Goal: Information Seeking & Learning: Learn about a topic

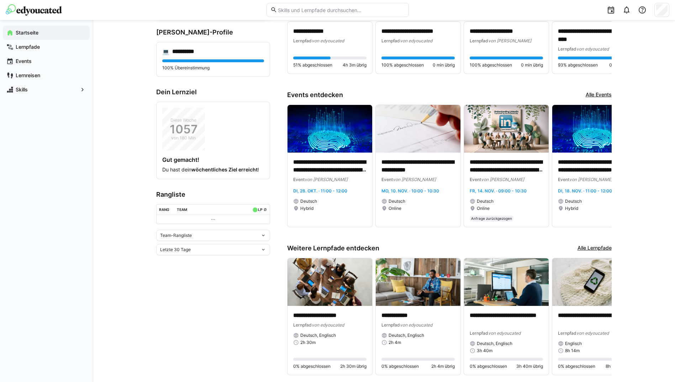
scroll to position [100, 0]
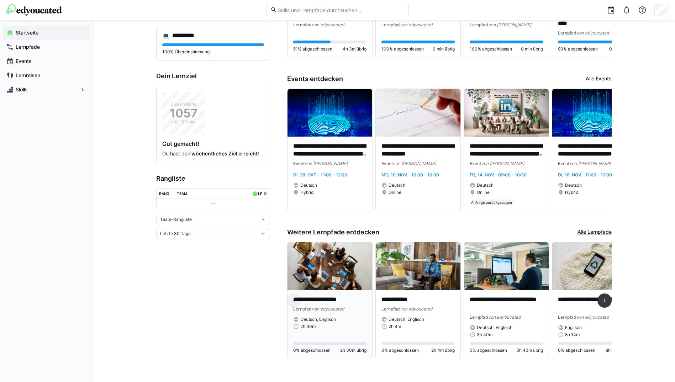
click at [315, 283] on img at bounding box center [330, 266] width 85 height 48
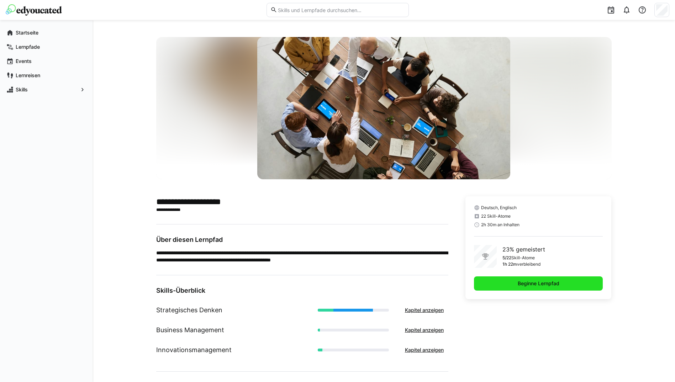
click at [500, 282] on span "Beginne Lernpfad" at bounding box center [538, 284] width 129 height 14
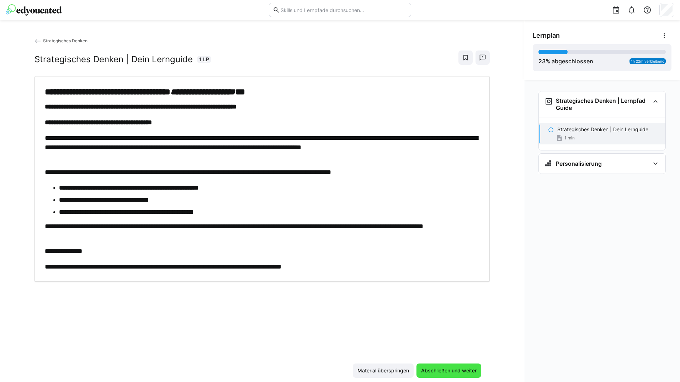
click at [446, 367] on span "Abschließen und weiter" at bounding box center [449, 370] width 58 height 7
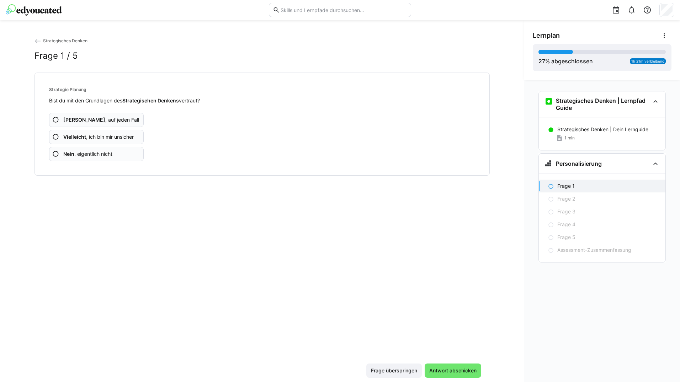
click at [123, 115] on app-assessment-question-radio "Ja , auf jeden Fall" at bounding box center [96, 120] width 95 height 14
click at [113, 118] on app-assessment-question-radio "Ja , auf jeden Fall" at bounding box center [96, 120] width 95 height 14
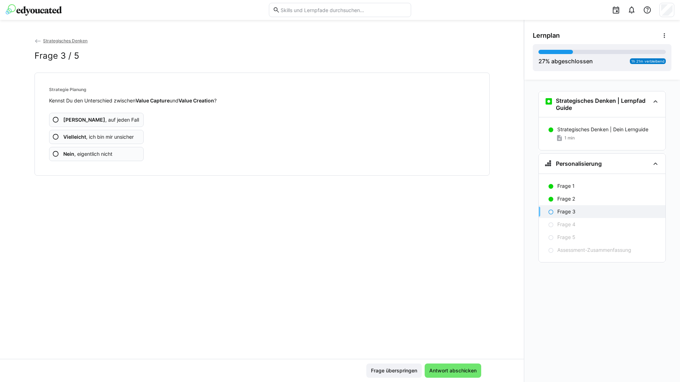
click at [113, 118] on app-assessment-question-radio "Ja , auf jeden Fall" at bounding box center [96, 120] width 95 height 14
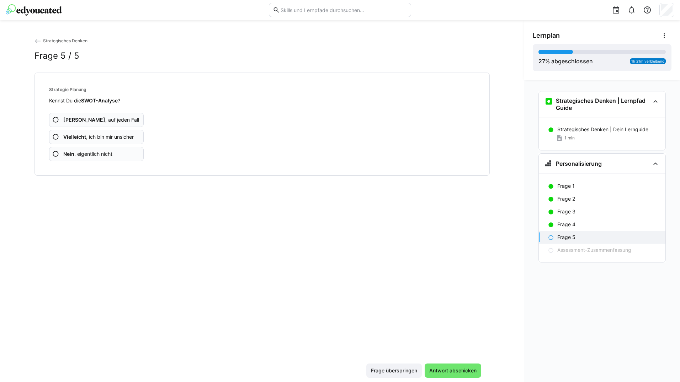
click at [113, 118] on app-assessment-question-radio "Ja , auf jeden Fall" at bounding box center [96, 120] width 95 height 14
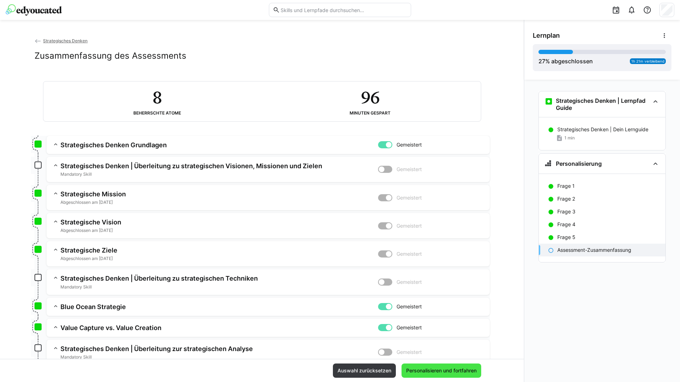
click at [466, 367] on span "Personalisieren und fortfahren" at bounding box center [442, 371] width 80 height 14
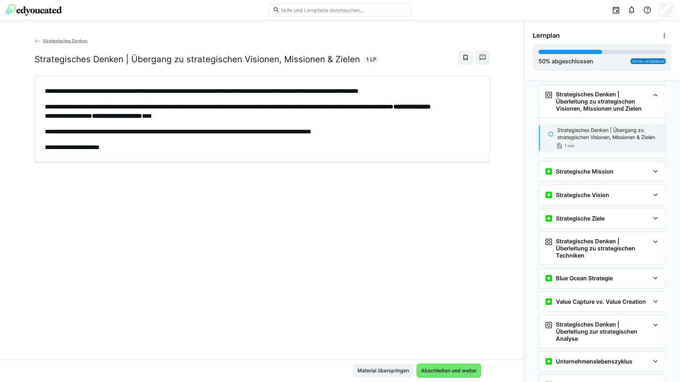
scroll to position [126, 0]
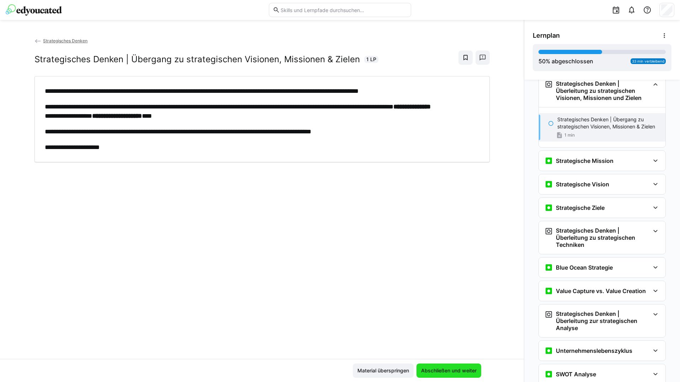
click at [429, 368] on span "Abschließen und weiter" at bounding box center [449, 370] width 58 height 7
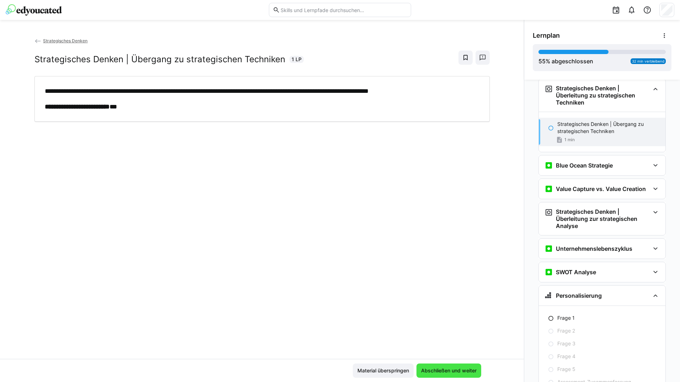
click at [428, 365] on span "Abschließen und weiter" at bounding box center [449, 371] width 65 height 14
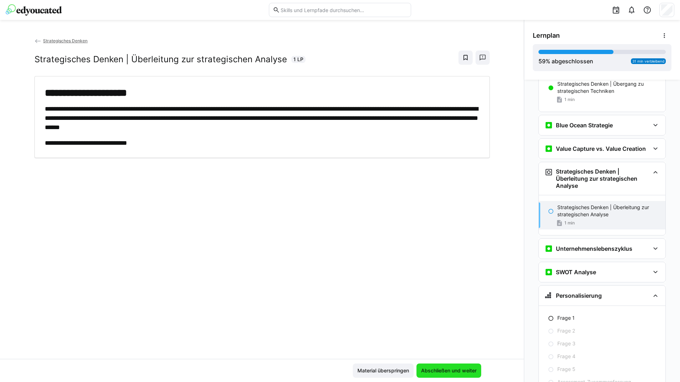
click at [428, 365] on span "Abschließen und weiter" at bounding box center [449, 371] width 65 height 14
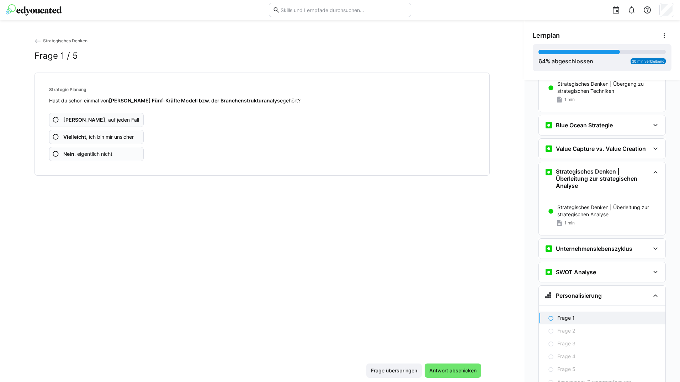
scroll to position [349, 0]
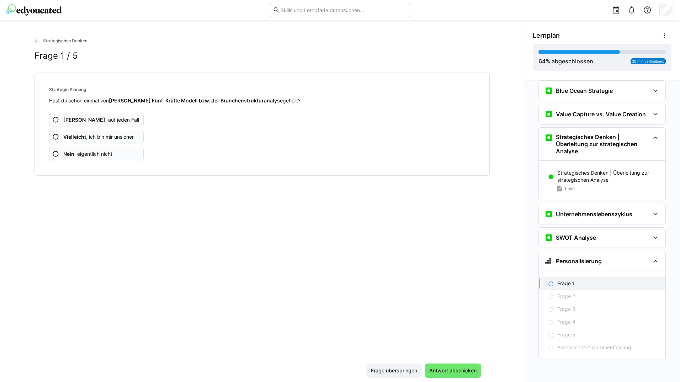
click at [132, 116] on app-assessment-question-radio "Ja , auf jeden Fall" at bounding box center [96, 120] width 95 height 14
click at [132, 117] on app-assessment-question-radio "Ja , auf jeden Fall" at bounding box center [96, 120] width 95 height 14
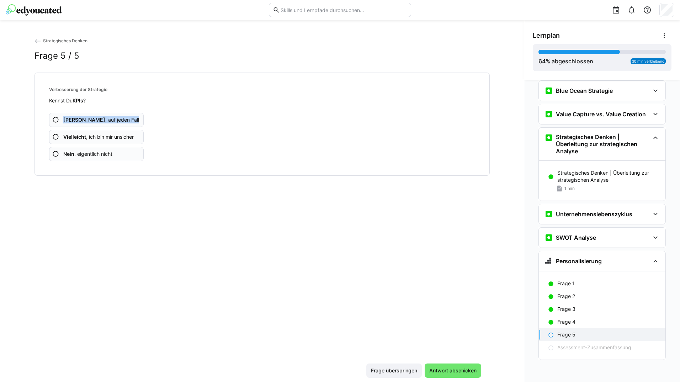
click at [132, 117] on app-assessment-question-radio "Ja , auf jeden Fall" at bounding box center [96, 120] width 95 height 14
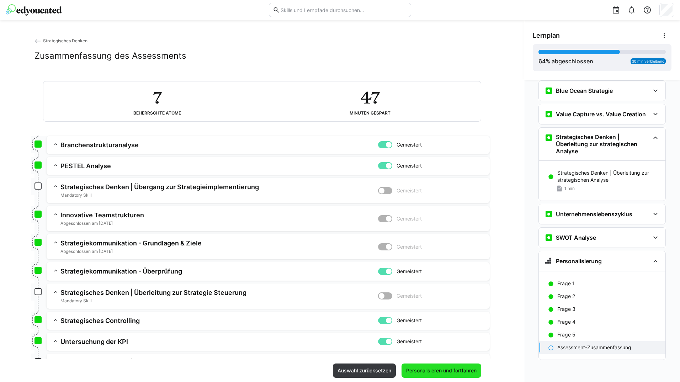
click at [464, 368] on span "Personalisieren und fortfahren" at bounding box center [441, 370] width 73 height 7
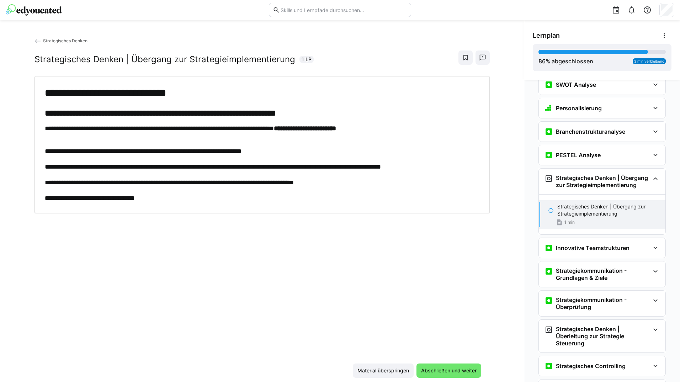
scroll to position [525, 0]
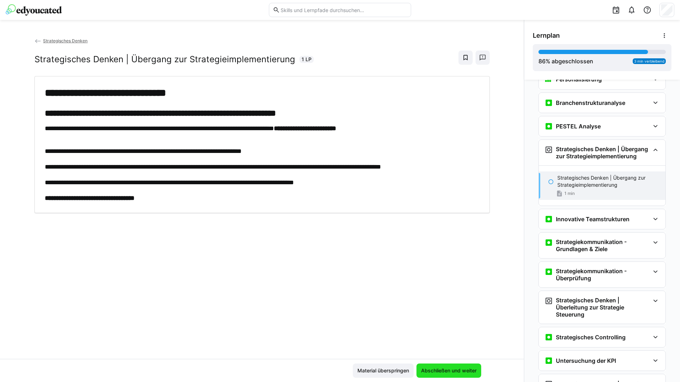
click at [437, 367] on span "Abschließen und weiter" at bounding box center [449, 370] width 58 height 7
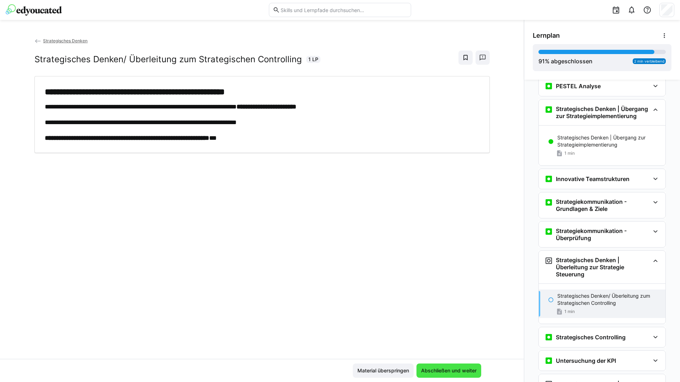
click at [436, 369] on span "Abschließen und weiter" at bounding box center [449, 370] width 58 height 7
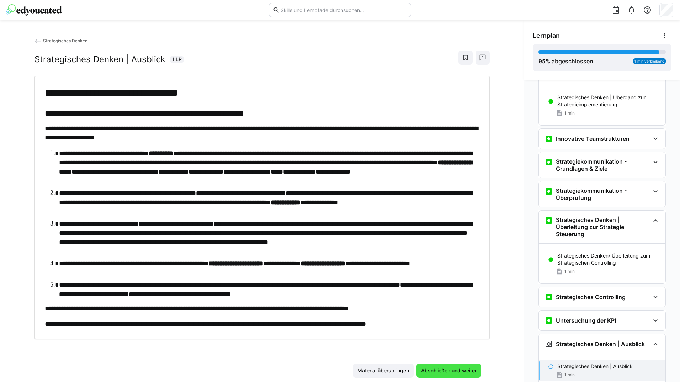
click at [434, 365] on span "Abschließen und weiter" at bounding box center [449, 371] width 65 height 14
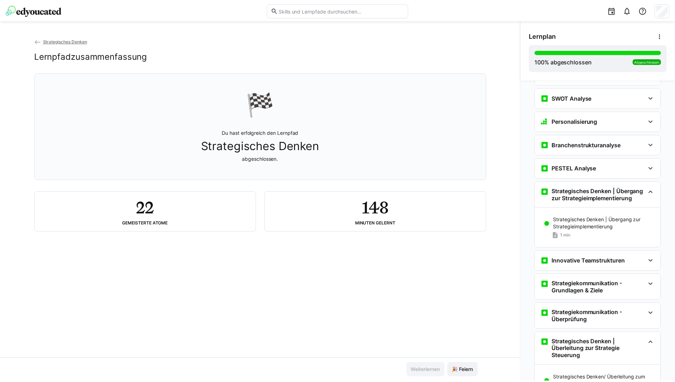
scroll to position [473, 0]
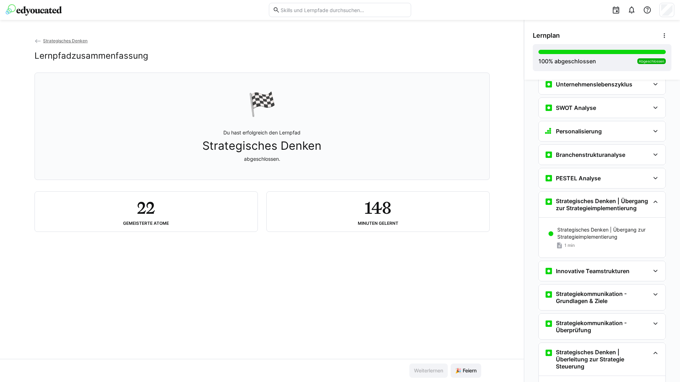
click at [37, 40] on eds-icon at bounding box center [38, 41] width 7 height 7
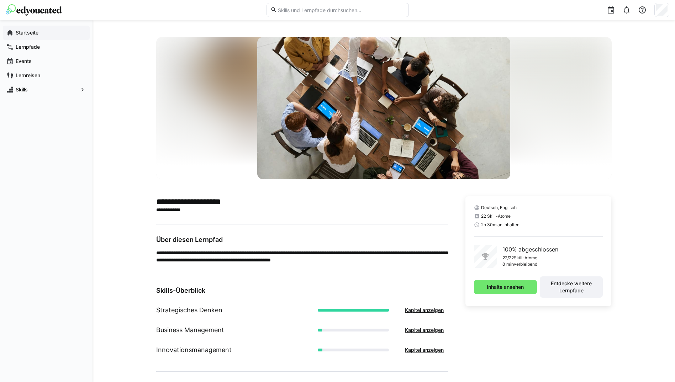
click at [43, 32] on span "Startseite" at bounding box center [51, 32] width 72 height 7
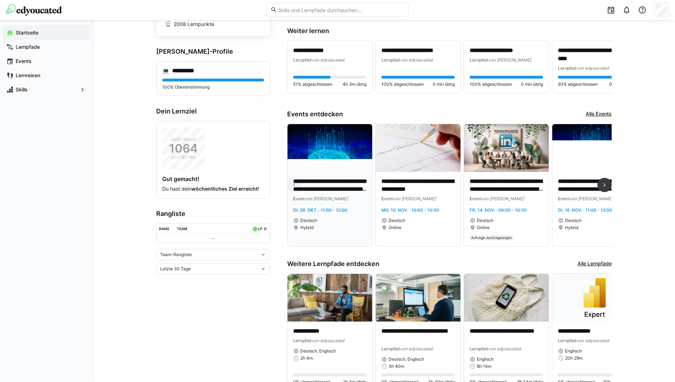
scroll to position [100, 0]
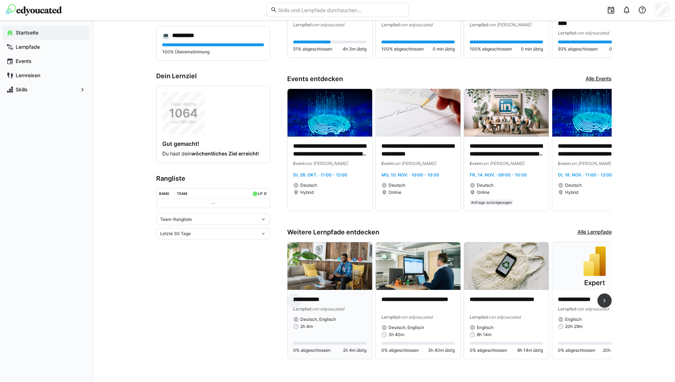
click at [338, 273] on img at bounding box center [330, 266] width 85 height 48
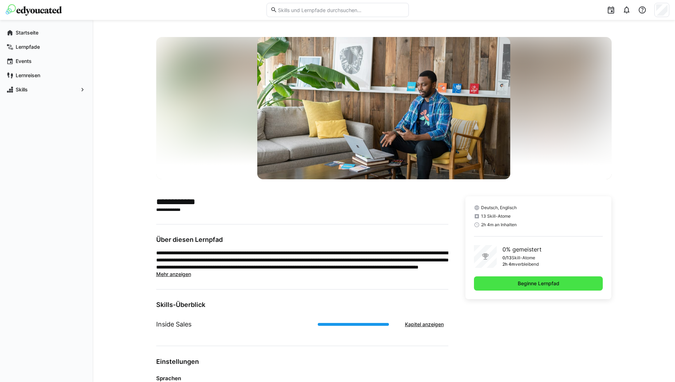
click at [494, 286] on span "Beginne Lernpfad" at bounding box center [538, 284] width 129 height 14
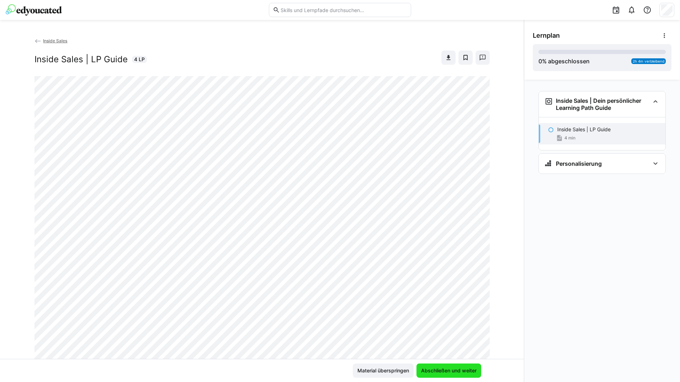
click at [431, 373] on span "Abschließen und weiter" at bounding box center [449, 370] width 58 height 7
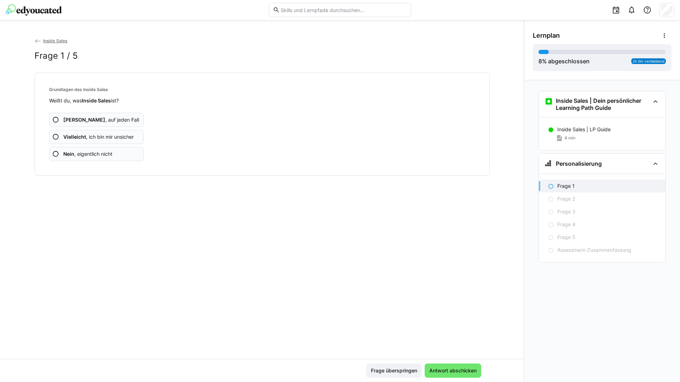
click at [102, 121] on span "Ja , auf jeden Fall" at bounding box center [101, 119] width 76 height 7
click at [102, 120] on span "Ja , auf jeden Fall" at bounding box center [101, 119] width 76 height 7
click at [101, 117] on span "Ja , auf jeden Fall" at bounding box center [101, 119] width 76 height 7
click at [100, 117] on span "Ja , auf jeden Fall" at bounding box center [101, 119] width 76 height 7
click at [101, 117] on span "Ja , auf jeden Fall" at bounding box center [101, 119] width 76 height 7
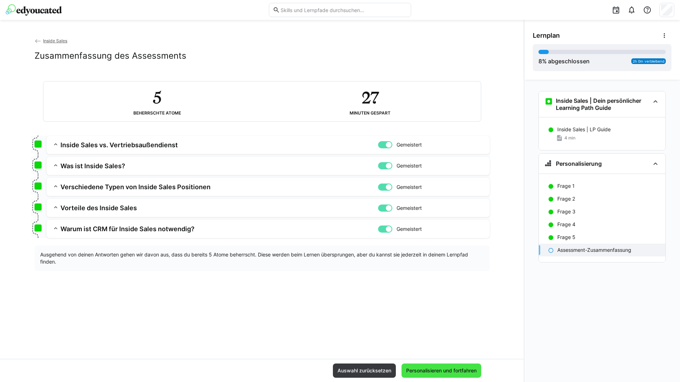
click at [417, 368] on span "Personalisieren und fortfahren" at bounding box center [441, 370] width 73 height 7
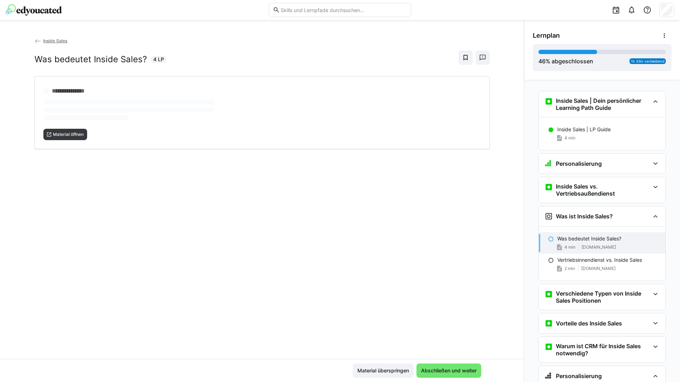
scroll to position [64, 0]
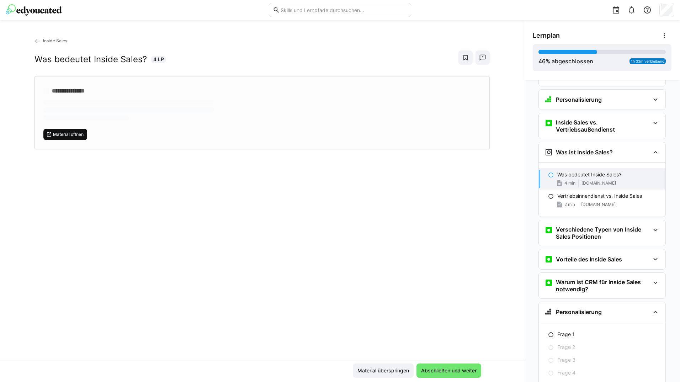
click at [83, 132] on span "Material öffnen" at bounding box center [68, 135] width 32 height 6
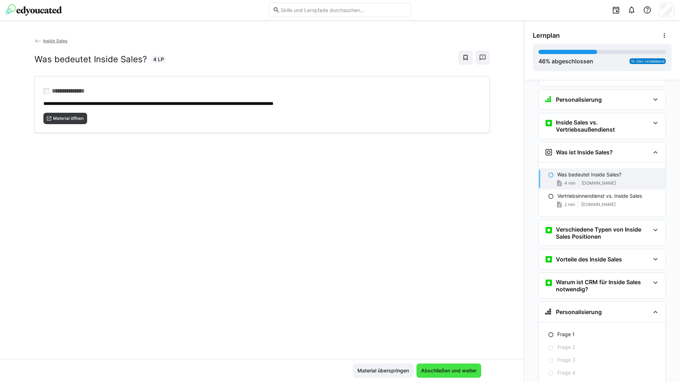
click at [453, 370] on span "Abschließen und weiter" at bounding box center [449, 370] width 58 height 7
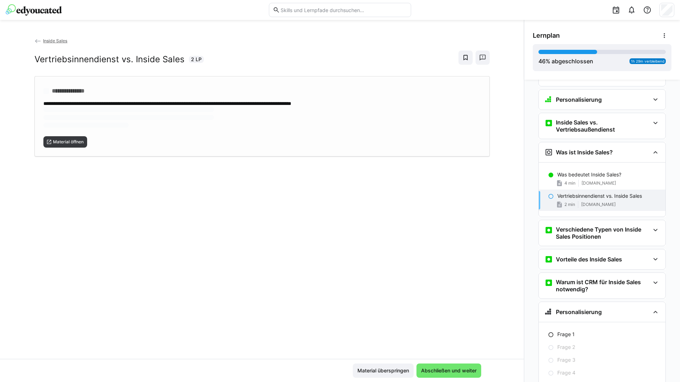
click at [71, 148] on div "**********" at bounding box center [262, 116] width 455 height 80
click at [442, 366] on span "Abschließen und weiter" at bounding box center [449, 371] width 65 height 14
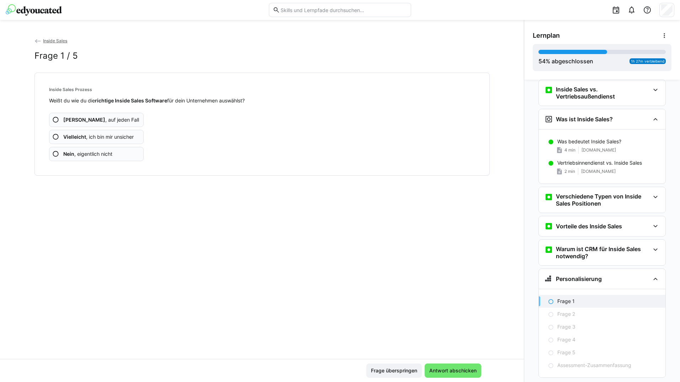
scroll to position [115, 0]
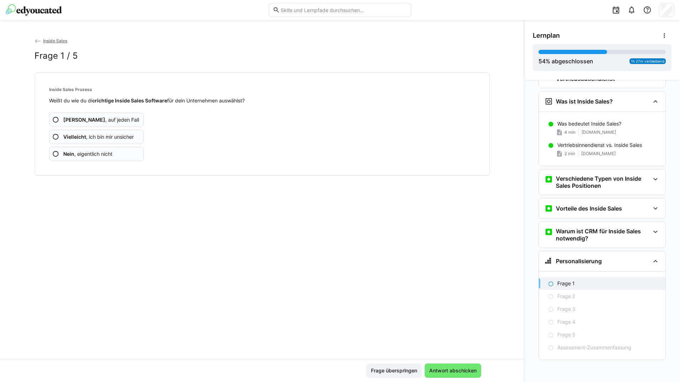
click at [105, 119] on app-assessment-question-radio "Ja , auf jeden Fall" at bounding box center [96, 120] width 95 height 14
click at [106, 119] on app-assessment-question-radio "Ja , auf jeden Fall" at bounding box center [96, 120] width 95 height 14
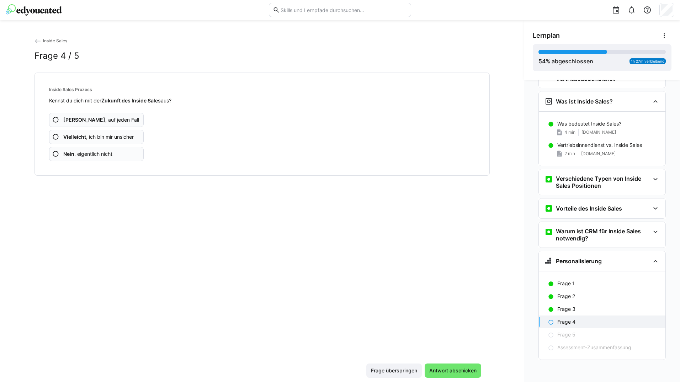
click at [123, 122] on app-assessment-question-radio "Ja , auf jeden Fall" at bounding box center [96, 120] width 95 height 14
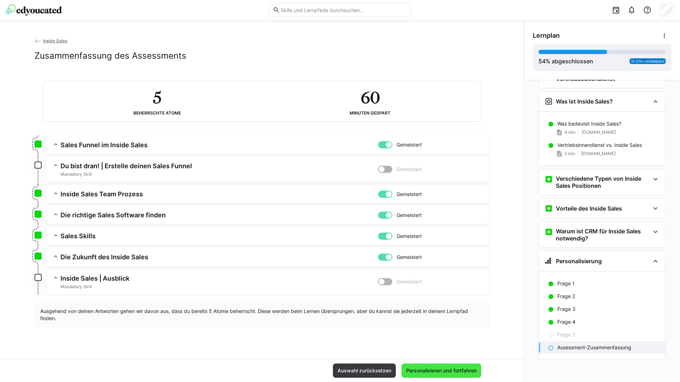
click at [432, 368] on span "Personalisieren und fortfahren" at bounding box center [441, 370] width 73 height 7
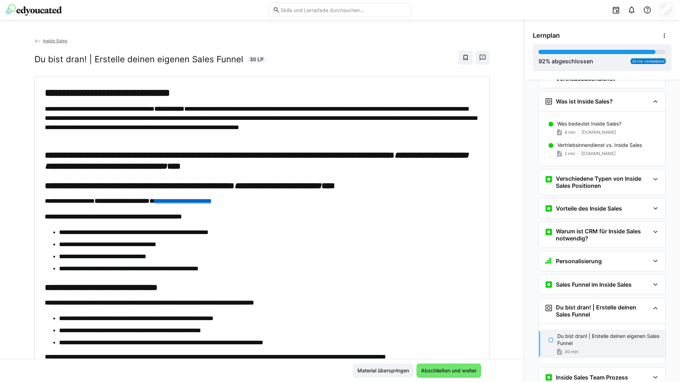
scroll to position [196, 0]
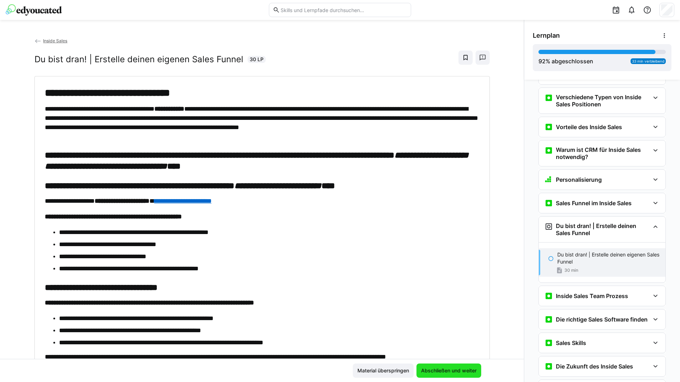
click at [433, 364] on span "Abschließen und weiter" at bounding box center [449, 371] width 65 height 14
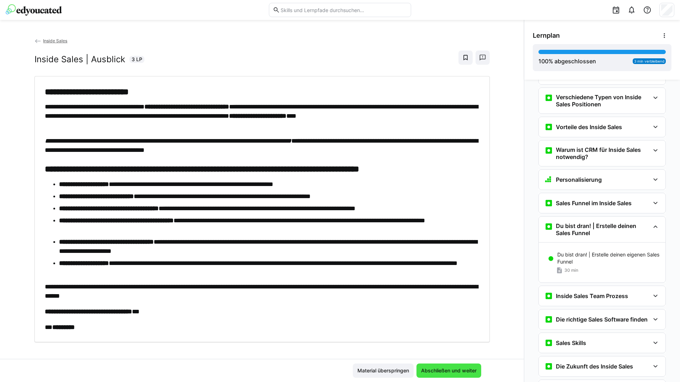
scroll to position [237, 0]
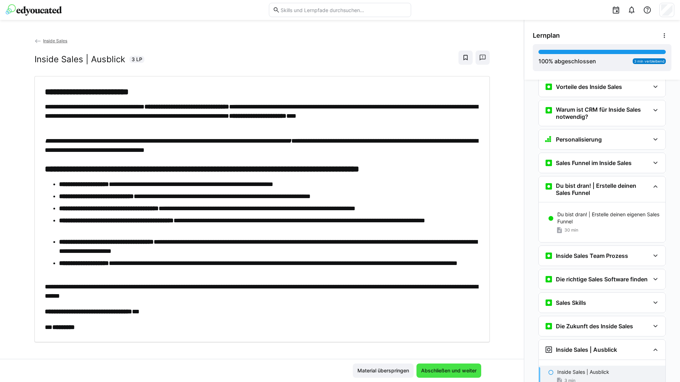
click at [432, 364] on span "Abschließen und weiter" at bounding box center [449, 371] width 65 height 14
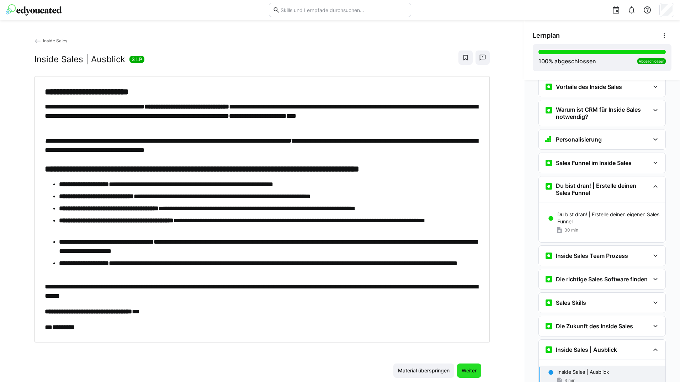
click at [474, 367] on span "Weiter" at bounding box center [469, 370] width 17 height 7
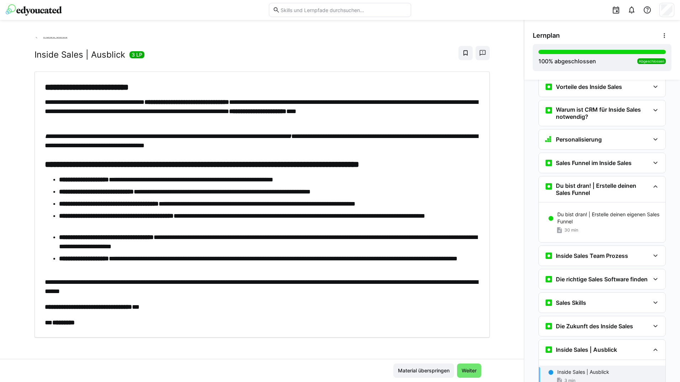
scroll to position [6, 0]
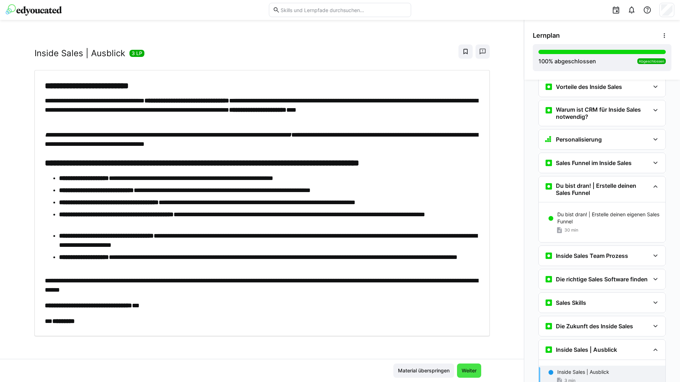
click at [466, 368] on span "Weiter" at bounding box center [469, 370] width 17 height 7
click at [465, 372] on span "Weiter" at bounding box center [469, 370] width 17 height 7
click at [464, 375] on span "Weiter" at bounding box center [469, 371] width 24 height 14
click at [464, 372] on span "Weiter" at bounding box center [469, 370] width 17 height 7
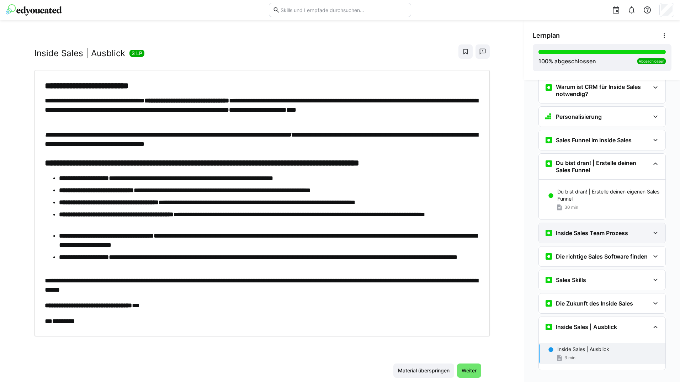
scroll to position [270, 0]
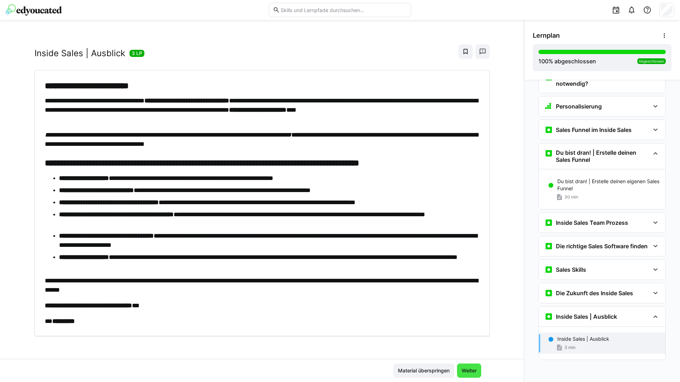
click at [473, 372] on span "Weiter" at bounding box center [469, 370] width 17 height 7
click at [474, 370] on span "Weiter" at bounding box center [469, 370] width 17 height 7
click at [435, 368] on span "Material überspringen" at bounding box center [424, 370] width 54 height 7
click at [461, 368] on span "Weiter" at bounding box center [469, 370] width 17 height 7
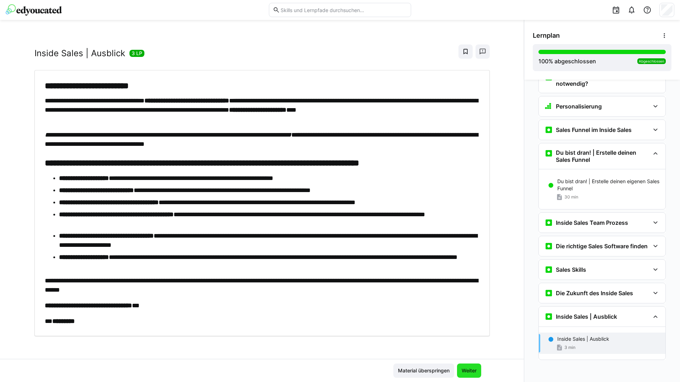
click at [462, 368] on span "Weiter" at bounding box center [469, 370] width 17 height 7
click at [462, 367] on span "Weiter" at bounding box center [469, 371] width 24 height 14
click at [462, 368] on span "Weiter" at bounding box center [469, 370] width 17 height 7
click at [462, 369] on span "Weiter" at bounding box center [469, 370] width 17 height 7
click at [435, 370] on span "Material überspringen" at bounding box center [424, 370] width 54 height 7
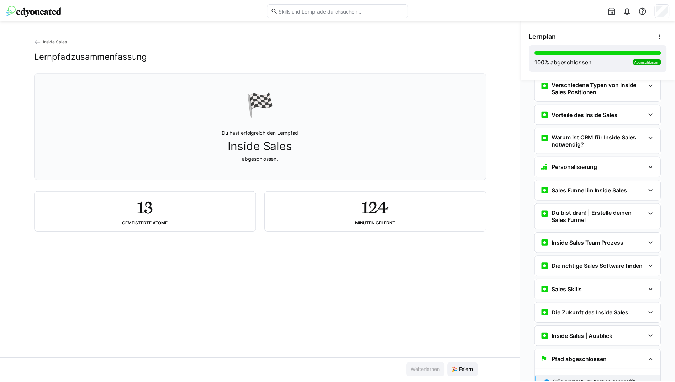
scroll to position [133, 0]
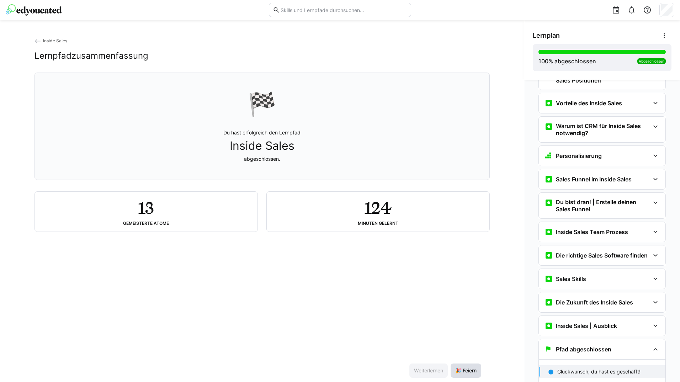
click at [462, 368] on span "🎉 Feiern" at bounding box center [465, 370] width 23 height 7
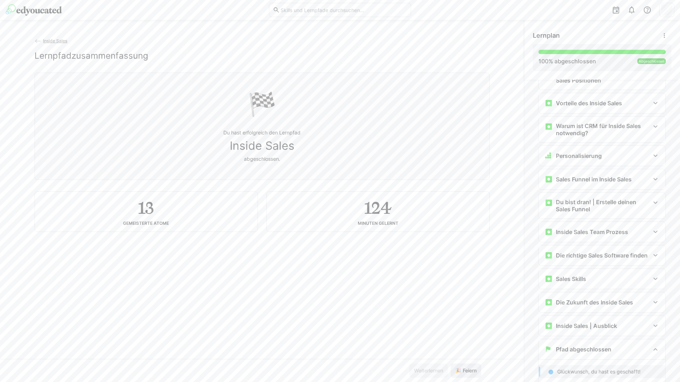
click at [462, 368] on span "🎉 Feiern" at bounding box center [465, 370] width 23 height 7
click at [461, 368] on span "🎉 Feiern" at bounding box center [465, 370] width 23 height 7
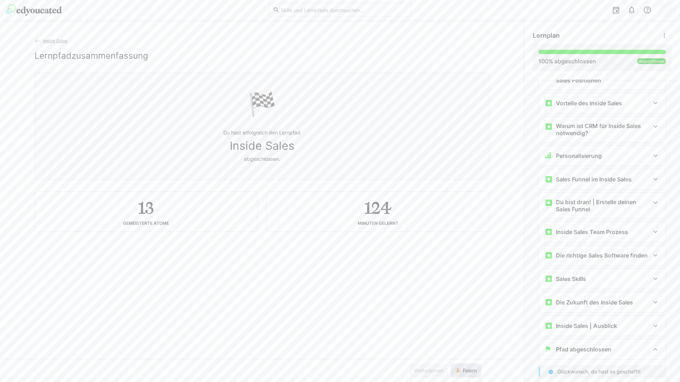
click at [461, 368] on span "🎉 Feiern" at bounding box center [465, 370] width 23 height 7
click at [451, 364] on button "🎉 Feiern" at bounding box center [466, 371] width 31 height 14
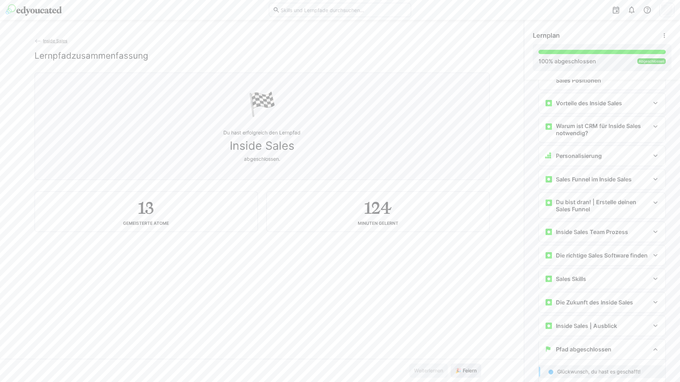
click at [451, 364] on button "🎉 Feiern" at bounding box center [466, 371] width 31 height 14
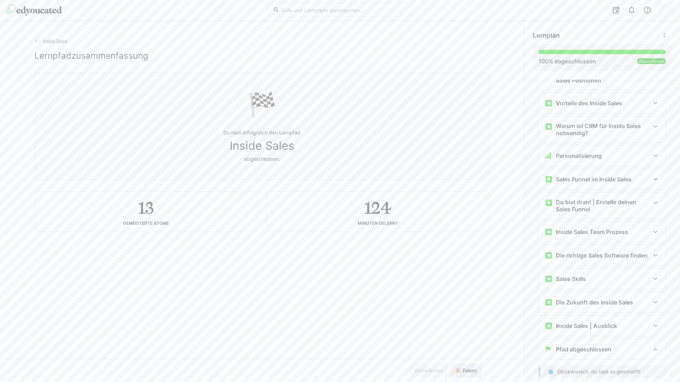
click at [451, 364] on button "🎉 Feiern" at bounding box center [466, 371] width 31 height 14
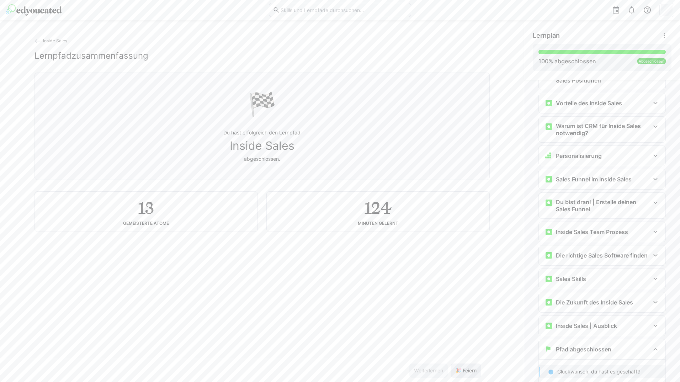
click at [451, 364] on button "🎉 Feiern" at bounding box center [466, 371] width 31 height 14
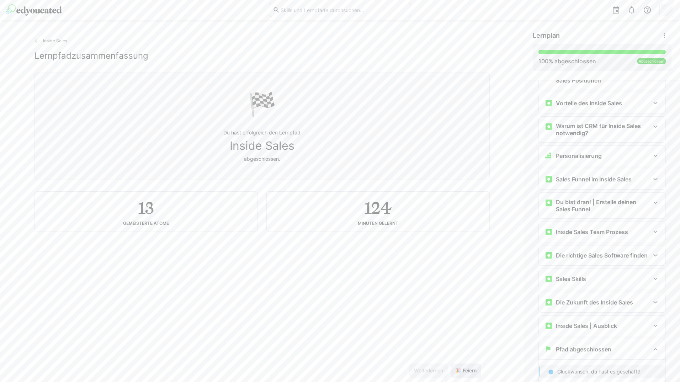
click at [451, 364] on button "🎉 Feiern" at bounding box center [466, 371] width 31 height 14
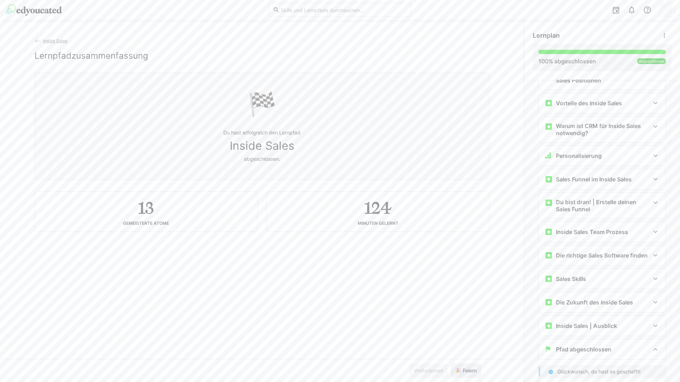
click at [451, 364] on button "🎉 Feiern" at bounding box center [466, 371] width 31 height 14
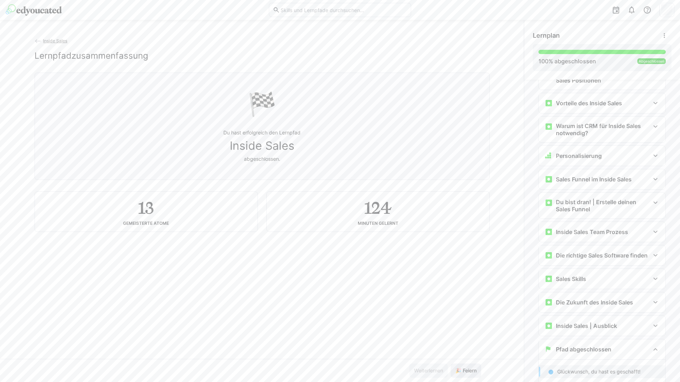
click at [451, 364] on button "🎉 Feiern" at bounding box center [466, 371] width 31 height 14
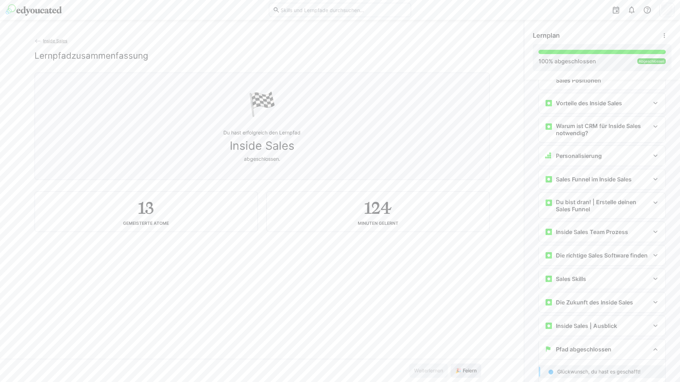
click at [451, 364] on button "🎉 Feiern" at bounding box center [466, 371] width 31 height 14
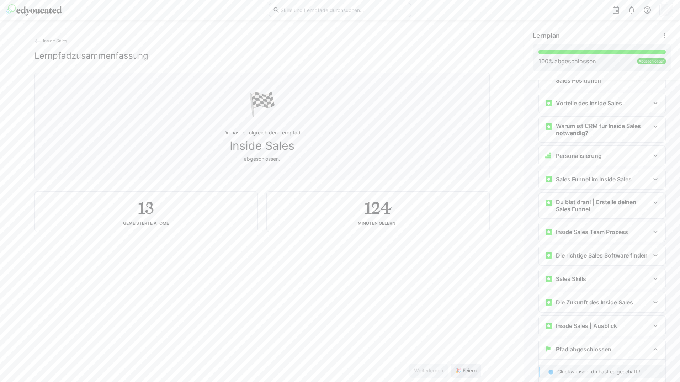
click at [451, 364] on button "🎉 Feiern" at bounding box center [466, 371] width 31 height 14
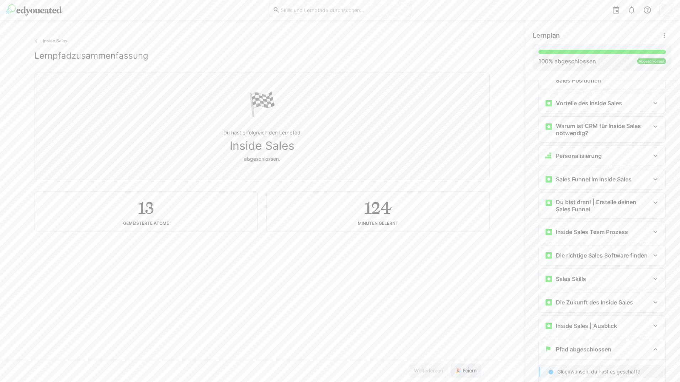
click at [451, 364] on button "🎉 Feiern" at bounding box center [466, 371] width 31 height 14
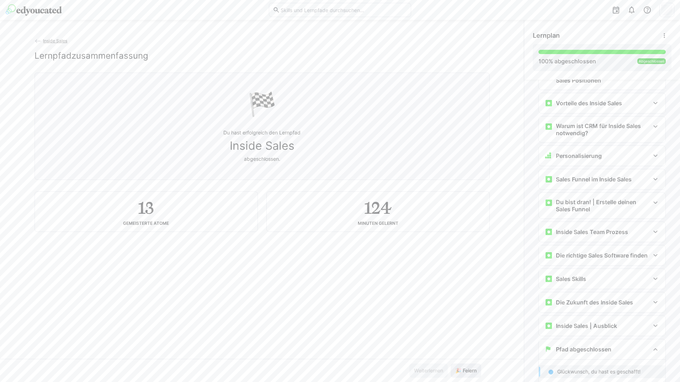
click at [451, 364] on button "🎉 Feiern" at bounding box center [466, 371] width 31 height 14
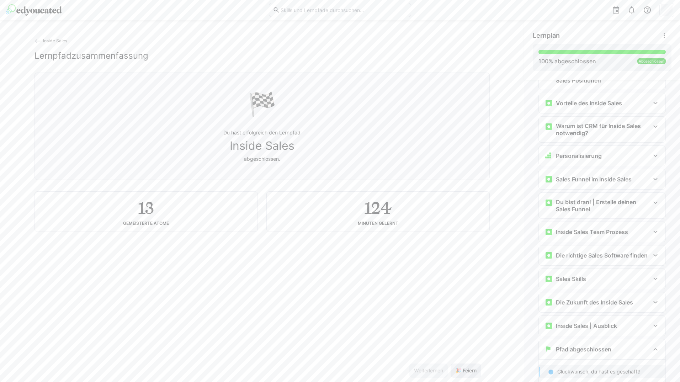
click at [451, 364] on button "🎉 Feiern" at bounding box center [466, 371] width 31 height 14
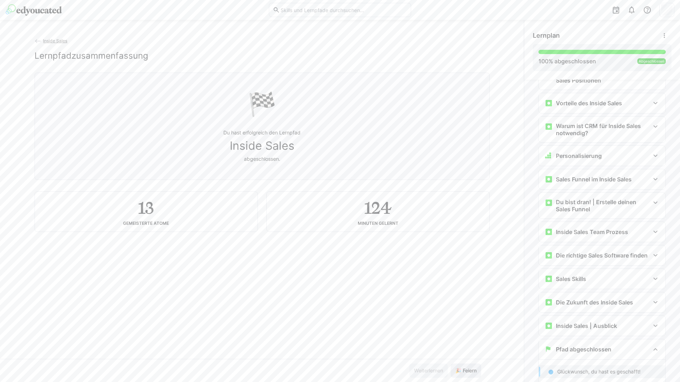
click at [451, 364] on button "🎉 Feiern" at bounding box center [466, 371] width 31 height 14
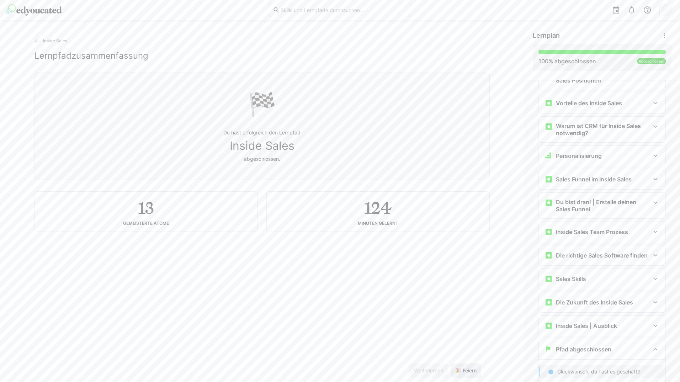
click at [451, 364] on button "🎉 Feiern" at bounding box center [466, 371] width 31 height 14
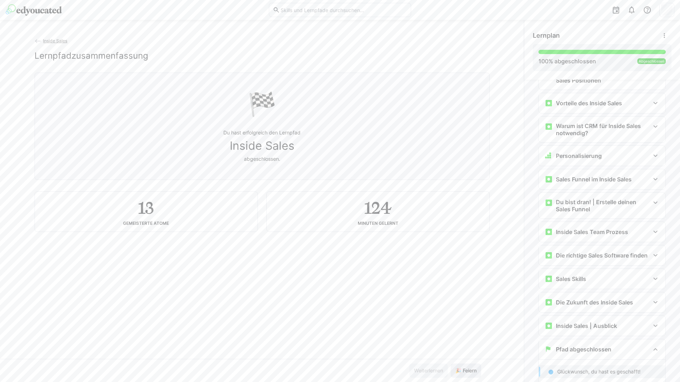
click at [451, 364] on button "🎉 Feiern" at bounding box center [466, 371] width 31 height 14
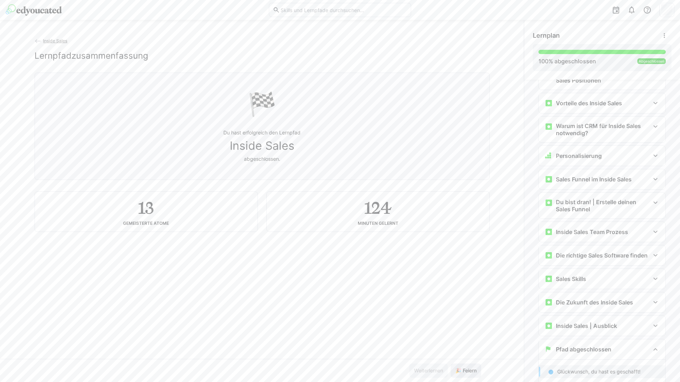
click at [451, 364] on button "🎉 Feiern" at bounding box center [466, 371] width 31 height 14
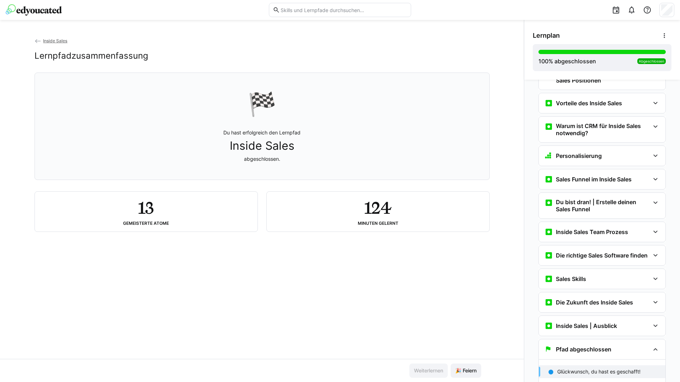
click at [33, 35] on div "Inside Sales Lernpfadzusammenfassung 🏁 Du hast erfolgreich den Lernpfad Inside …" at bounding box center [262, 201] width 524 height 362
click at [35, 38] on eds-icon at bounding box center [38, 41] width 7 height 7
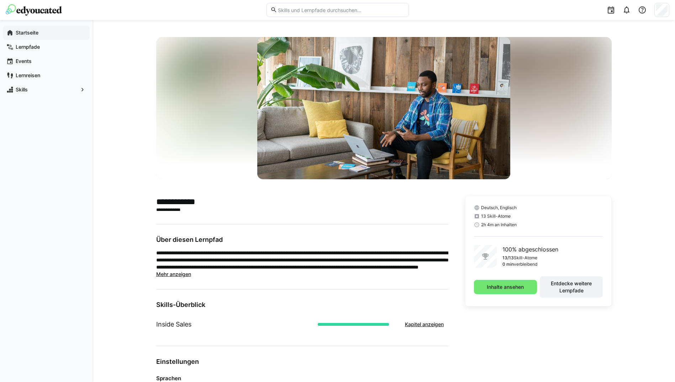
click at [51, 31] on span "Startseite" at bounding box center [51, 32] width 72 height 7
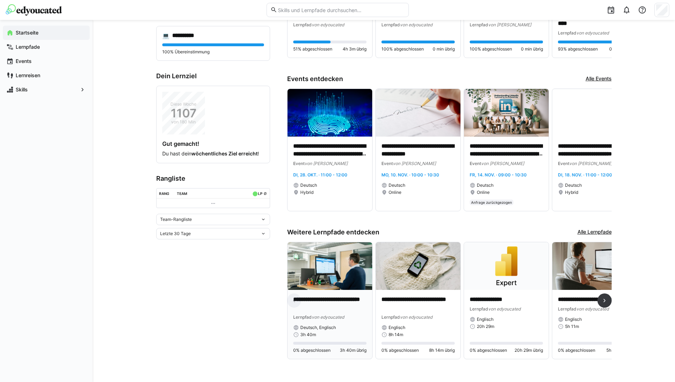
scroll to position [100, 0]
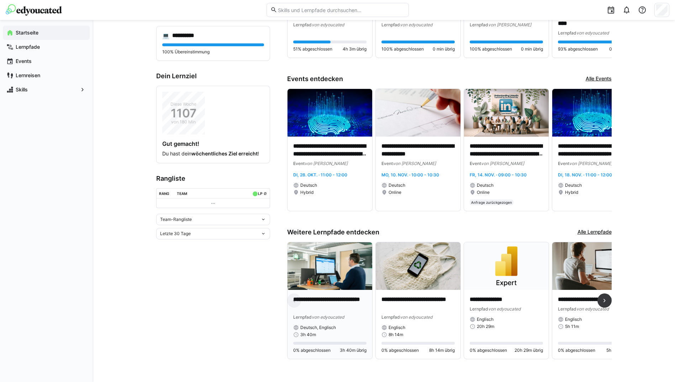
click at [330, 278] on img at bounding box center [330, 266] width 85 height 48
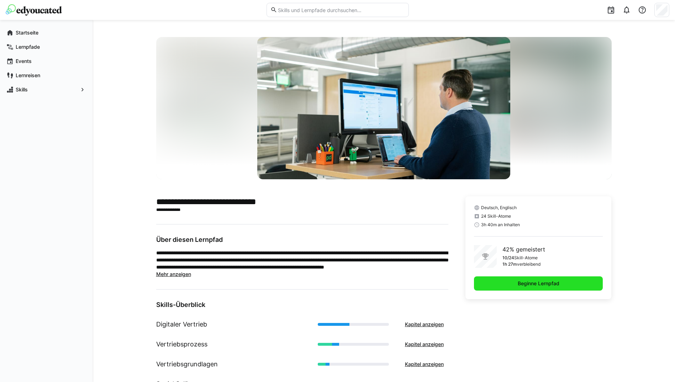
click at [517, 279] on span "Beginne Lernpfad" at bounding box center [538, 284] width 129 height 14
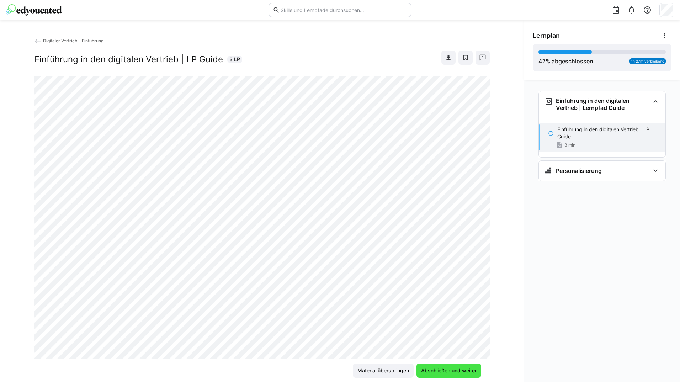
click at [474, 371] on span "Abschließen und weiter" at bounding box center [449, 370] width 58 height 7
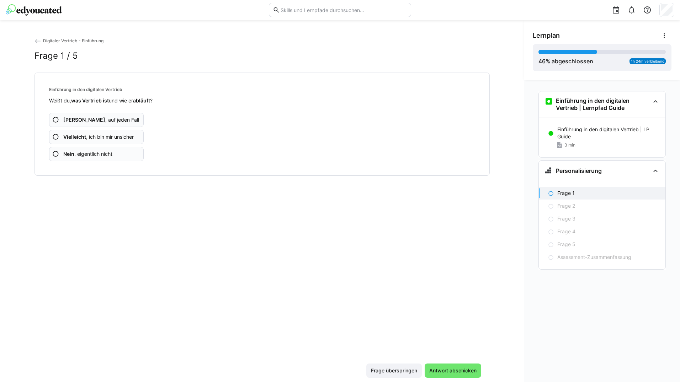
click at [88, 120] on span "Ja , auf jeden Fall" at bounding box center [101, 119] width 76 height 7
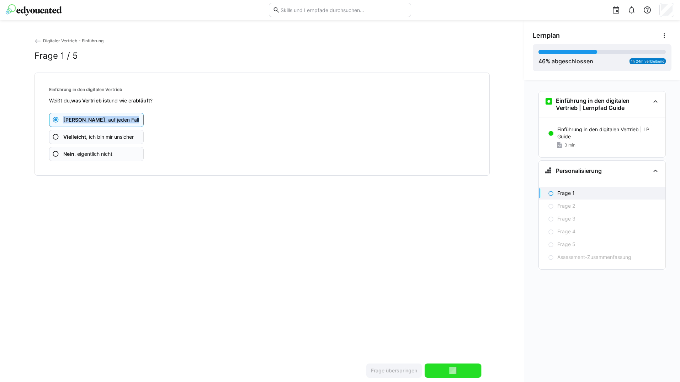
click at [88, 120] on span "Ja , auf jeden Fall" at bounding box center [101, 119] width 76 height 7
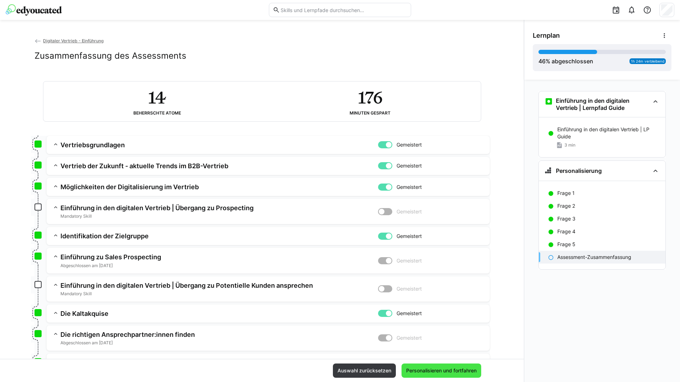
click at [419, 367] on span "Personalisieren und fortfahren" at bounding box center [442, 371] width 80 height 14
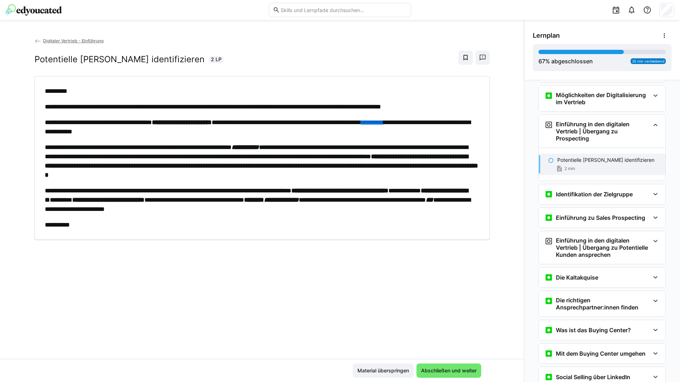
scroll to position [186, 0]
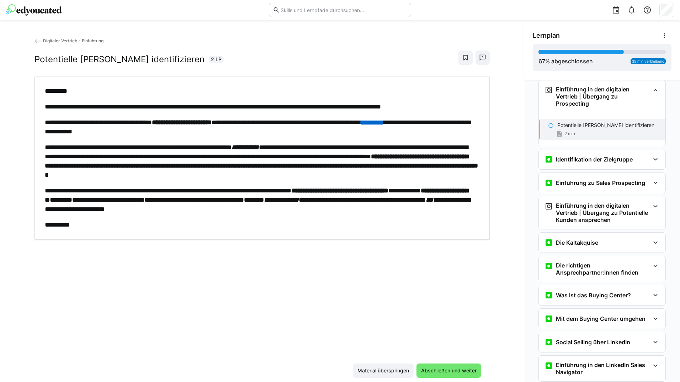
click at [417, 367] on span "Abschließen und weiter" at bounding box center [449, 371] width 65 height 14
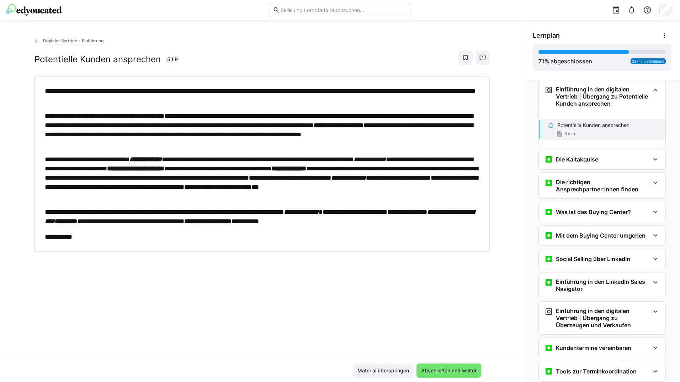
click at [417, 367] on span "Abschließen und weiter" at bounding box center [449, 371] width 65 height 14
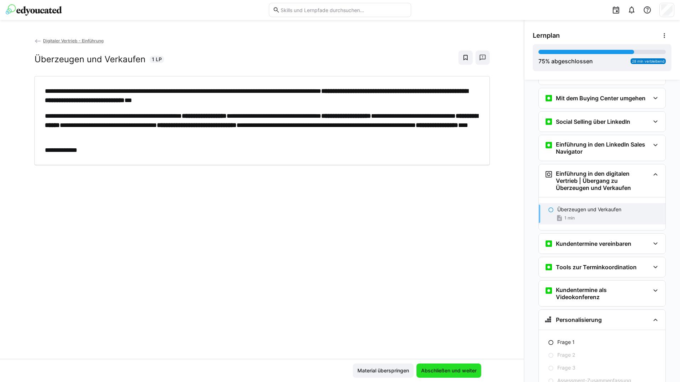
click at [417, 367] on span "Abschließen und weiter" at bounding box center [449, 371] width 65 height 14
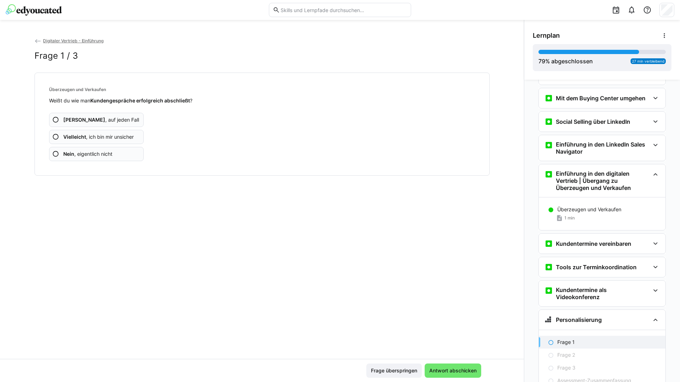
scroll to position [473, 0]
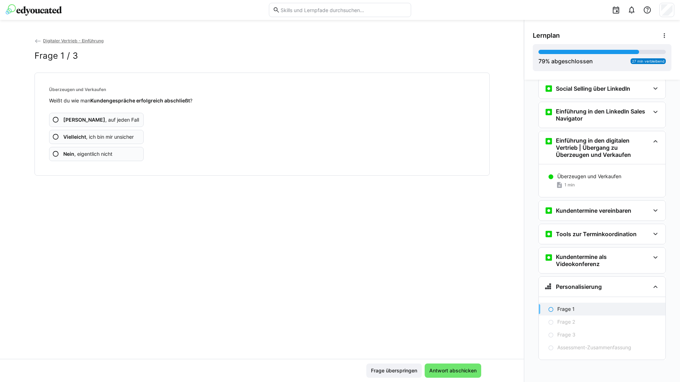
click at [134, 118] on app-assessment-question-radio "Ja , auf jeden Fall" at bounding box center [96, 120] width 95 height 14
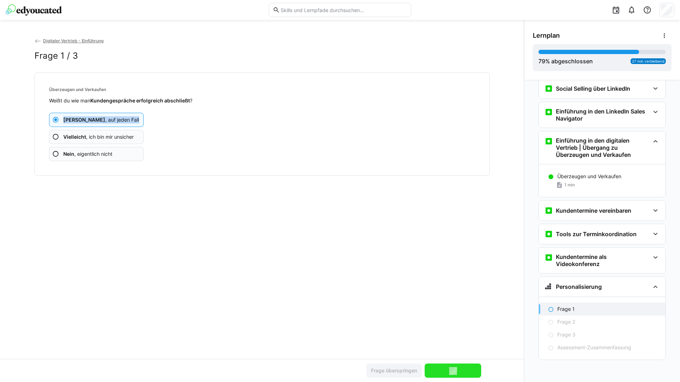
click at [134, 118] on app-assessment-question-radio "Ja , auf jeden Fall" at bounding box center [96, 120] width 95 height 14
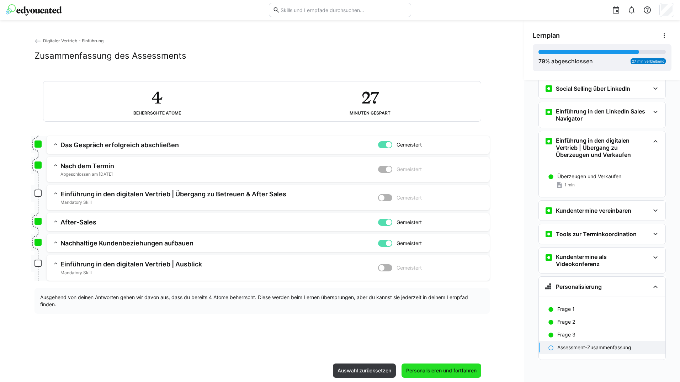
click at [441, 364] on span "Personalisieren und fortfahren" at bounding box center [442, 371] width 80 height 14
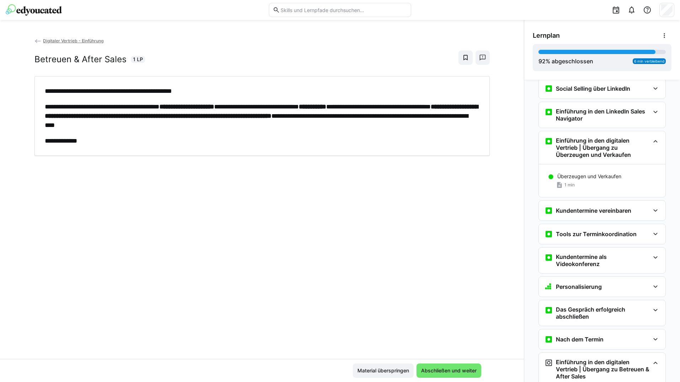
scroll to position [581, 0]
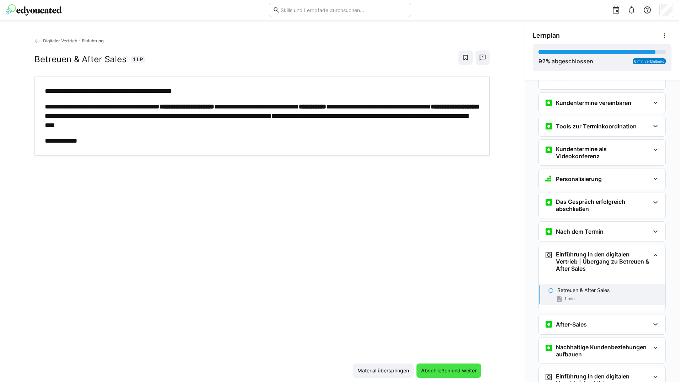
click at [443, 374] on span "Abschließen und weiter" at bounding box center [449, 371] width 65 height 14
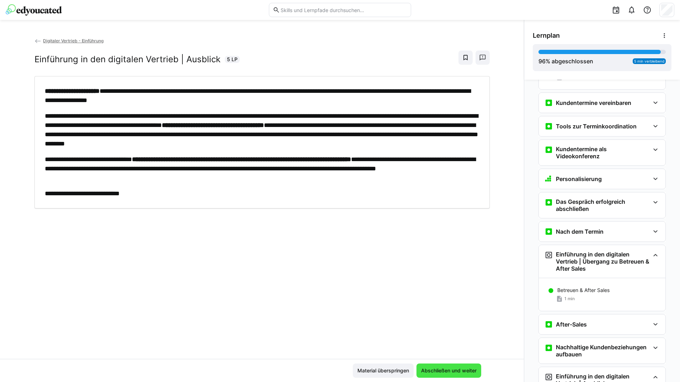
scroll to position [614, 0]
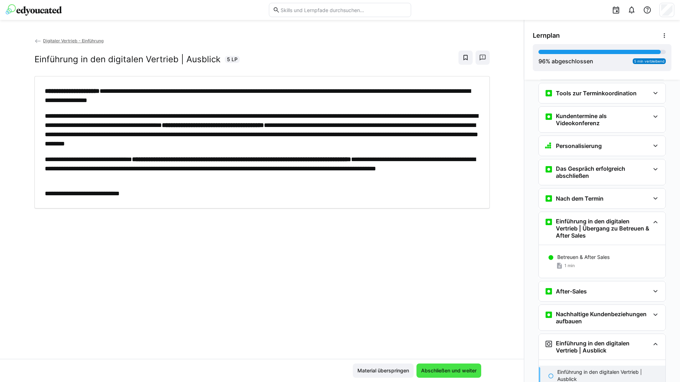
click at [441, 373] on span "Abschließen und weiter" at bounding box center [449, 370] width 58 height 7
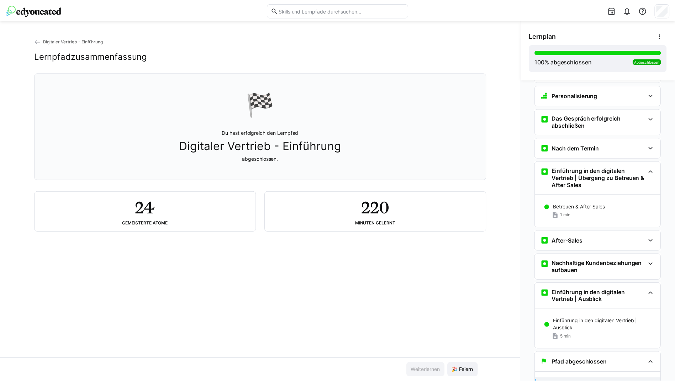
scroll to position [678, 0]
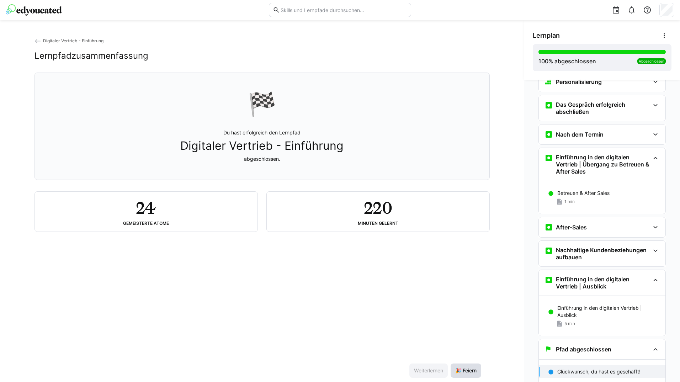
click at [460, 366] on span "🎉 Feiern" at bounding box center [466, 371] width 31 height 14
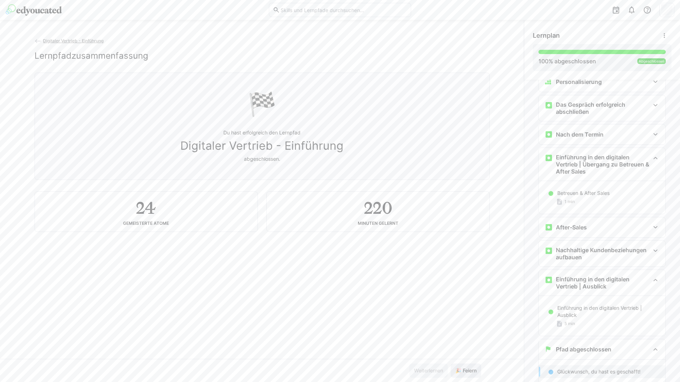
click at [460, 366] on span "🎉 Feiern" at bounding box center [466, 371] width 31 height 14
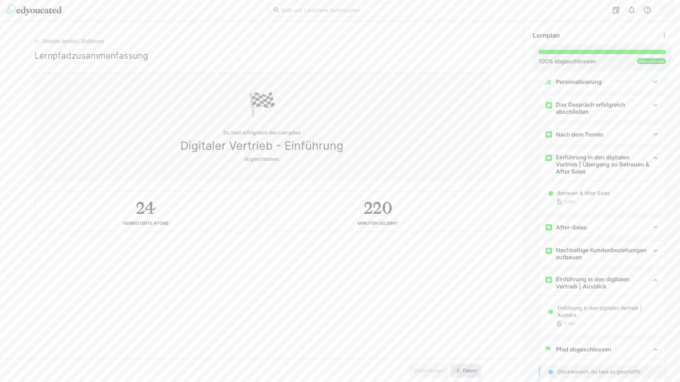
click at [460, 366] on span "🎉 Feiern" at bounding box center [466, 371] width 31 height 14
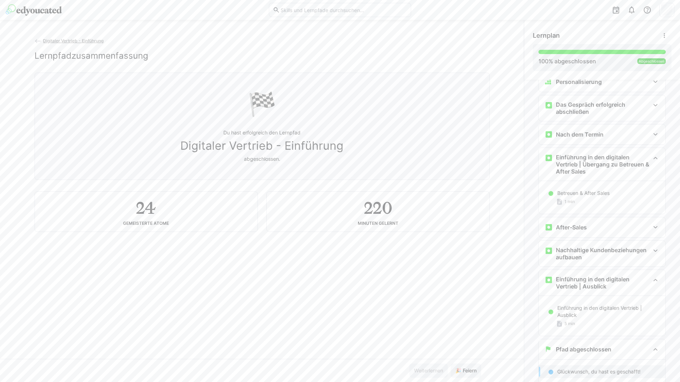
click at [36, 40] on eds-icon at bounding box center [38, 41] width 7 height 7
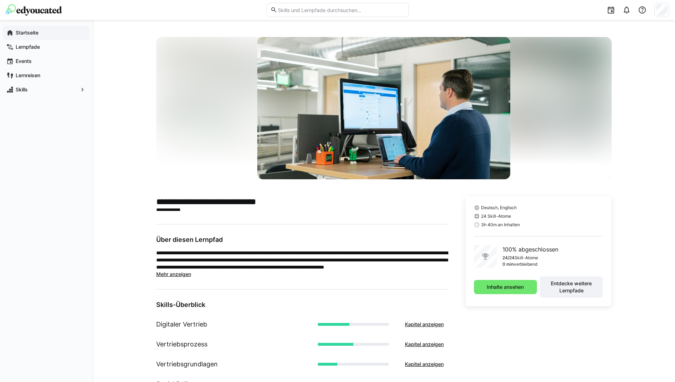
click at [0, 0] on app-navigation-label "Startseite" at bounding box center [0, 0] width 0 height 0
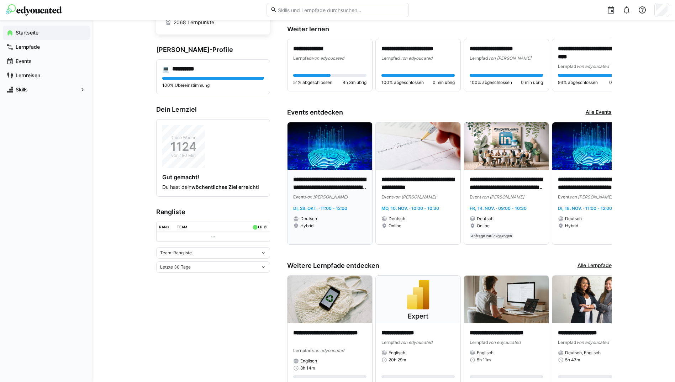
scroll to position [100, 0]
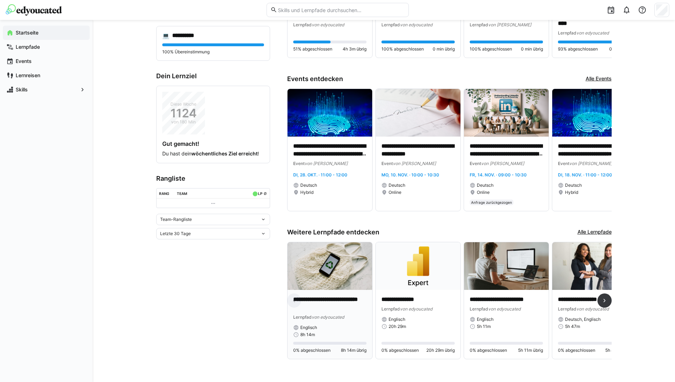
click at [345, 286] on img at bounding box center [330, 266] width 85 height 48
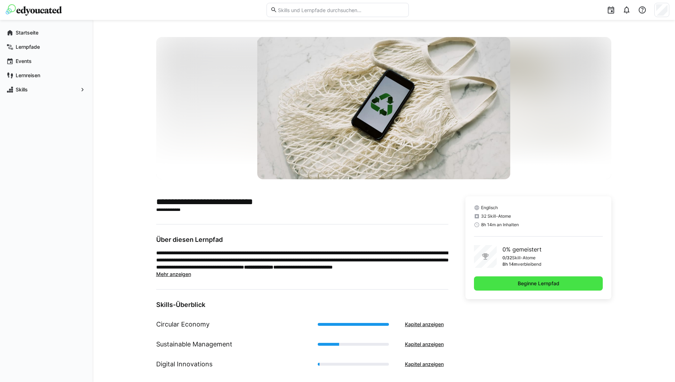
click at [519, 283] on span "Beginne Lernpfad" at bounding box center [539, 283] width 44 height 7
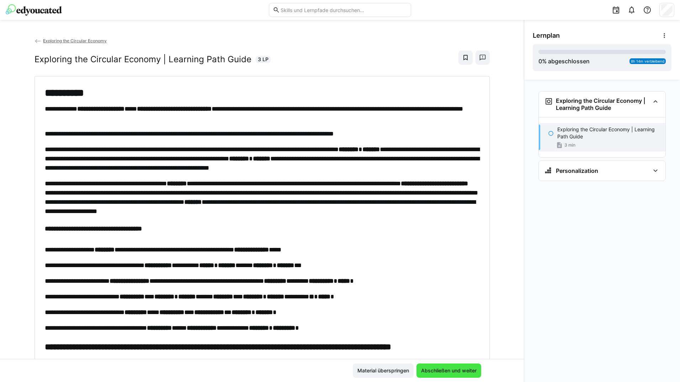
click at [469, 372] on span "Abschließen und weiter" at bounding box center [449, 370] width 58 height 7
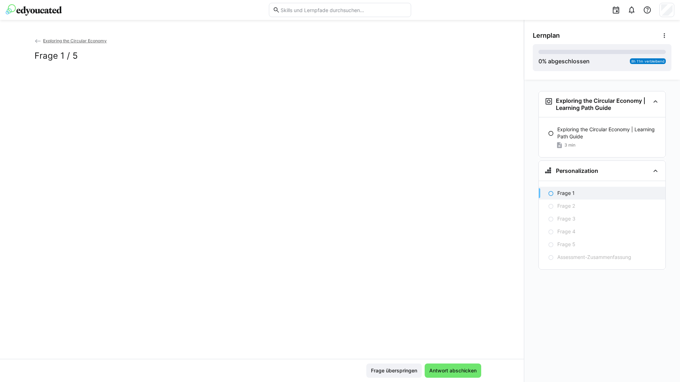
click at [469, 372] on span "Antwort abschicken" at bounding box center [452, 370] width 49 height 7
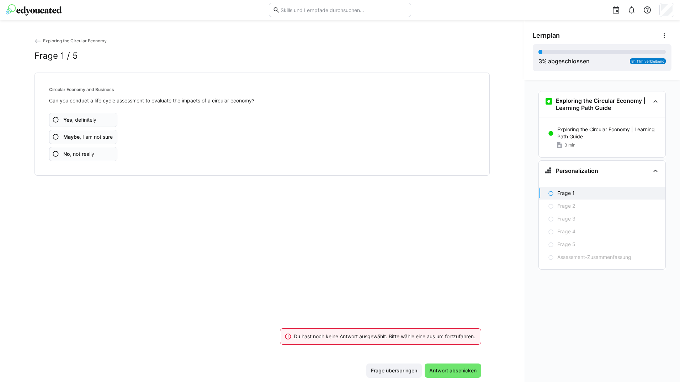
click at [109, 116] on app-assessment-question-radio "Yes , definitely" at bounding box center [83, 120] width 69 height 14
click at [108, 116] on app-assessment-question-radio "Yes , definitely" at bounding box center [83, 120] width 69 height 14
click at [108, 115] on app-assessment-question-radio "Yes , definitely" at bounding box center [83, 120] width 69 height 14
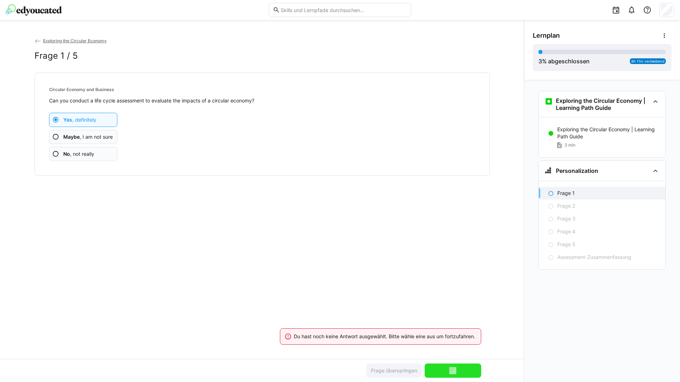
click at [108, 115] on app-assessment-question-radio "Yes , definitely" at bounding box center [83, 120] width 69 height 14
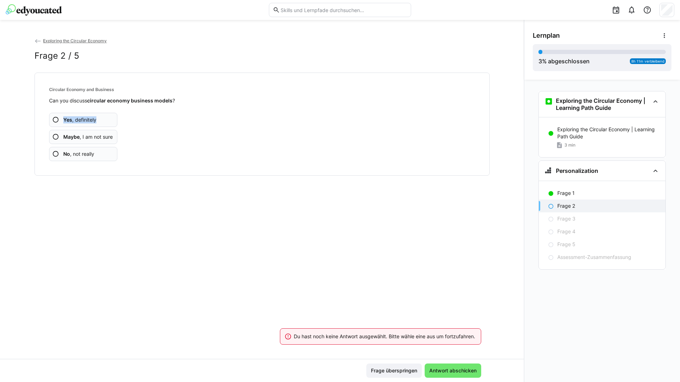
click at [108, 115] on app-assessment-question-radio "Yes , definitely" at bounding box center [83, 120] width 69 height 14
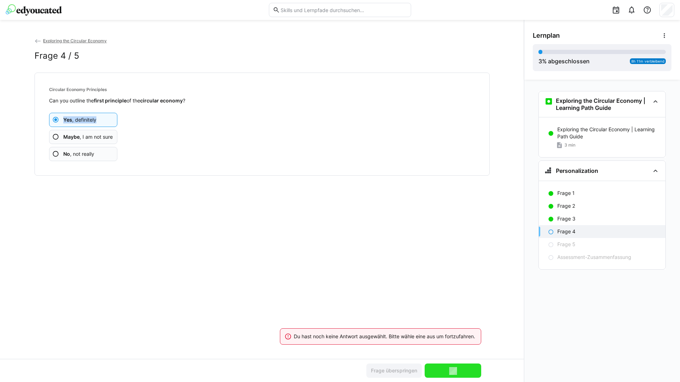
click at [108, 115] on app-assessment-question-radio "Yes , definitely" at bounding box center [83, 120] width 69 height 14
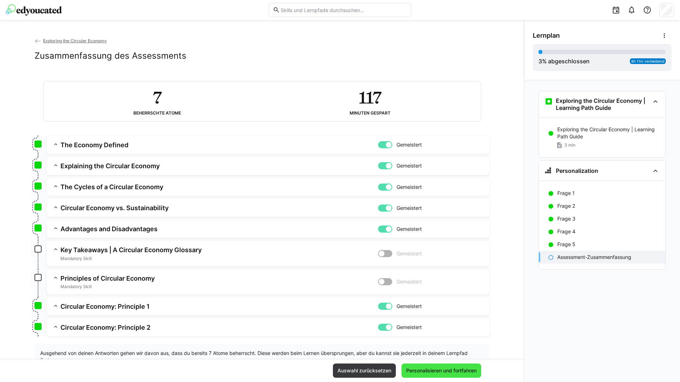
click at [441, 372] on span "Personalisieren und fortfahren" at bounding box center [441, 370] width 73 height 7
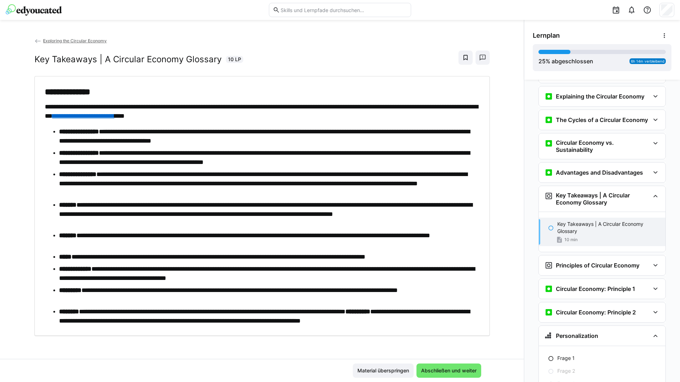
scroll to position [159, 0]
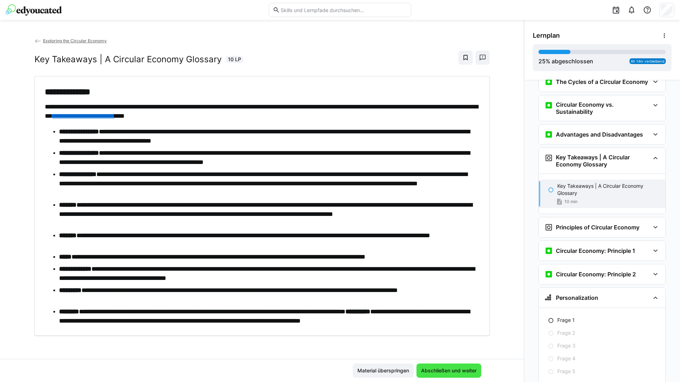
click at [430, 374] on span "Abschließen und weiter" at bounding box center [449, 370] width 58 height 7
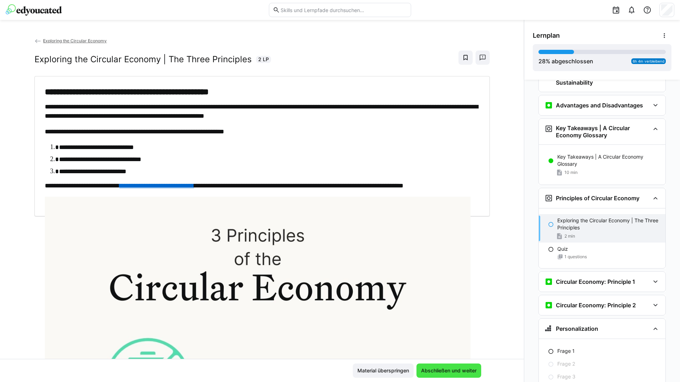
scroll to position [196, 0]
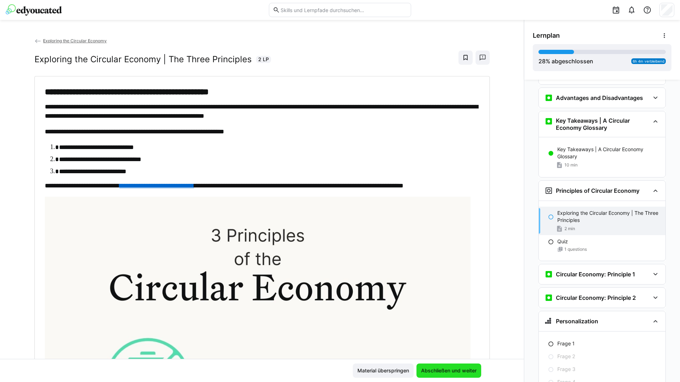
click at [429, 373] on span "Abschließen und weiter" at bounding box center [449, 370] width 58 height 7
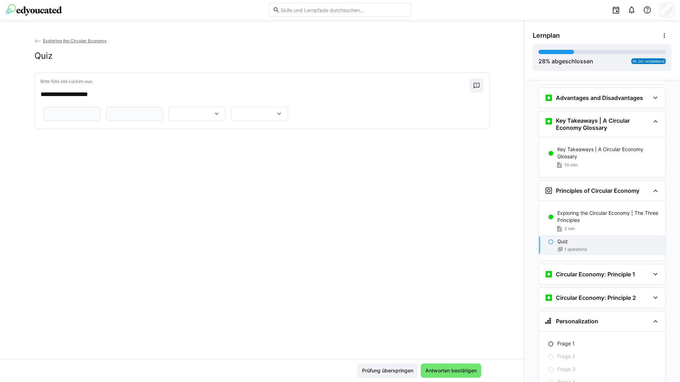
click at [96, 112] on input "text" at bounding box center [71, 114] width 49 height 6
click at [106, 121] on eds-input at bounding box center [134, 114] width 57 height 14
click at [213, 117] on eds-icon at bounding box center [216, 113] width 7 height 7
click at [90, 180] on span "*********" at bounding box center [75, 184] width 57 height 15
click at [231, 121] on div at bounding box center [259, 114] width 57 height 14
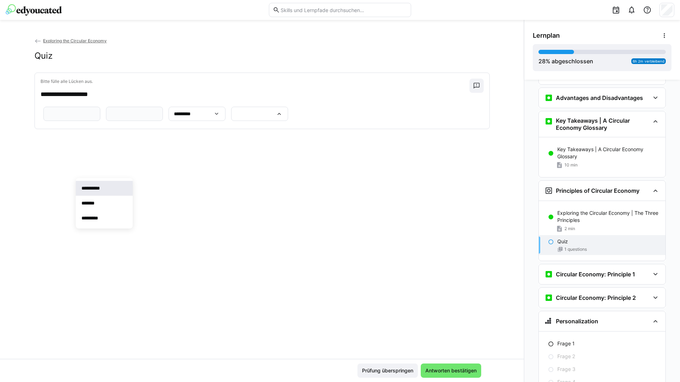
click at [110, 189] on span "**********" at bounding box center [104, 188] width 57 height 15
click at [374, 365] on span "Prüfung überspringen" at bounding box center [388, 371] width 60 height 14
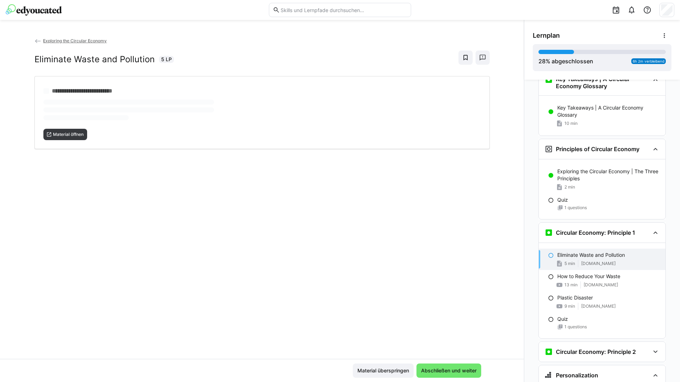
scroll to position [256, 0]
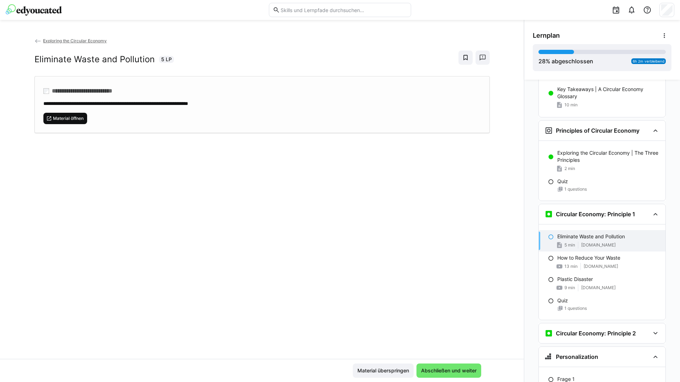
click at [81, 120] on span "Material öffnen" at bounding box center [68, 119] width 32 height 6
click at [426, 370] on span "Abschließen und weiter" at bounding box center [449, 370] width 58 height 7
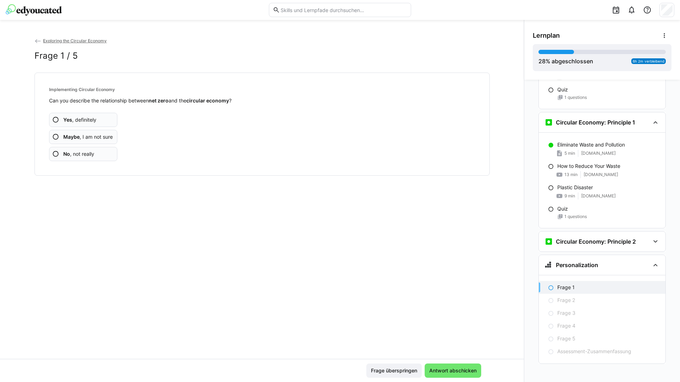
scroll to position [352, 0]
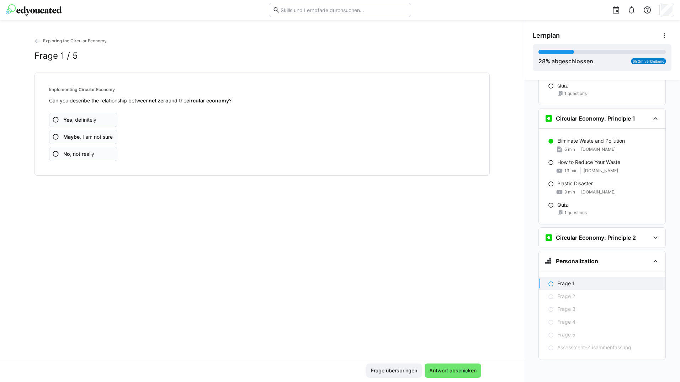
click at [85, 117] on span "Yes , definitely" at bounding box center [79, 119] width 33 height 7
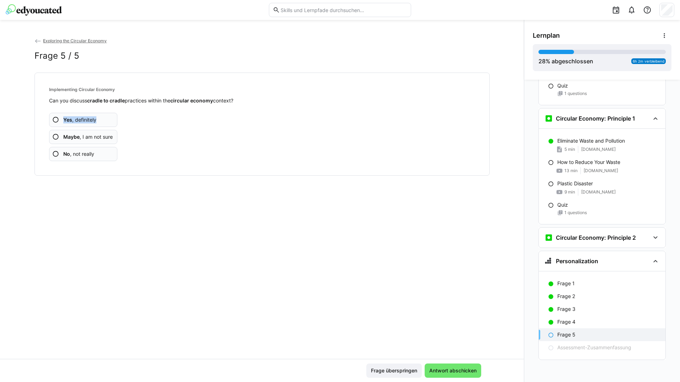
click at [85, 117] on span "Yes , definitely" at bounding box center [79, 119] width 33 height 7
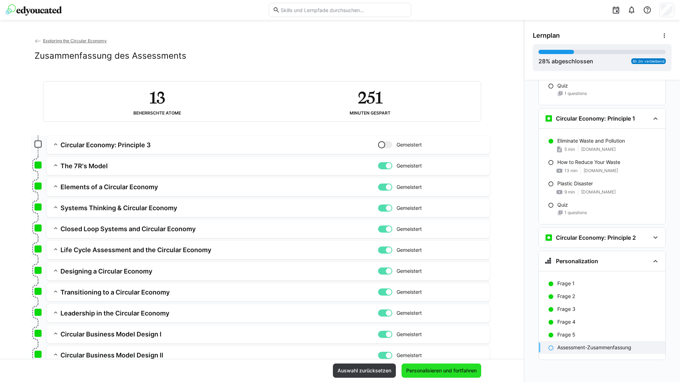
click at [421, 367] on span "Personalisieren und fortfahren" at bounding box center [442, 371] width 80 height 14
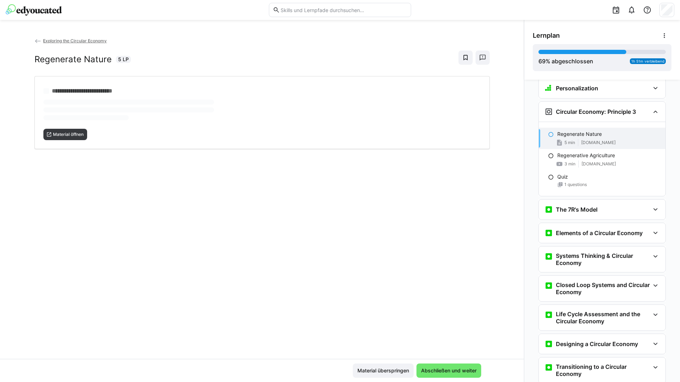
scroll to position [547, 0]
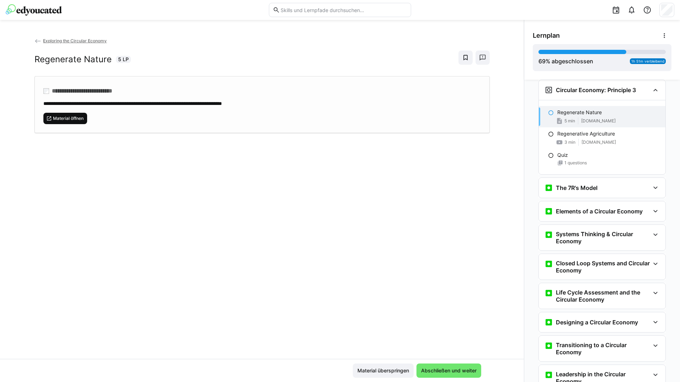
click at [77, 122] on span "Material öffnen" at bounding box center [65, 118] width 44 height 11
click at [439, 374] on span "Abschließen und weiter" at bounding box center [449, 371] width 65 height 14
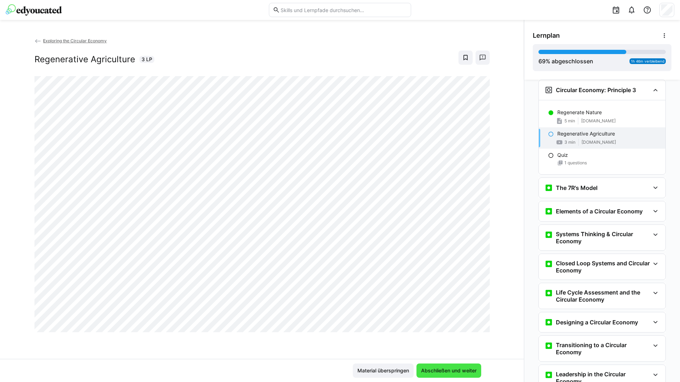
click at [439, 374] on span "Abschließen und weiter" at bounding box center [449, 371] width 65 height 14
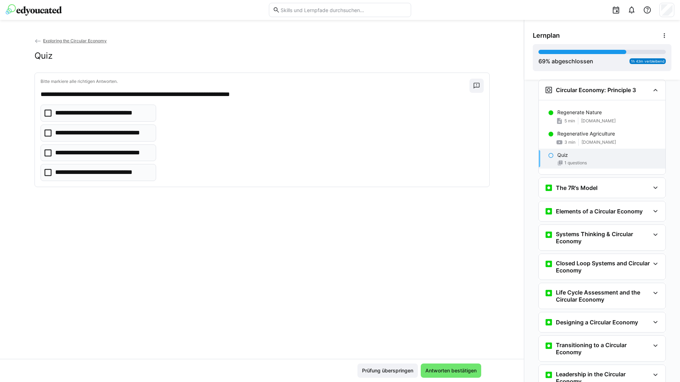
click at [112, 137] on p "**********" at bounding box center [102, 132] width 95 height 9
click at [466, 374] on span "Antworten bestätigen" at bounding box center [451, 371] width 60 height 14
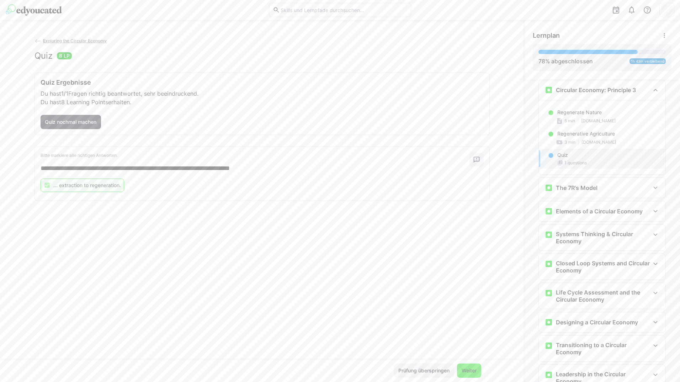
click at [462, 367] on span "Weiter" at bounding box center [469, 371] width 24 height 14
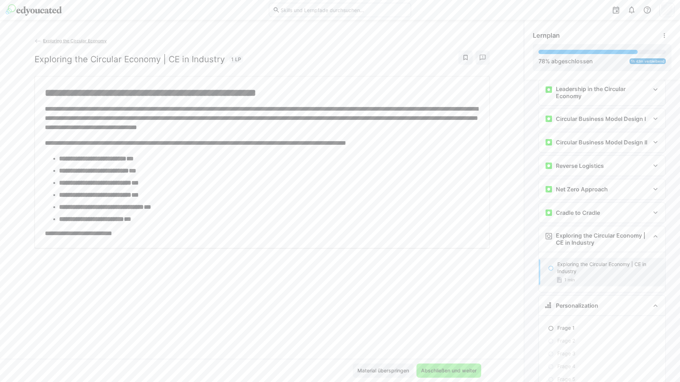
scroll to position [836, 0]
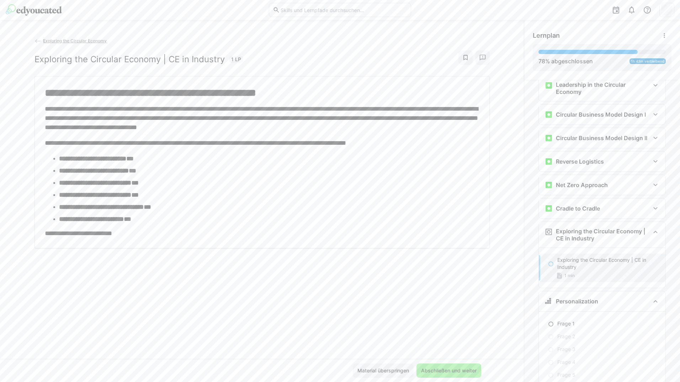
click at [463, 367] on span "Abschließen und weiter" at bounding box center [449, 371] width 65 height 14
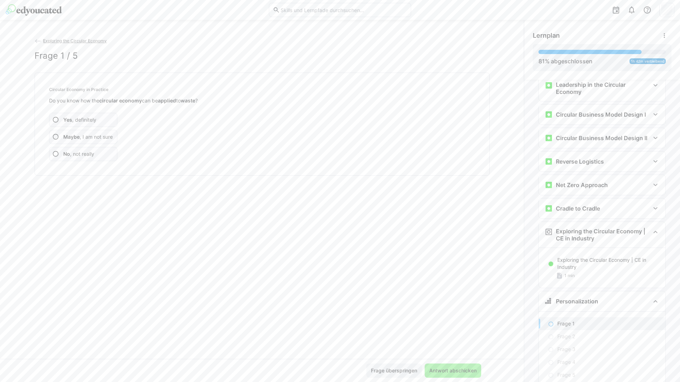
scroll to position [876, 0]
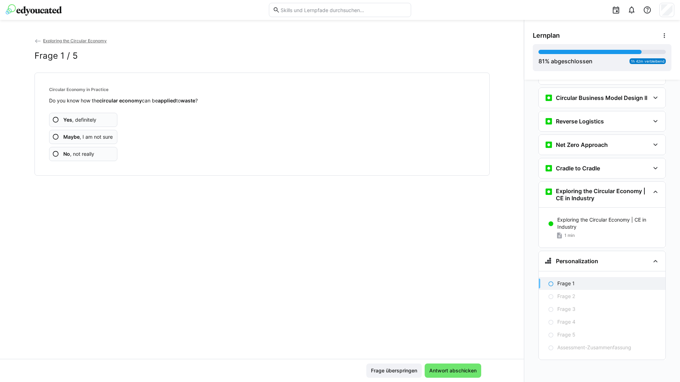
click at [106, 114] on app-assessment-question-radio "Yes , definitely" at bounding box center [83, 120] width 69 height 14
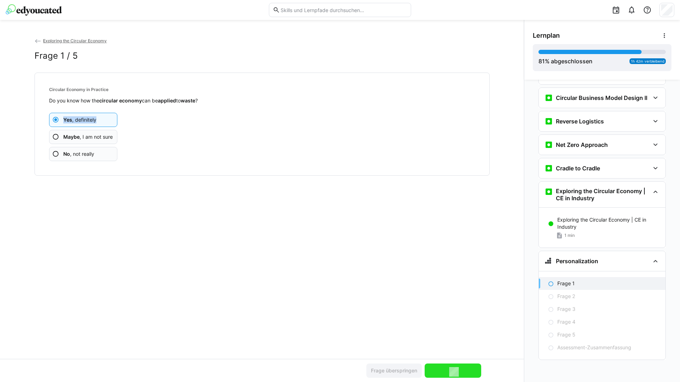
click at [106, 114] on app-assessment-question-radio "Yes , definitely" at bounding box center [83, 120] width 69 height 14
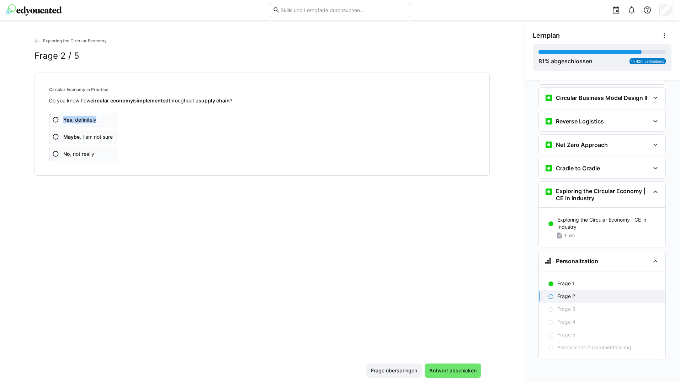
click at [106, 114] on app-assessment-question-radio "Yes , definitely" at bounding box center [83, 120] width 69 height 14
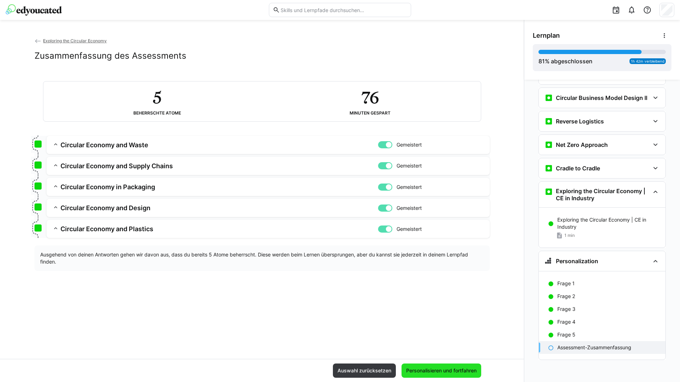
click at [421, 367] on span "Personalisieren und fortfahren" at bounding box center [442, 371] width 80 height 14
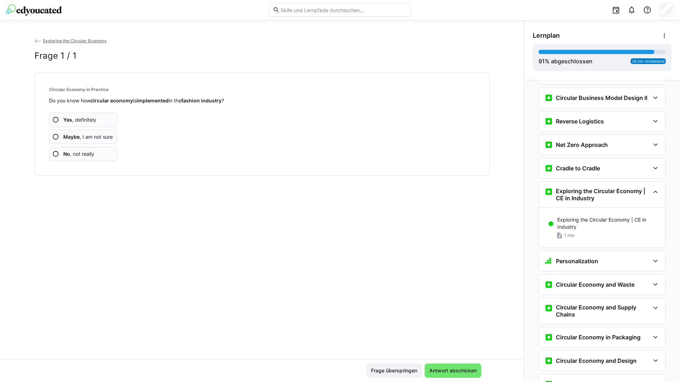
scroll to position [958, 0]
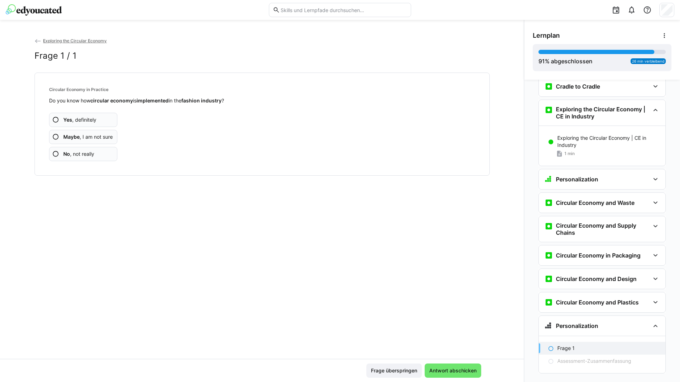
click at [104, 113] on app-assessment-question-radio "Yes , definitely" at bounding box center [83, 120] width 69 height 14
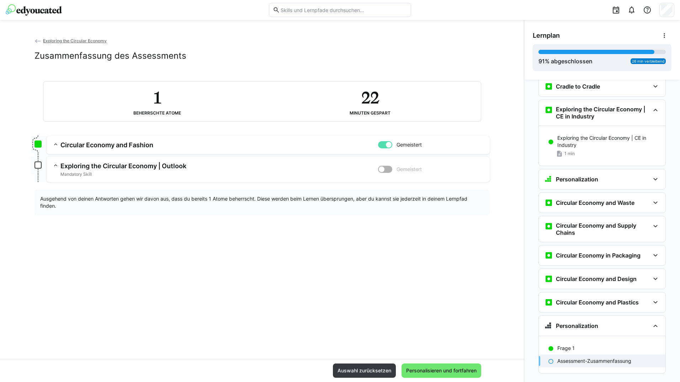
click at [431, 363] on div "Auswahl zurücksetzen Personalisieren und fortfahren" at bounding box center [262, 370] width 524 height 23
click at [432, 366] on span "Personalisieren und fortfahren" at bounding box center [442, 371] width 80 height 14
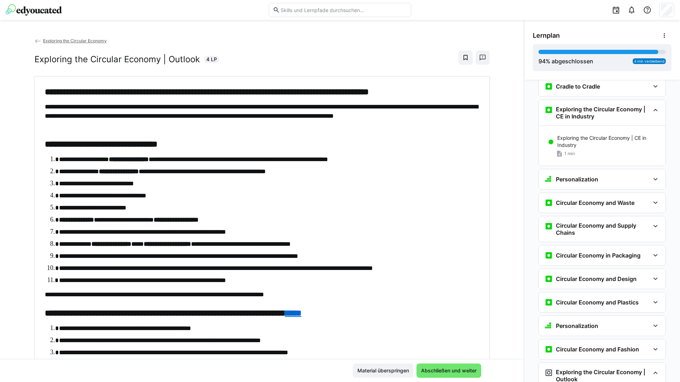
scroll to position [987, 0]
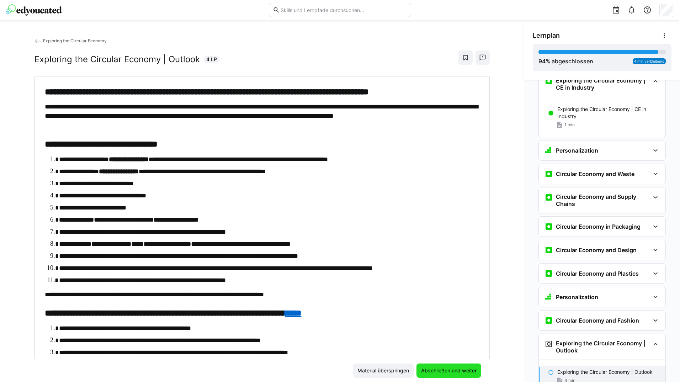
click at [433, 369] on span "Abschließen und weiter" at bounding box center [449, 370] width 58 height 7
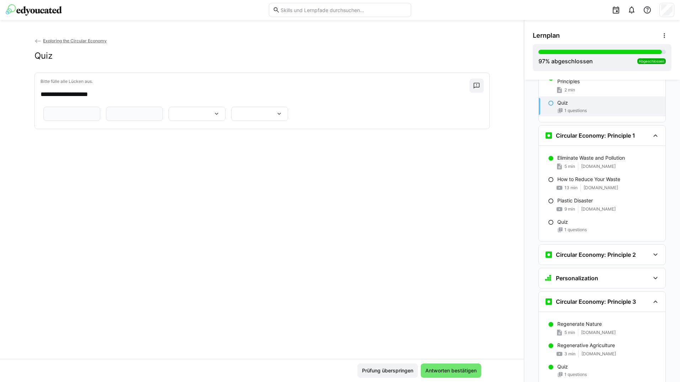
scroll to position [297, 0]
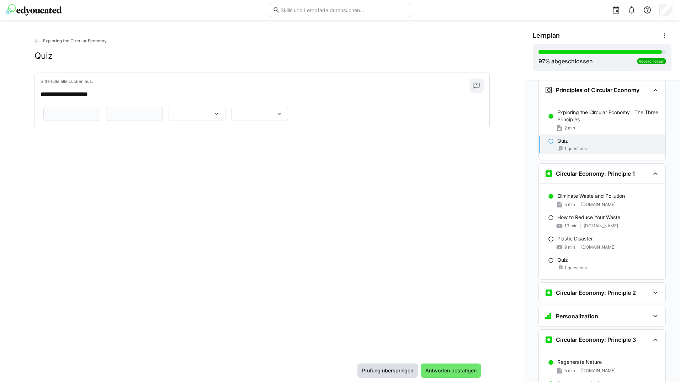
click at [388, 369] on span "Prüfung überspringen" at bounding box center [387, 370] width 53 height 7
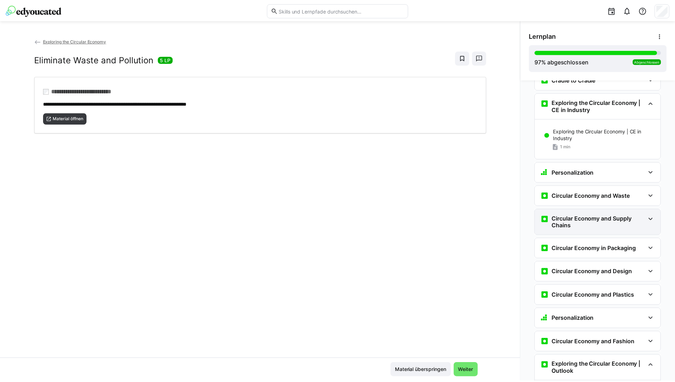
scroll to position [1020, 0]
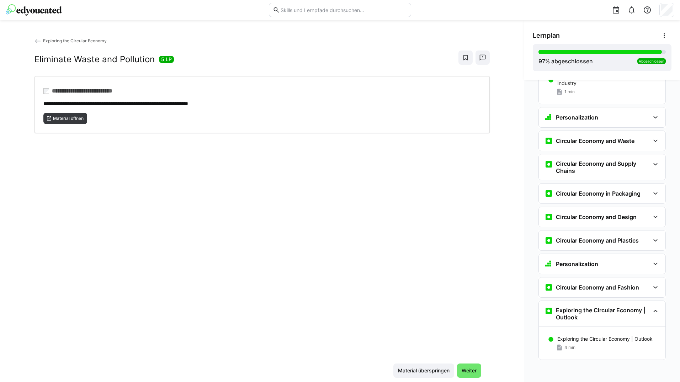
click at [36, 42] on eds-icon at bounding box center [38, 41] width 7 height 7
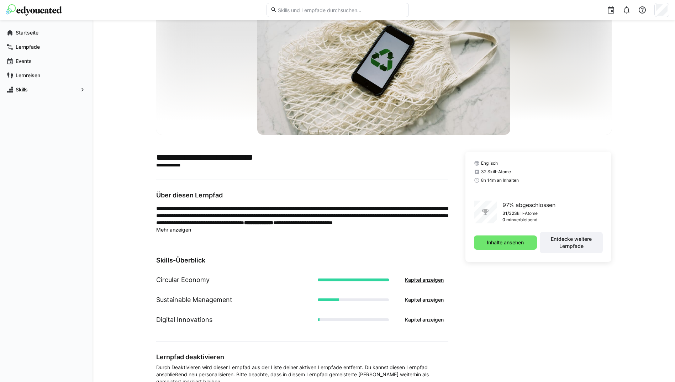
scroll to position [93, 0]
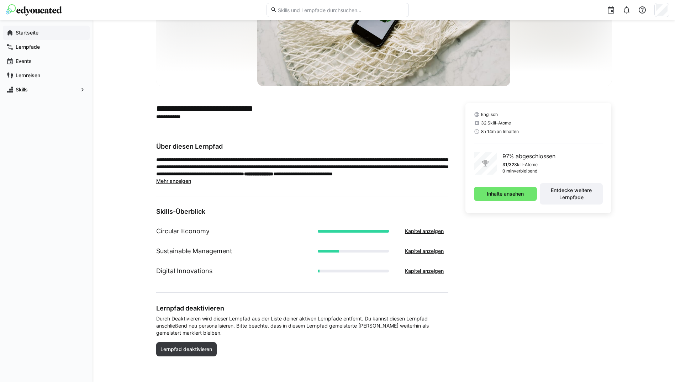
click at [0, 0] on app-navigation-label "Startseite" at bounding box center [0, 0] width 0 height 0
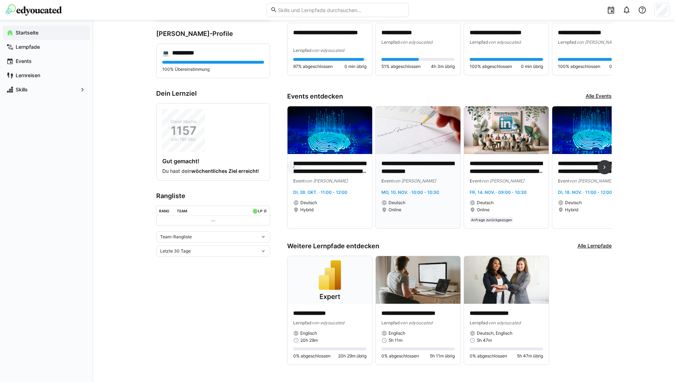
scroll to position [83, 0]
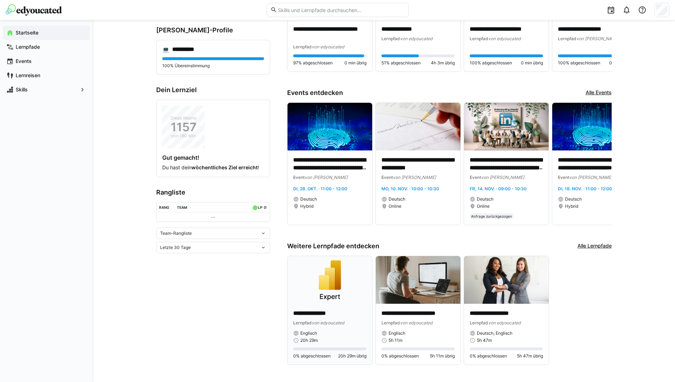
click at [336, 307] on div "**********" at bounding box center [330, 334] width 85 height 61
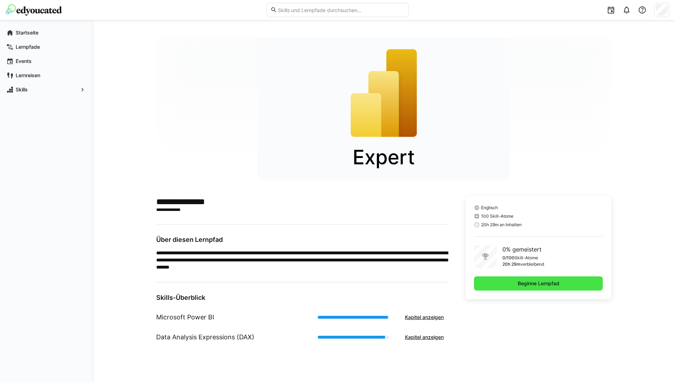
click at [548, 286] on span "Beginne Lernpfad" at bounding box center [539, 283] width 44 height 7
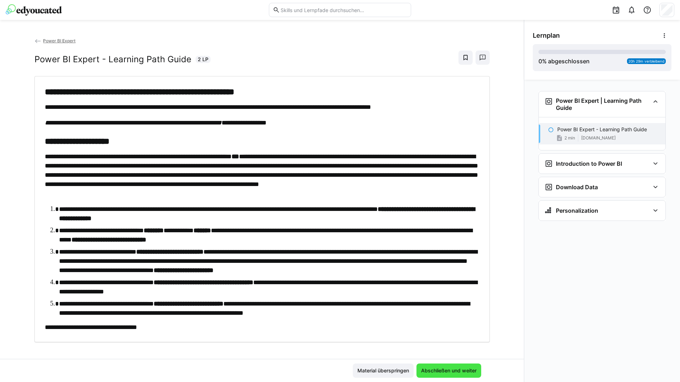
click at [446, 367] on span "Abschließen und weiter" at bounding box center [449, 371] width 65 height 14
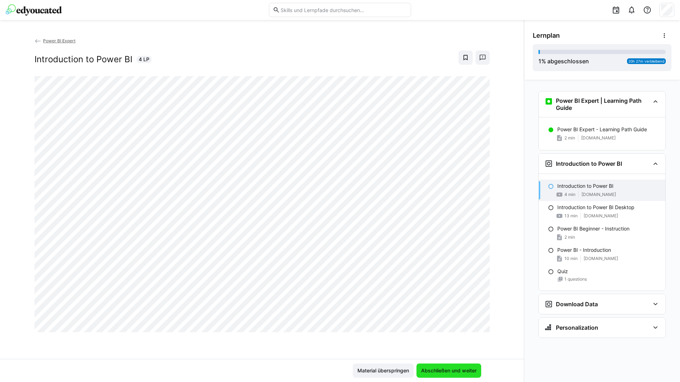
click at [445, 364] on span "Abschließen und weiter" at bounding box center [449, 371] width 65 height 14
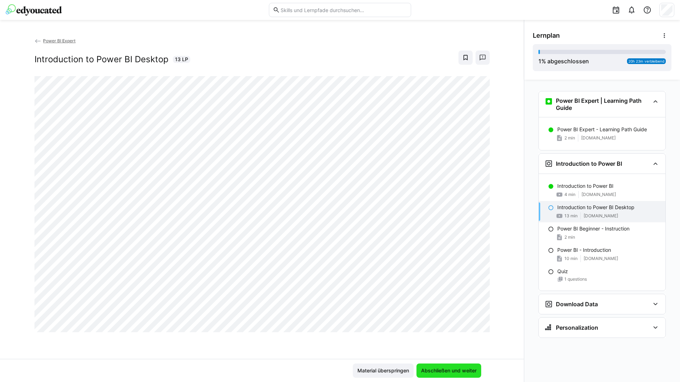
click at [445, 364] on span "Abschließen und weiter" at bounding box center [449, 371] width 65 height 14
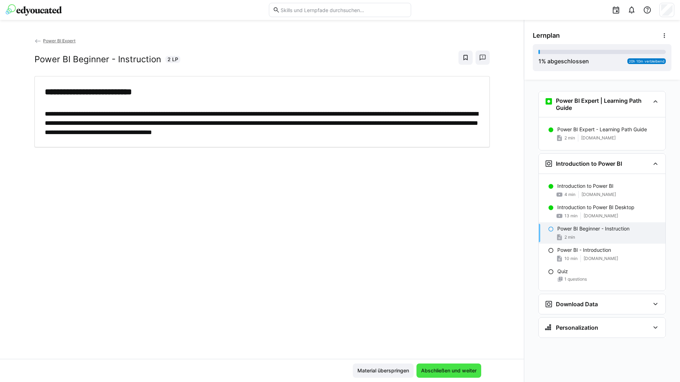
click at [445, 364] on span "Abschließen und weiter" at bounding box center [449, 371] width 65 height 14
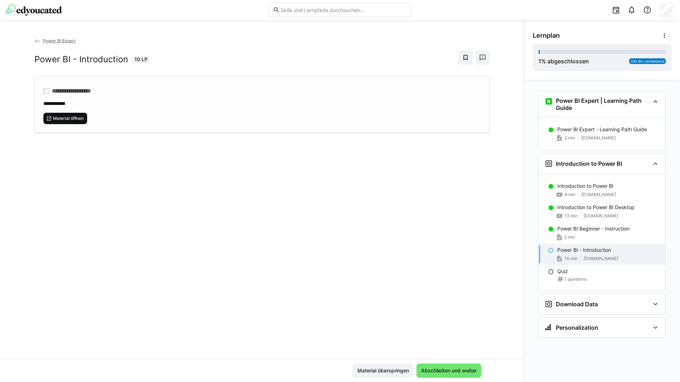
click at [76, 116] on span "Material öffnen" at bounding box center [68, 119] width 32 height 6
click at [453, 371] on span "Abschließen und weiter" at bounding box center [449, 370] width 58 height 7
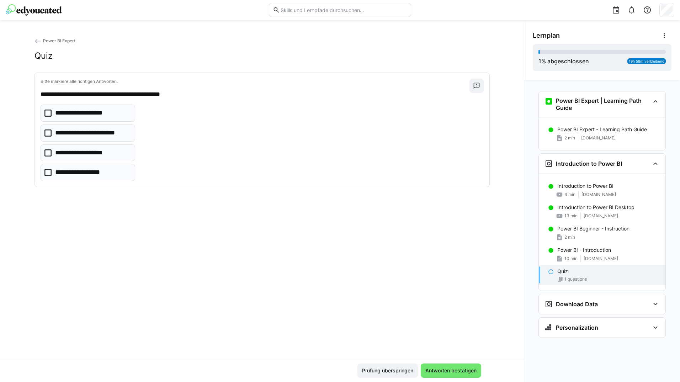
drag, startPoint x: 84, startPoint y: 132, endPoint x: 117, endPoint y: 148, distance: 36.8
click at [85, 132] on p "**********" at bounding box center [92, 132] width 75 height 9
click at [117, 167] on eds-checkbox "**********" at bounding box center [88, 172] width 95 height 17
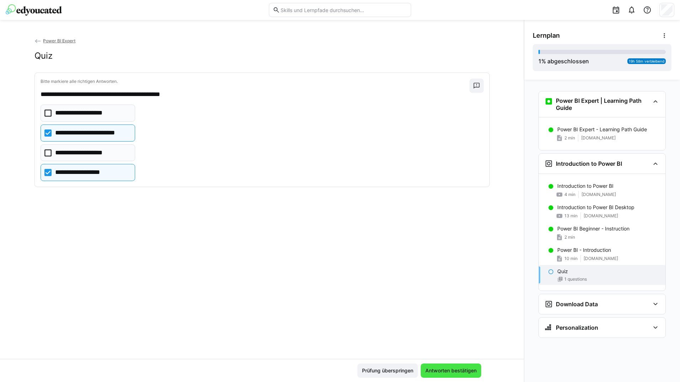
click at [437, 374] on span "Antworten bestätigen" at bounding box center [451, 370] width 53 height 7
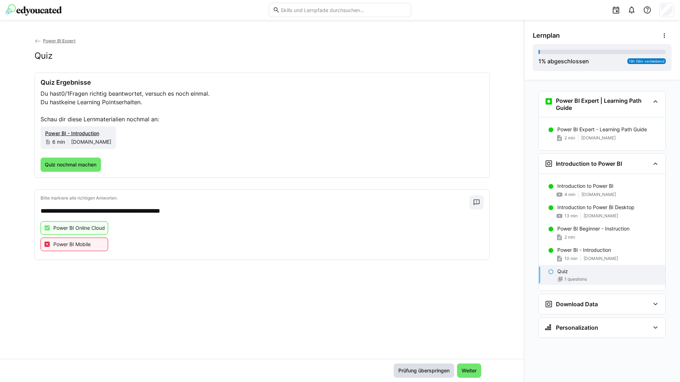
click at [402, 367] on span "Prüfung überspringen" at bounding box center [423, 370] width 53 height 7
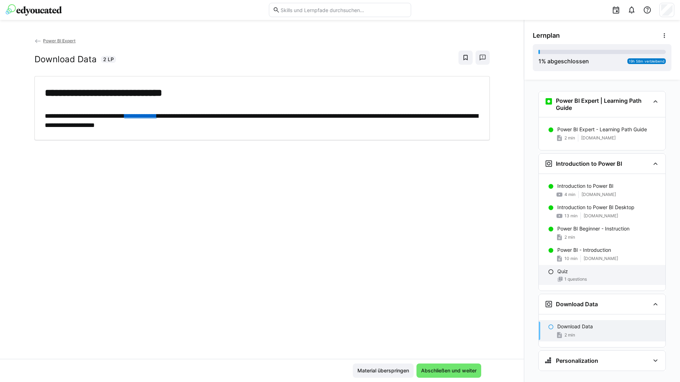
click at [551, 272] on div "Quiz 1 questions" at bounding box center [602, 275] width 127 height 20
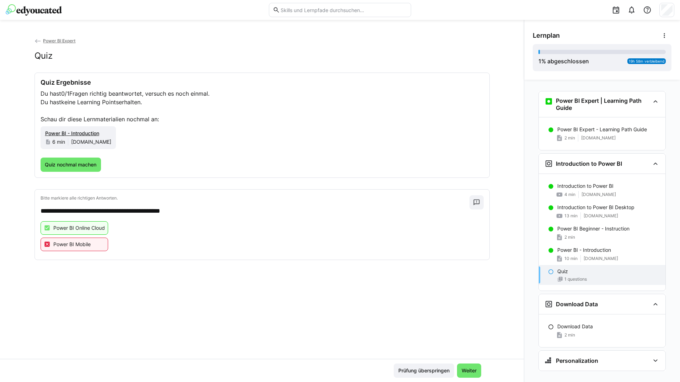
scroll to position [11, 0]
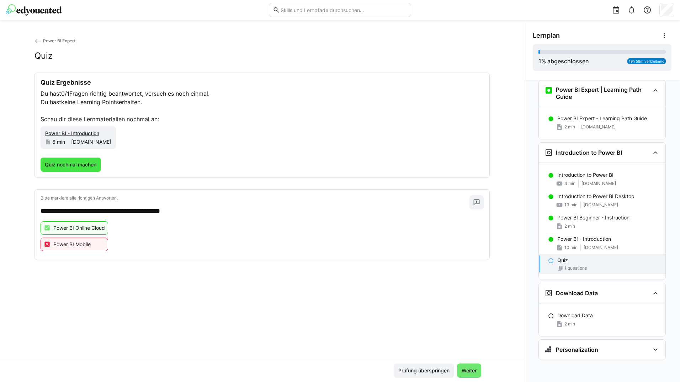
click at [82, 159] on span "Quiz nochmal machen" at bounding box center [71, 165] width 61 height 14
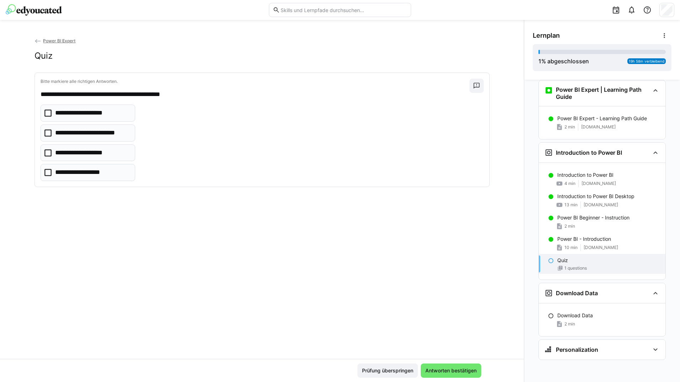
click at [123, 152] on eds-checkbox "**********" at bounding box center [88, 152] width 95 height 17
click at [112, 112] on p "**********" at bounding box center [84, 113] width 59 height 9
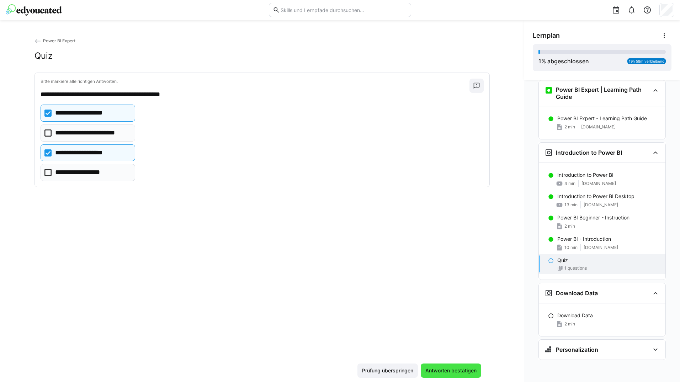
click at [428, 370] on span "Antworten bestätigen" at bounding box center [451, 370] width 53 height 7
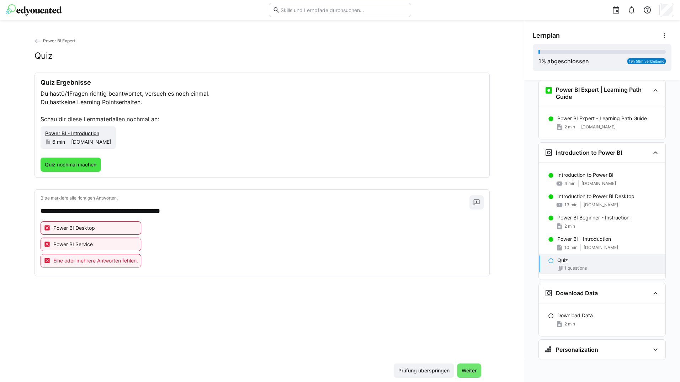
click at [81, 171] on span "Quiz nochmal machen" at bounding box center [71, 165] width 61 height 14
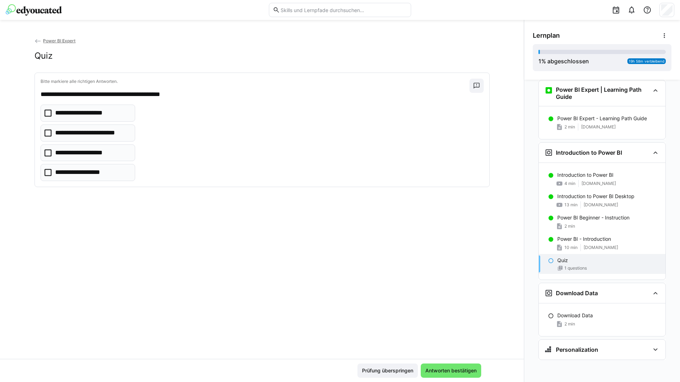
click at [85, 173] on p "**********" at bounding box center [83, 172] width 57 height 9
click at [449, 373] on span "Antworten bestätigen" at bounding box center [451, 370] width 53 height 7
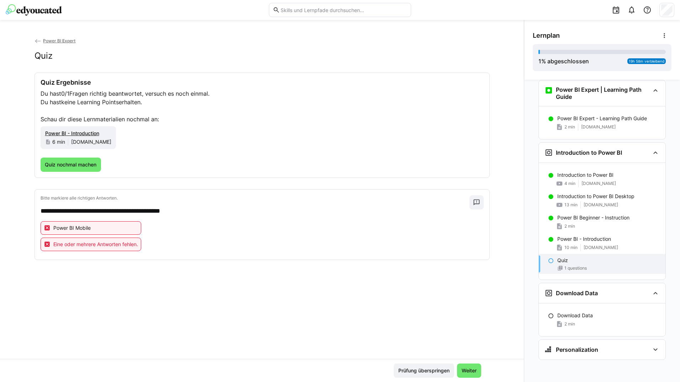
click at [102, 171] on div "Quiz nochmal machen" at bounding box center [262, 165] width 443 height 14
click at [93, 166] on span "Quiz nochmal machen" at bounding box center [71, 164] width 54 height 7
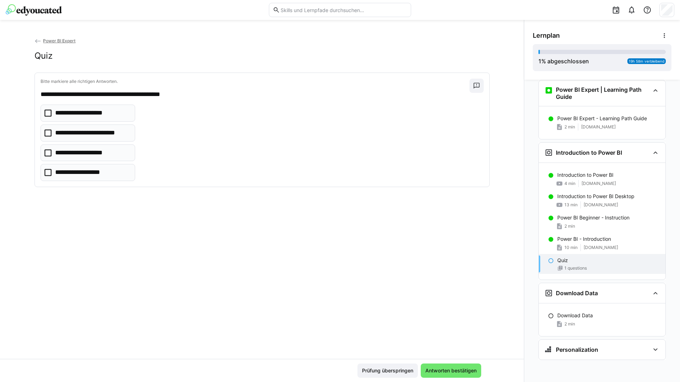
click at [102, 150] on p "**********" at bounding box center [86, 152] width 62 height 9
click at [428, 365] on span "Antworten bestätigen" at bounding box center [451, 371] width 60 height 14
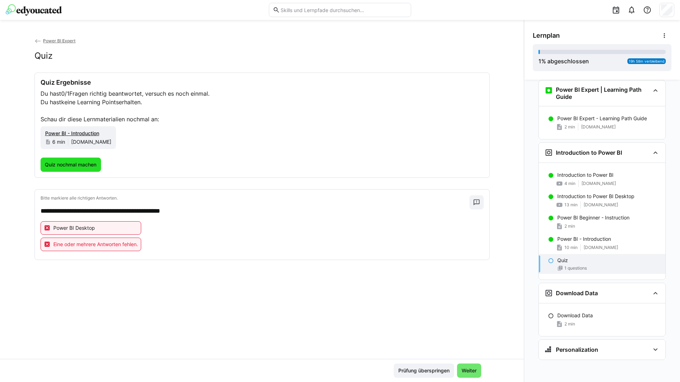
click at [84, 169] on span "Quiz nochmal machen" at bounding box center [71, 165] width 61 height 14
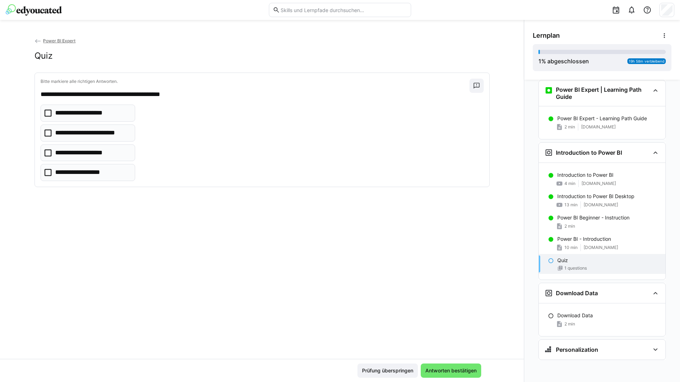
click at [88, 111] on p "**********" at bounding box center [84, 113] width 59 height 9
click at [439, 372] on span "Antworten bestätigen" at bounding box center [451, 370] width 53 height 7
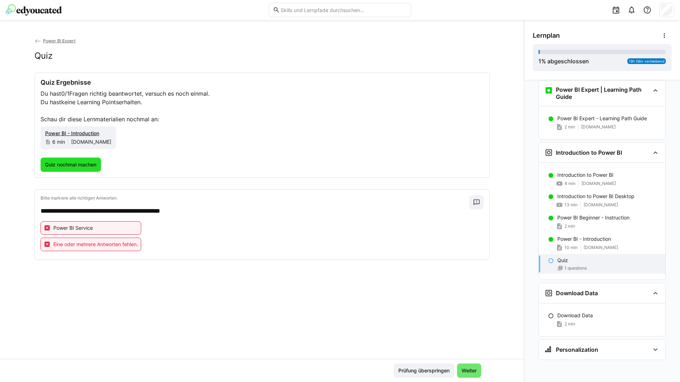
click at [79, 164] on span "Quiz nochmal machen" at bounding box center [71, 164] width 54 height 7
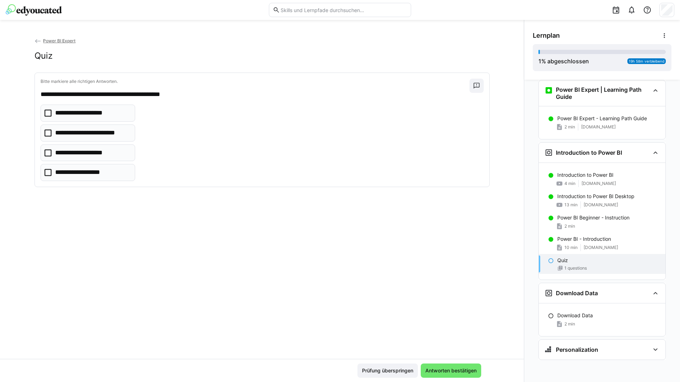
click at [90, 135] on p "**********" at bounding box center [92, 132] width 75 height 9
click at [451, 375] on span "Antworten bestätigen" at bounding box center [451, 371] width 60 height 14
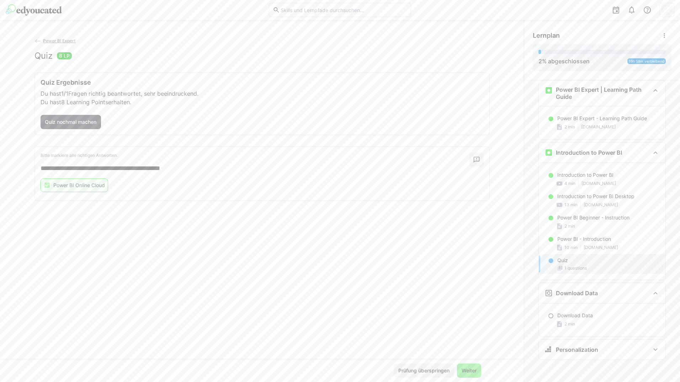
click at [454, 379] on div "Prüfung überspringen Weiter" at bounding box center [262, 370] width 524 height 23
click at [460, 376] on span "Weiter" at bounding box center [469, 371] width 24 height 14
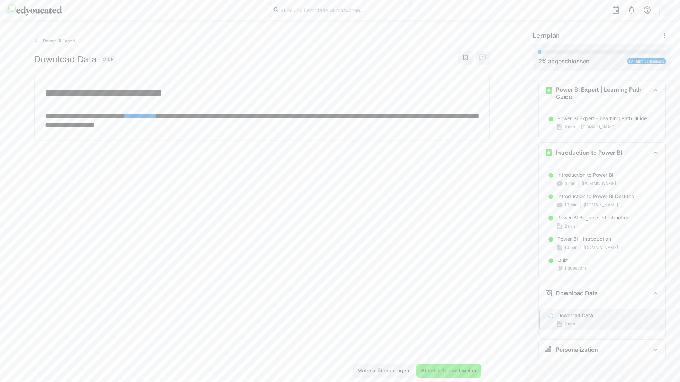
click at [460, 376] on span "Abschließen und weiter" at bounding box center [449, 371] width 65 height 14
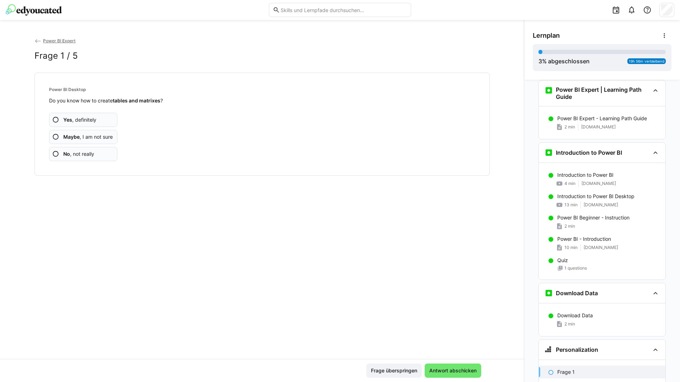
click at [103, 123] on app-assessment-question-radio "Yes , definitely" at bounding box center [83, 120] width 69 height 14
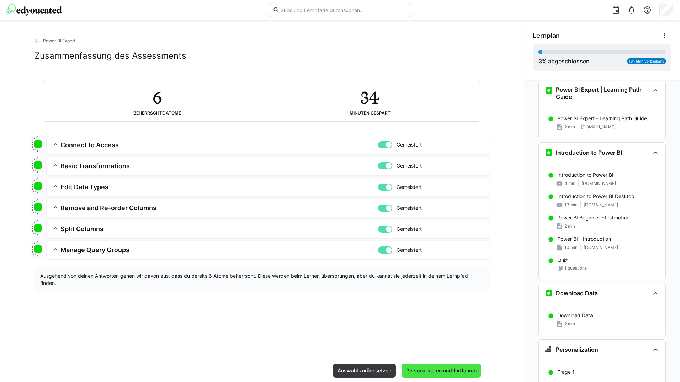
click at [448, 376] on span "Personalisieren und fortfahren" at bounding box center [442, 371] width 80 height 14
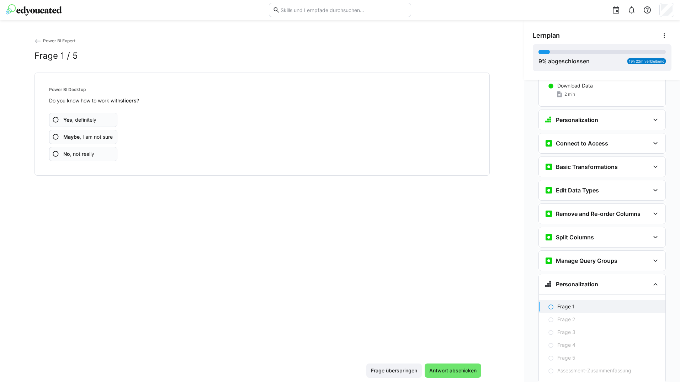
scroll to position [264, 0]
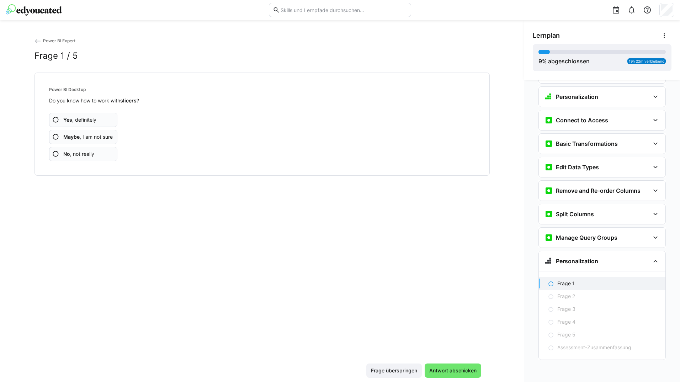
click at [100, 120] on app-assessment-question-radio "Yes , definitely" at bounding box center [83, 120] width 69 height 14
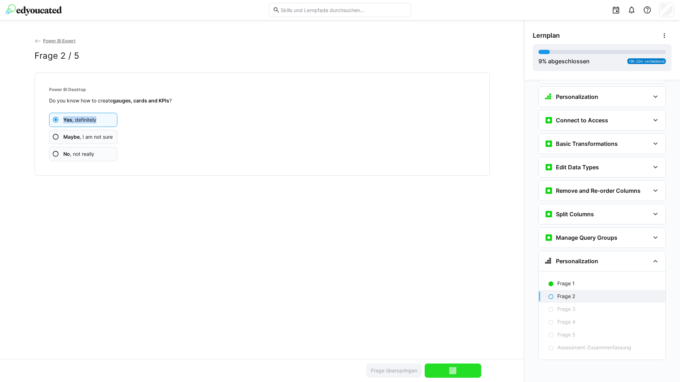
click at [100, 120] on app-assessment-question-radio "Yes , definitely" at bounding box center [83, 120] width 69 height 14
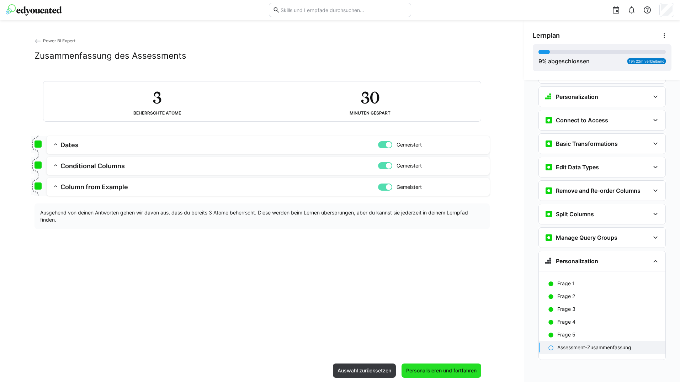
click at [432, 368] on span "Personalisieren und fortfahren" at bounding box center [441, 370] width 73 height 7
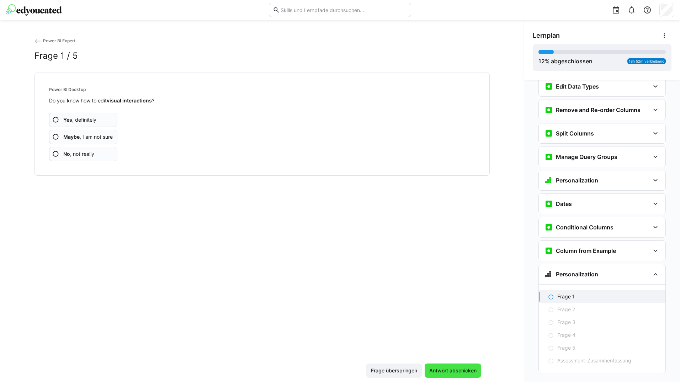
scroll to position [358, 0]
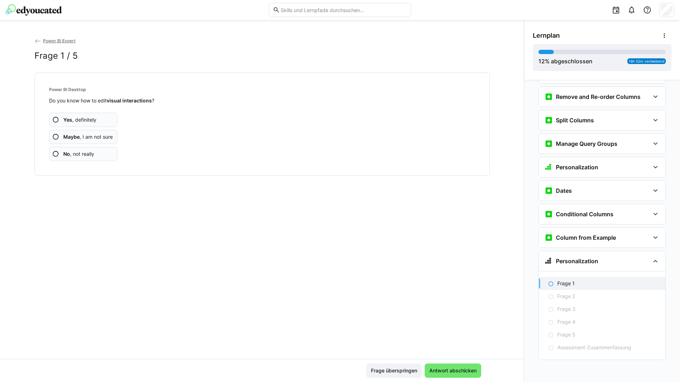
click at [68, 117] on b "Yes" at bounding box center [67, 120] width 9 height 6
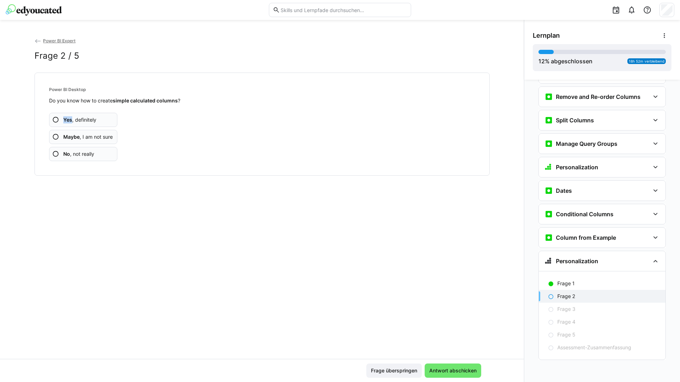
click at [68, 116] on span "Yes , definitely" at bounding box center [79, 119] width 33 height 7
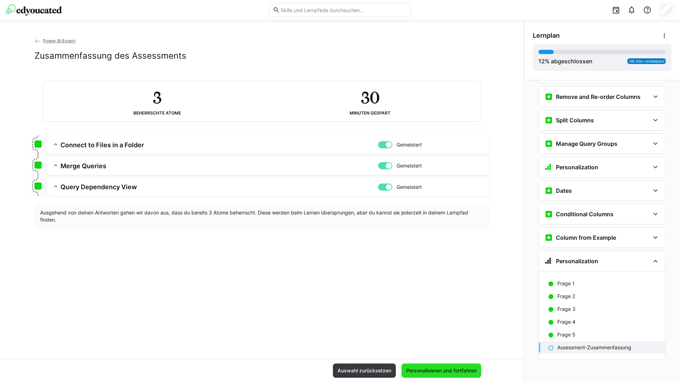
click at [455, 374] on span "Personalisieren und fortfahren" at bounding box center [442, 371] width 80 height 14
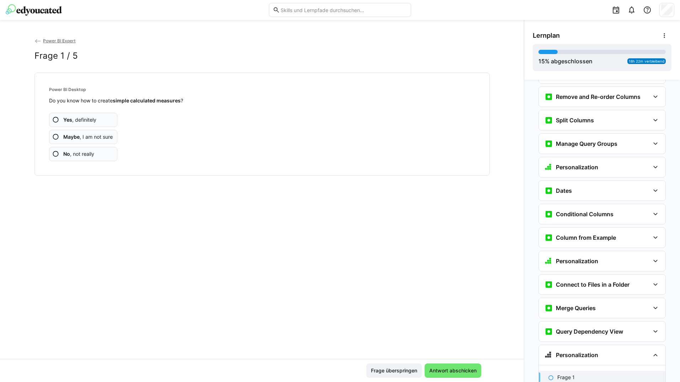
scroll to position [452, 0]
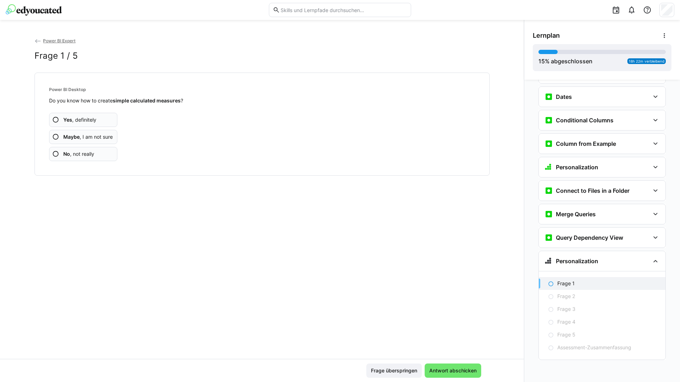
click at [100, 117] on app-assessment-question-radio "Yes , definitely" at bounding box center [83, 120] width 69 height 14
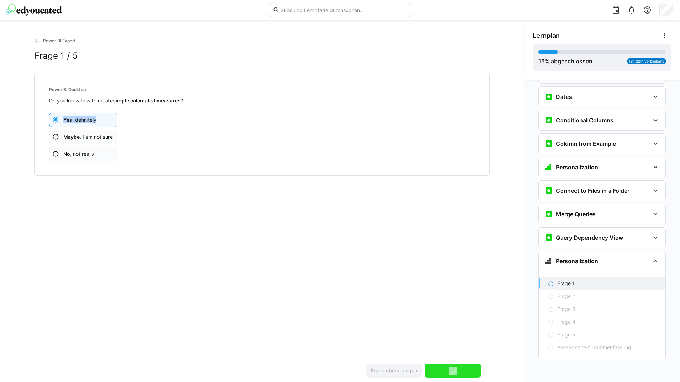
click at [100, 117] on app-assessment-question-radio "Yes , definitely" at bounding box center [83, 120] width 69 height 14
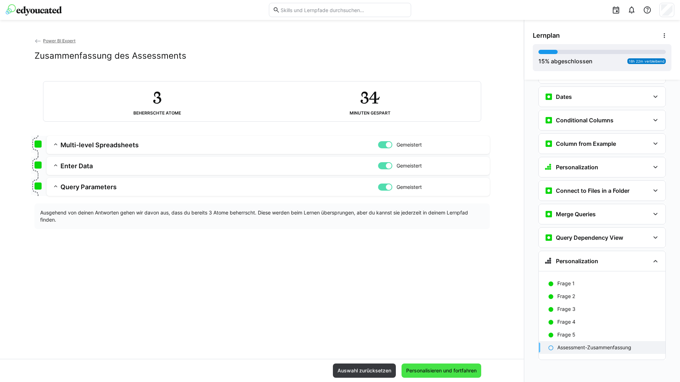
click at [445, 365] on span "Personalisieren und fortfahren" at bounding box center [442, 371] width 80 height 14
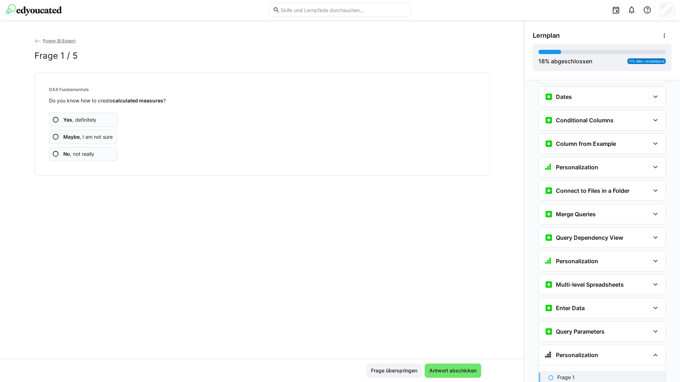
scroll to position [546, 0]
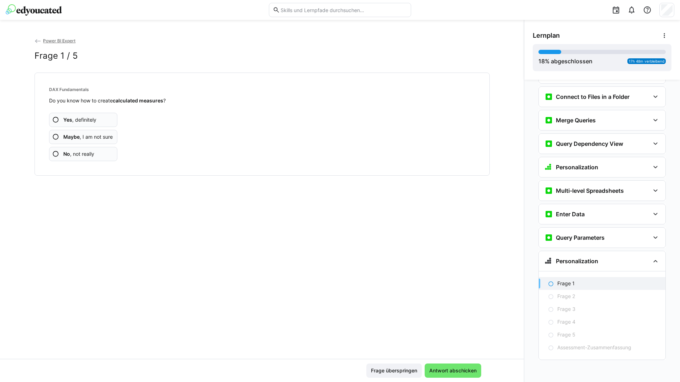
click at [99, 114] on app-assessment-question-radio "Yes , definitely" at bounding box center [83, 120] width 69 height 14
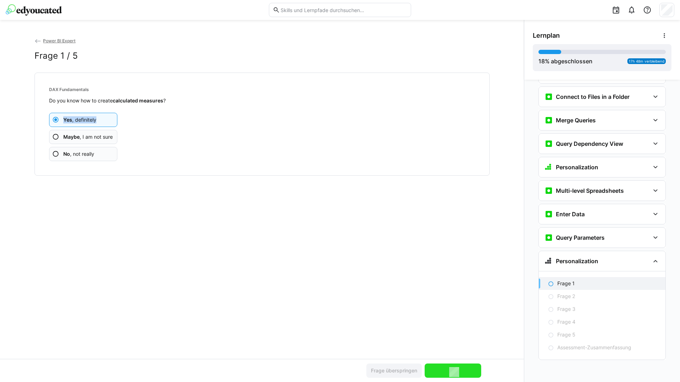
click at [99, 114] on app-assessment-question-radio "Yes , definitely" at bounding box center [83, 120] width 69 height 14
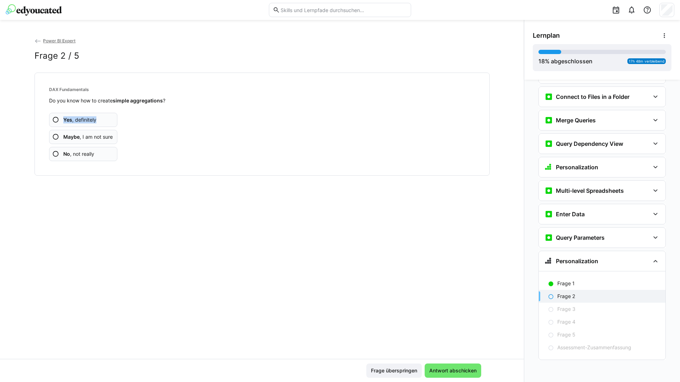
click at [99, 114] on app-assessment-question-radio "Yes , definitely" at bounding box center [83, 120] width 69 height 14
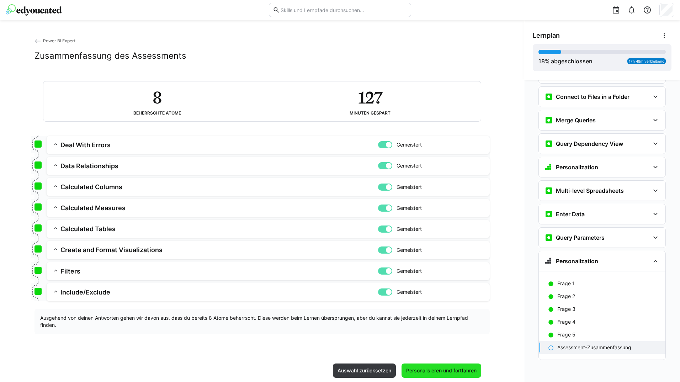
click at [462, 373] on span "Personalisieren und fortfahren" at bounding box center [441, 370] width 73 height 7
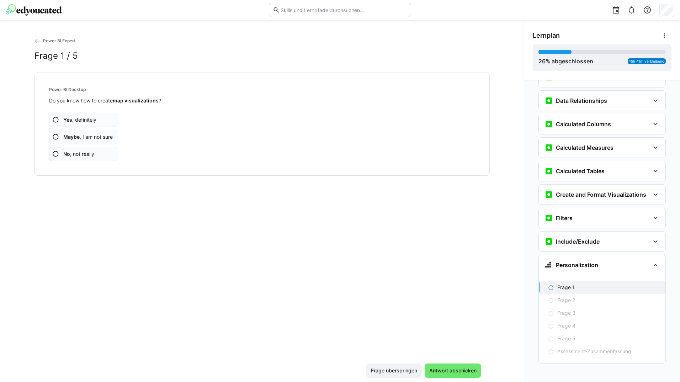
scroll to position [757, 0]
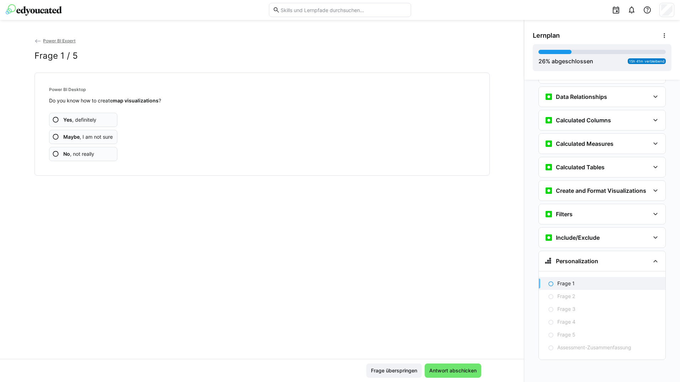
click at [105, 120] on app-assessment-question-radio "Yes , definitely" at bounding box center [83, 120] width 69 height 14
click at [106, 120] on app-assessment-question-radio "Yes , definitely" at bounding box center [83, 120] width 69 height 14
click at [107, 121] on app-assessment-question-radio "Yes , definitely" at bounding box center [83, 120] width 69 height 14
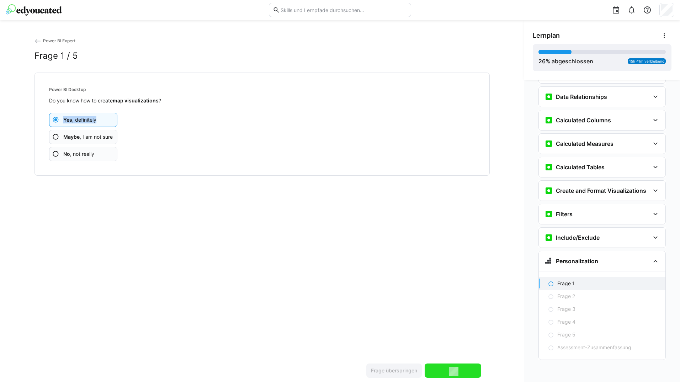
click at [107, 121] on app-assessment-question-radio "Yes , definitely" at bounding box center [83, 120] width 69 height 14
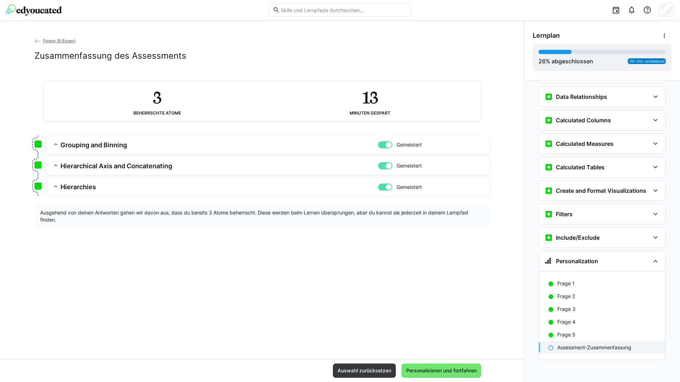
click at [422, 358] on div "Power BI Expert Zusammenfassung des Assessments 3 Beherrschte Atome 13 Minuten …" at bounding box center [262, 198] width 524 height 322
click at [424, 363] on div "Auswahl zurücksetzen Personalisieren und fortfahren" at bounding box center [262, 370] width 524 height 23
click at [426, 368] on span "Personalisieren und fortfahren" at bounding box center [441, 370] width 73 height 7
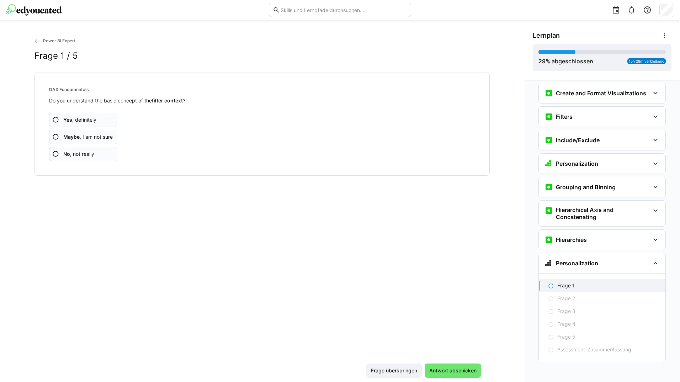
scroll to position [857, 0]
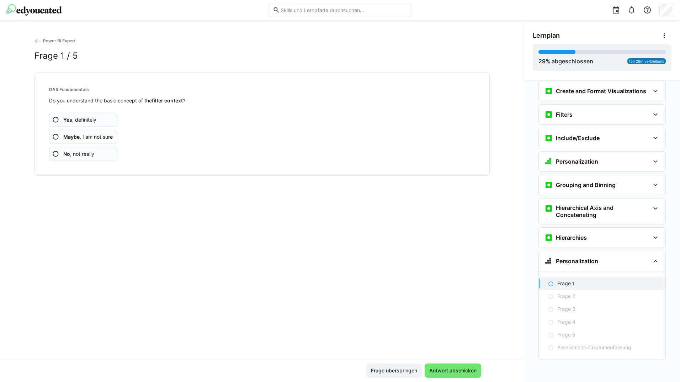
click at [95, 122] on app-assessment-question-radio "Yes , definitely" at bounding box center [83, 120] width 69 height 14
click at [96, 122] on app-assessment-question-radio "Yes , definitely" at bounding box center [83, 120] width 69 height 14
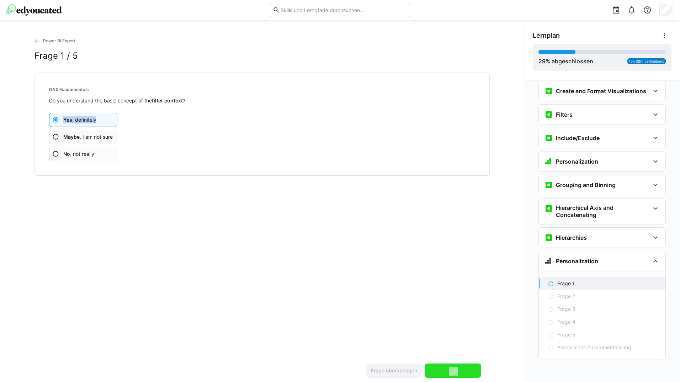
click at [96, 122] on app-assessment-question-radio "Yes , definitely" at bounding box center [83, 120] width 69 height 14
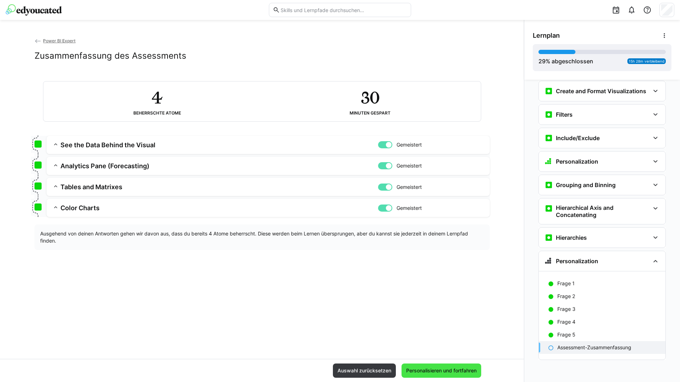
click at [416, 372] on span "Personalisieren und fortfahren" at bounding box center [441, 370] width 73 height 7
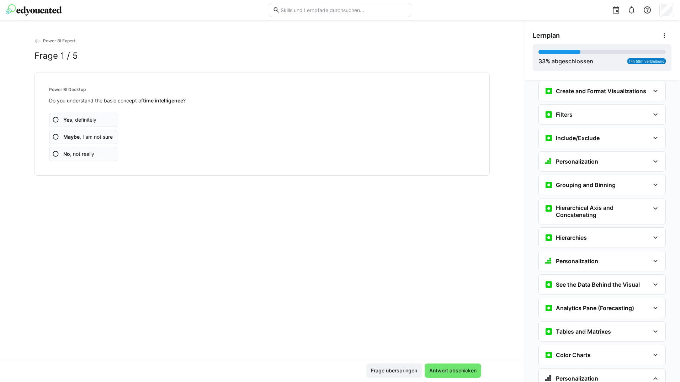
scroll to position [971, 0]
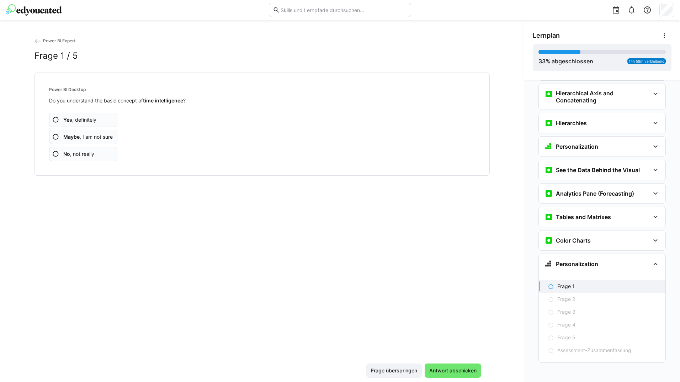
click at [103, 119] on app-assessment-question-radio "Yes , definitely" at bounding box center [83, 120] width 69 height 14
click at [102, 119] on app-assessment-question-radio "Yes , definitely" at bounding box center [83, 120] width 69 height 14
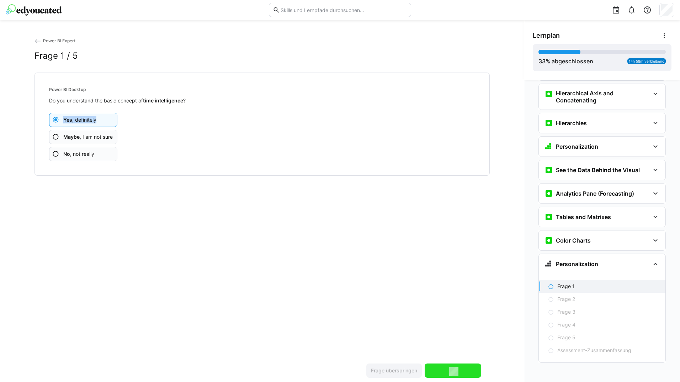
click at [102, 119] on app-assessment-question-radio "Yes , definitely" at bounding box center [83, 120] width 69 height 14
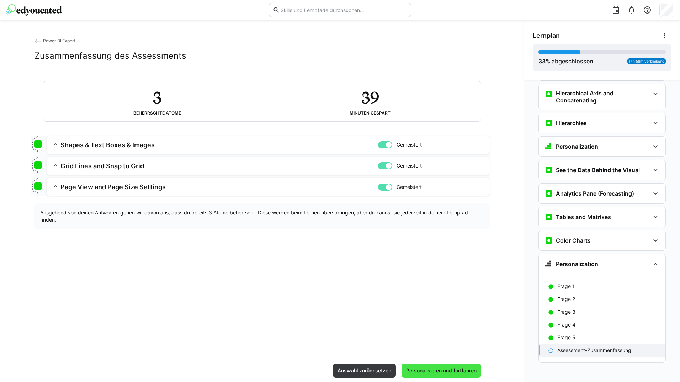
click at [463, 365] on span "Personalisieren und fortfahren" at bounding box center [442, 371] width 80 height 14
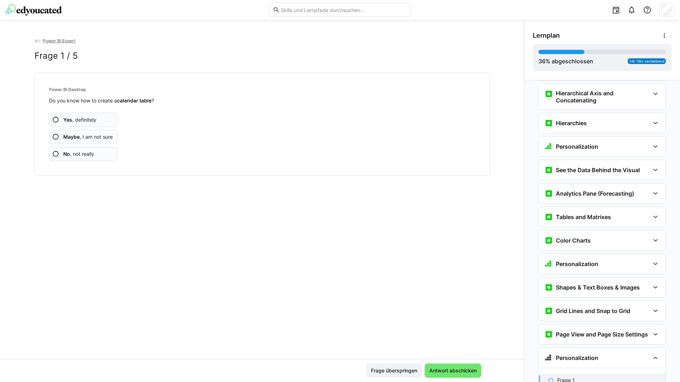
scroll to position [1068, 0]
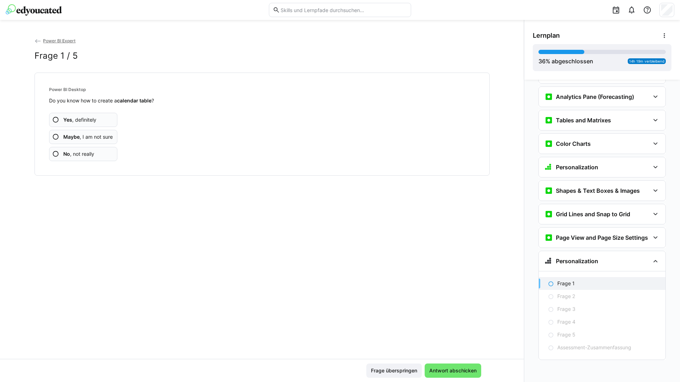
click at [100, 120] on app-assessment-question-radio "Yes , definitely" at bounding box center [83, 120] width 69 height 14
click at [101, 118] on app-assessment-question-radio "Yes , definitely" at bounding box center [83, 120] width 69 height 14
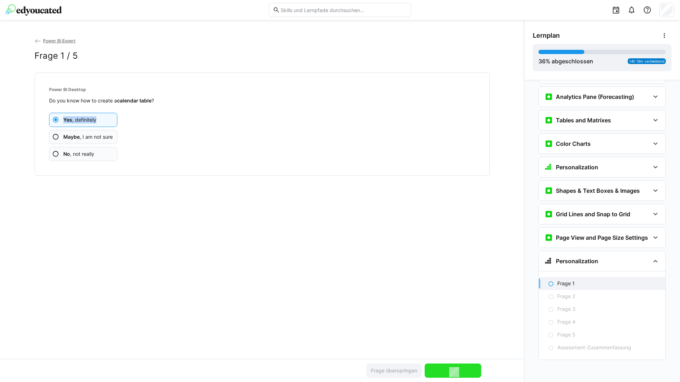
click at [101, 118] on app-assessment-question-radio "Yes , definitely" at bounding box center [83, 120] width 69 height 14
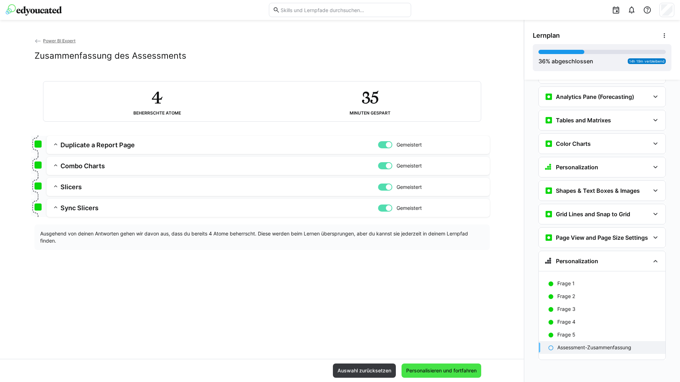
click at [455, 368] on span "Personalisieren und fortfahren" at bounding box center [441, 370] width 73 height 7
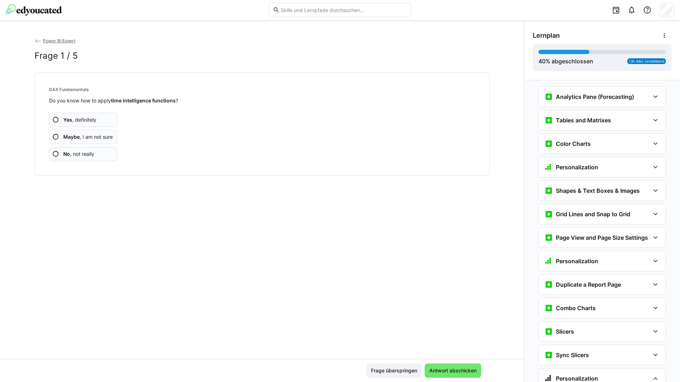
scroll to position [1186, 0]
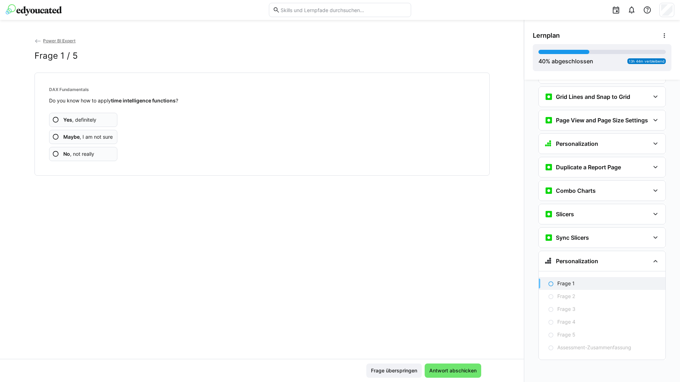
click at [90, 116] on span "Yes , definitely" at bounding box center [79, 119] width 33 height 7
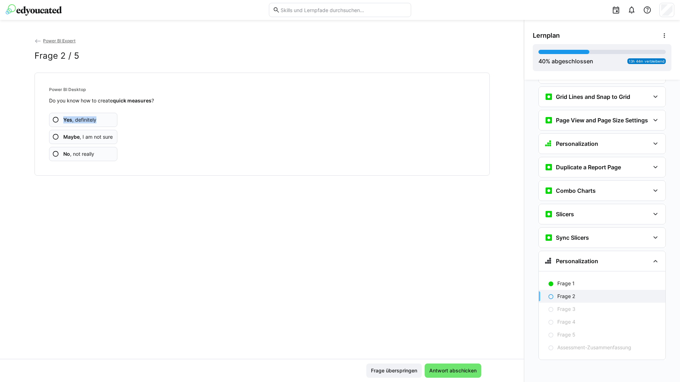
click at [90, 116] on span "Yes , definitely" at bounding box center [79, 119] width 33 height 7
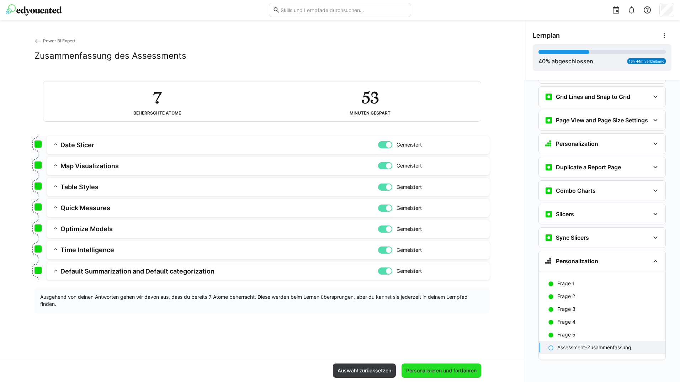
click at [436, 372] on span "Personalisieren und fortfahren" at bounding box center [441, 370] width 73 height 7
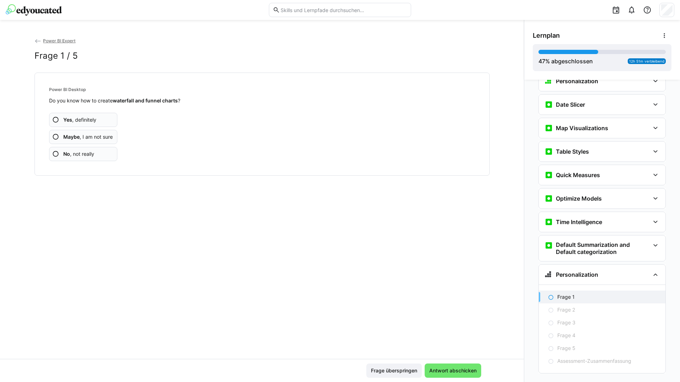
scroll to position [1379, 0]
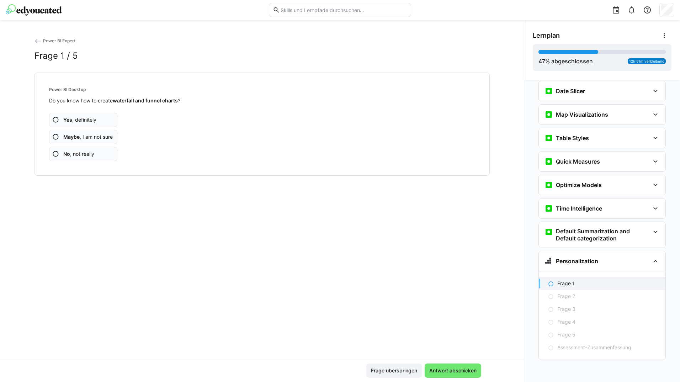
click at [98, 119] on app-assessment-question-radio "Yes , definitely" at bounding box center [83, 120] width 69 height 14
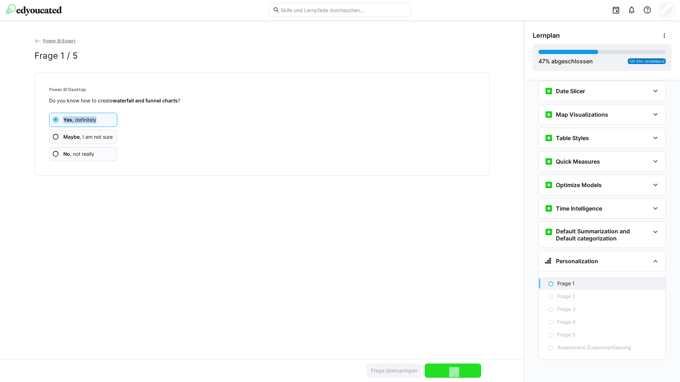
click at [98, 119] on app-assessment-question-radio "Yes , definitely" at bounding box center [83, 120] width 69 height 14
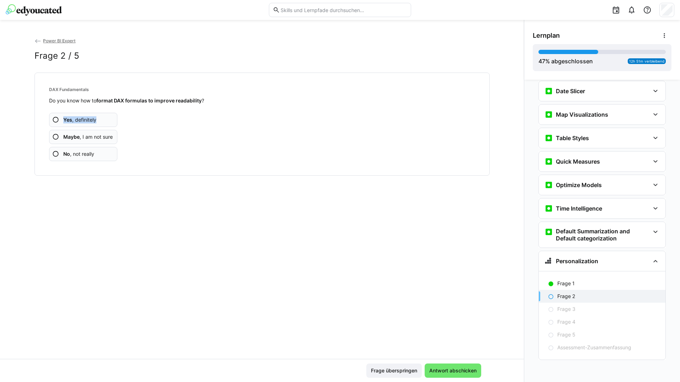
click at [98, 119] on app-assessment-question-radio "Yes , definitely" at bounding box center [83, 120] width 69 height 14
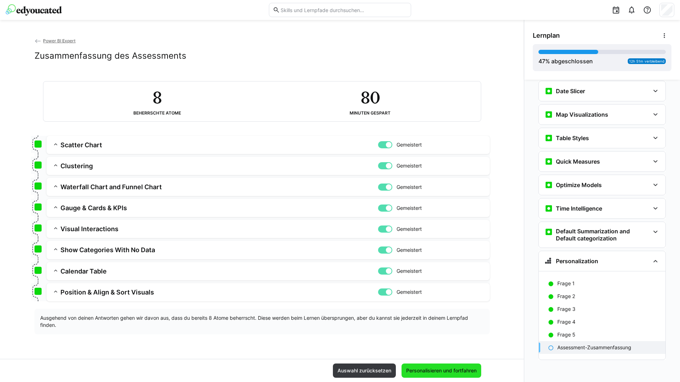
click at [448, 370] on span "Personalisieren und fortfahren" at bounding box center [441, 370] width 73 height 7
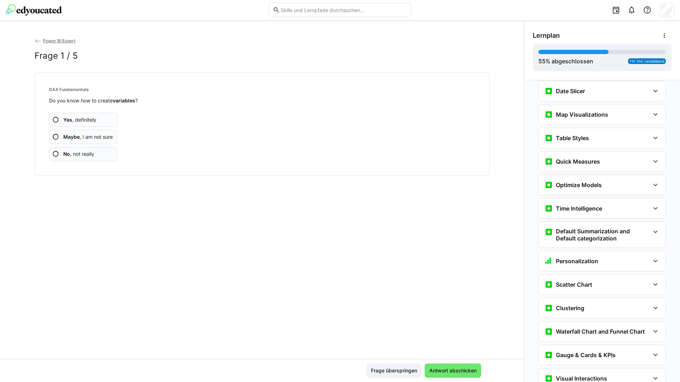
scroll to position [1591, 0]
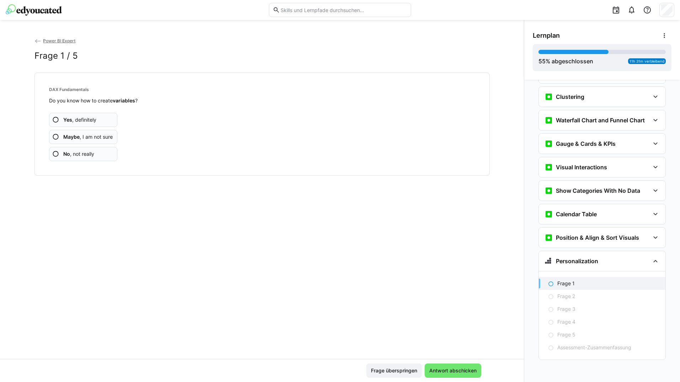
click at [104, 121] on app-assessment-question-radio "Yes , definitely" at bounding box center [83, 120] width 69 height 14
click at [105, 118] on app-assessment-question-radio "Yes , definitely" at bounding box center [83, 120] width 69 height 14
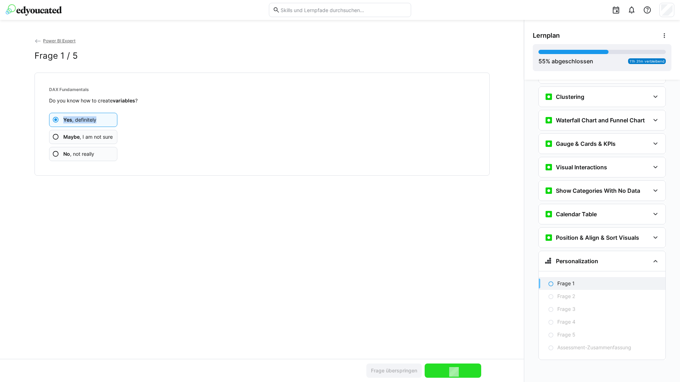
click at [105, 118] on app-assessment-question-radio "Yes , definitely" at bounding box center [83, 120] width 69 height 14
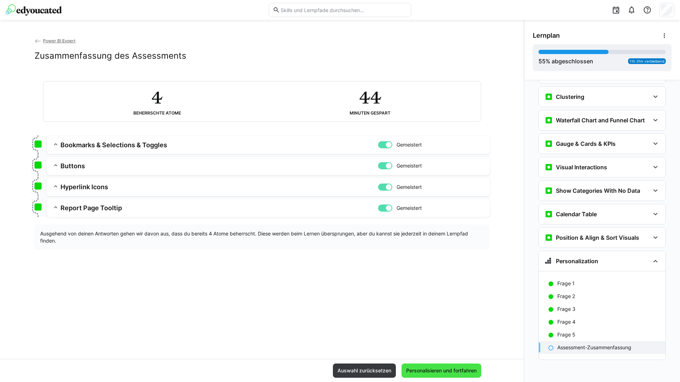
click at [458, 368] on span "Personalisieren und fortfahren" at bounding box center [441, 370] width 73 height 7
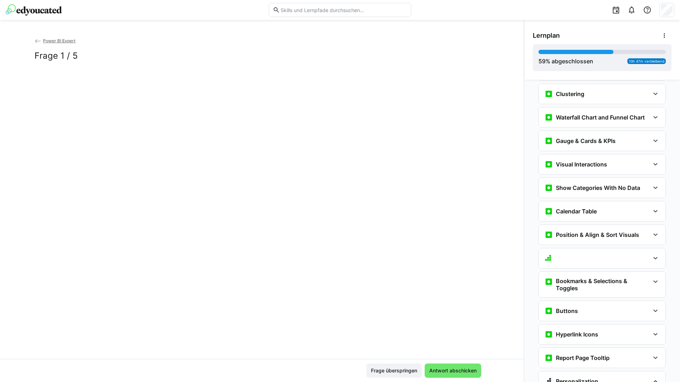
scroll to position [1714, 0]
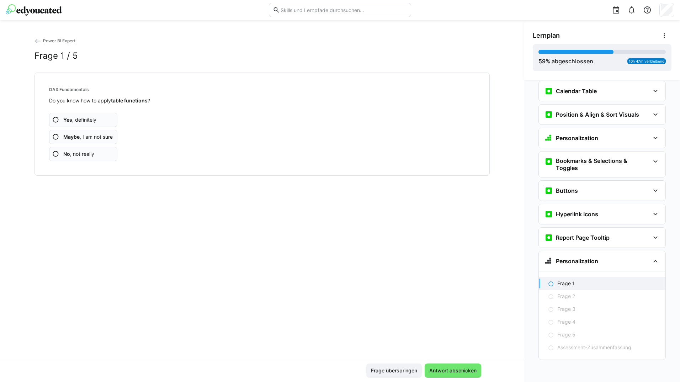
click at [107, 116] on app-assessment-question-radio "Yes , definitely" at bounding box center [83, 120] width 69 height 14
click at [109, 116] on app-assessment-question-radio "Yes , definitely" at bounding box center [83, 120] width 69 height 14
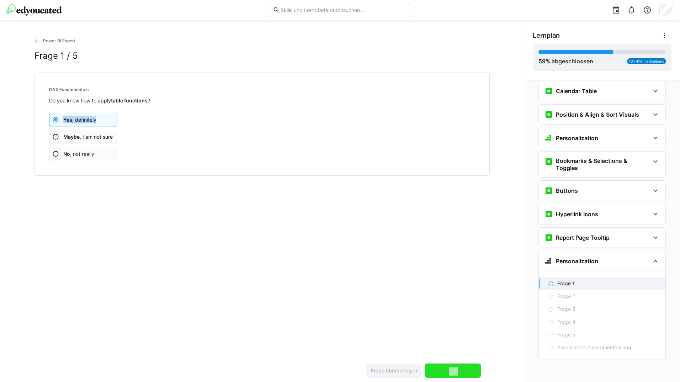
click at [109, 116] on app-assessment-question-radio "Yes , definitely" at bounding box center [83, 120] width 69 height 14
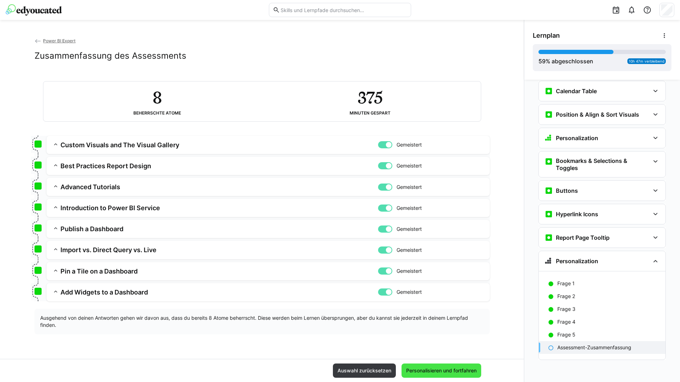
click at [430, 367] on span "Personalisieren und fortfahren" at bounding box center [441, 370] width 73 height 7
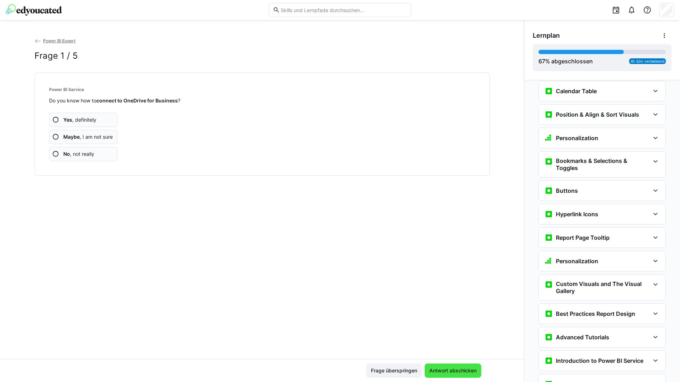
scroll to position [1931, 0]
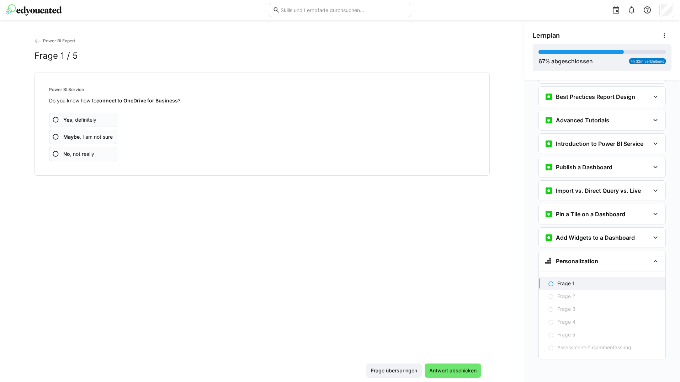
click at [116, 121] on app-assessment-question-radio "Yes , definitely" at bounding box center [83, 120] width 69 height 14
click at [116, 119] on app-assessment-question-radio "Yes , definitely" at bounding box center [83, 120] width 69 height 14
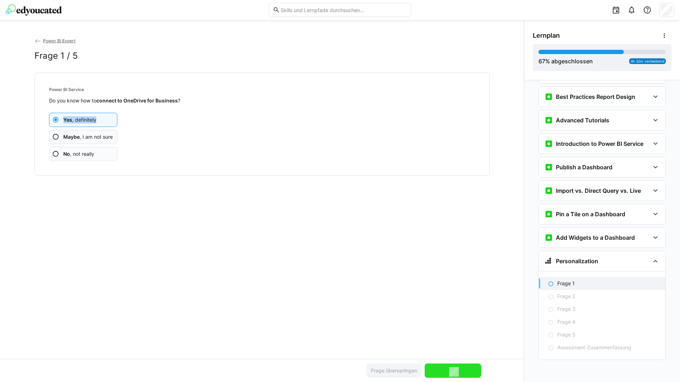
click at [116, 119] on app-assessment-question-radio "Yes , definitely" at bounding box center [83, 120] width 69 height 14
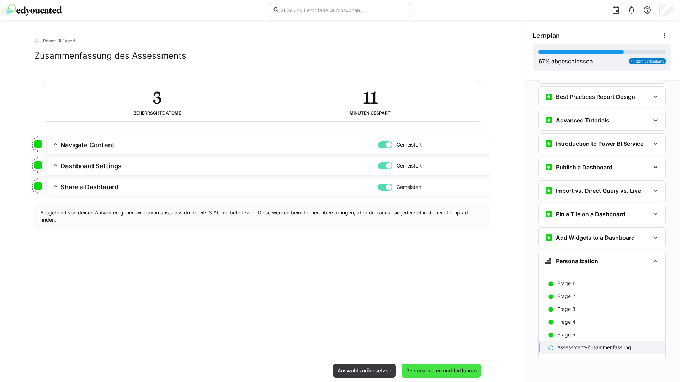
click at [446, 364] on span "Personalisieren und fortfahren" at bounding box center [442, 371] width 80 height 14
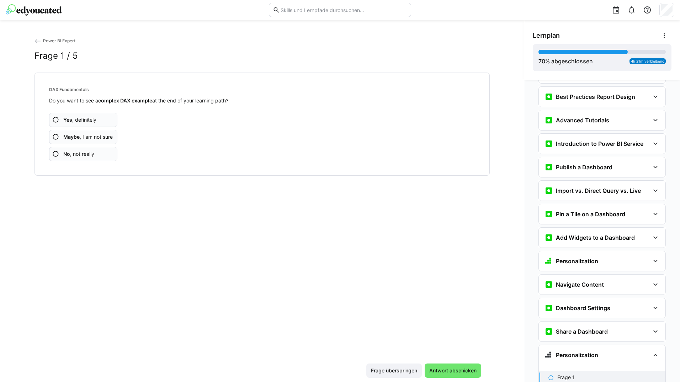
scroll to position [2025, 0]
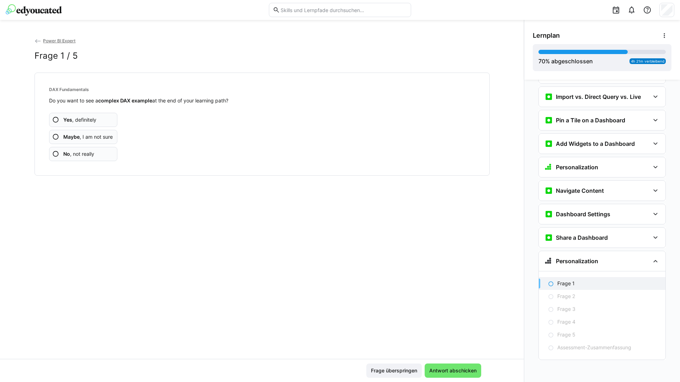
click at [107, 123] on app-assessment-question-radio "Yes , definitely" at bounding box center [83, 120] width 69 height 14
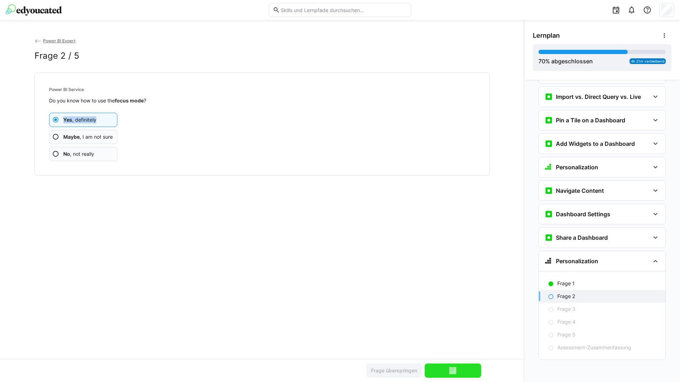
click at [107, 123] on app-assessment-question-radio "Yes , definitely" at bounding box center [83, 120] width 69 height 14
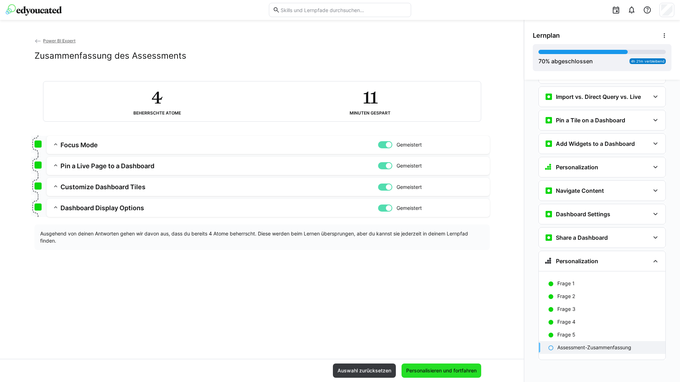
click at [433, 369] on span "Personalisieren und fortfahren" at bounding box center [441, 370] width 73 height 7
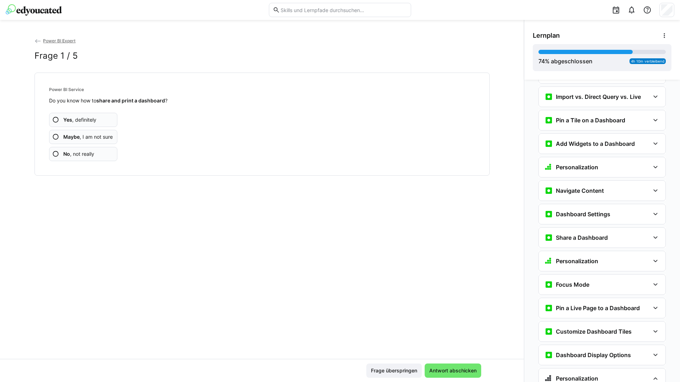
scroll to position [2142, 0]
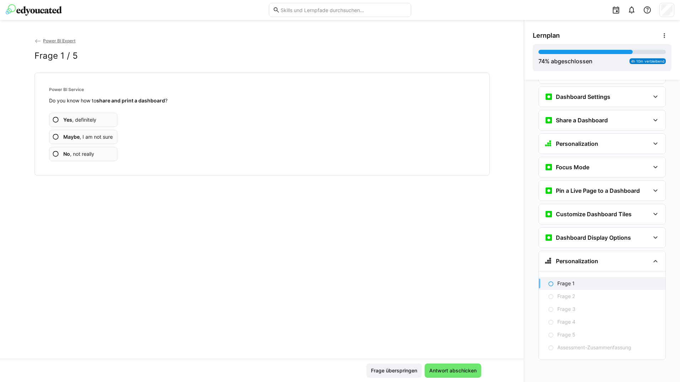
click at [109, 120] on app-assessment-question-radio "Yes , definitely" at bounding box center [83, 120] width 69 height 14
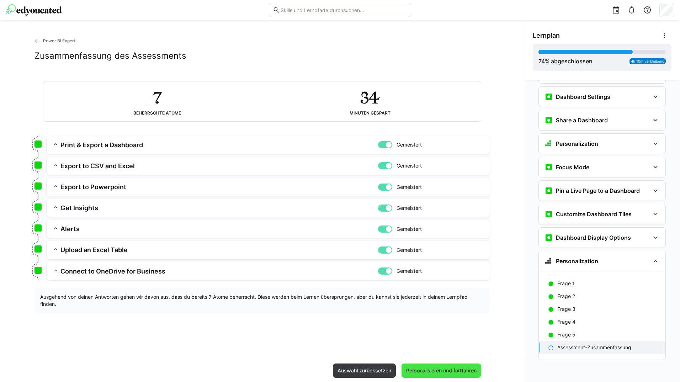
click at [468, 366] on span "Personalisieren und fortfahren" at bounding box center [442, 371] width 80 height 14
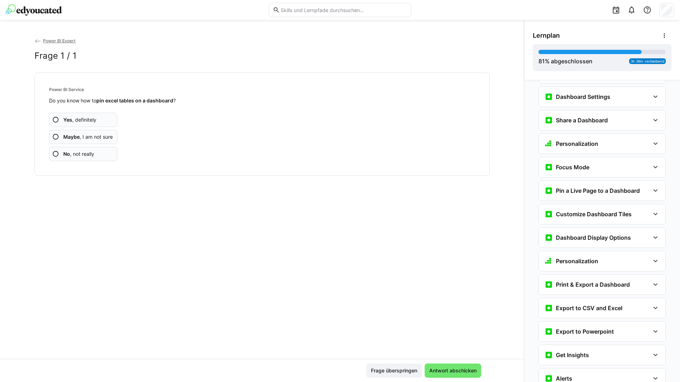
scroll to position [2279, 0]
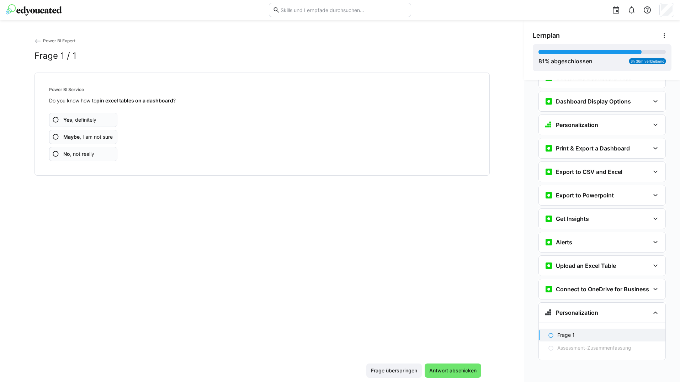
click at [110, 123] on app-assessment-question-radio "Yes , definitely" at bounding box center [83, 120] width 69 height 14
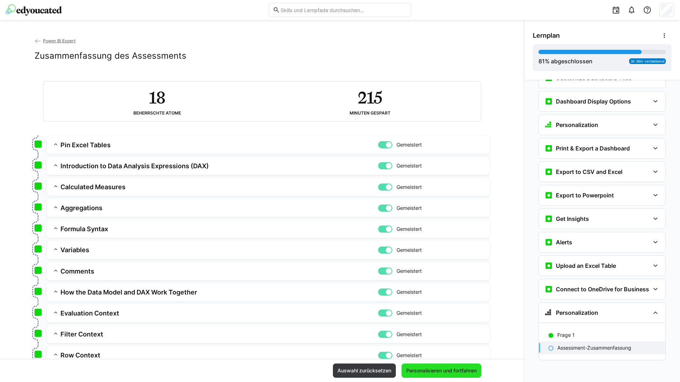
click at [457, 368] on span "Personalisieren und fortfahren" at bounding box center [441, 370] width 73 height 7
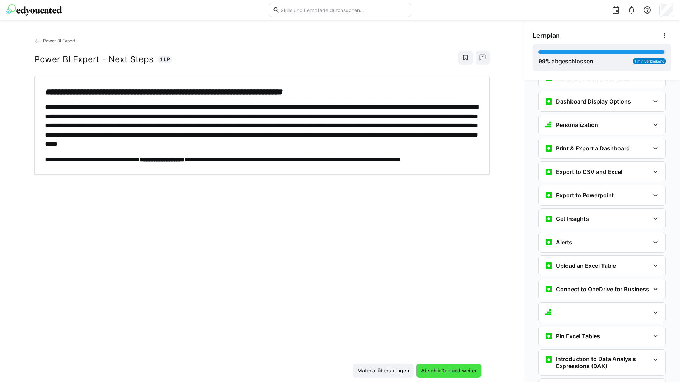
click at [453, 368] on span "Abschließen und weiter" at bounding box center [449, 370] width 58 height 7
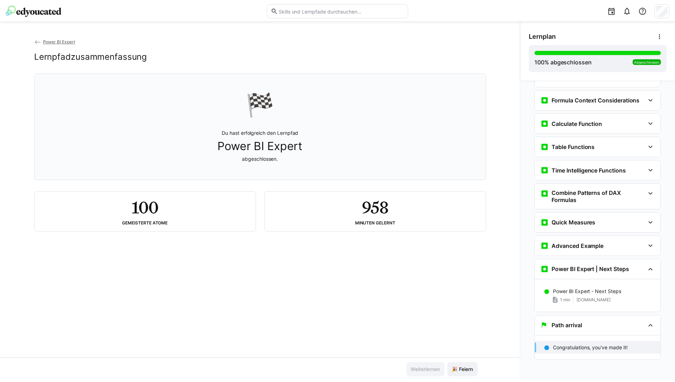
scroll to position [2786, 0]
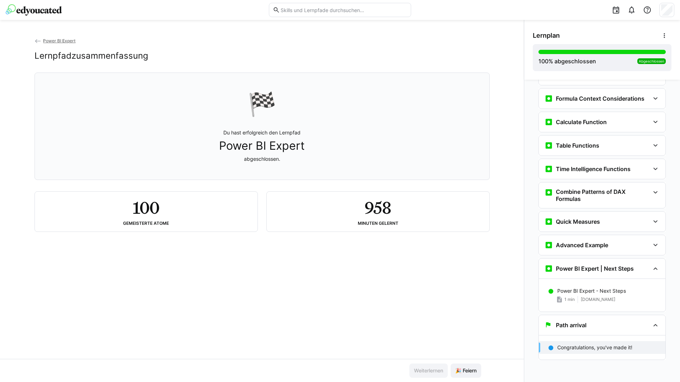
click at [35, 39] on eds-icon at bounding box center [38, 41] width 7 height 7
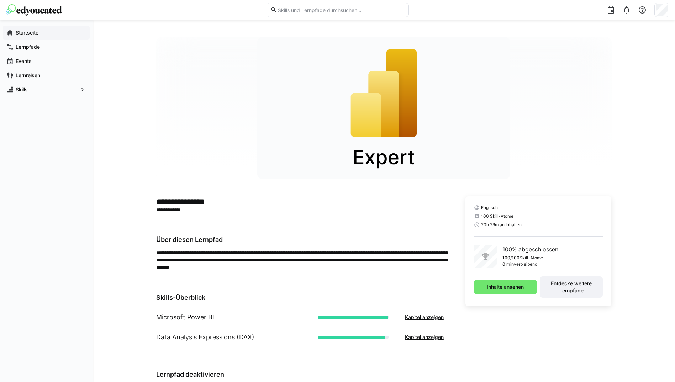
click at [0, 0] on app-navigation-label "Startseite" at bounding box center [0, 0] width 0 height 0
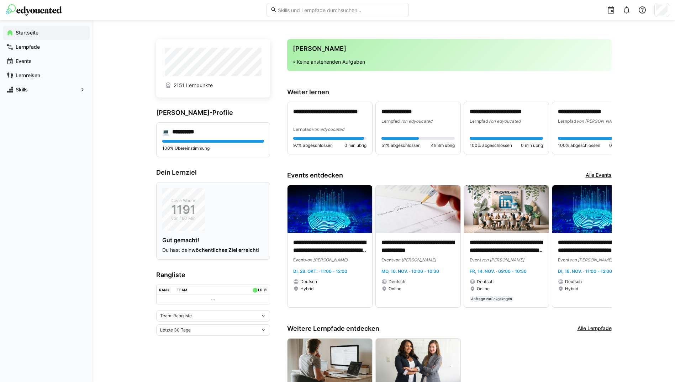
click at [235, 213] on div "Diese Woche 1191 von 180 Min Gut gemacht! Du hast dein wöchentliches Ziel errei…" at bounding box center [213, 220] width 102 height 65
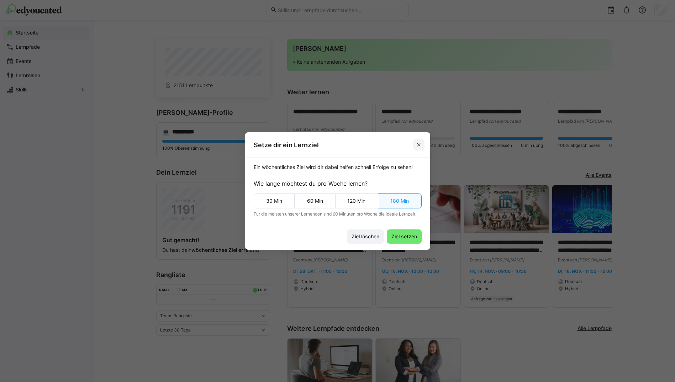
click at [425, 143] on span at bounding box center [418, 144] width 11 height 11
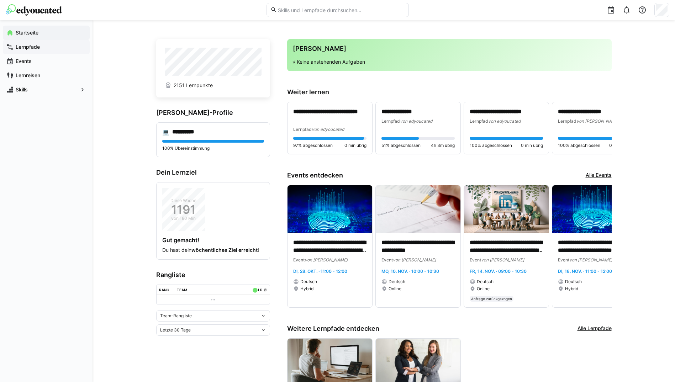
click at [0, 0] on app-navigation-label "Lernpfade" at bounding box center [0, 0] width 0 height 0
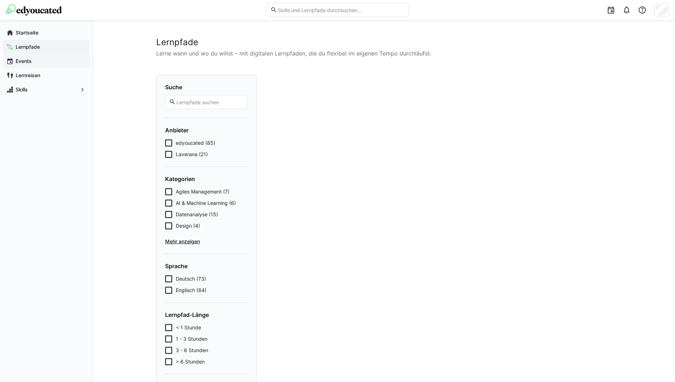
click at [24, 57] on div "Events" at bounding box center [46, 61] width 87 height 14
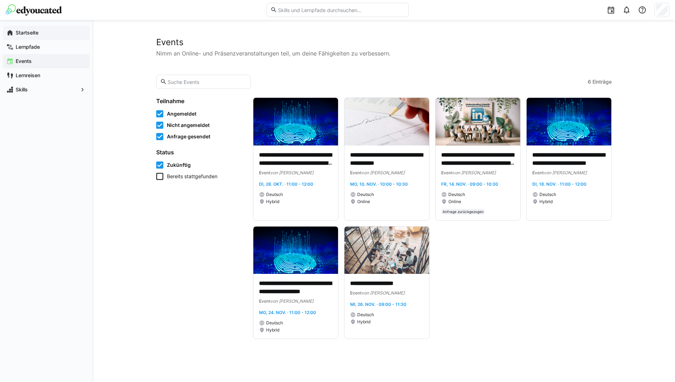
click at [29, 27] on div "Startseite" at bounding box center [46, 33] width 87 height 14
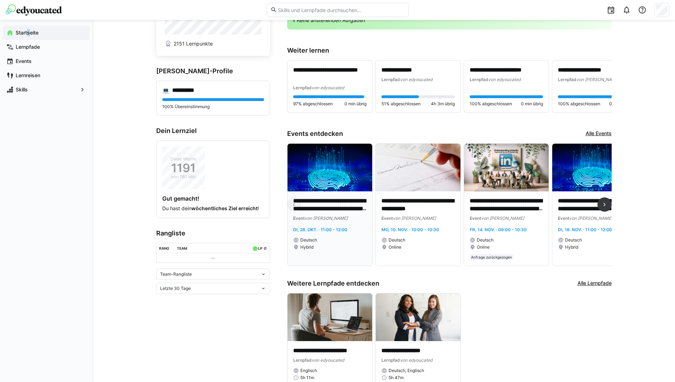
scroll to position [83, 0]
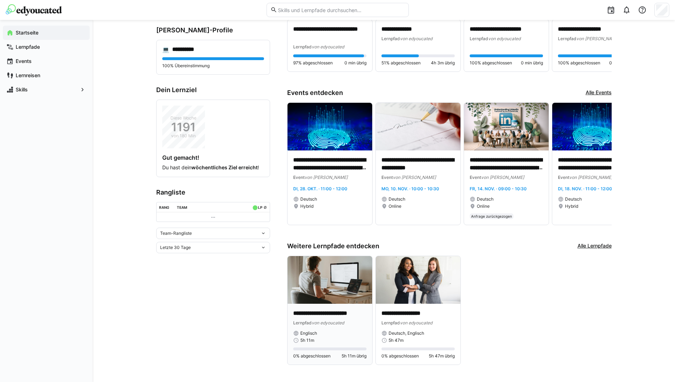
click at [337, 311] on p "**********" at bounding box center [329, 314] width 73 height 8
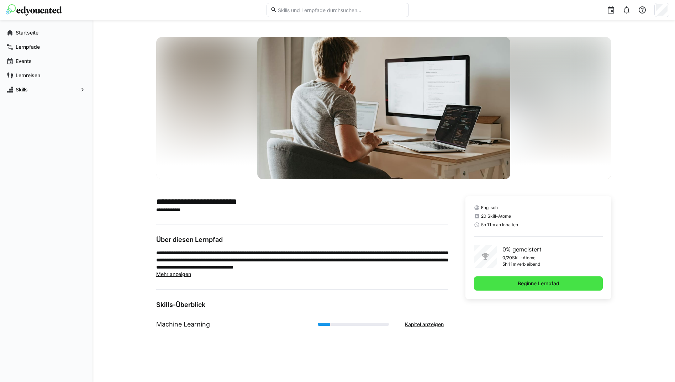
click at [528, 285] on span "Beginne Lernpfad" at bounding box center [539, 283] width 44 height 7
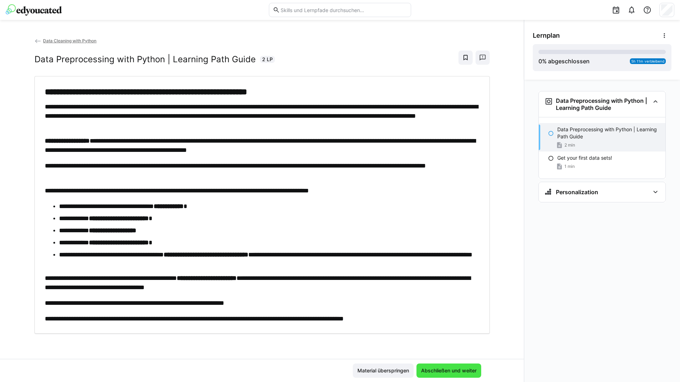
click at [441, 370] on span "Abschließen und weiter" at bounding box center [449, 370] width 58 height 7
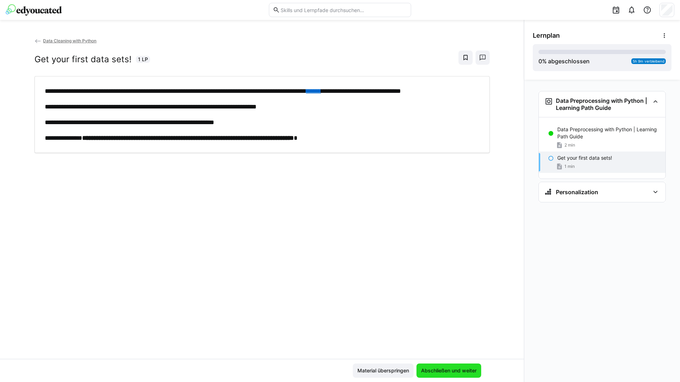
click at [441, 370] on span "Abschließen und weiter" at bounding box center [449, 370] width 58 height 7
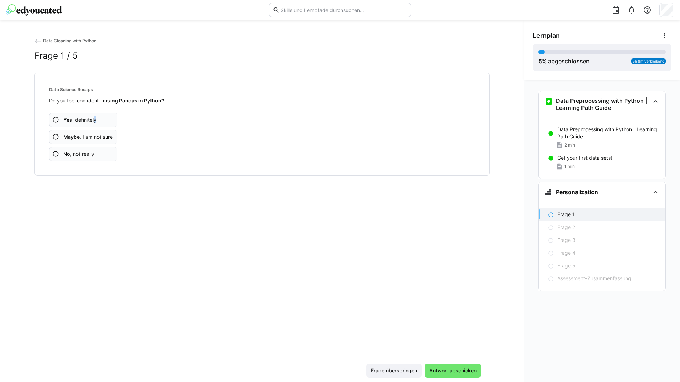
click at [95, 120] on span "Yes , definitely" at bounding box center [79, 119] width 33 height 7
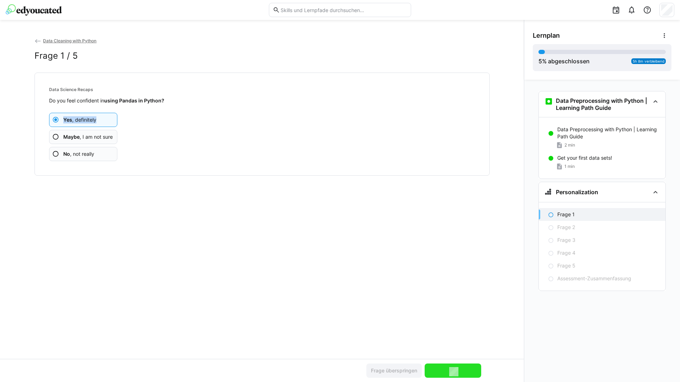
click at [95, 120] on span "Yes , definitely" at bounding box center [79, 119] width 33 height 7
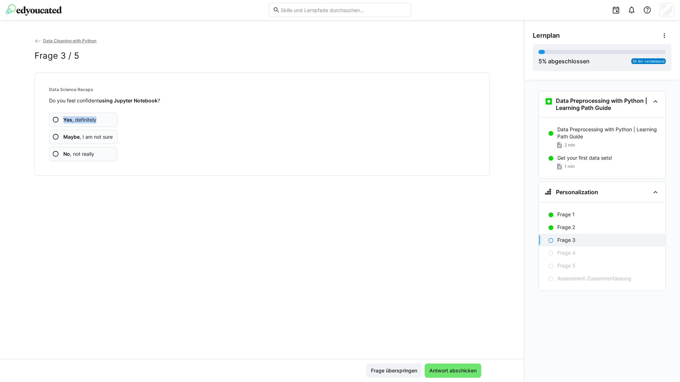
click at [95, 120] on span "Yes , definitely" at bounding box center [79, 119] width 33 height 7
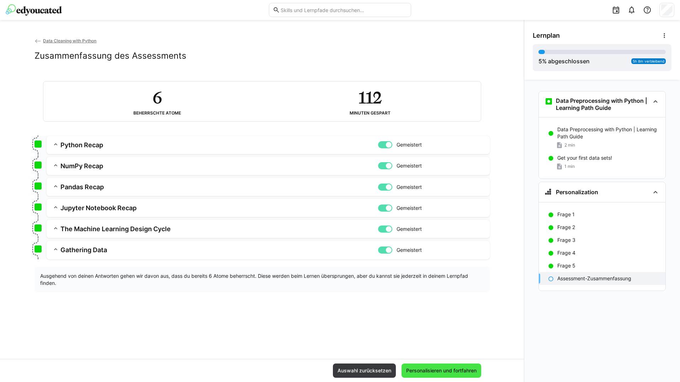
click at [448, 369] on span "Personalisieren und fortfahren" at bounding box center [441, 370] width 73 height 7
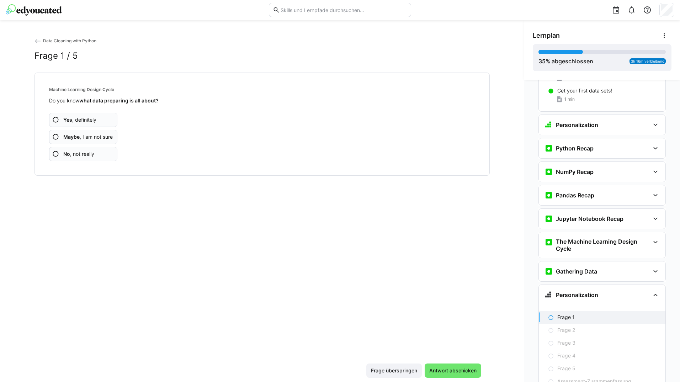
scroll to position [101, 0]
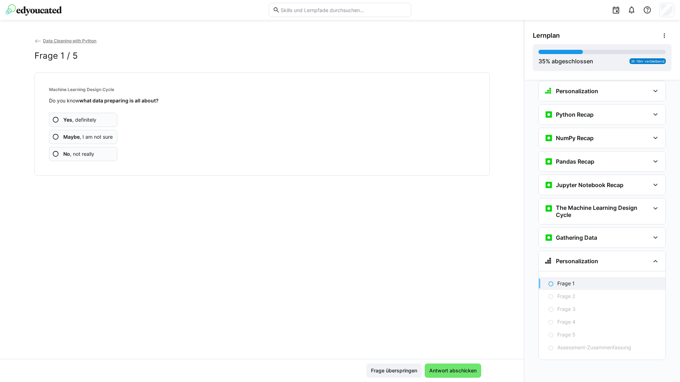
click at [109, 117] on app-assessment-question-radio "Yes , definitely" at bounding box center [83, 120] width 69 height 14
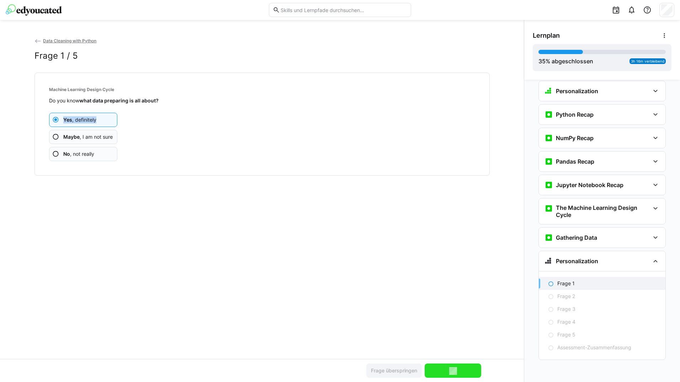
click at [109, 117] on app-assessment-question-radio "Yes , definitely" at bounding box center [83, 120] width 69 height 14
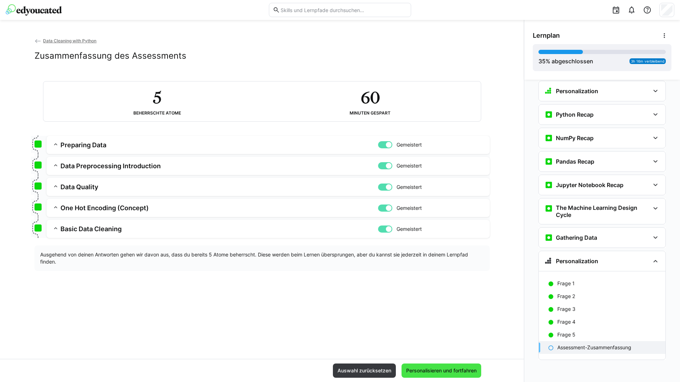
click at [420, 371] on span "Personalisieren und fortfahren" at bounding box center [441, 370] width 73 height 7
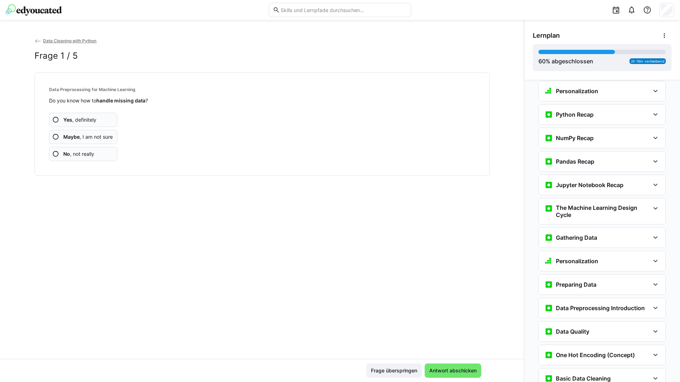
scroll to position [242, 0]
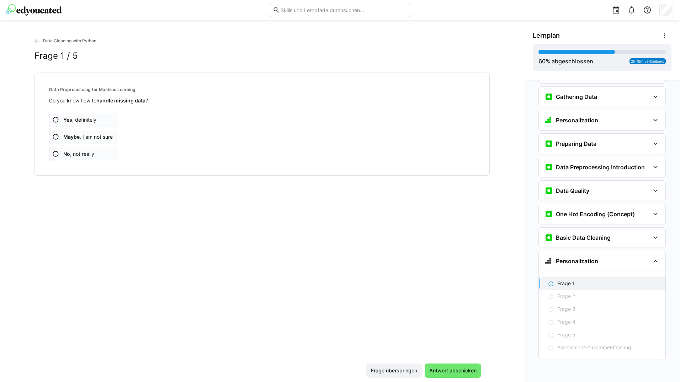
click at [107, 119] on app-assessment-question-radio "Yes , definitely" at bounding box center [83, 120] width 69 height 14
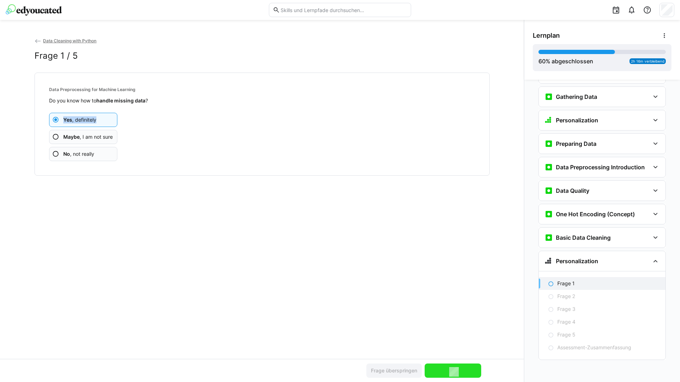
click at [107, 119] on app-assessment-question-radio "Yes , definitely" at bounding box center [83, 120] width 69 height 14
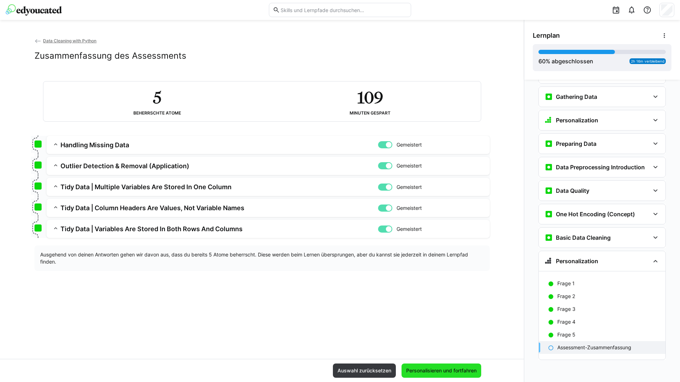
click at [437, 365] on span "Personalisieren und fortfahren" at bounding box center [442, 371] width 80 height 14
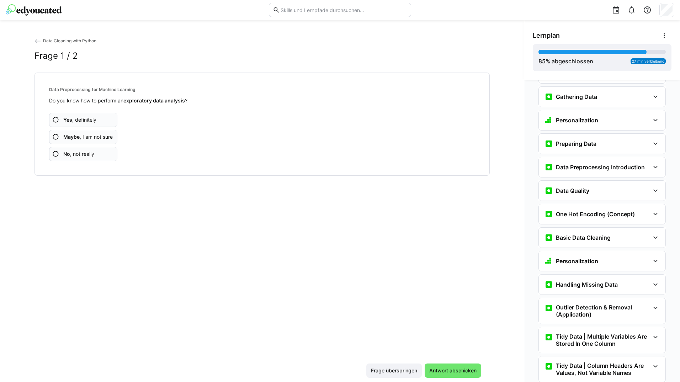
scroll to position [367, 0]
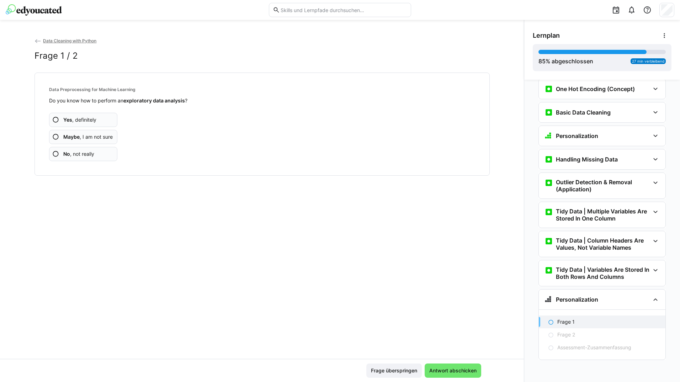
click at [105, 115] on app-assessment-question-radio "Yes , definitely" at bounding box center [83, 120] width 69 height 14
click at [105, 114] on app-assessment-question-radio "Yes , definitely" at bounding box center [83, 120] width 69 height 14
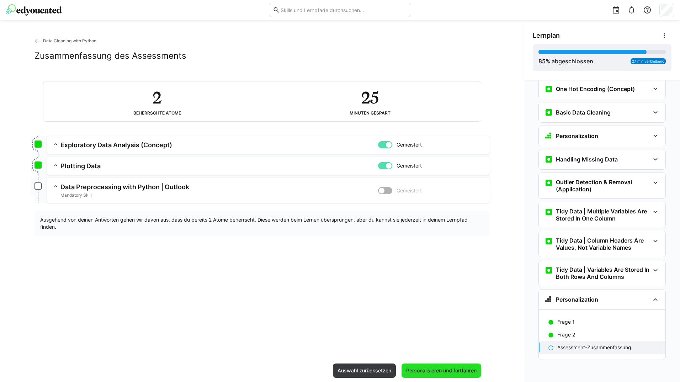
click at [454, 367] on span "Personalisieren und fortfahren" at bounding box center [442, 371] width 80 height 14
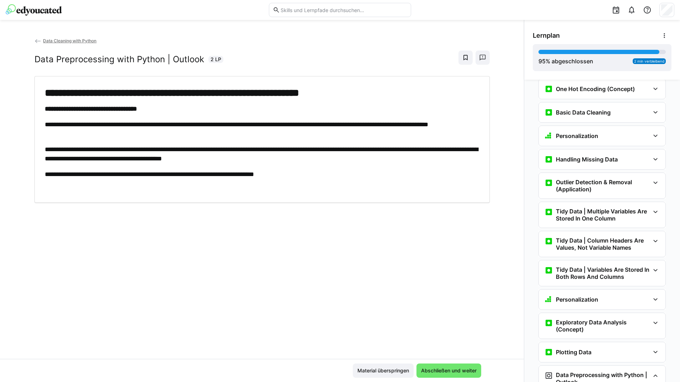
scroll to position [399, 0]
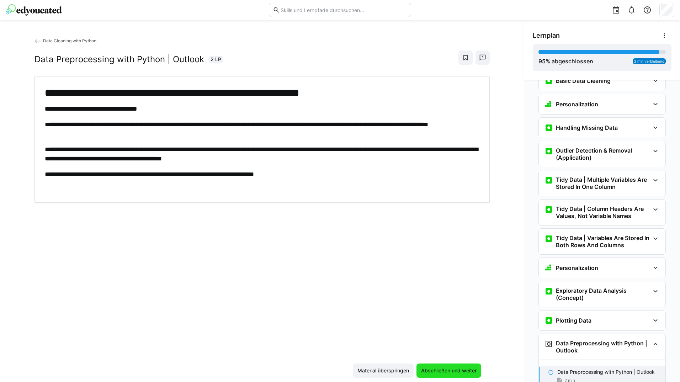
click at [454, 367] on span "Abschließen und weiter" at bounding box center [449, 371] width 65 height 14
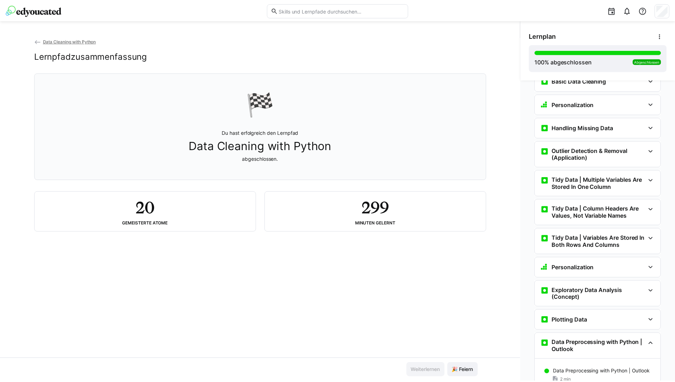
scroll to position [456, 0]
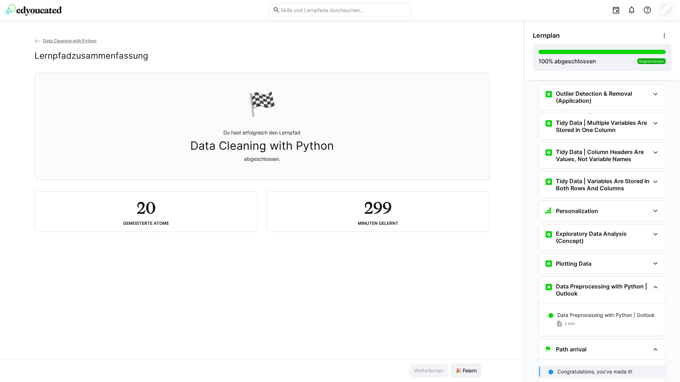
click at [35, 40] on eds-icon at bounding box center [38, 41] width 7 height 7
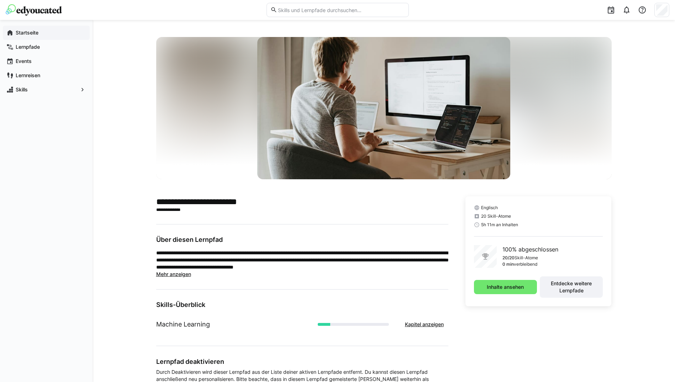
click at [0, 0] on app-navigation-label "Startseite" at bounding box center [0, 0] width 0 height 0
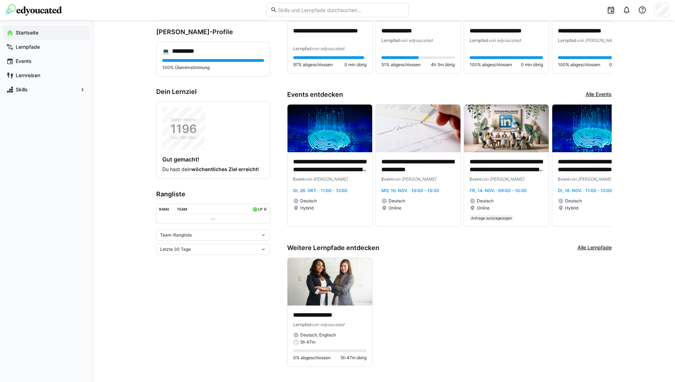
scroll to position [83, 0]
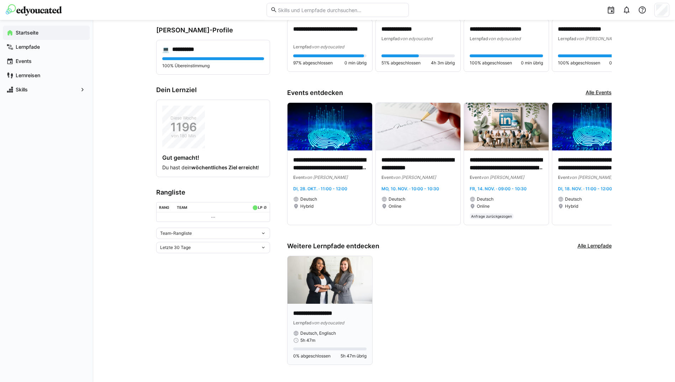
click at [339, 294] on img at bounding box center [330, 280] width 85 height 48
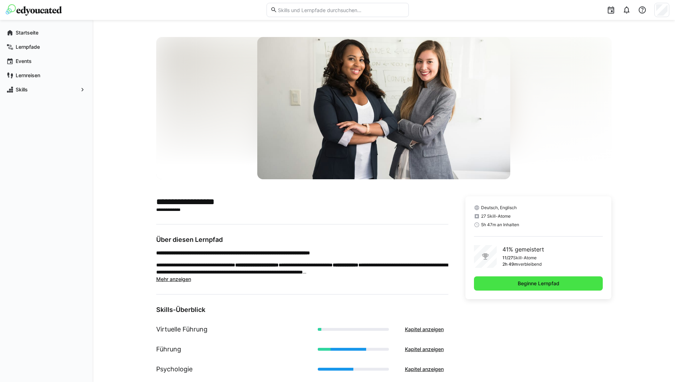
click at [504, 279] on span "Beginne Lernpfad" at bounding box center [538, 284] width 129 height 14
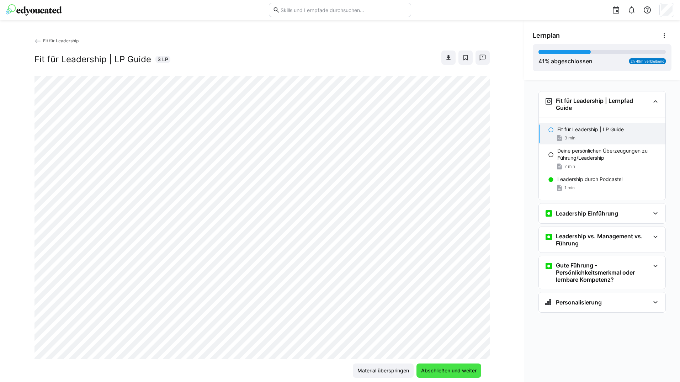
click at [461, 370] on span "Abschließen und weiter" at bounding box center [449, 370] width 58 height 7
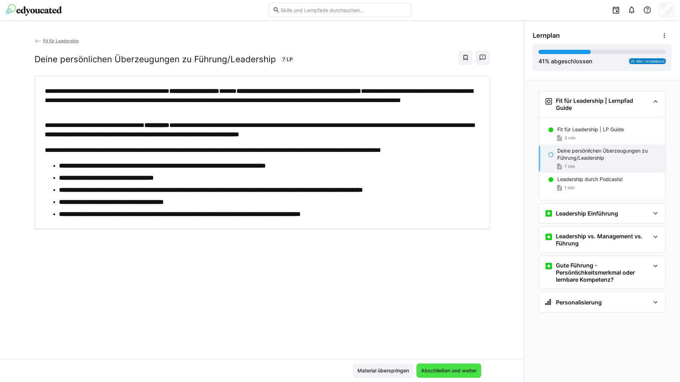
click at [461, 370] on span "Abschließen und weiter" at bounding box center [449, 370] width 58 height 7
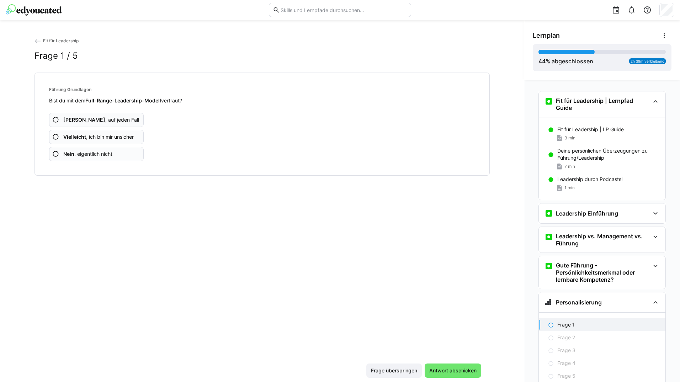
click at [124, 122] on app-assessment-question-radio "Ja , auf jeden Fall" at bounding box center [96, 120] width 95 height 14
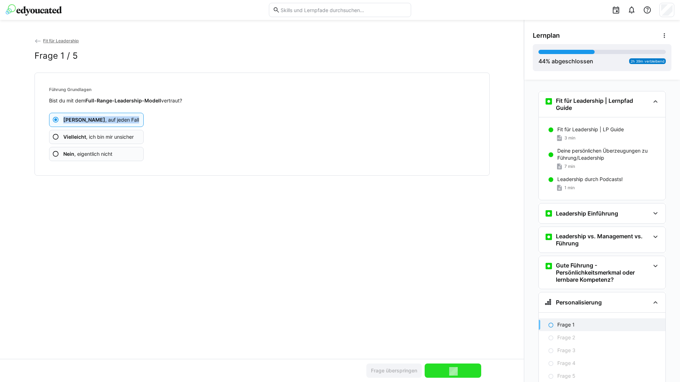
click at [124, 122] on app-assessment-question-radio "Ja , auf jeden Fall" at bounding box center [96, 120] width 95 height 14
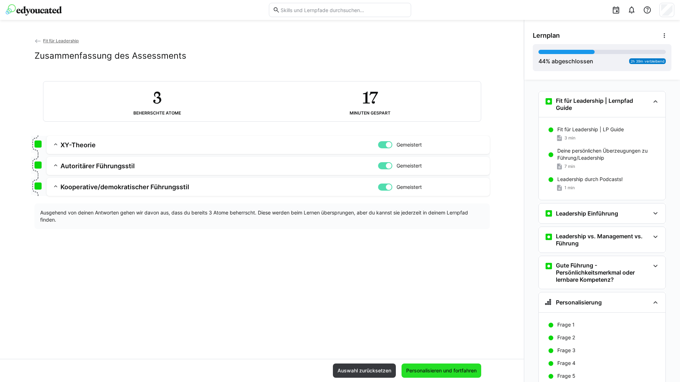
click at [446, 367] on span "Personalisieren und fortfahren" at bounding box center [442, 371] width 80 height 14
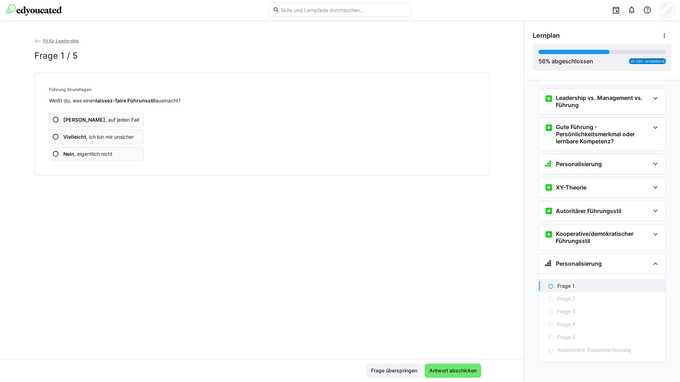
scroll to position [141, 0]
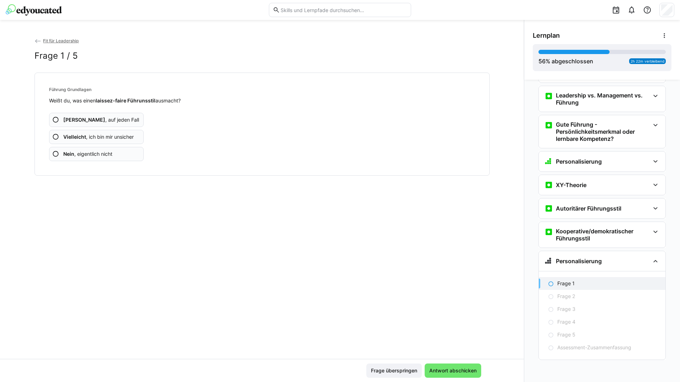
click at [117, 115] on app-assessment-question-radio "Ja , auf jeden Fall" at bounding box center [96, 120] width 95 height 14
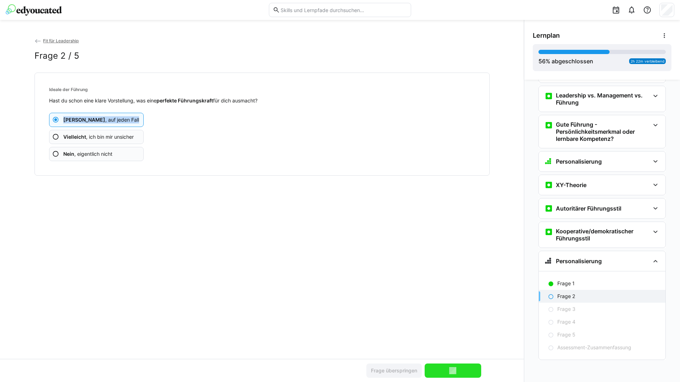
click at [117, 115] on app-assessment-question-radio "Ja , auf jeden Fall" at bounding box center [96, 120] width 95 height 14
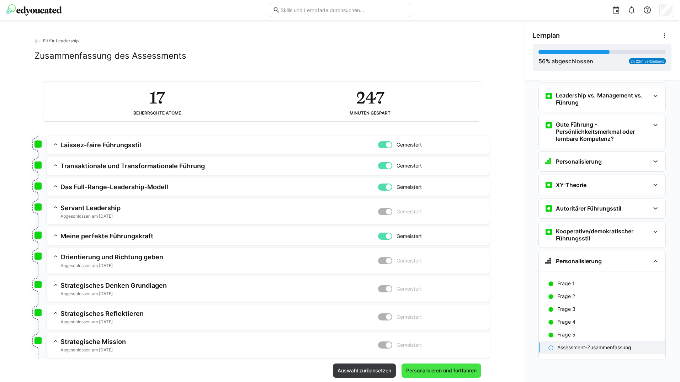
click at [444, 373] on span "Personalisieren und fortfahren" at bounding box center [441, 370] width 73 height 7
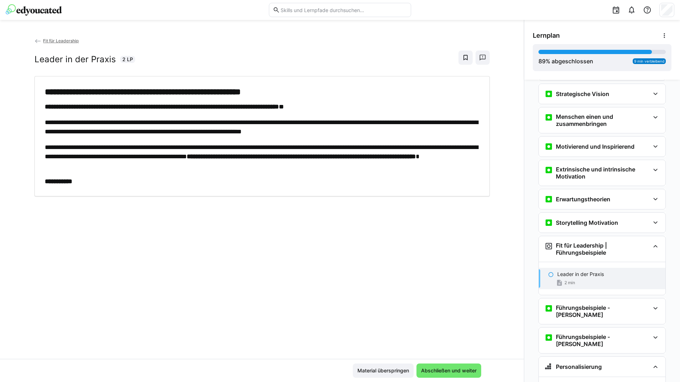
scroll to position [609, 0]
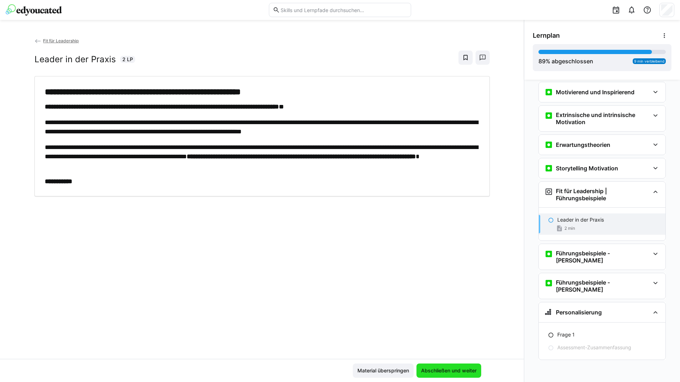
click at [423, 364] on span "Abschließen und weiter" at bounding box center [449, 371] width 65 height 14
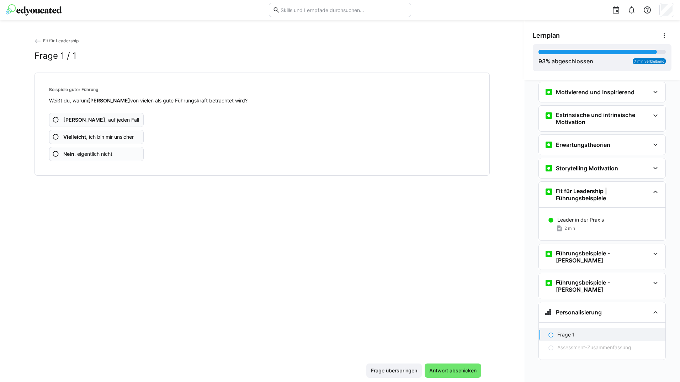
click at [133, 117] on app-assessment-question-radio "Ja , auf jeden Fall" at bounding box center [96, 120] width 95 height 14
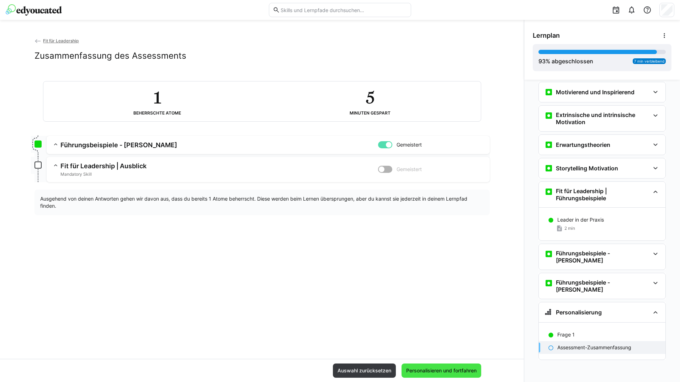
click at [420, 370] on span "Personalisieren und fortfahren" at bounding box center [441, 370] width 73 height 7
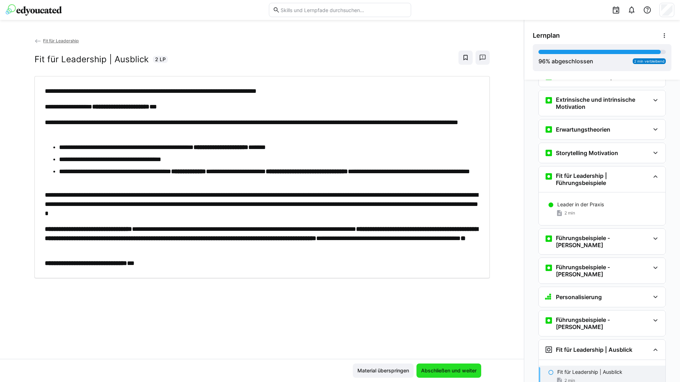
click at [420, 368] on span "Abschließen und weiter" at bounding box center [449, 370] width 58 height 7
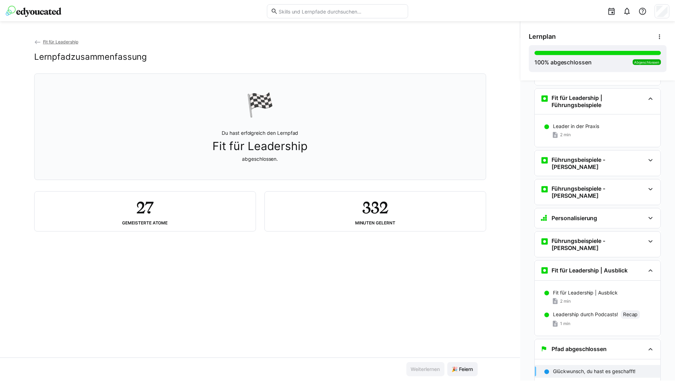
scroll to position [704, 0]
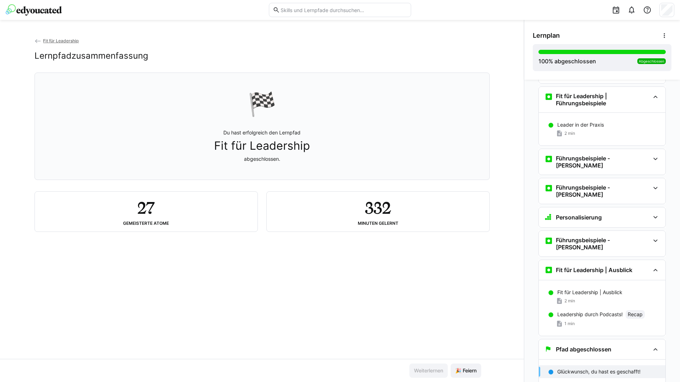
click at [37, 40] on eds-icon at bounding box center [38, 41] width 7 height 7
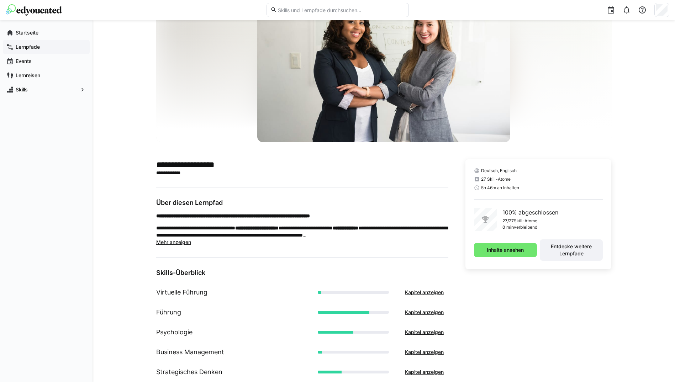
scroll to position [71, 0]
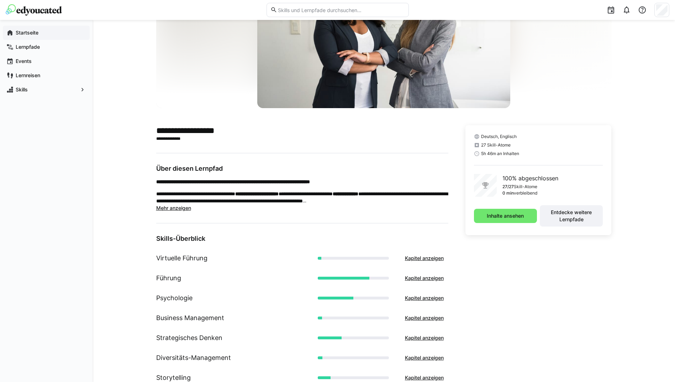
click at [0, 0] on app-navigation-label "Startseite" at bounding box center [0, 0] width 0 height 0
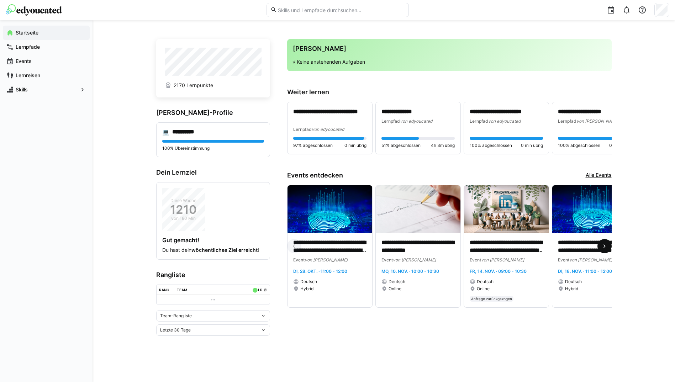
click at [602, 244] on eds-icon at bounding box center [604, 246] width 7 height 7
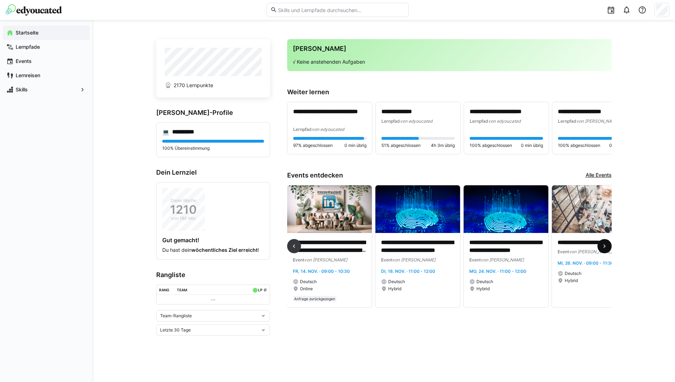
scroll to position [0, 202]
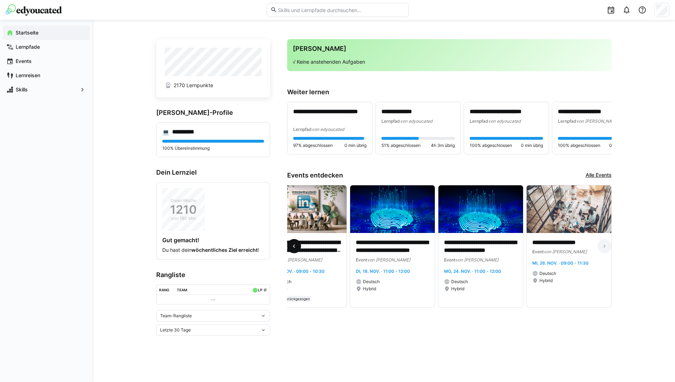
click at [294, 247] on eds-icon at bounding box center [293, 246] width 7 height 7
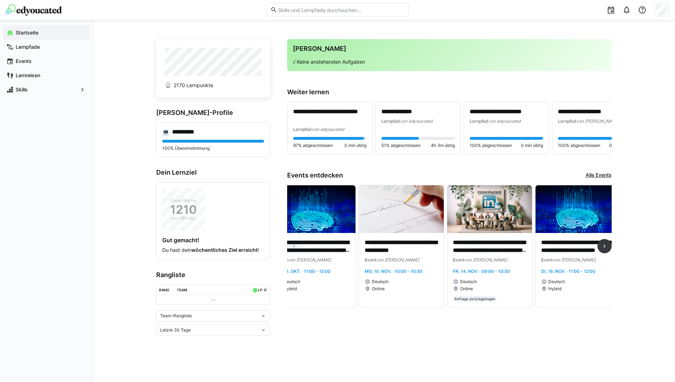
scroll to position [0, 0]
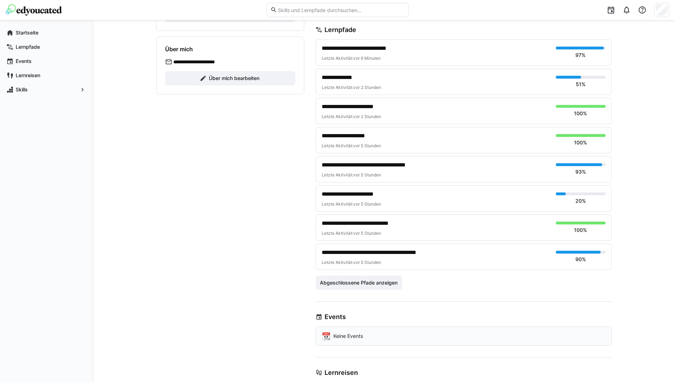
scroll to position [147, 0]
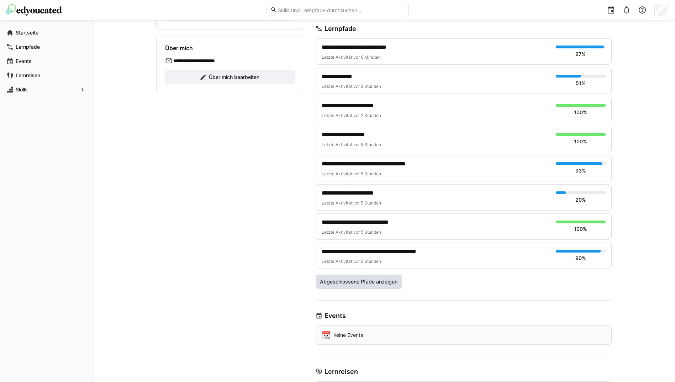
click at [395, 281] on span "Abgeschlossene Pfade anzeigen" at bounding box center [359, 281] width 80 height 7
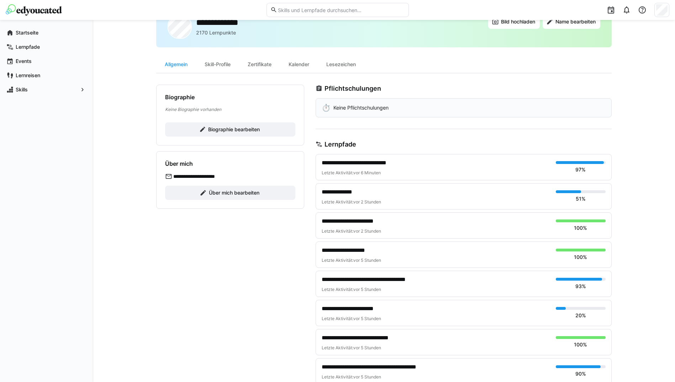
scroll to position [0, 0]
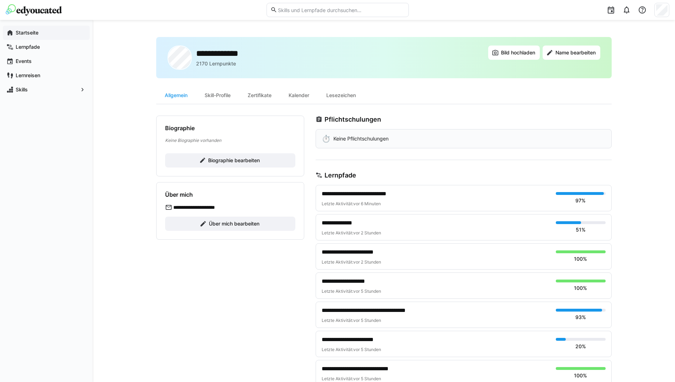
click at [51, 30] on span "Startseite" at bounding box center [51, 32] width 72 height 7
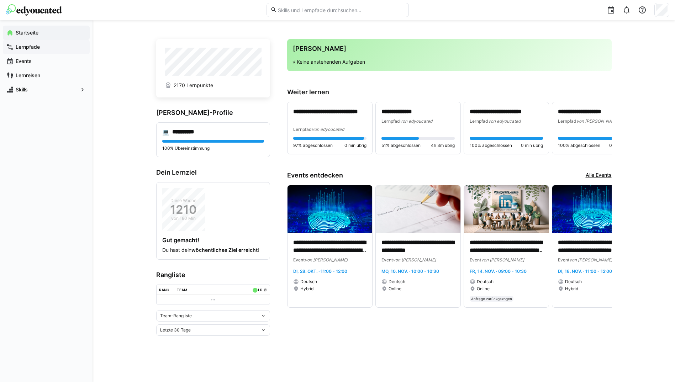
click at [48, 44] on span "Lernpfade" at bounding box center [51, 46] width 72 height 7
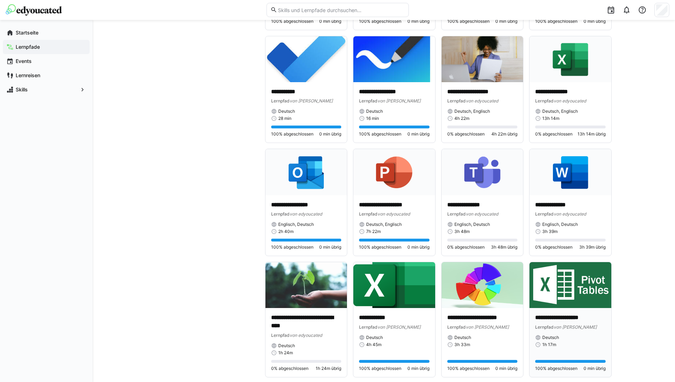
scroll to position [1371, 0]
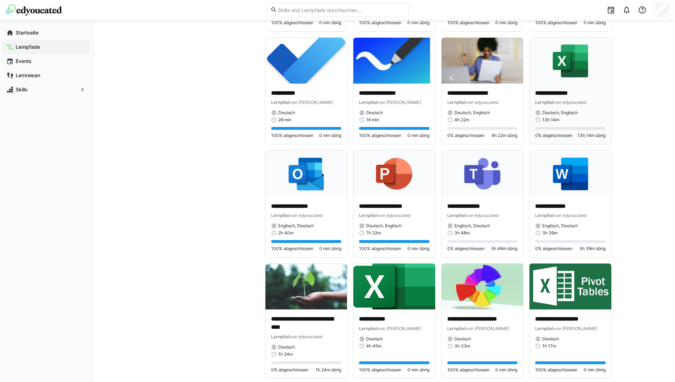
click at [569, 90] on p "**********" at bounding box center [570, 93] width 70 height 8
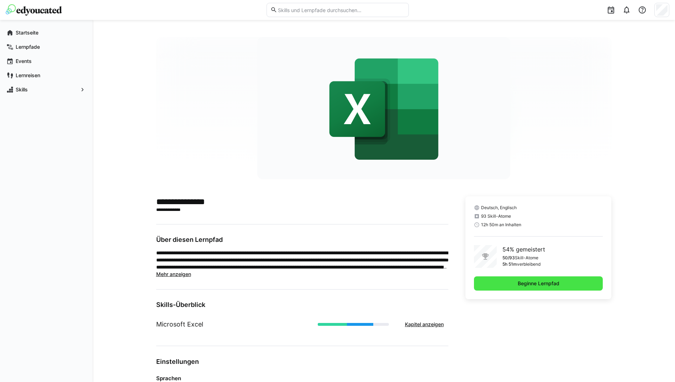
click at [550, 305] on div "Deutsch, Englisch 93 Skill-Atome 12h 50m an Inhalten 54% gemeistert 50/93 Skill…" at bounding box center [538, 330] width 146 height 269
drag, startPoint x: 531, startPoint y: 278, endPoint x: 530, endPoint y: 283, distance: 5.8
click at [530, 283] on span "Beginne Lernpfad" at bounding box center [538, 284] width 129 height 14
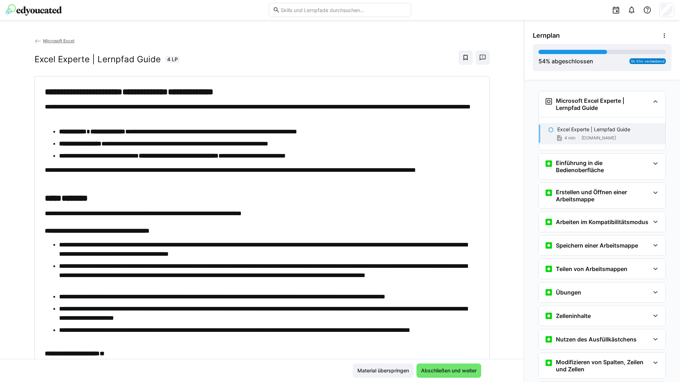
scroll to position [11, 0]
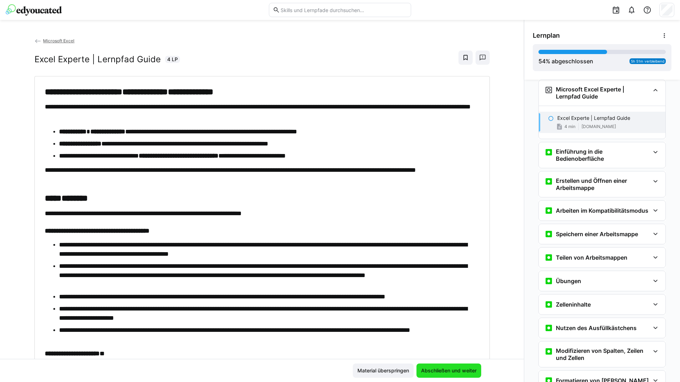
click at [460, 370] on span "Abschließen und weiter" at bounding box center [449, 370] width 58 height 7
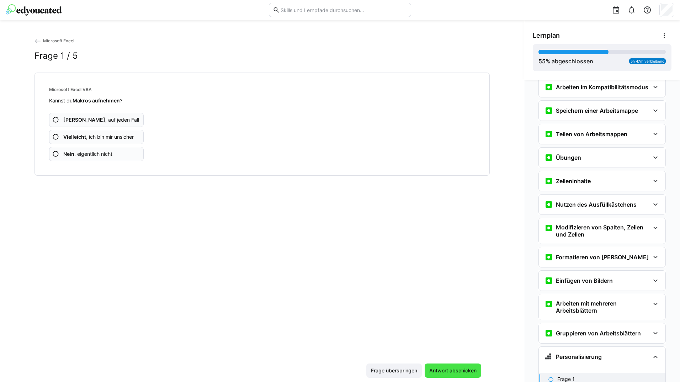
scroll to position [142, 0]
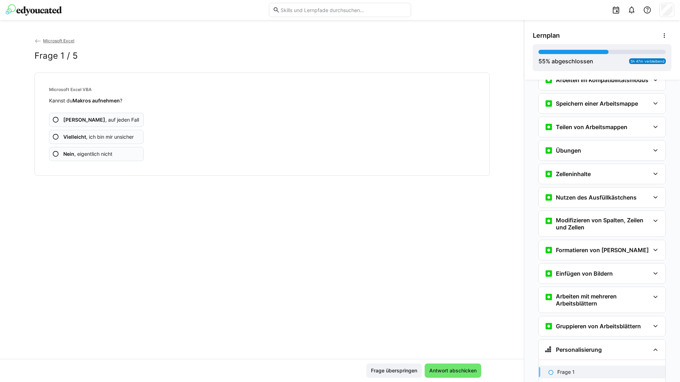
click at [116, 120] on app-assessment-question-radio "Ja , auf jeden Fall" at bounding box center [96, 120] width 95 height 14
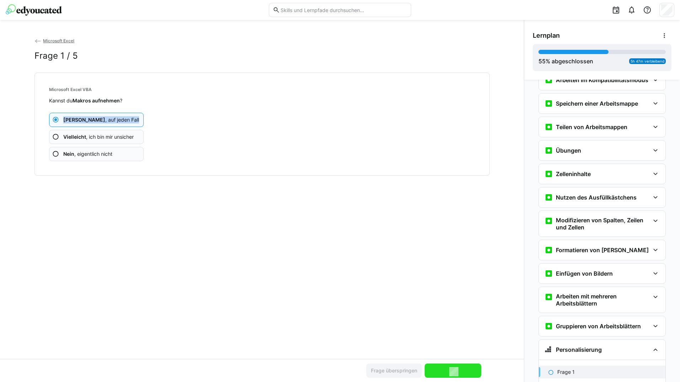
click at [116, 120] on app-assessment-question-radio "Ja , auf jeden Fall" at bounding box center [96, 120] width 95 height 14
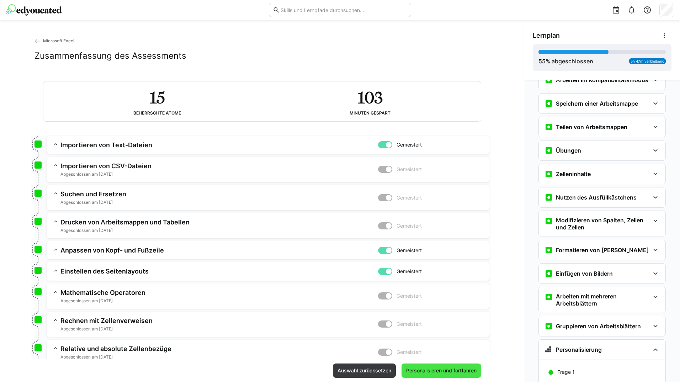
click at [428, 370] on span "Personalisieren und fortfahren" at bounding box center [441, 370] width 73 height 7
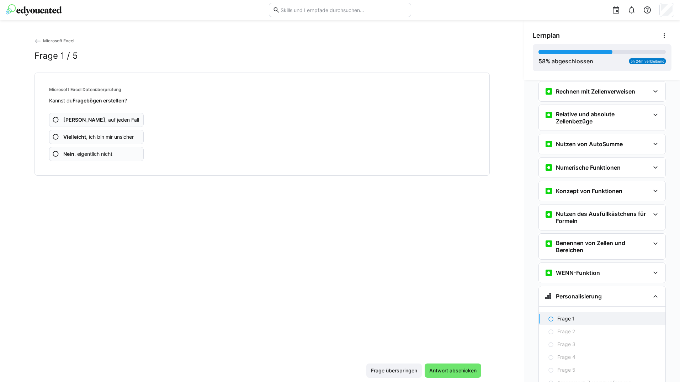
scroll to position [629, 0]
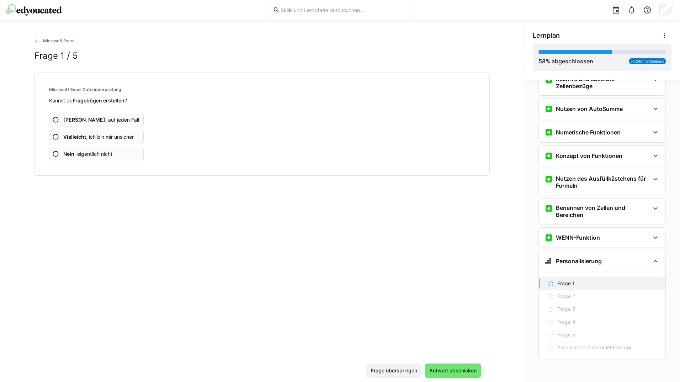
click at [122, 119] on app-assessment-question-radio "Ja , auf jeden Fall" at bounding box center [96, 120] width 95 height 14
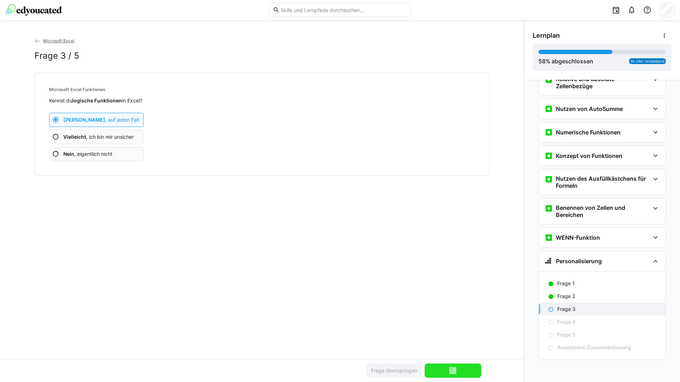
click at [122, 119] on app-assessment-question-radio "Ja , auf jeden Fall" at bounding box center [96, 120] width 95 height 14
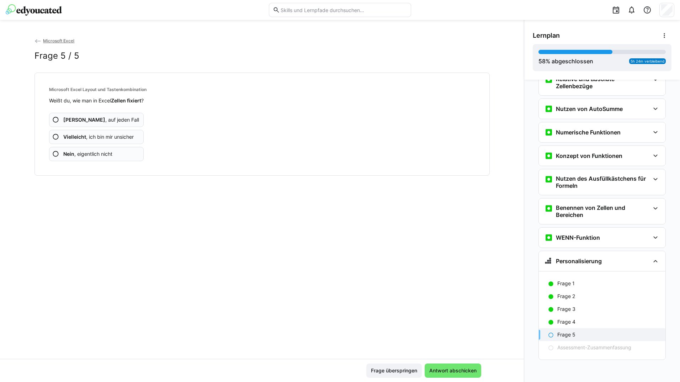
click at [122, 119] on app-assessment-question-radio "Ja , auf jeden Fall" at bounding box center [96, 120] width 95 height 14
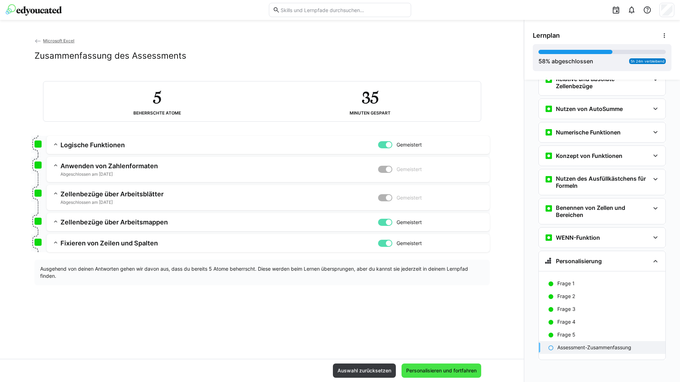
click at [452, 373] on span "Personalisieren und fortfahren" at bounding box center [441, 370] width 73 height 7
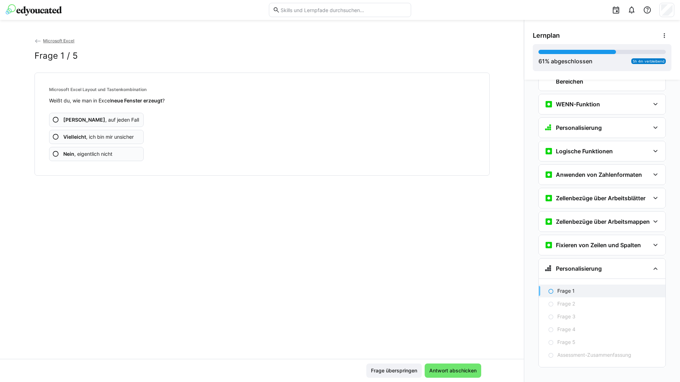
scroll to position [776, 0]
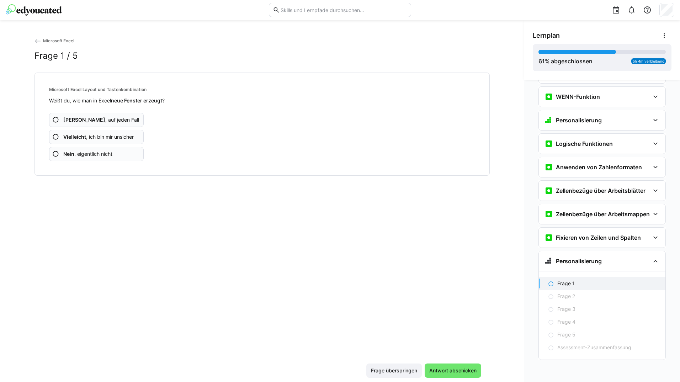
click at [113, 123] on app-assessment-question-radio "Ja , auf jeden Fall" at bounding box center [96, 120] width 95 height 14
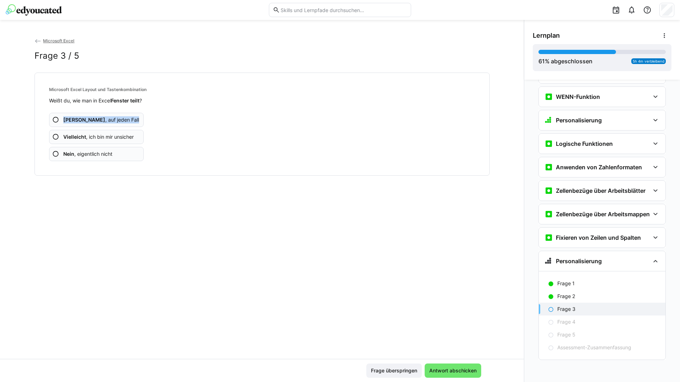
click at [113, 123] on app-assessment-question-radio "Ja , auf jeden Fall" at bounding box center [96, 120] width 95 height 14
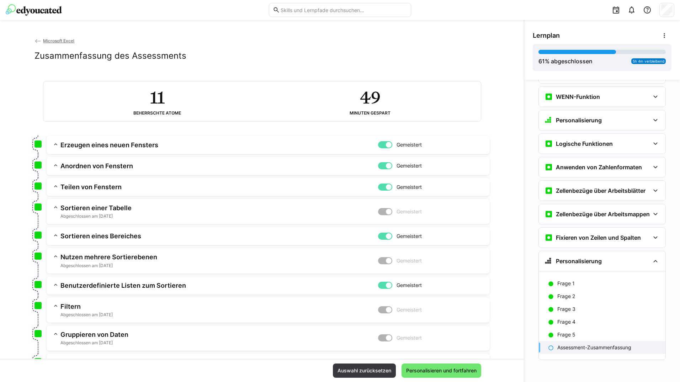
click at [113, 123] on eds-card "11 Beherrschte Atome 49 Minuten gespart" at bounding box center [262, 102] width 455 height 58
click at [449, 366] on span "Personalisieren und fortfahren" at bounding box center [442, 371] width 80 height 14
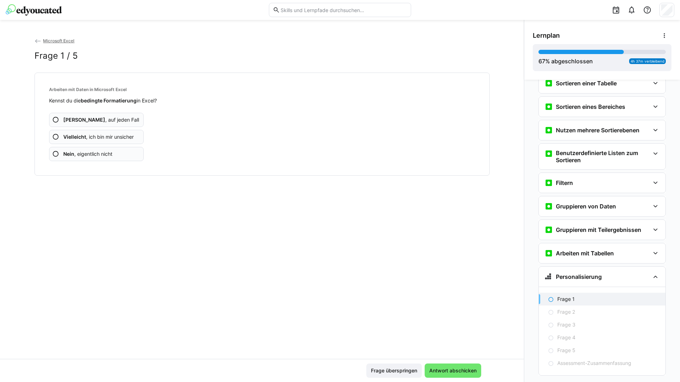
scroll to position [1063, 0]
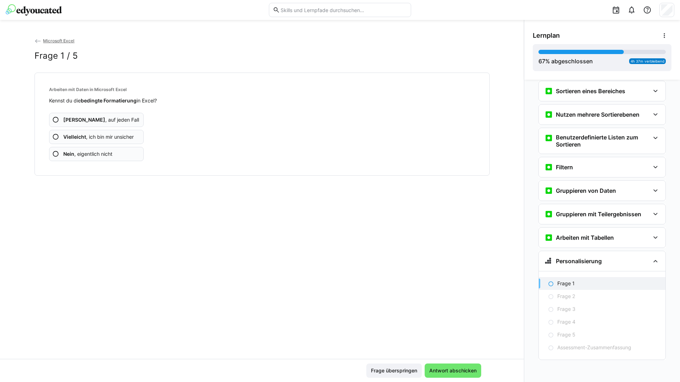
click at [114, 123] on app-assessment-question-radio "Ja , auf jeden Fall" at bounding box center [96, 120] width 95 height 14
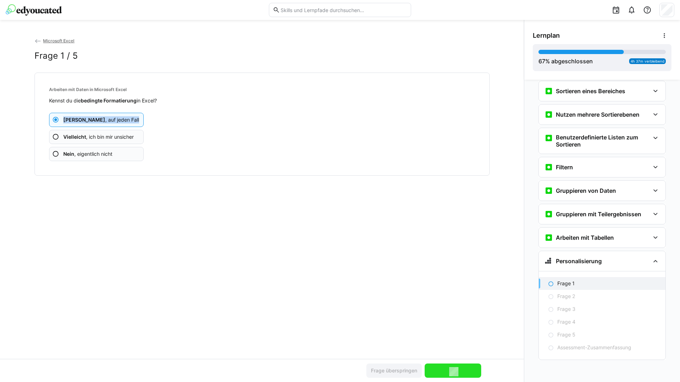
click at [114, 123] on app-assessment-question-radio "Ja , auf jeden Fall" at bounding box center [96, 120] width 95 height 14
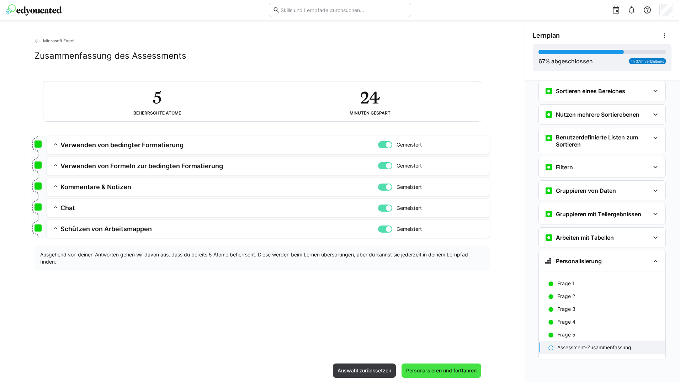
click at [436, 368] on span "Personalisieren und fortfahren" at bounding box center [441, 370] width 73 height 7
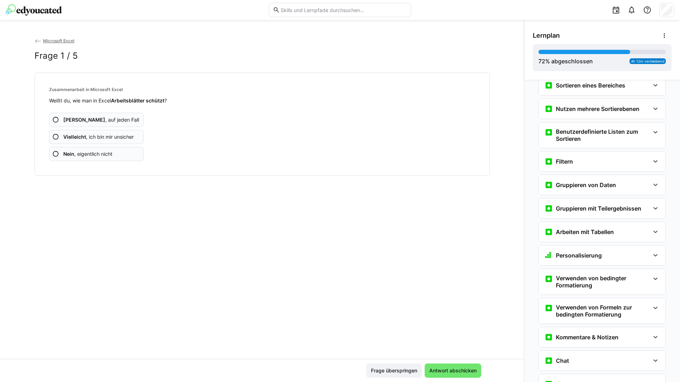
scroll to position [1216, 0]
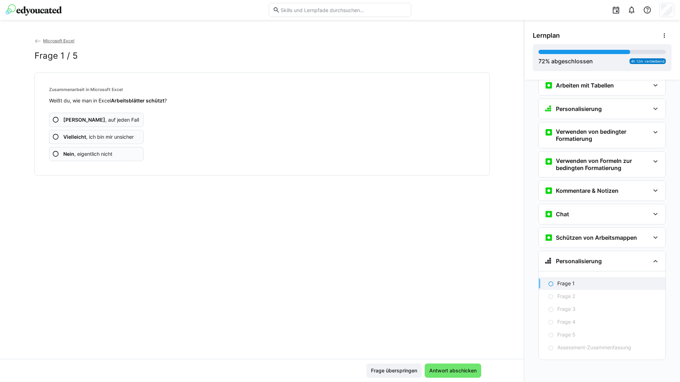
click at [127, 121] on app-assessment-question-radio "Ja , auf jeden Fall" at bounding box center [96, 120] width 95 height 14
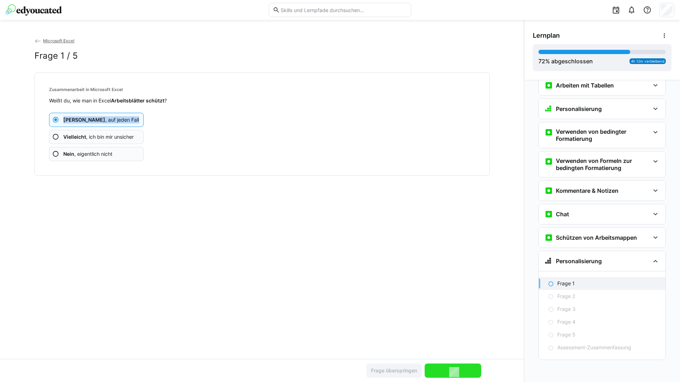
click at [127, 121] on app-assessment-question-radio "Ja , auf jeden Fall" at bounding box center [96, 120] width 95 height 14
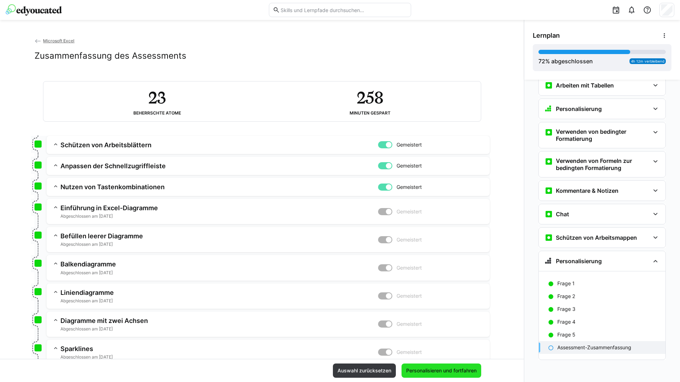
click at [415, 371] on span "Personalisieren und fortfahren" at bounding box center [441, 370] width 73 height 7
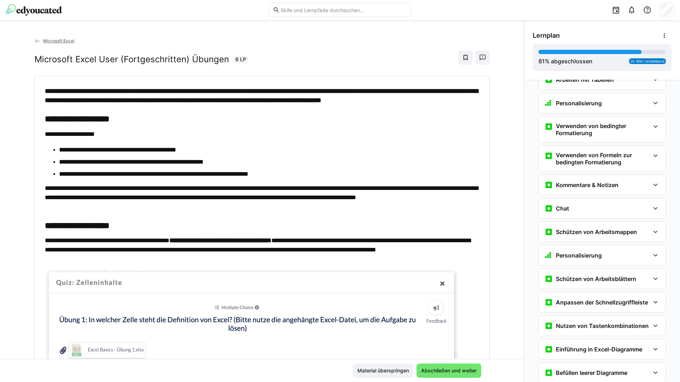
scroll to position [1622, 0]
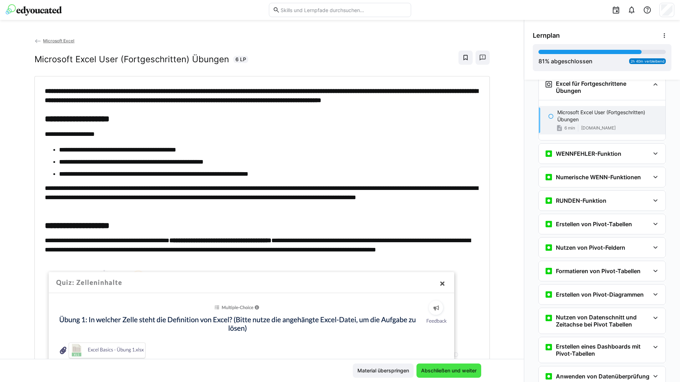
click at [427, 371] on span "Abschließen und weiter" at bounding box center [449, 370] width 58 height 7
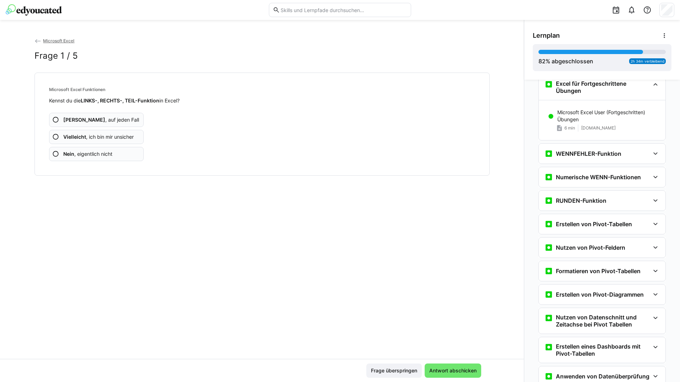
scroll to position [1860, 0]
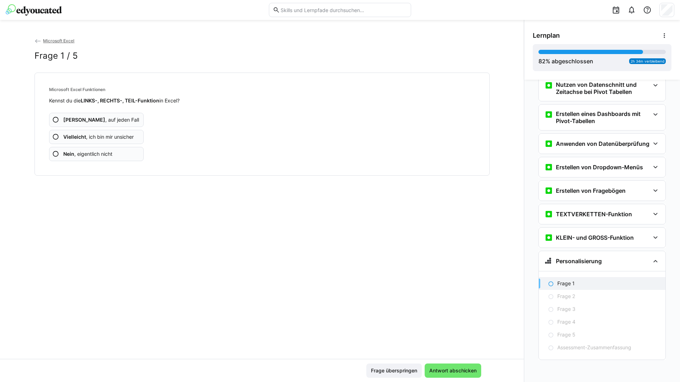
click at [122, 119] on app-assessment-question-radio "Ja , auf jeden Fall" at bounding box center [96, 120] width 95 height 14
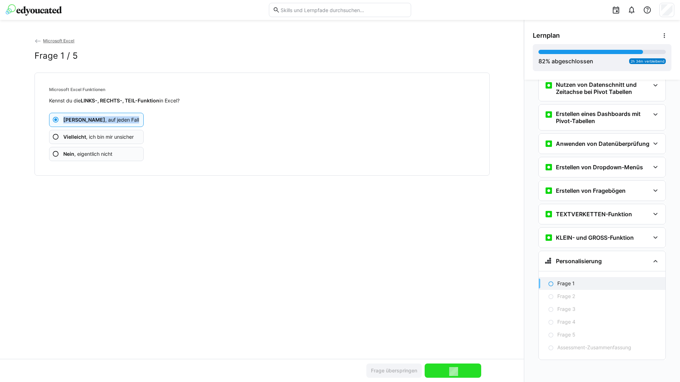
click at [122, 119] on app-assessment-question-radio "Ja , auf jeden Fall" at bounding box center [96, 120] width 95 height 14
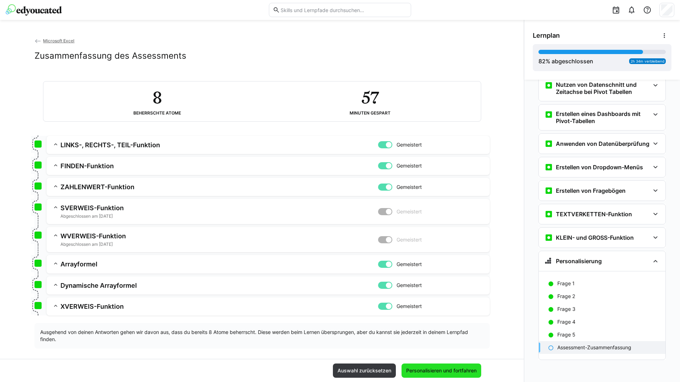
click at [443, 367] on span "Personalisieren und fortfahren" at bounding box center [441, 370] width 73 height 7
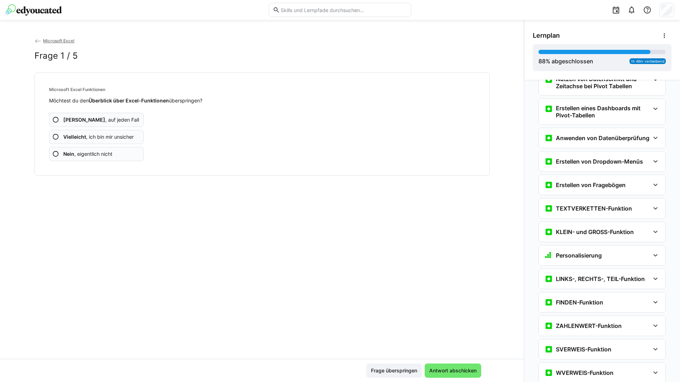
scroll to position [2071, 0]
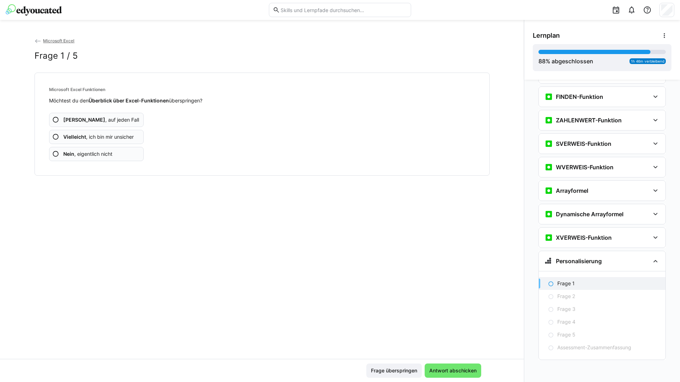
click at [115, 116] on app-assessment-question-radio "Ja , auf jeden Fall" at bounding box center [96, 120] width 95 height 14
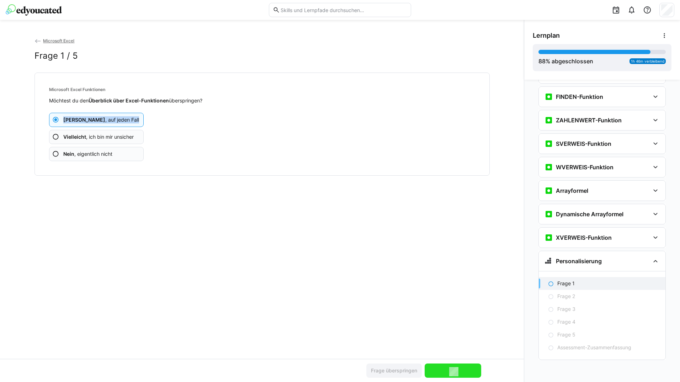
click at [115, 116] on app-assessment-question-radio "Ja , auf jeden Fall" at bounding box center [96, 120] width 95 height 14
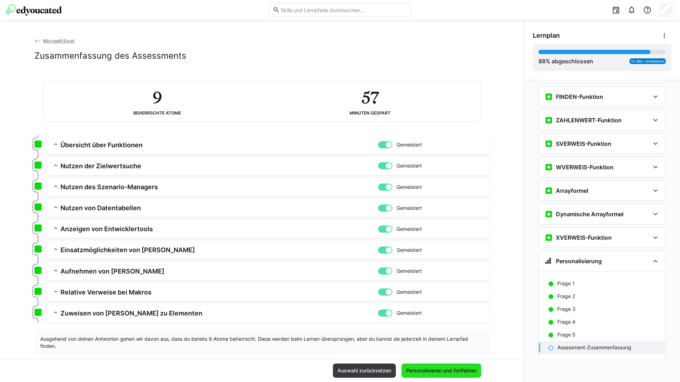
drag, startPoint x: 426, startPoint y: 365, endPoint x: 409, endPoint y: 354, distance: 20.7
click at [426, 366] on span "Personalisieren und fortfahren" at bounding box center [442, 371] width 80 height 14
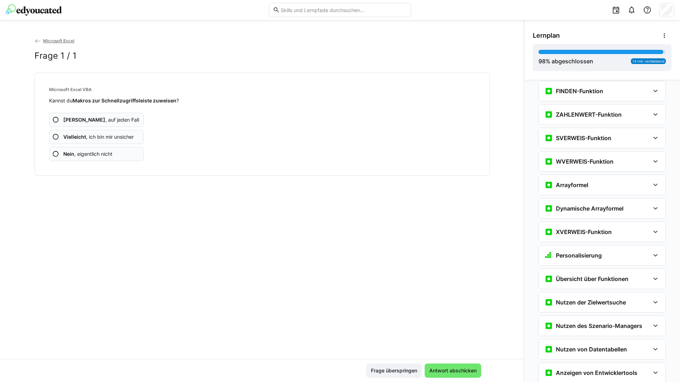
scroll to position [2261, 0]
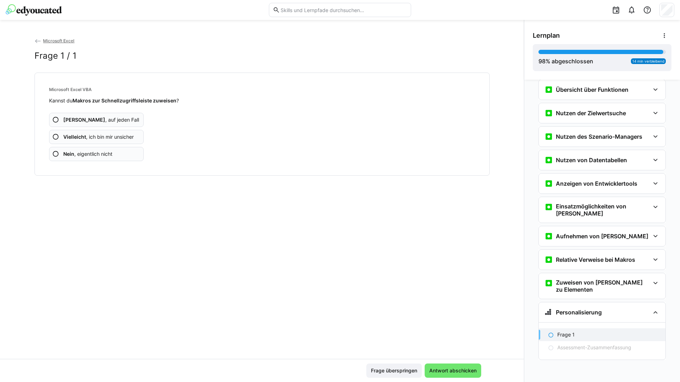
click at [125, 117] on app-assessment-question-radio "Ja , auf jeden Fall" at bounding box center [96, 120] width 95 height 14
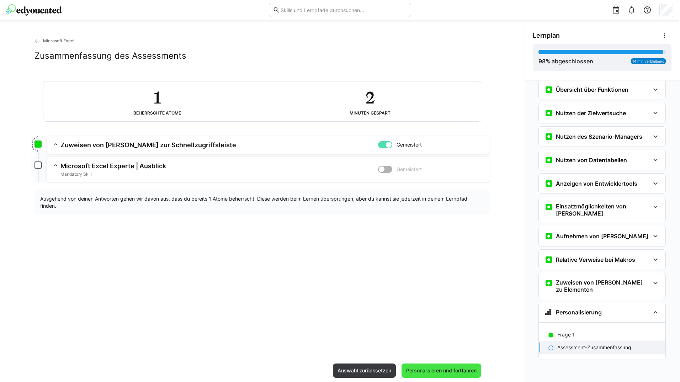
click at [467, 368] on span "Personalisieren und fortfahren" at bounding box center [441, 370] width 73 height 7
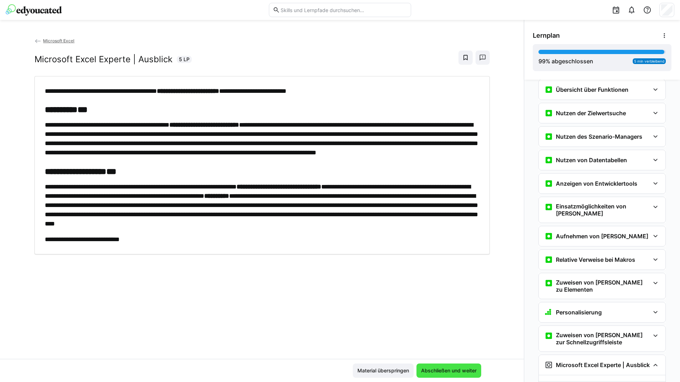
click at [453, 367] on span "Abschließen und weiter" at bounding box center [449, 371] width 65 height 14
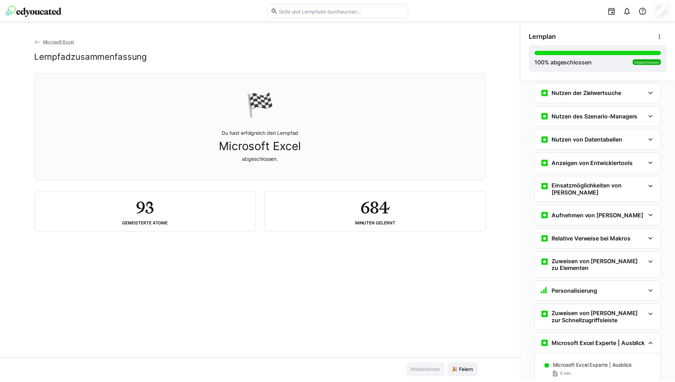
scroll to position [2363, 0]
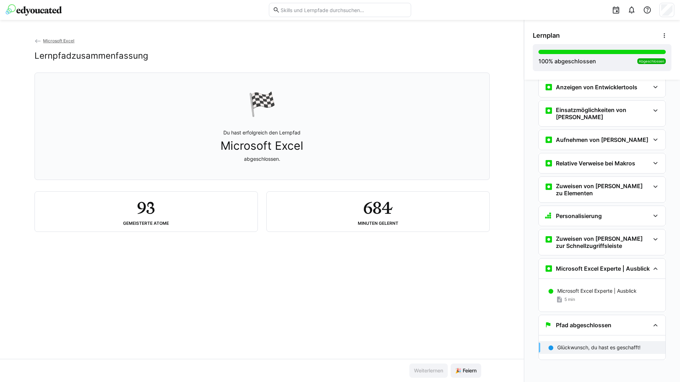
click at [38, 41] on eds-icon at bounding box center [38, 41] width 7 height 7
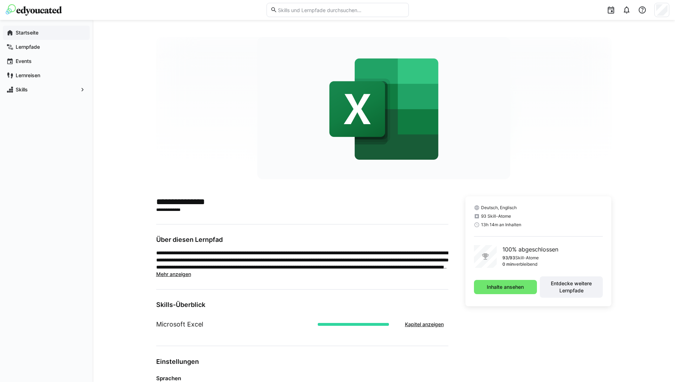
click at [0, 0] on app-navigation-label "Startseite" at bounding box center [0, 0] width 0 height 0
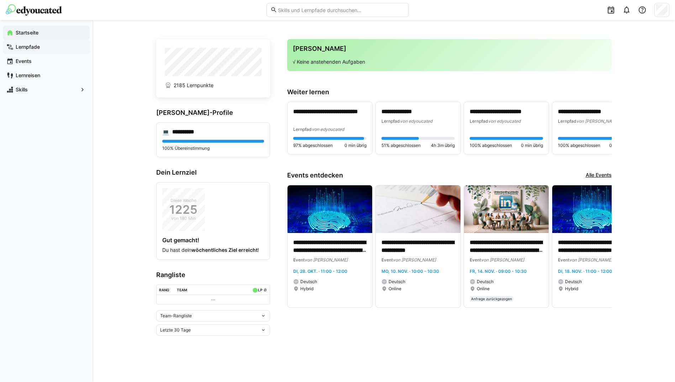
click at [56, 45] on span "Lernpfade" at bounding box center [51, 46] width 72 height 7
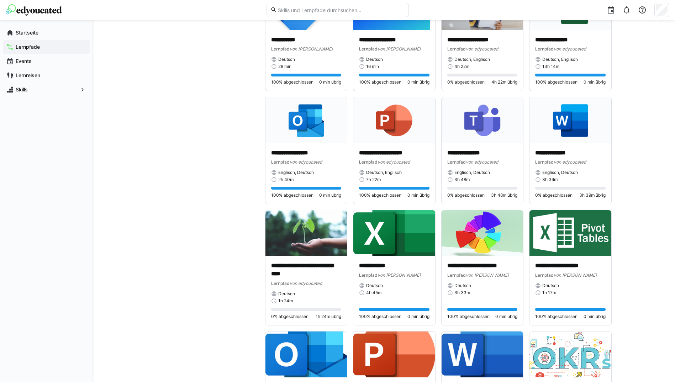
scroll to position [1424, 0]
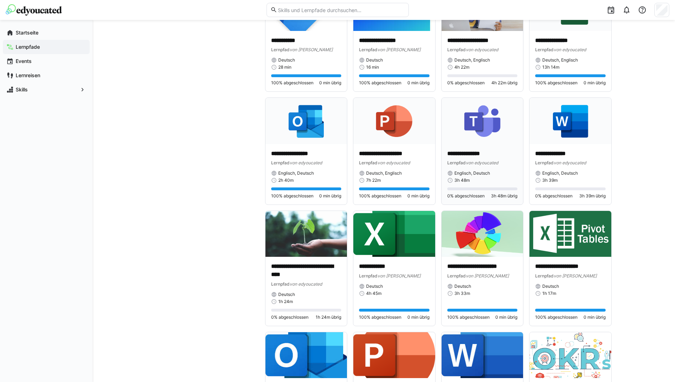
click at [473, 154] on p "**********" at bounding box center [482, 154] width 70 height 8
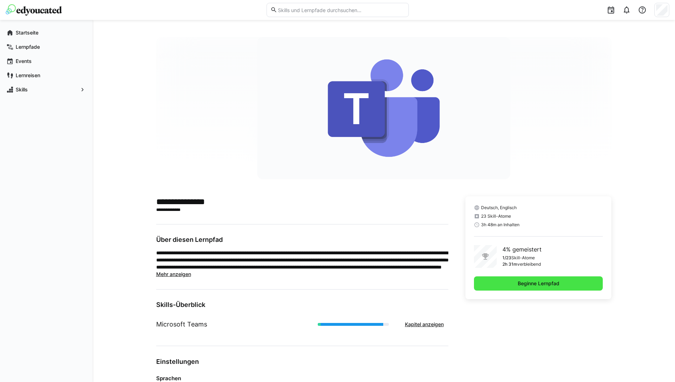
click at [518, 289] on span "Beginne Lernpfad" at bounding box center [538, 284] width 129 height 14
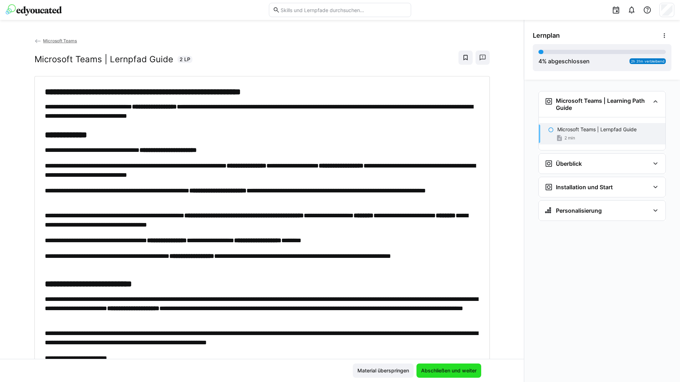
click at [462, 366] on span "Abschließen und weiter" at bounding box center [449, 371] width 65 height 14
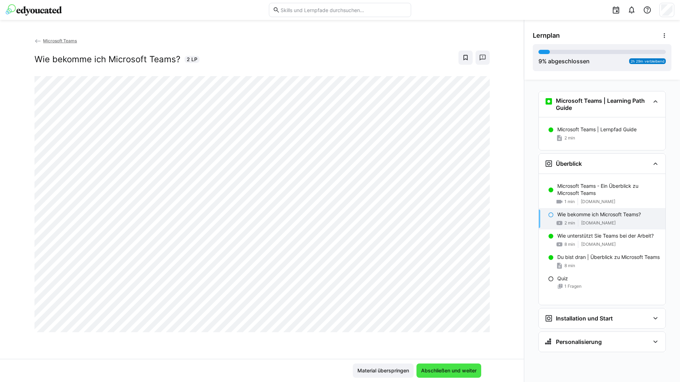
click at [464, 368] on span "Abschließen und weiter" at bounding box center [449, 370] width 58 height 7
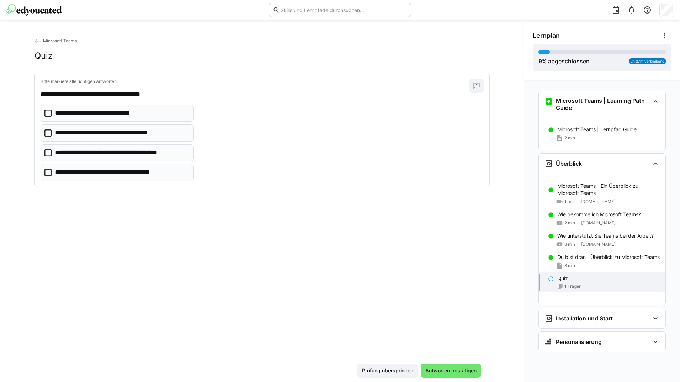
click at [114, 99] on p "**********" at bounding box center [255, 94] width 429 height 9
click at [116, 105] on eds-checkbox "**********" at bounding box center [117, 113] width 153 height 17
click at [129, 164] on eds-checkbox "**********" at bounding box center [117, 172] width 153 height 17
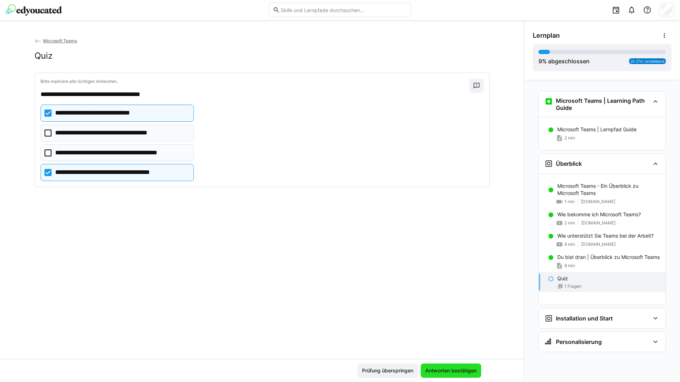
click at [447, 366] on span "Antworten bestätigen" at bounding box center [451, 371] width 60 height 14
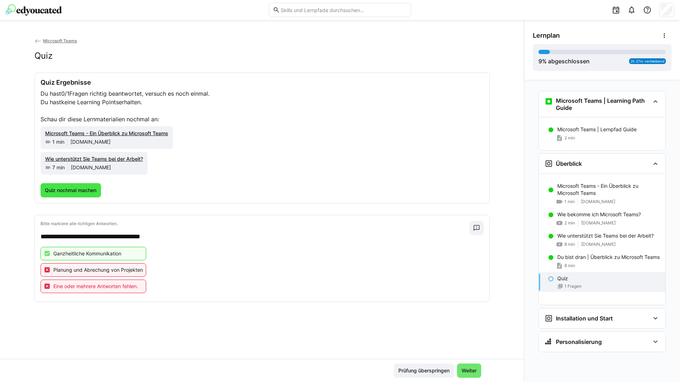
click at [87, 188] on span "Quiz nochmal machen" at bounding box center [71, 190] width 54 height 7
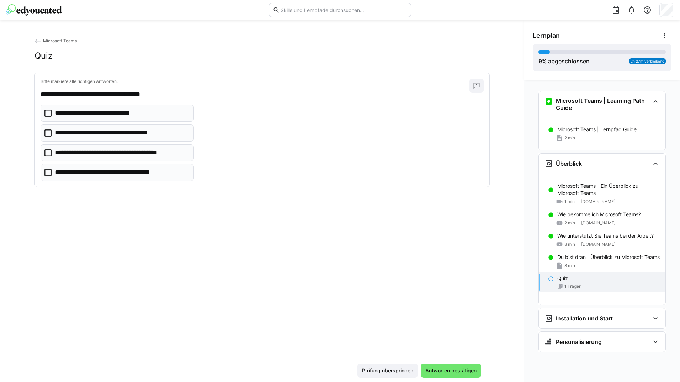
click at [107, 111] on p "**********" at bounding box center [103, 113] width 97 height 9
click at [106, 148] on p "**********" at bounding box center [121, 152] width 133 height 9
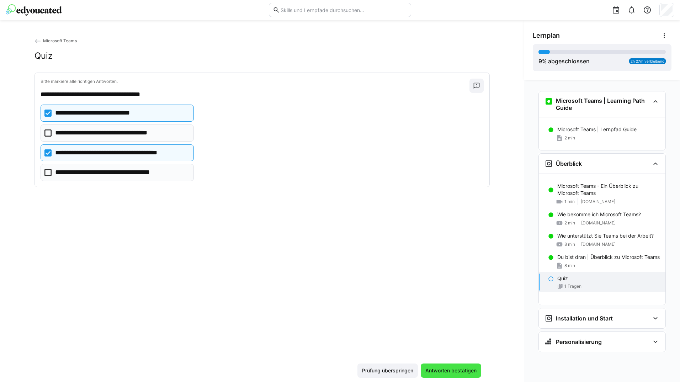
click at [426, 372] on span "Antworten bestätigen" at bounding box center [451, 370] width 53 height 7
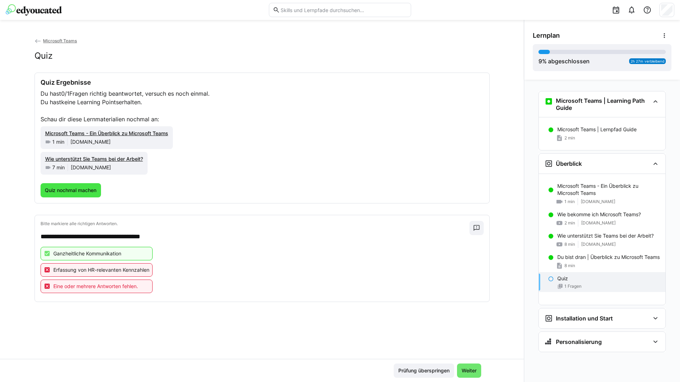
click at [84, 188] on span "Quiz nochmal machen" at bounding box center [71, 190] width 54 height 7
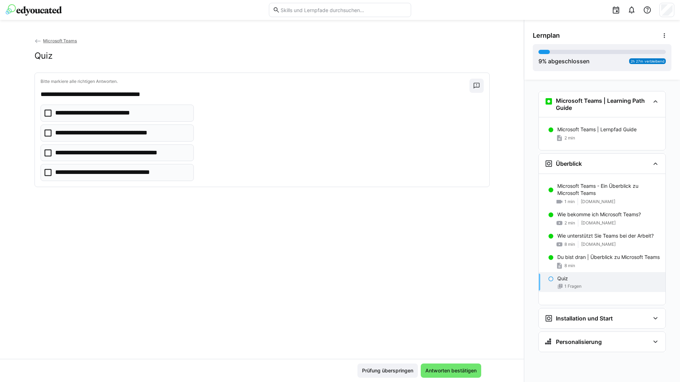
click at [99, 107] on eds-checkbox "**********" at bounding box center [117, 113] width 153 height 17
click at [110, 135] on p "**********" at bounding box center [118, 132] width 127 height 9
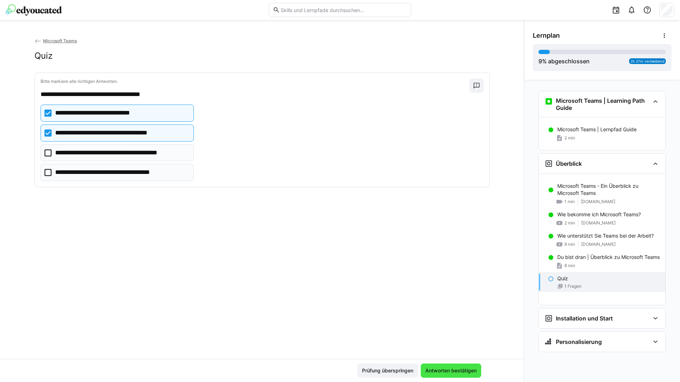
click at [453, 372] on span "Antworten bestätigen" at bounding box center [451, 370] width 53 height 7
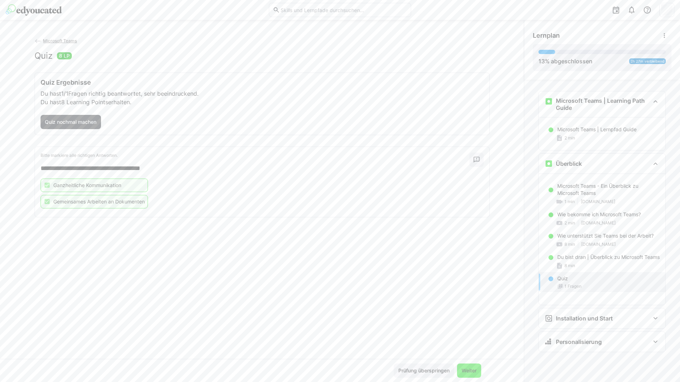
click at [464, 370] on span "Weiter" at bounding box center [469, 370] width 17 height 7
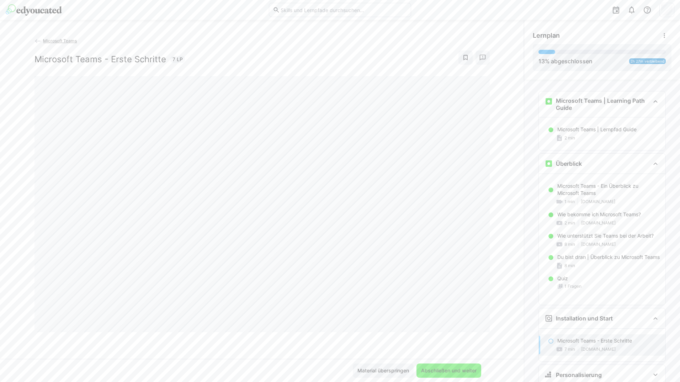
click at [468, 367] on span "Abschließen und weiter" at bounding box center [449, 370] width 58 height 7
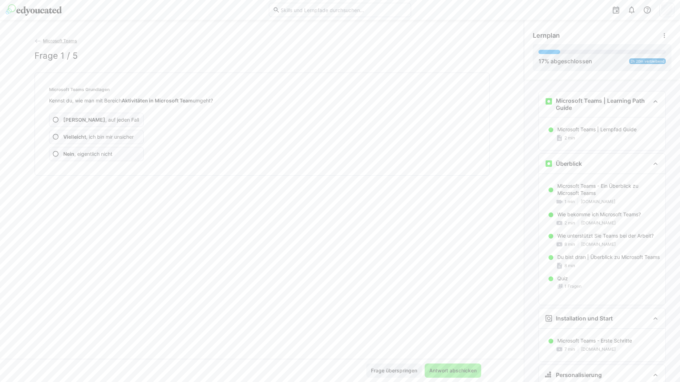
scroll to position [25, 0]
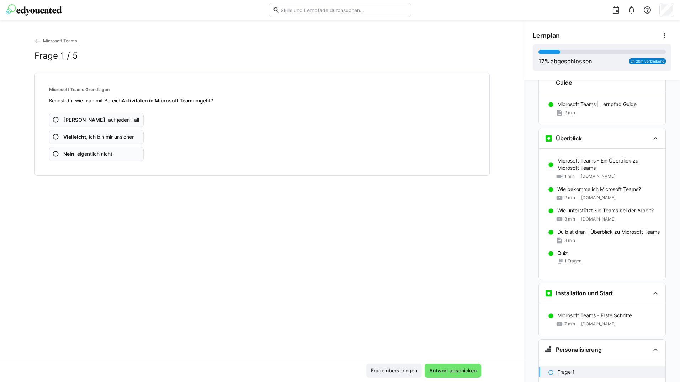
click at [92, 117] on span "Ja , auf jeden Fall" at bounding box center [101, 119] width 76 height 7
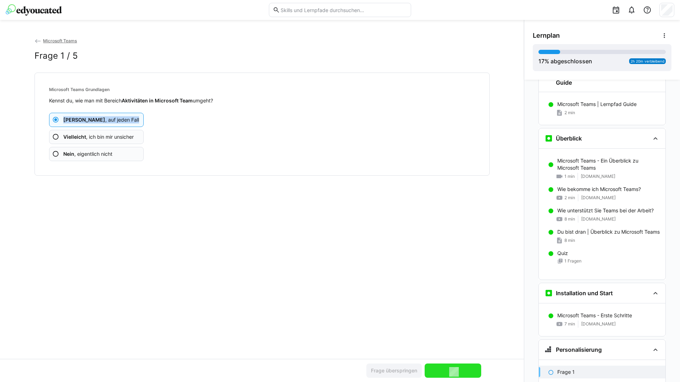
click at [92, 117] on span "Ja , auf jeden Fall" at bounding box center [101, 119] width 76 height 7
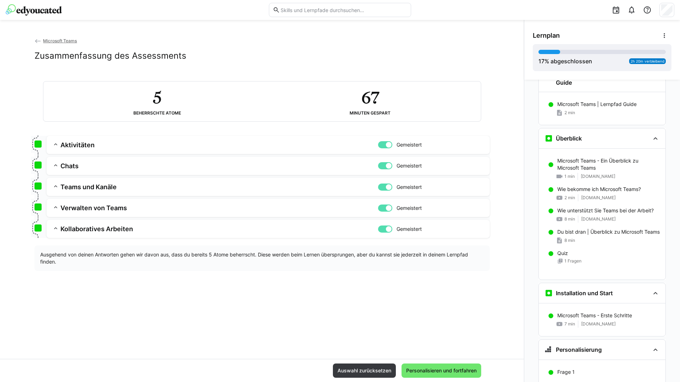
click at [418, 378] on div "Auswahl zurücksetzen Personalisieren und fortfahren" at bounding box center [262, 370] width 524 height 23
click at [420, 373] on span "Personalisieren und fortfahren" at bounding box center [441, 370] width 73 height 7
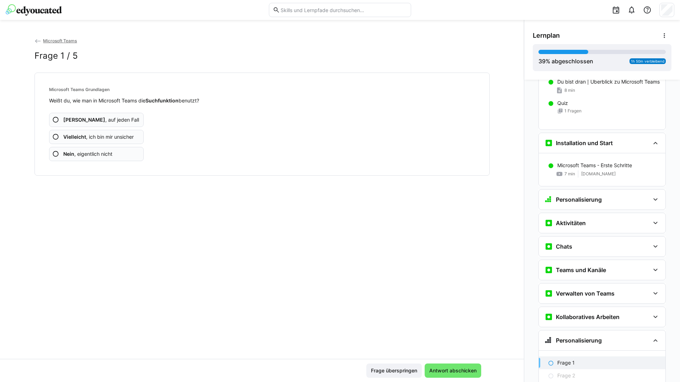
scroll to position [254, 0]
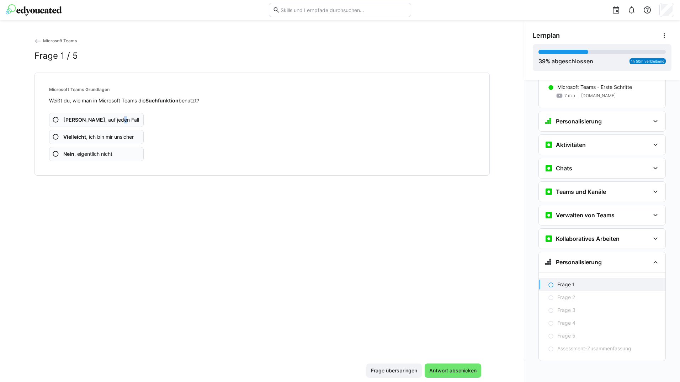
click at [88, 121] on span "Ja , auf jeden Fall" at bounding box center [101, 119] width 76 height 7
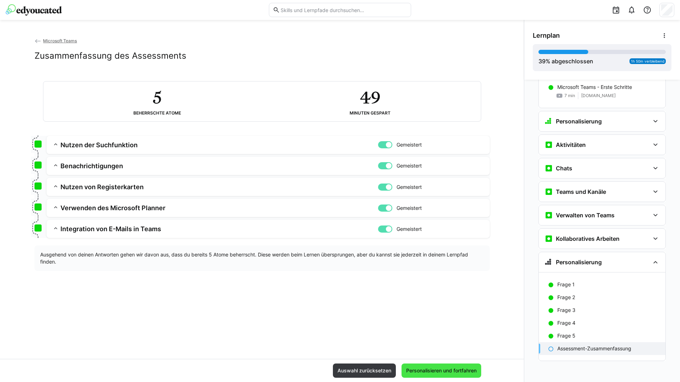
click at [421, 370] on span "Personalisieren und fortfahren" at bounding box center [441, 370] width 73 height 7
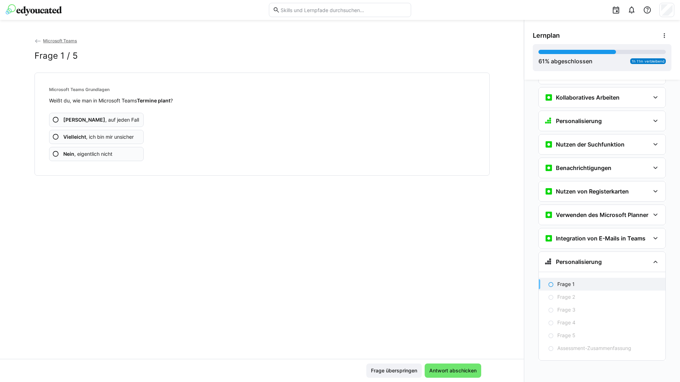
scroll to position [396, 0]
click at [130, 113] on app-assessment-question-radio "Ja , auf jeden Fall" at bounding box center [96, 120] width 95 height 14
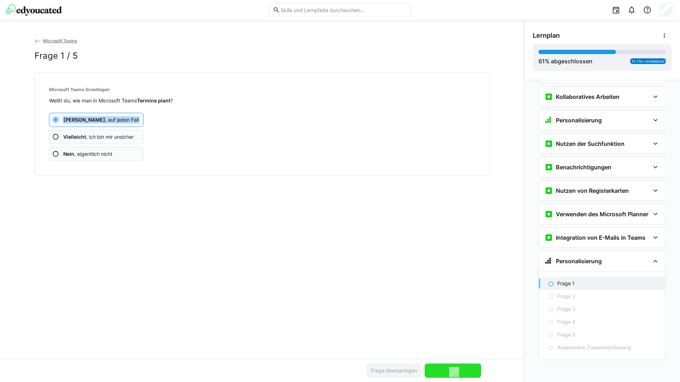
click at [130, 113] on app-assessment-question-radio "Ja , auf jeden Fall" at bounding box center [96, 120] width 95 height 14
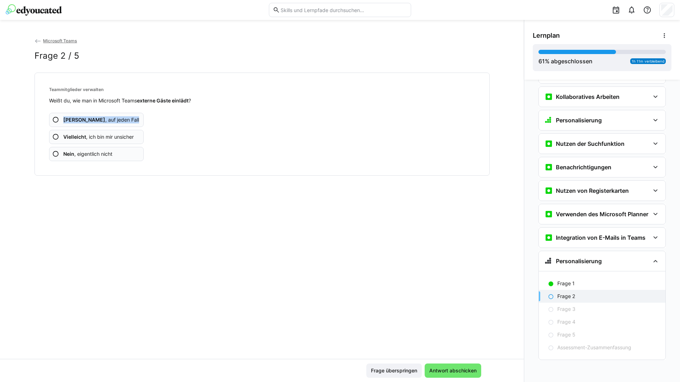
click at [130, 113] on app-assessment-question-radio "Ja , auf jeden Fall" at bounding box center [96, 120] width 95 height 14
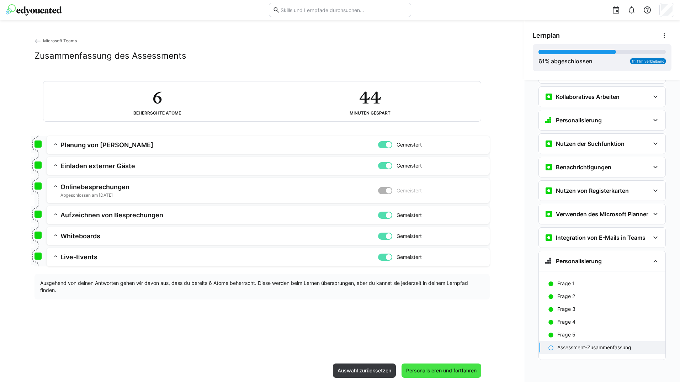
click at [444, 364] on span "Personalisieren und fortfahren" at bounding box center [442, 371] width 80 height 14
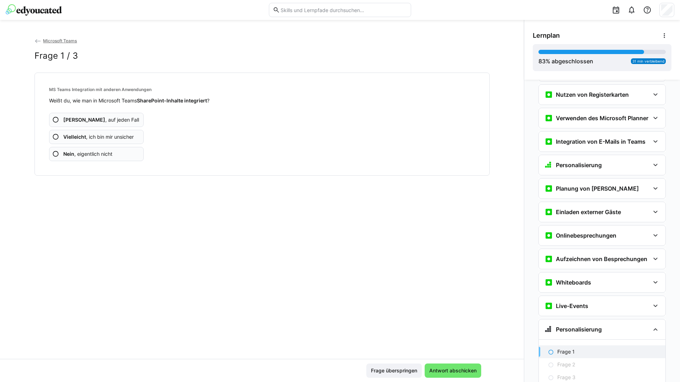
scroll to position [534, 0]
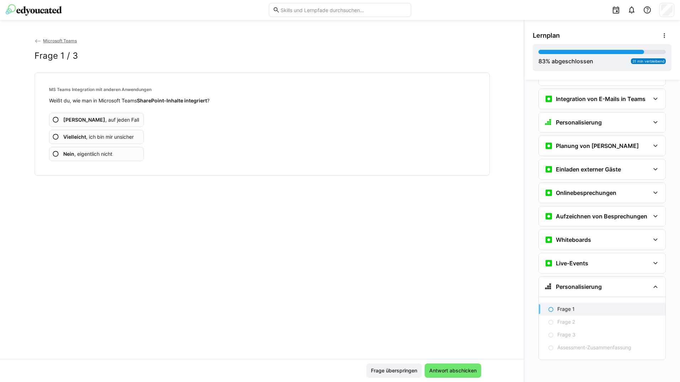
click at [127, 118] on app-assessment-question-radio "Ja , auf jeden Fall" at bounding box center [96, 120] width 95 height 14
click at [127, 117] on app-assessment-question-radio "Ja , auf jeden Fall" at bounding box center [96, 120] width 95 height 14
click at [128, 117] on app-assessment-question-radio "Ja , auf jeden Fall" at bounding box center [96, 120] width 95 height 14
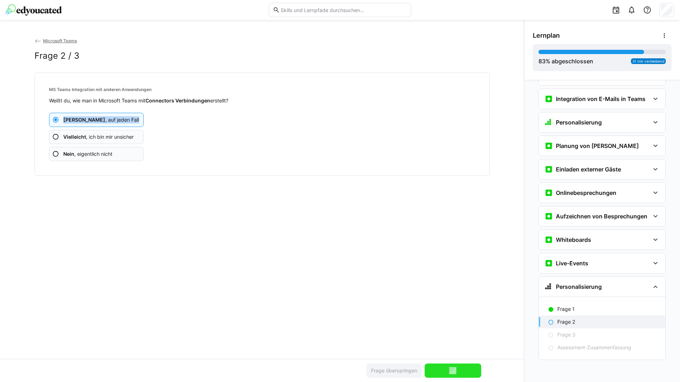
click at [128, 117] on app-assessment-question-radio "Ja , auf jeden Fall" at bounding box center [96, 120] width 95 height 14
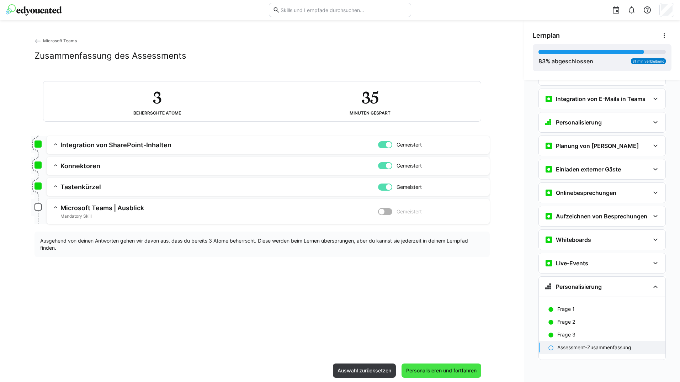
click at [444, 364] on span "Personalisieren und fortfahren" at bounding box center [442, 371] width 80 height 14
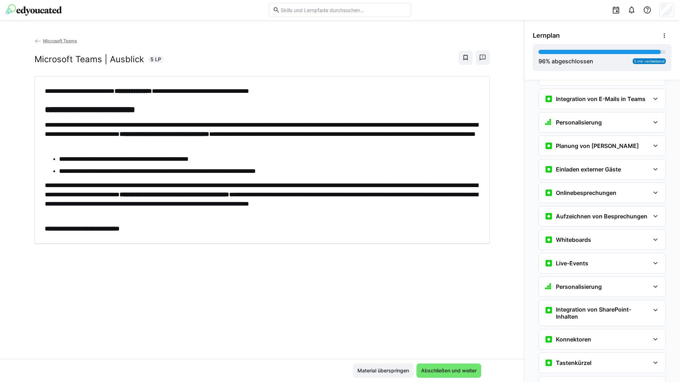
scroll to position [571, 0]
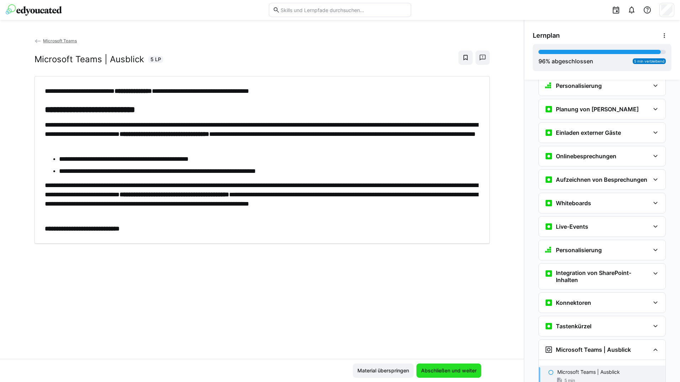
click at [451, 367] on span "Abschließen und weiter" at bounding box center [449, 371] width 65 height 14
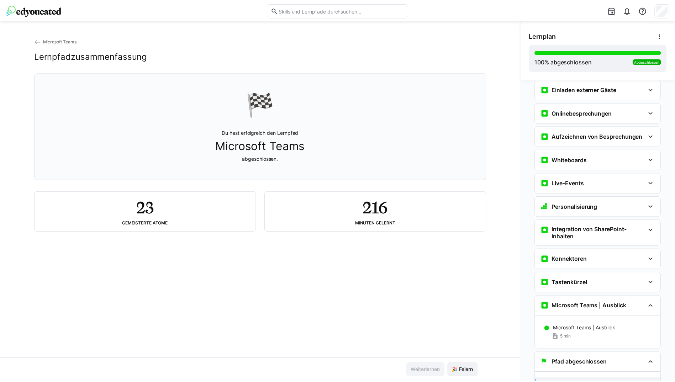
scroll to position [628, 0]
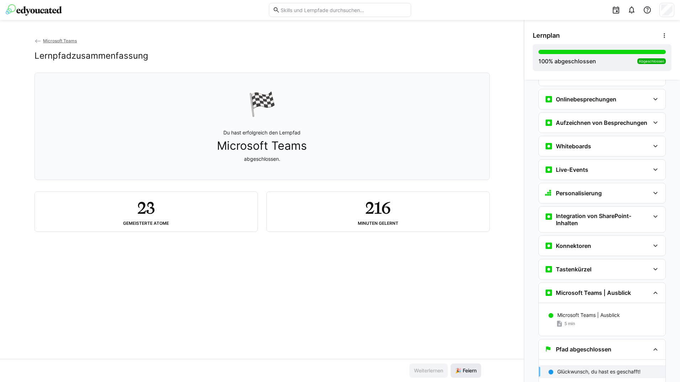
click at [467, 370] on span "🎉 Feiern" at bounding box center [465, 370] width 23 height 7
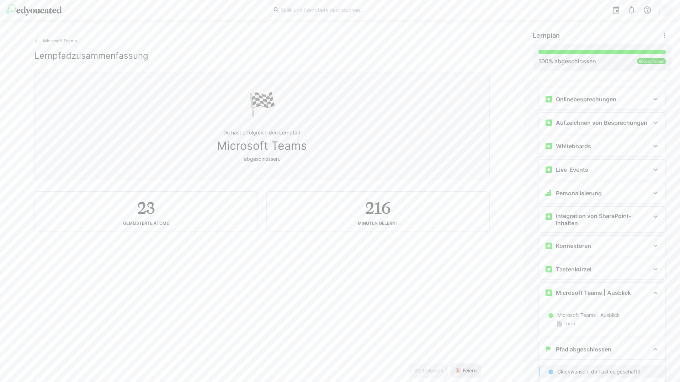
click at [467, 369] on span "🎉 Feiern" at bounding box center [465, 370] width 23 height 7
click at [35, 38] on eds-icon at bounding box center [38, 41] width 7 height 7
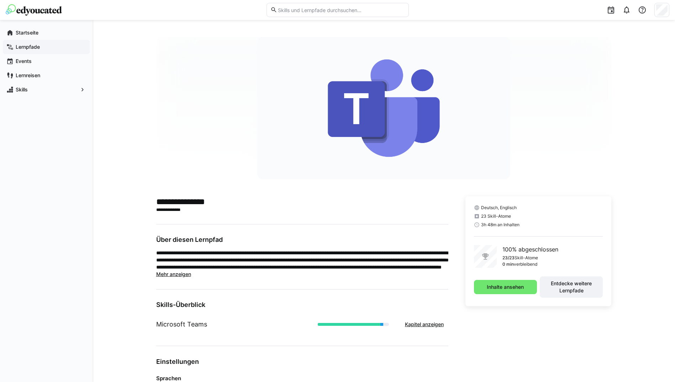
click at [53, 42] on div "Lernpfade" at bounding box center [46, 47] width 87 height 14
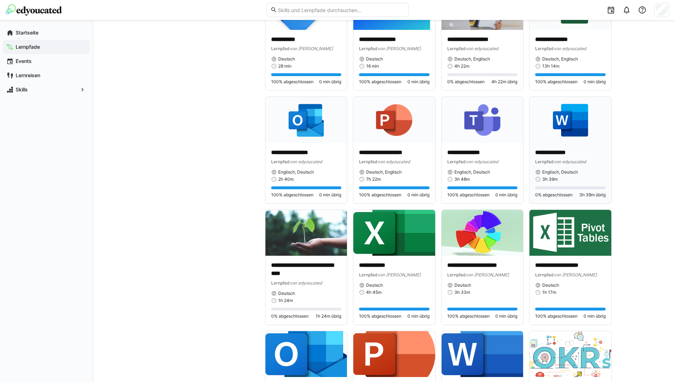
scroll to position [1423, 0]
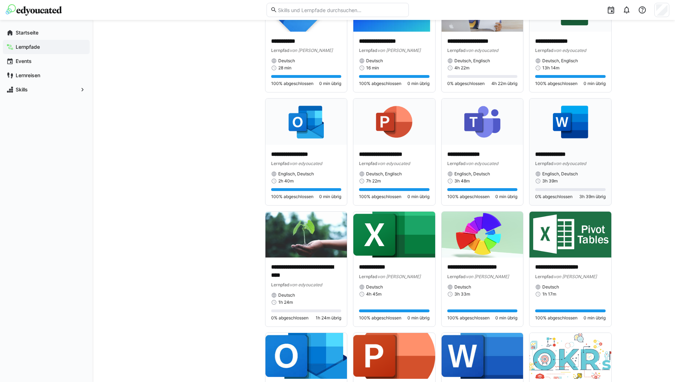
click at [572, 178] on div "3h 39m" at bounding box center [570, 181] width 70 height 6
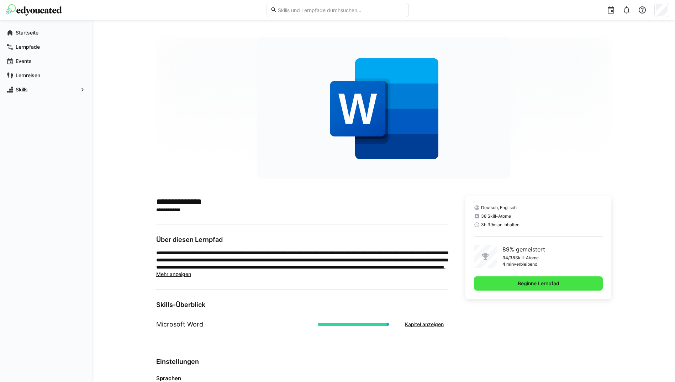
click at [553, 278] on span "Beginne Lernpfad" at bounding box center [538, 284] width 129 height 14
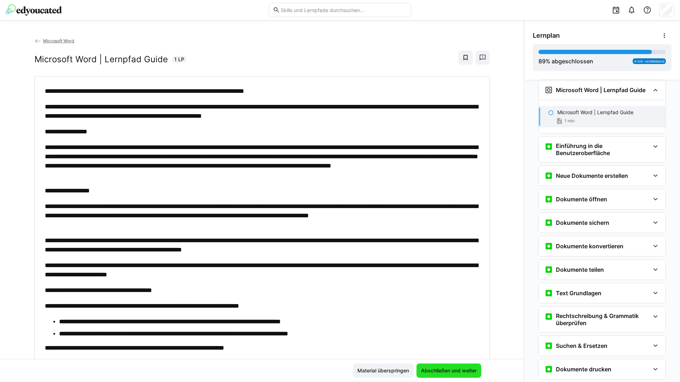
click at [452, 367] on span "Abschließen und weiter" at bounding box center [449, 370] width 58 height 7
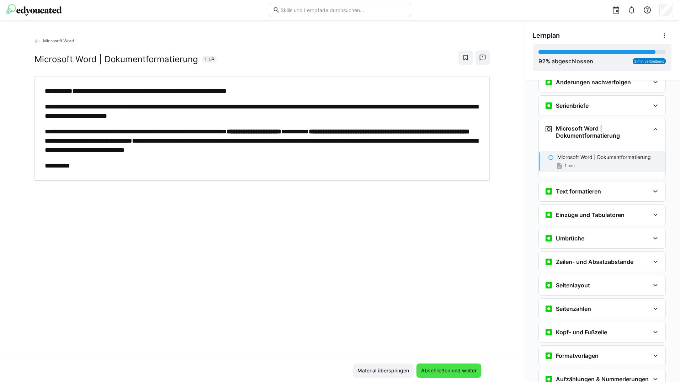
click at [453, 366] on span "Abschließen und weiter" at bounding box center [449, 371] width 65 height 14
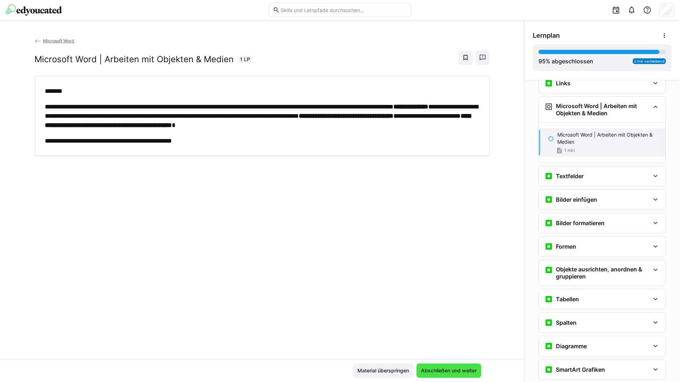
click at [453, 366] on span "Abschließen und weiter" at bounding box center [449, 371] width 65 height 14
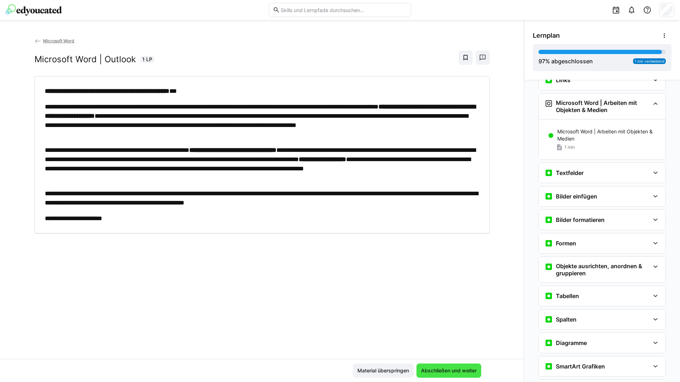
scroll to position [755, 0]
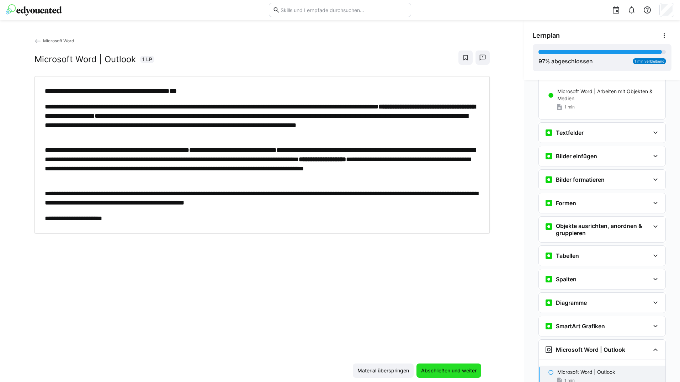
click at [453, 366] on span "Abschließen und weiter" at bounding box center [449, 371] width 65 height 14
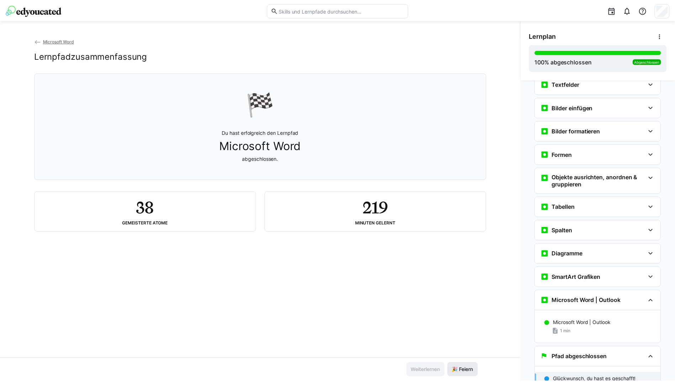
scroll to position [812, 0]
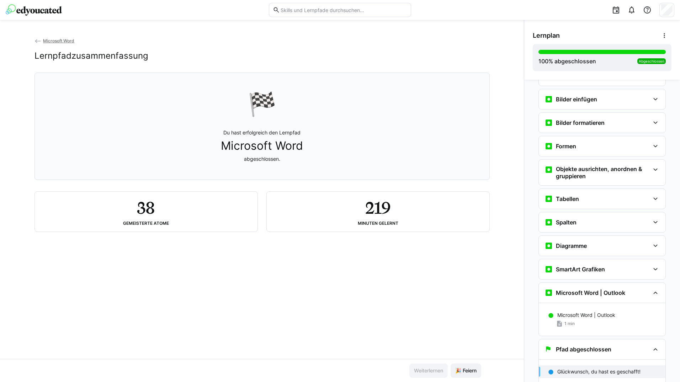
click at [35, 42] on eds-icon at bounding box center [38, 41] width 7 height 7
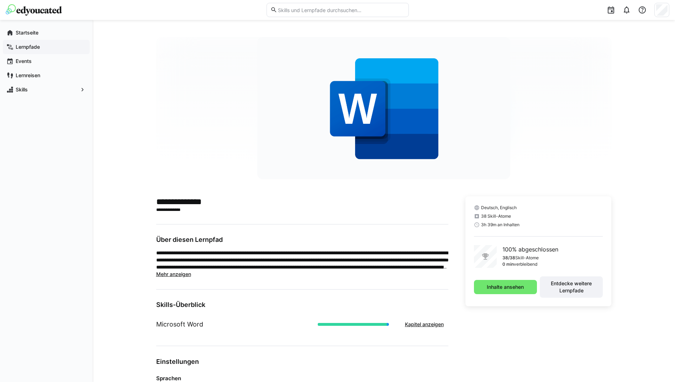
click at [53, 44] on span "Lernpfade" at bounding box center [51, 46] width 72 height 7
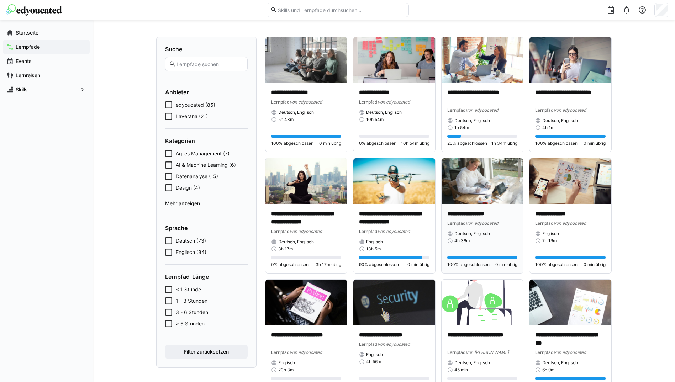
scroll to position [36, 0]
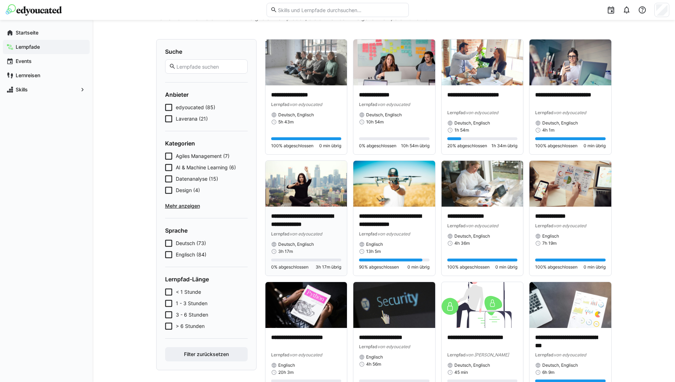
click at [312, 209] on div "**********" at bounding box center [306, 241] width 82 height 69
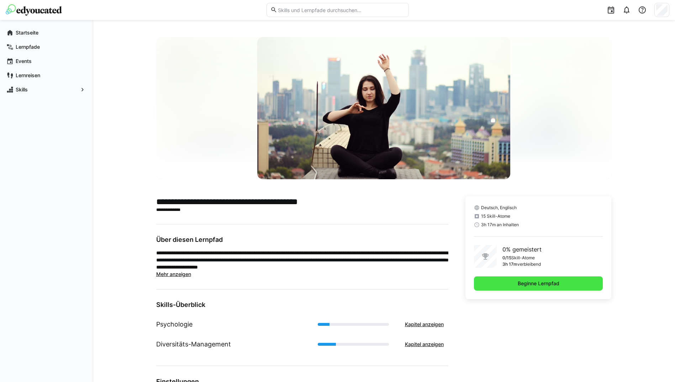
click at [555, 283] on span "Beginne Lernpfad" at bounding box center [539, 283] width 44 height 7
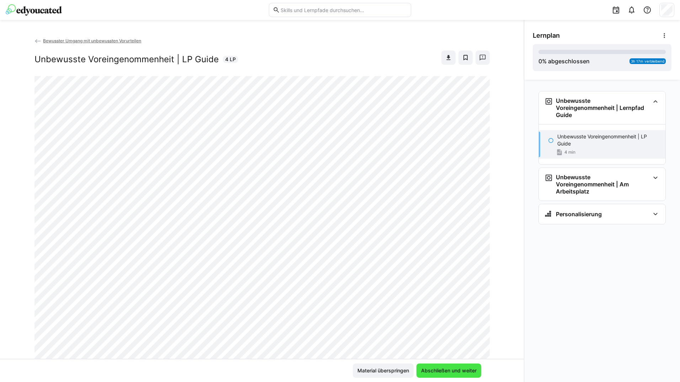
click at [453, 370] on span "Abschließen und weiter" at bounding box center [449, 370] width 58 height 7
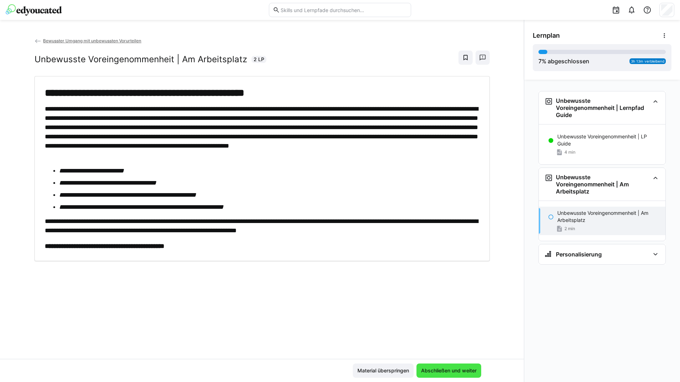
click at [454, 368] on span "Abschließen und weiter" at bounding box center [449, 370] width 58 height 7
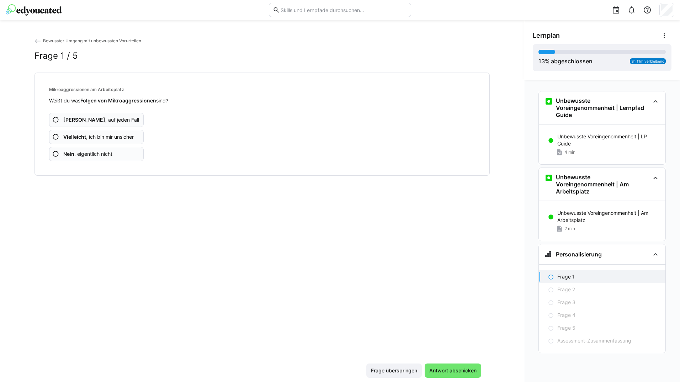
click at [106, 120] on app-assessment-question-radio "Ja , auf jeden Fall" at bounding box center [96, 120] width 95 height 14
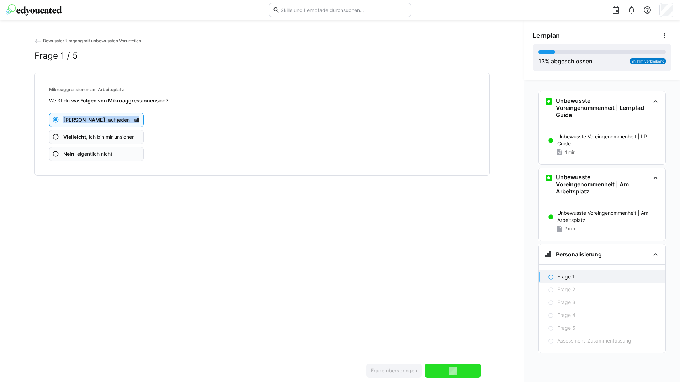
click at [106, 120] on app-assessment-question-radio "Ja , auf jeden Fall" at bounding box center [96, 120] width 95 height 14
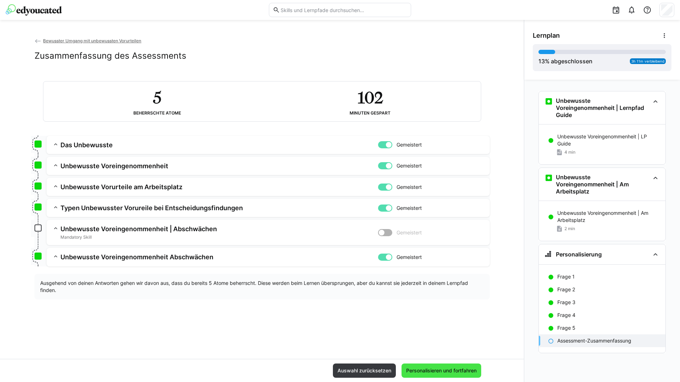
click at [445, 368] on span "Personalisieren und fortfahren" at bounding box center [441, 370] width 73 height 7
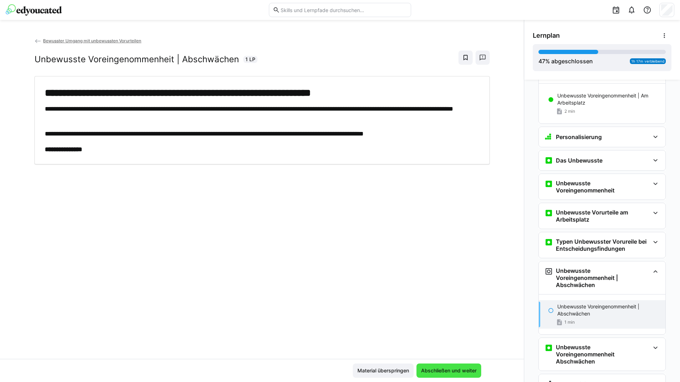
scroll to position [204, 0]
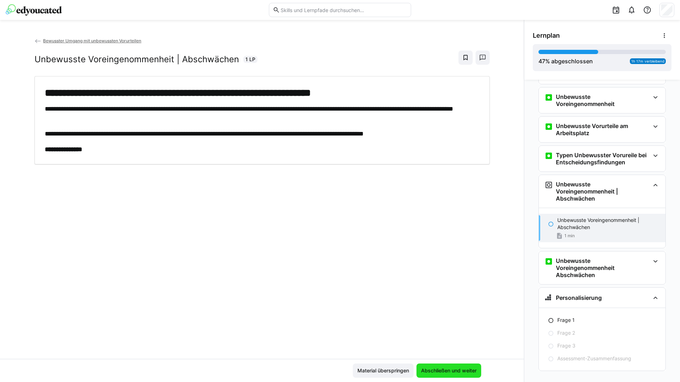
click at [446, 365] on span "Abschließen und weiter" at bounding box center [449, 371] width 65 height 14
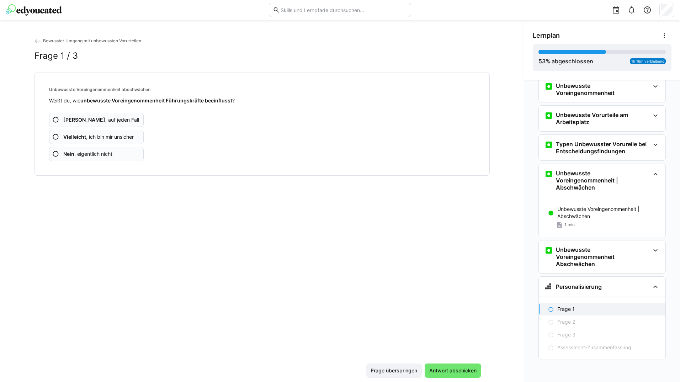
click at [120, 116] on app-assessment-question-radio "Ja , auf jeden Fall" at bounding box center [96, 120] width 95 height 14
click at [118, 114] on app-assessment-question-radio "Ja , auf jeden Fall" at bounding box center [96, 120] width 95 height 14
click at [119, 114] on app-assessment-question-radio "Ja , auf jeden Fall" at bounding box center [96, 120] width 95 height 14
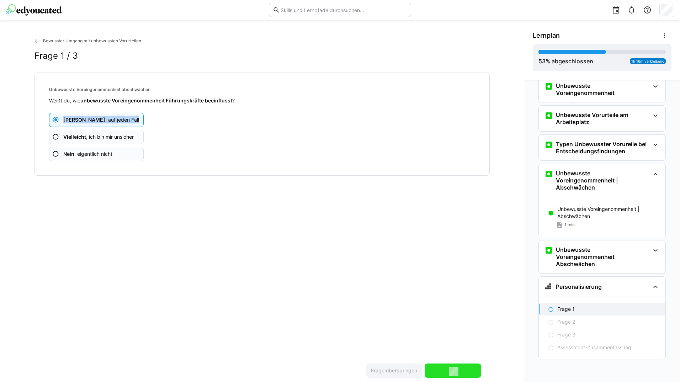
click at [119, 114] on app-assessment-question-radio "Ja , auf jeden Fall" at bounding box center [96, 120] width 95 height 14
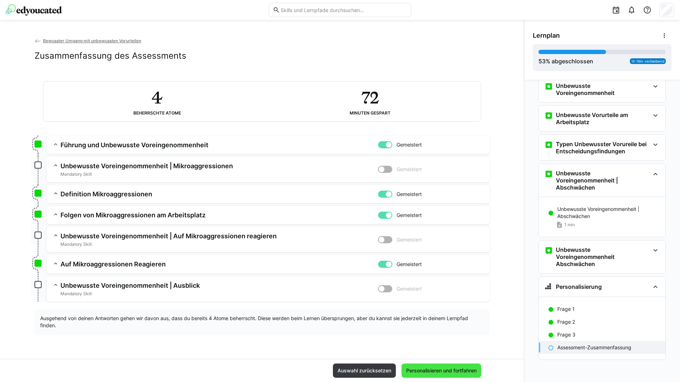
click at [456, 367] on span "Personalisieren und fortfahren" at bounding box center [441, 370] width 73 height 7
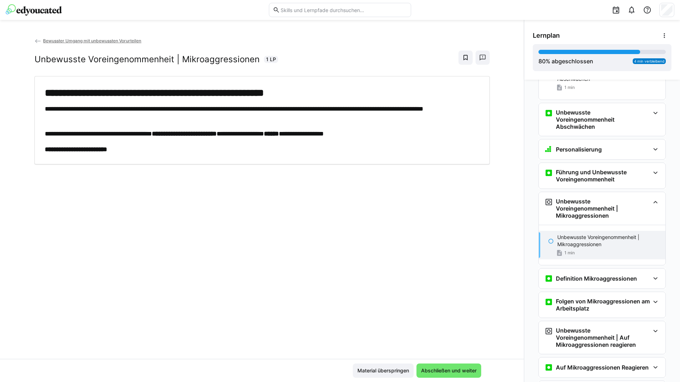
scroll to position [359, 0]
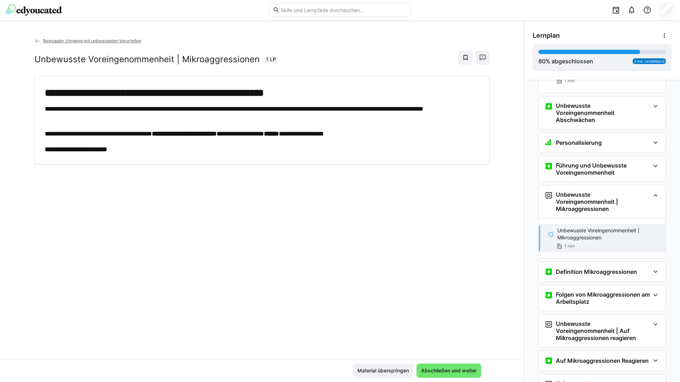
click at [456, 368] on span "Abschließen und weiter" at bounding box center [449, 370] width 58 height 7
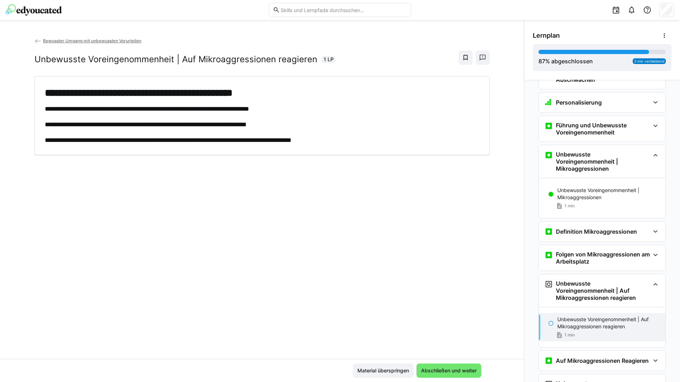
click at [456, 368] on span "Abschließen und weiter" at bounding box center [449, 370] width 58 height 7
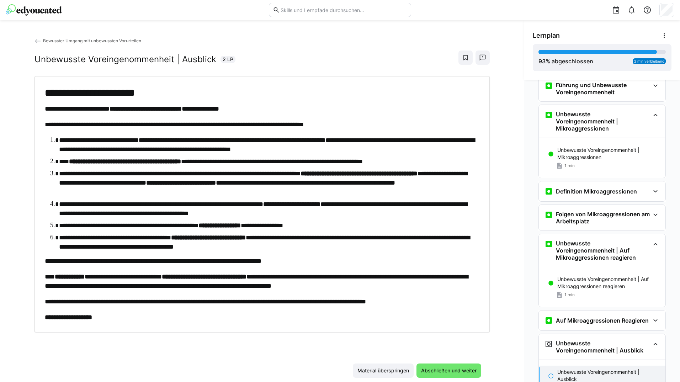
click at [456, 368] on span "Abschließen und weiter" at bounding box center [449, 370] width 58 height 7
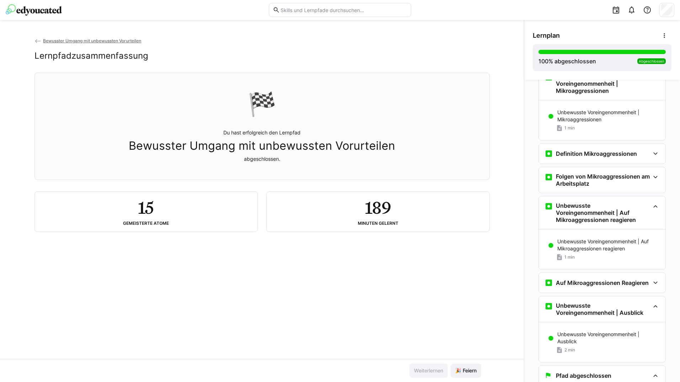
scroll to position [504, 0]
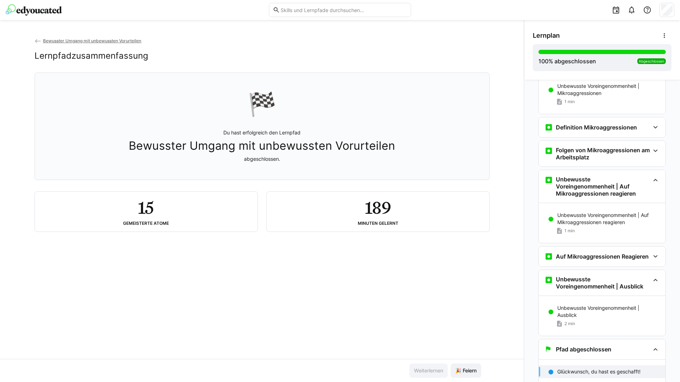
click at [35, 40] on eds-icon at bounding box center [38, 41] width 7 height 7
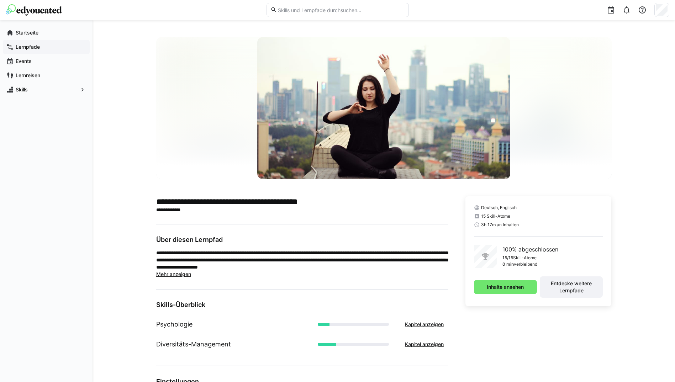
click at [0, 0] on app-navigation-label "Lernpfade" at bounding box center [0, 0] width 0 height 0
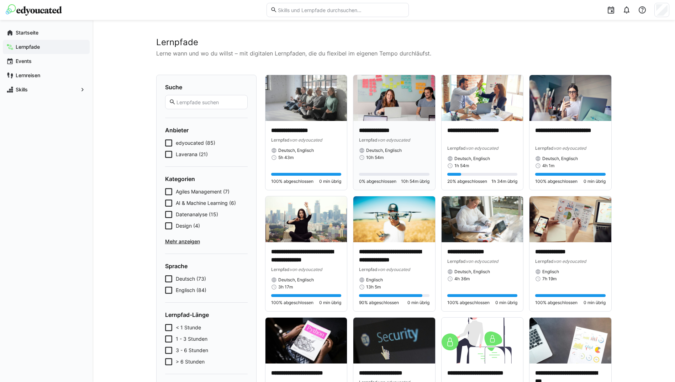
click at [400, 155] on div "10h 54m" at bounding box center [394, 158] width 70 height 6
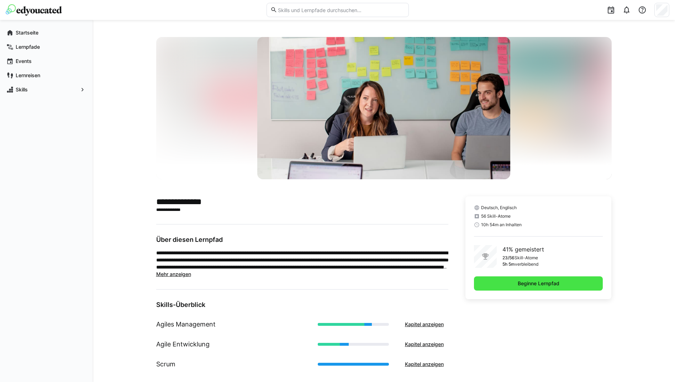
click at [523, 286] on span "Beginne Lernpfad" at bounding box center [539, 283] width 44 height 7
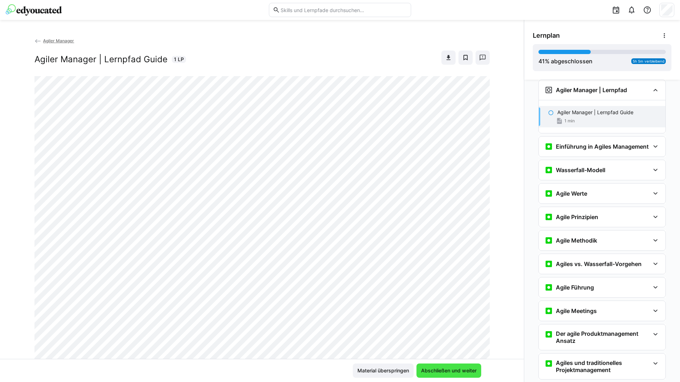
click at [460, 369] on span "Abschließen und weiter" at bounding box center [449, 370] width 58 height 7
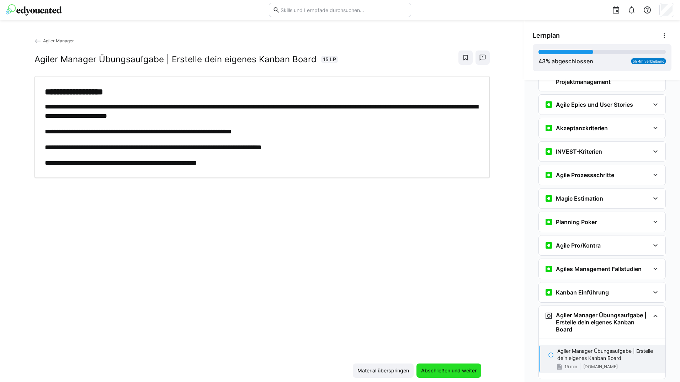
click at [460, 368] on span "Abschließen und weiter" at bounding box center [449, 370] width 58 height 7
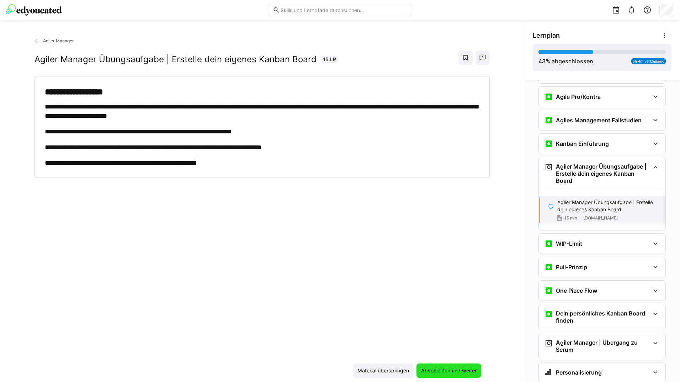
click at [460, 368] on span "Abschließen und weiter" at bounding box center [449, 370] width 58 height 7
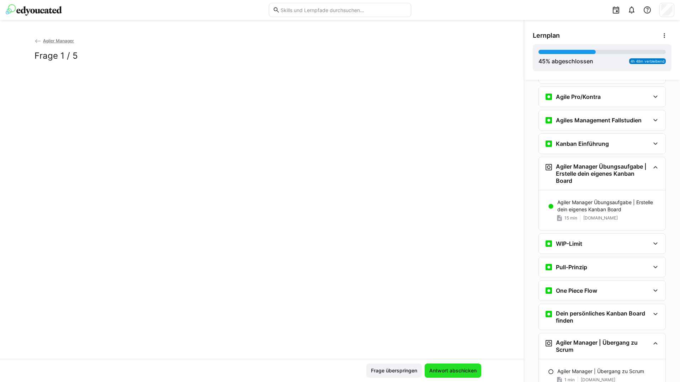
click at [460, 368] on span "Antwort abschicken" at bounding box center [452, 370] width 49 height 7
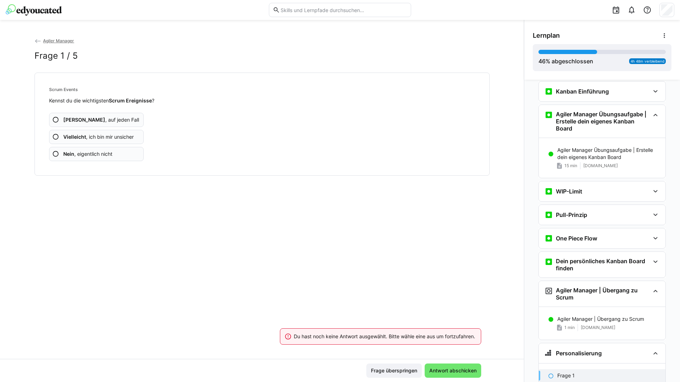
click at [115, 116] on app-assessment-question-radio "Ja , auf jeden Fall" at bounding box center [96, 120] width 95 height 14
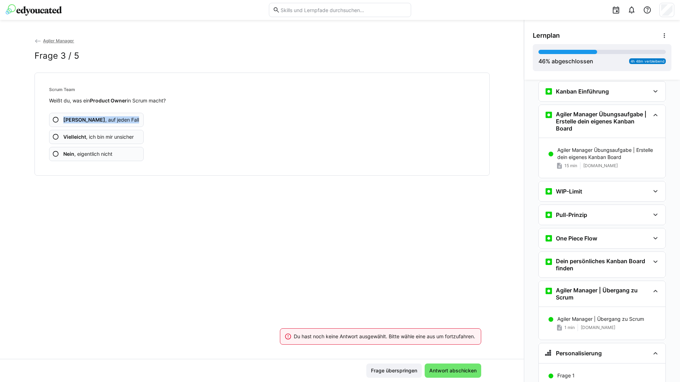
click at [115, 116] on app-assessment-question-radio "Ja , auf jeden Fall" at bounding box center [96, 120] width 95 height 14
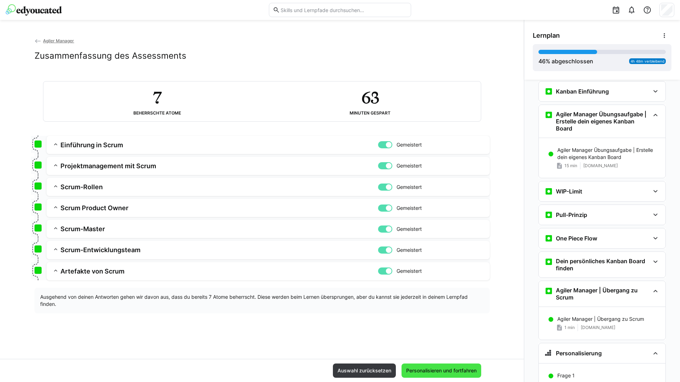
click at [416, 368] on span "Personalisieren und fortfahren" at bounding box center [441, 370] width 73 height 7
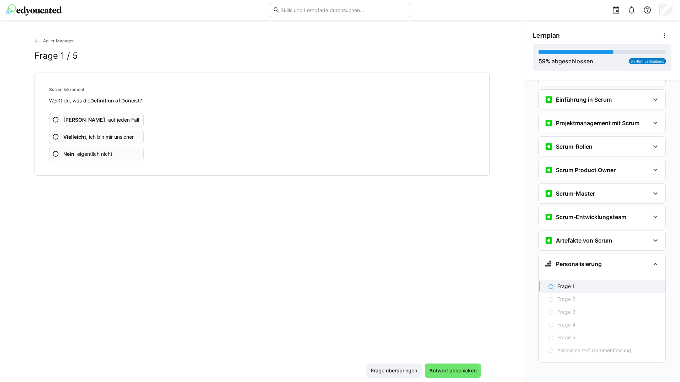
scroll to position [781, 0]
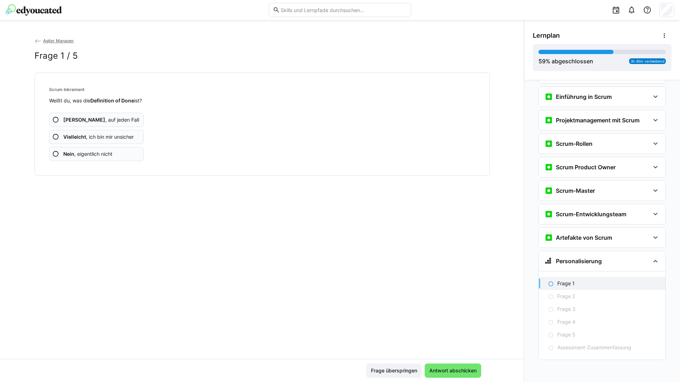
click at [126, 116] on app-assessment-question-radio "Ja , auf jeden Fall" at bounding box center [96, 120] width 95 height 14
click at [126, 113] on app-assessment-question-radio "Ja , auf jeden Fall" at bounding box center [96, 120] width 95 height 14
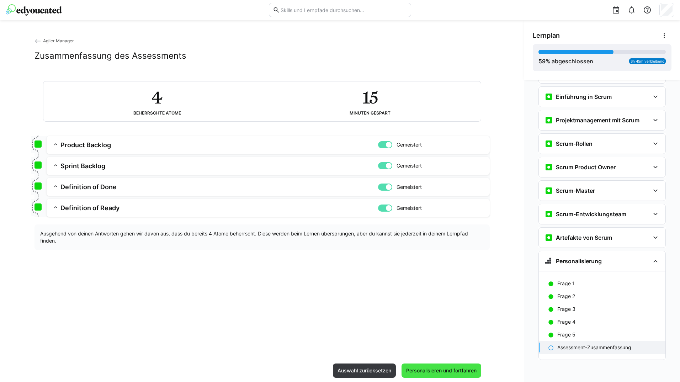
click at [453, 374] on span "Personalisieren und fortfahren" at bounding box center [441, 370] width 73 height 7
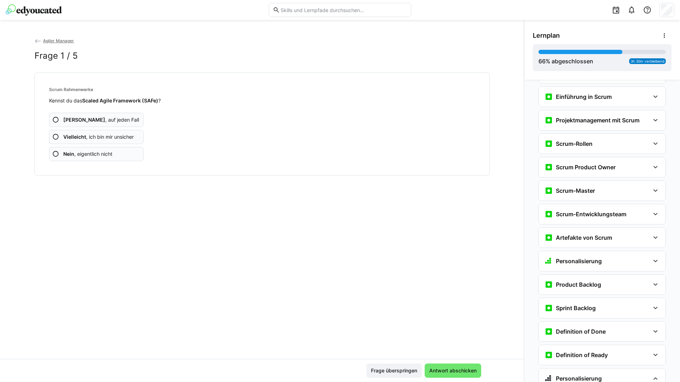
scroll to position [898, 0]
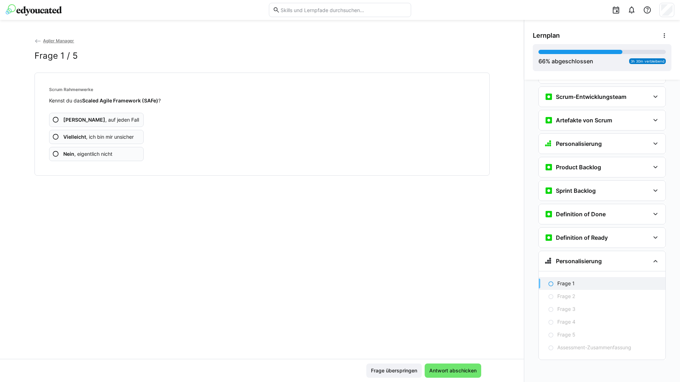
click at [117, 116] on app-assessment-question-radio "Ja , auf jeden Fall" at bounding box center [96, 120] width 95 height 14
click at [118, 116] on app-assessment-question-radio "Ja , auf jeden Fall" at bounding box center [96, 120] width 95 height 14
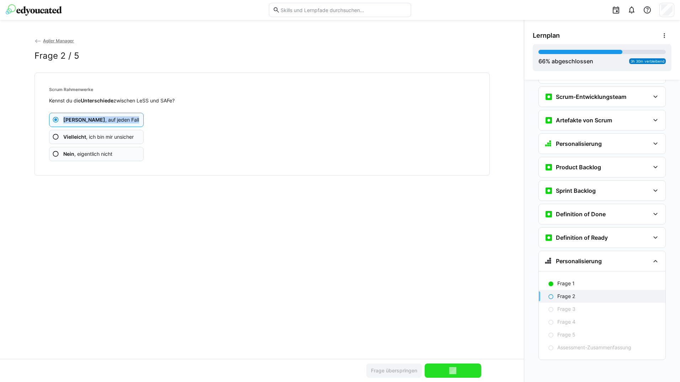
click at [118, 116] on app-assessment-question-radio "Ja , auf jeden Fall" at bounding box center [96, 120] width 95 height 14
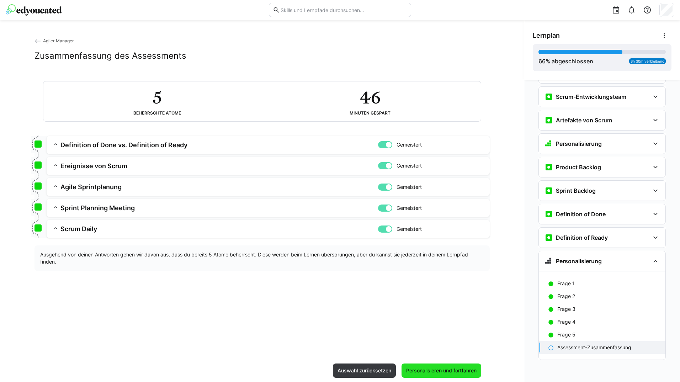
click at [458, 372] on span "Personalisieren und fortfahren" at bounding box center [441, 370] width 73 height 7
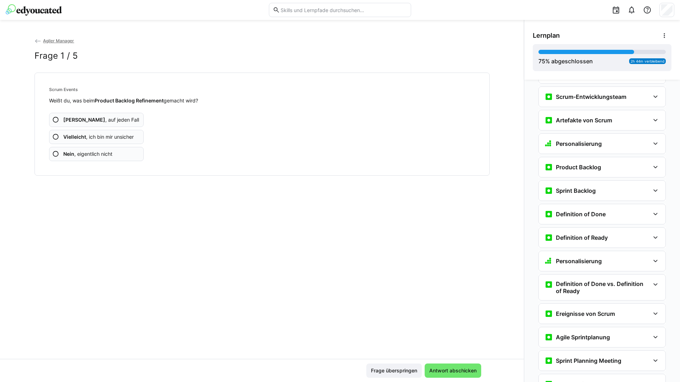
scroll to position [1045, 0]
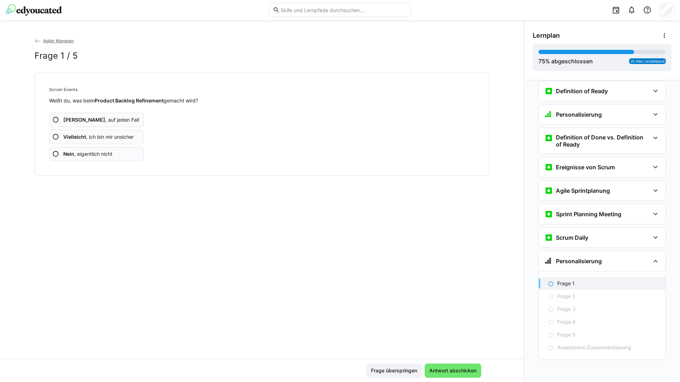
click at [109, 117] on app-assessment-question-radio "Ja , auf jeden Fall" at bounding box center [96, 120] width 95 height 14
click at [110, 117] on app-assessment-question-radio "Ja , auf jeden Fall" at bounding box center [96, 120] width 95 height 14
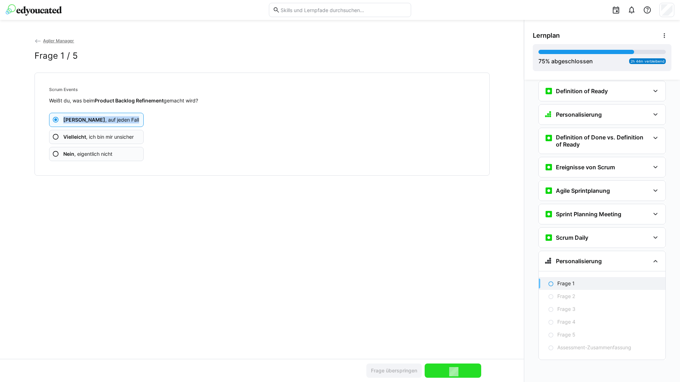
click at [110, 117] on app-assessment-question-radio "Ja , auf jeden Fall" at bounding box center [96, 120] width 95 height 14
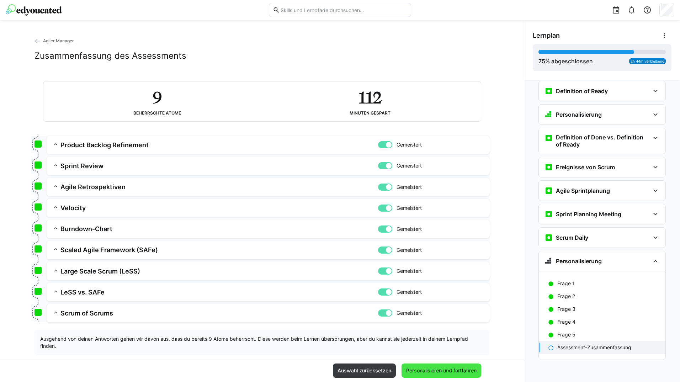
click at [425, 370] on span "Personalisieren und fortfahren" at bounding box center [441, 370] width 73 height 7
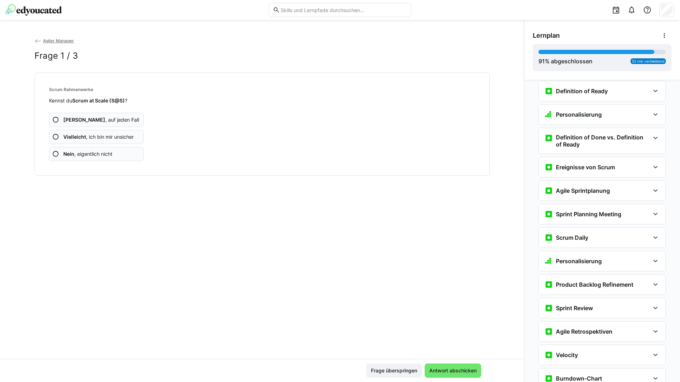
scroll to position [1254, 0]
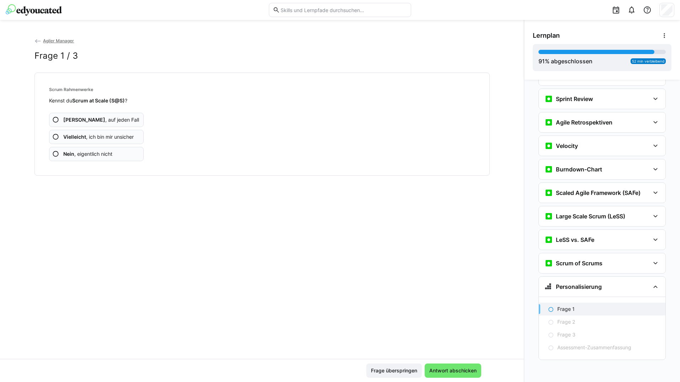
click at [114, 113] on app-assessment-question-radio "Ja , auf jeden Fall" at bounding box center [96, 120] width 95 height 14
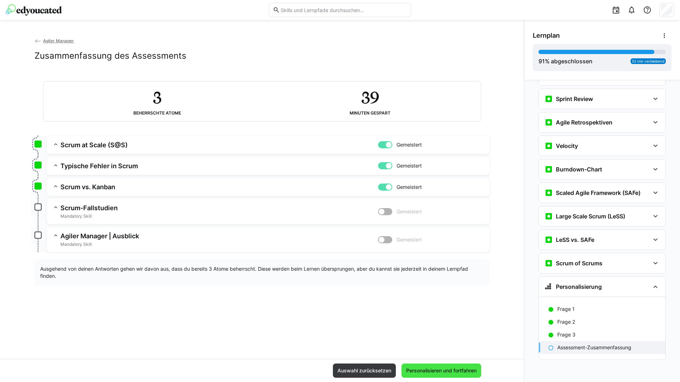
click at [432, 366] on span "Personalisieren und fortfahren" at bounding box center [442, 371] width 80 height 14
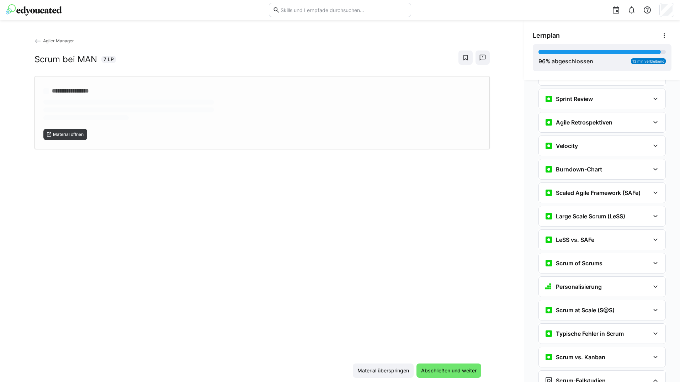
scroll to position [1308, 0]
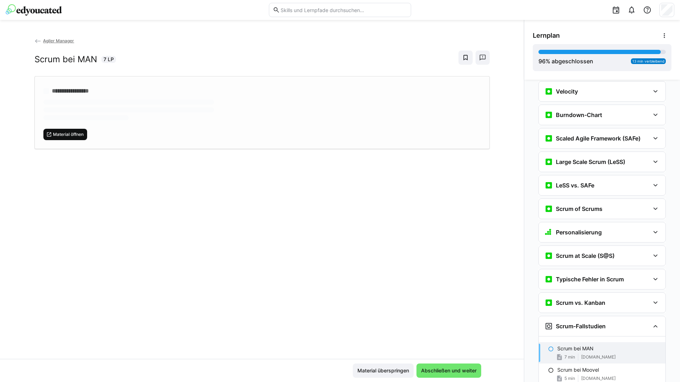
click at [75, 133] on span "Material öffnen" at bounding box center [68, 135] width 32 height 6
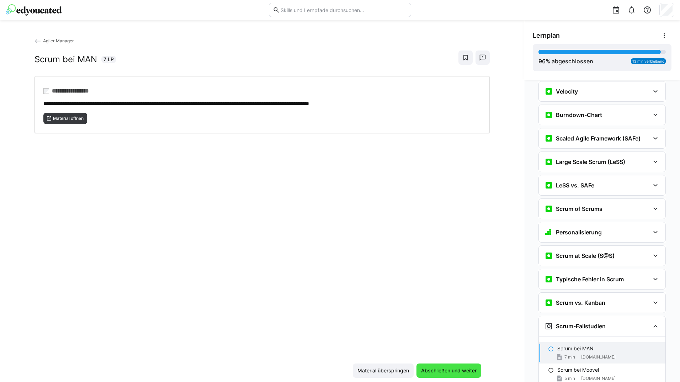
drag, startPoint x: 442, startPoint y: 369, endPoint x: 450, endPoint y: 364, distance: 9.4
click at [448, 366] on span "Abschließen und weiter" at bounding box center [449, 371] width 65 height 14
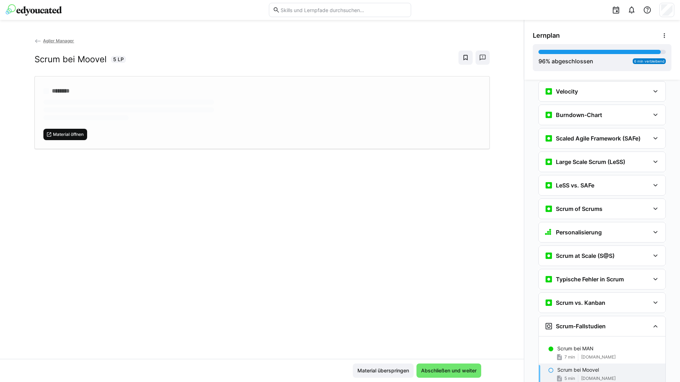
click at [59, 134] on span "Material öffnen" at bounding box center [68, 135] width 32 height 6
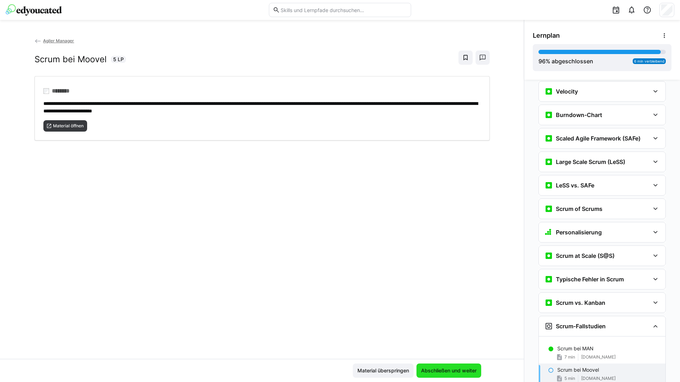
click at [441, 369] on span "Abschließen und weiter" at bounding box center [449, 370] width 58 height 7
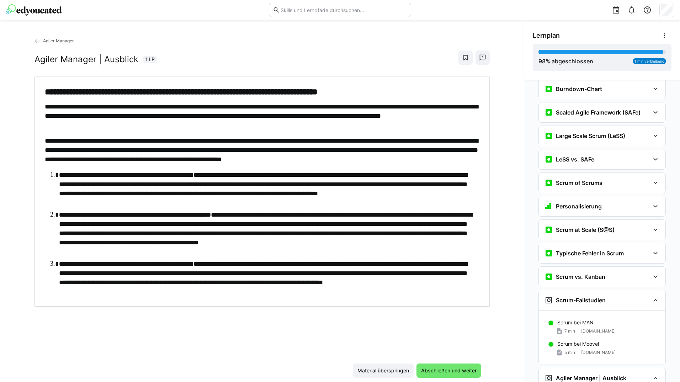
scroll to position [1363, 0]
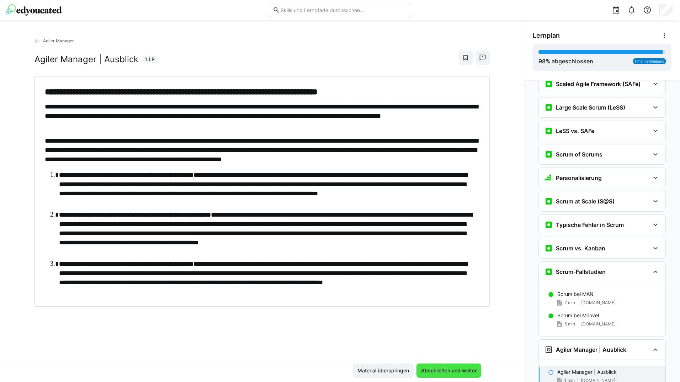
click at [461, 372] on span "Abschließen und weiter" at bounding box center [449, 370] width 58 height 7
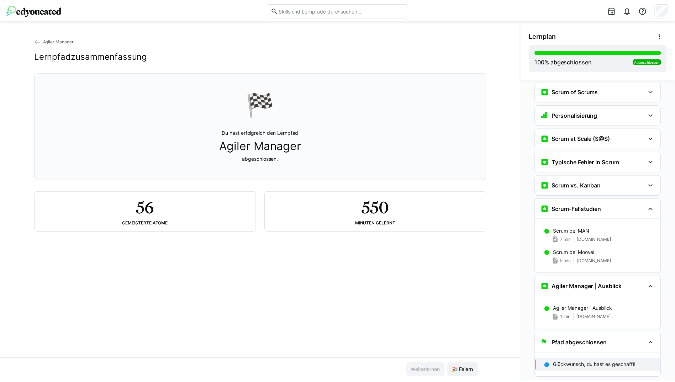
scroll to position [1442, 0]
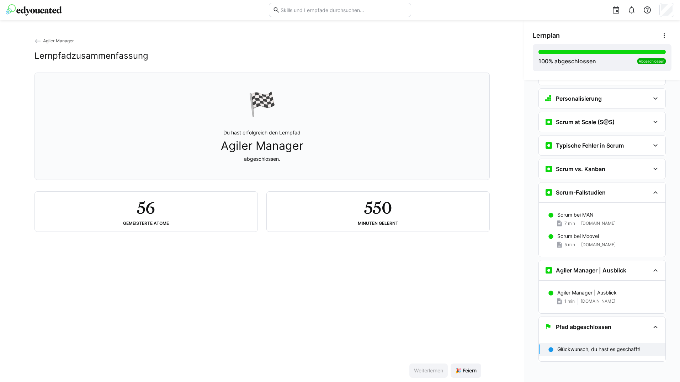
click at [36, 38] on eds-icon at bounding box center [38, 41] width 7 height 7
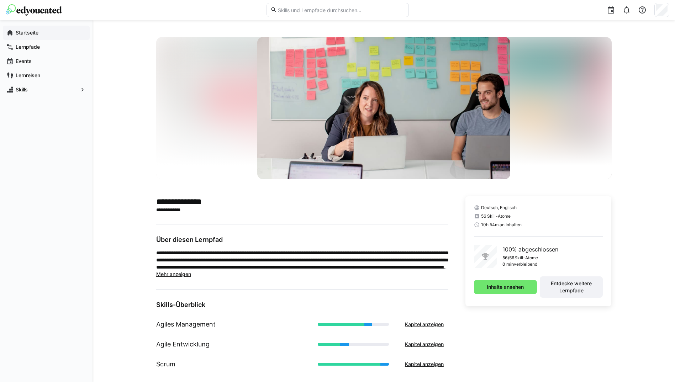
click at [51, 33] on span "Startseite" at bounding box center [51, 32] width 72 height 7
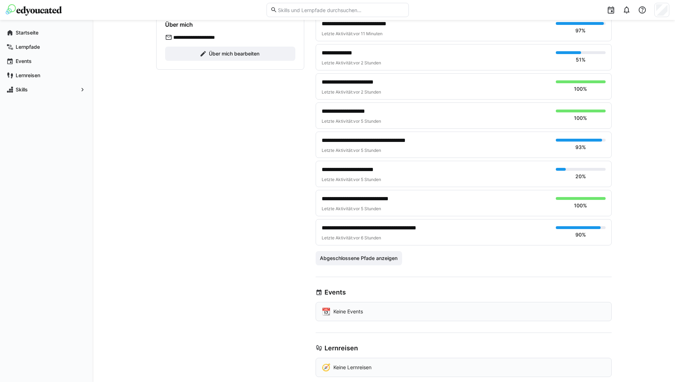
scroll to position [178, 0]
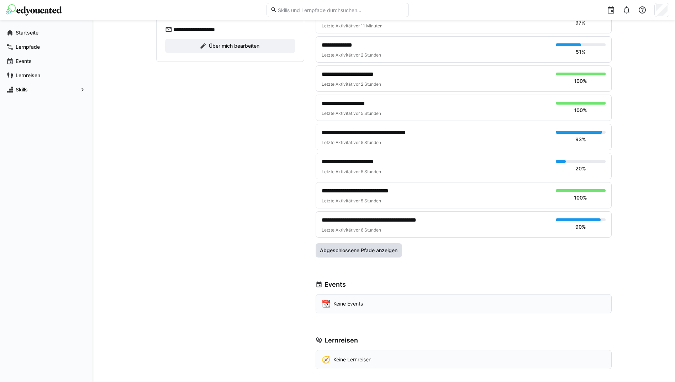
click at [376, 245] on span "Abgeschlossene Pfade anzeigen" at bounding box center [359, 250] width 87 height 14
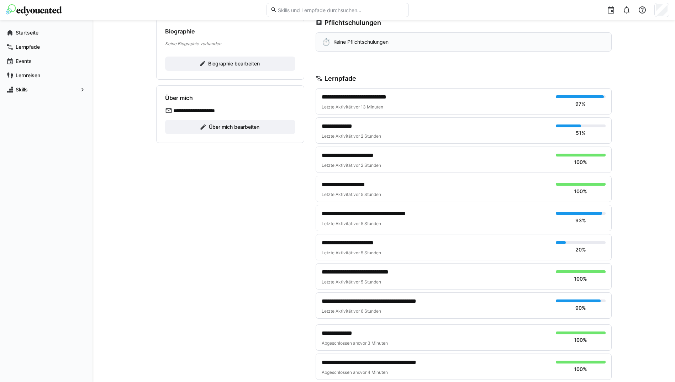
scroll to position [0, 0]
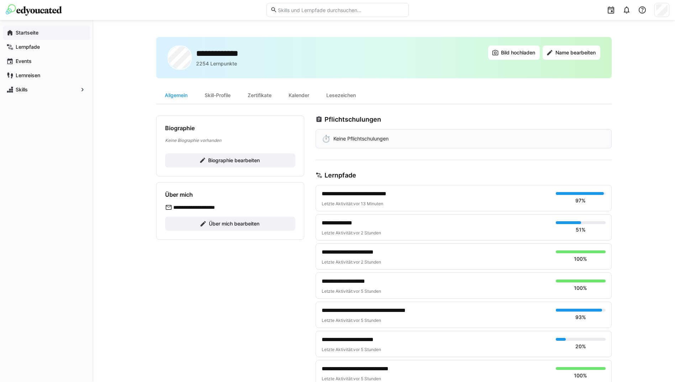
click at [55, 28] on div "Startseite" at bounding box center [46, 33] width 87 height 14
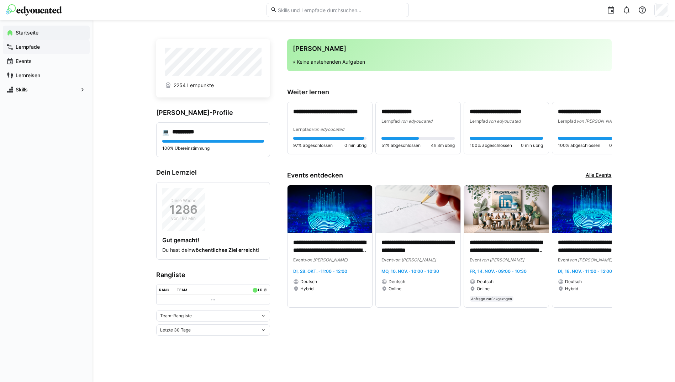
click at [12, 44] on eds-icon at bounding box center [9, 46] width 7 height 7
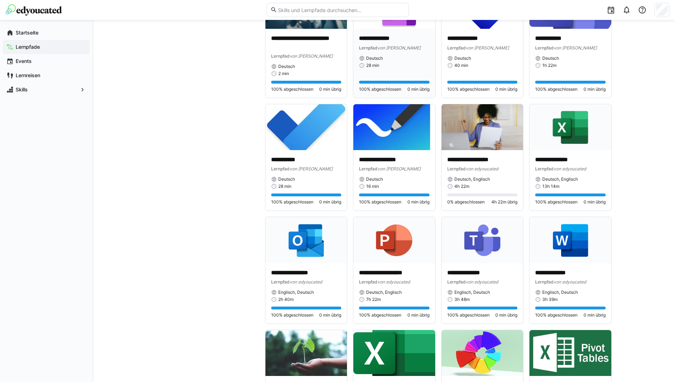
scroll to position [1300, 0]
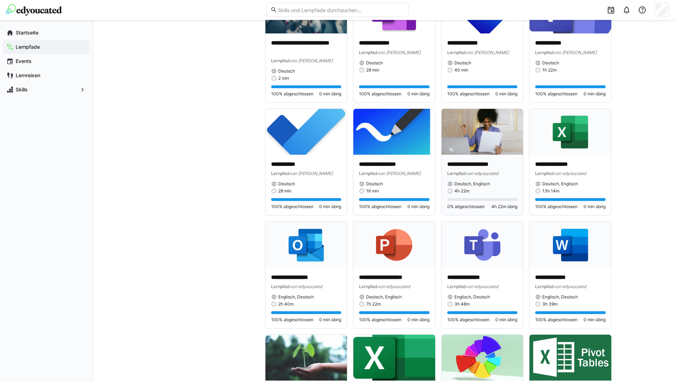
click at [489, 139] on img at bounding box center [483, 132] width 82 height 46
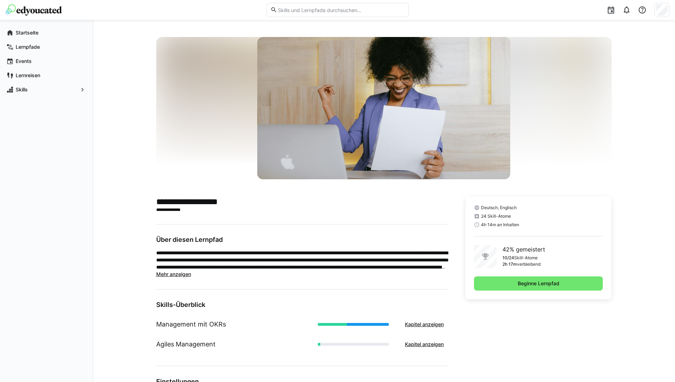
click at [535, 304] on div "Deutsch, Englisch 24 Skill-Atome 4h 14m an Inhalten 42% gemeistert 10/24 Skill-…" at bounding box center [538, 340] width 146 height 289
click at [532, 284] on span "Beginne Lernpfad" at bounding box center [539, 283] width 44 height 7
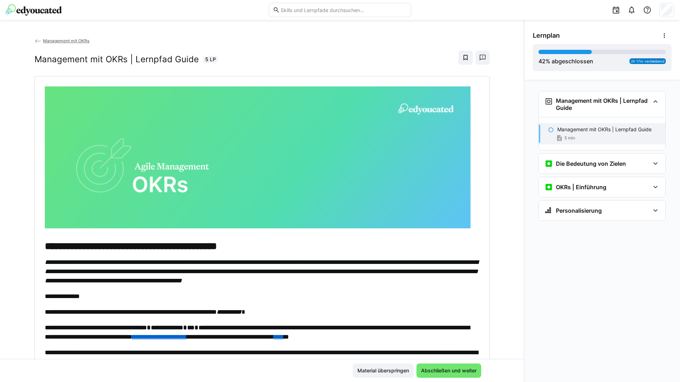
click at [447, 379] on div "Material überspringen Abschließen und weiter" at bounding box center [262, 370] width 524 height 23
click at [448, 376] on span "Abschließen und weiter" at bounding box center [449, 371] width 65 height 14
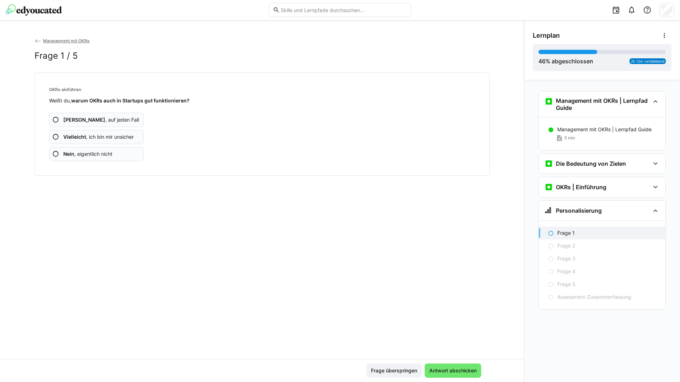
click at [131, 117] on app-assessment-question-radio "Ja , auf jeden Fall" at bounding box center [96, 120] width 95 height 14
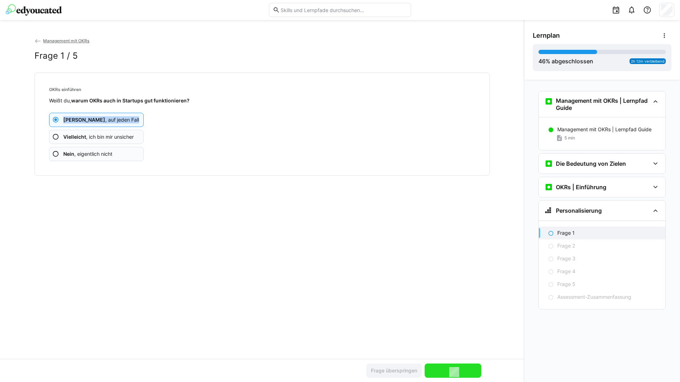
click at [131, 117] on app-assessment-question-radio "Ja , auf jeden Fall" at bounding box center [96, 120] width 95 height 14
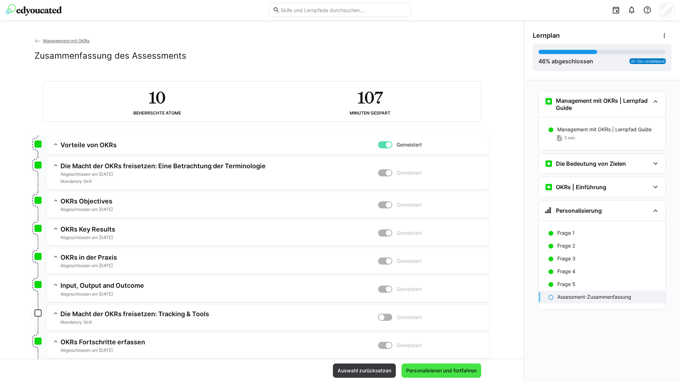
click at [459, 368] on span "Personalisieren und fortfahren" at bounding box center [441, 370] width 73 height 7
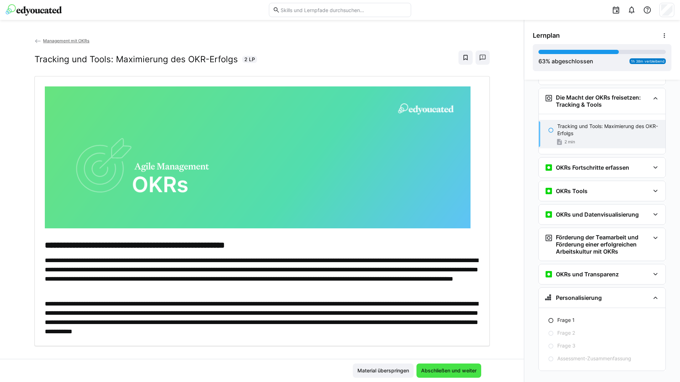
click at [458, 372] on span "Abschließen und weiter" at bounding box center [449, 370] width 58 height 7
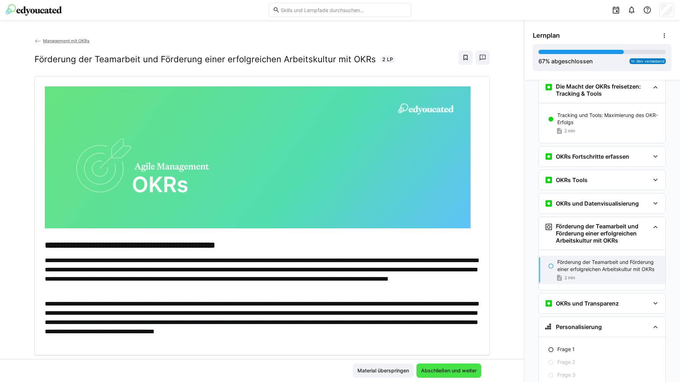
click at [458, 371] on span "Abschließen und weiter" at bounding box center [449, 370] width 58 height 7
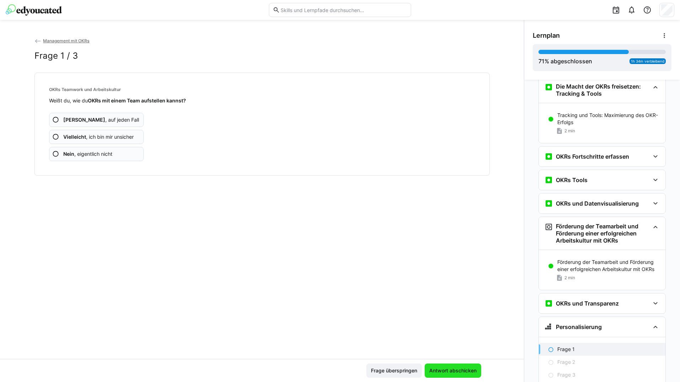
scroll to position [341, 0]
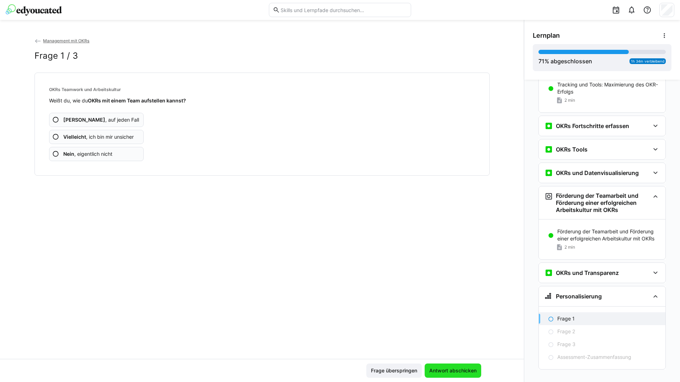
click at [458, 371] on span "Antwort abschicken" at bounding box center [452, 370] width 49 height 7
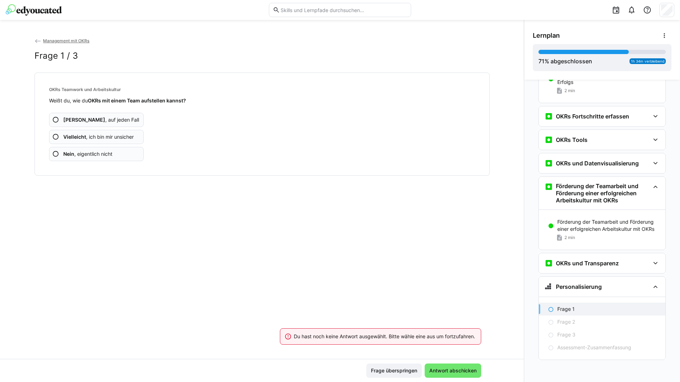
click at [125, 125] on app-assessment-question-radio "Ja , auf jeden Fall" at bounding box center [96, 120] width 95 height 14
click at [125, 123] on app-assessment-question-radio "Ja , auf jeden Fall" at bounding box center [96, 120] width 95 height 14
click at [125, 121] on app-assessment-question-radio "Ja , auf jeden Fall" at bounding box center [96, 120] width 95 height 14
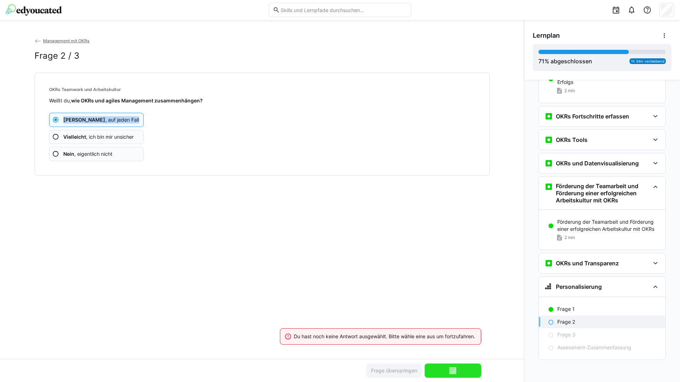
click at [125, 121] on app-assessment-question-radio "Ja , auf jeden Fall" at bounding box center [96, 120] width 95 height 14
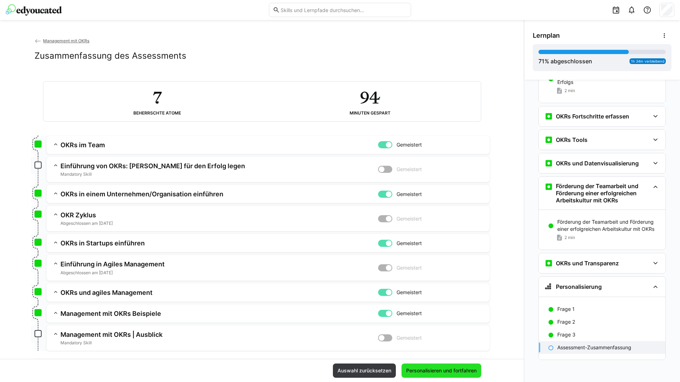
click at [429, 373] on span "Personalisieren und fortfahren" at bounding box center [441, 370] width 73 height 7
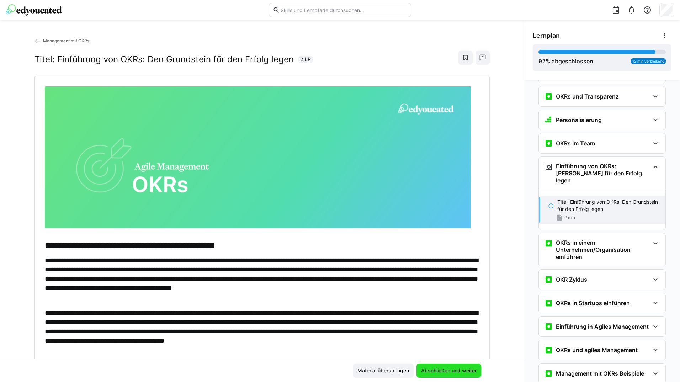
click at [435, 367] on span "Abschließen und weiter" at bounding box center [449, 371] width 65 height 14
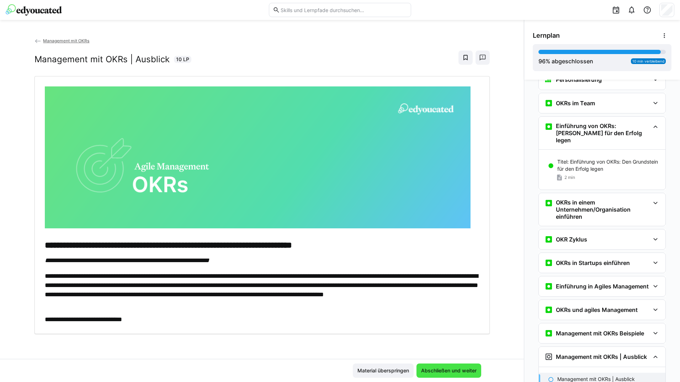
click at [435, 367] on span "Abschließen und weiter" at bounding box center [449, 371] width 65 height 14
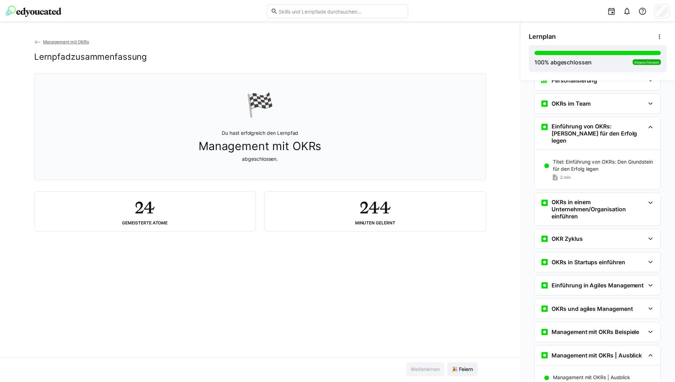
scroll to position [605, 0]
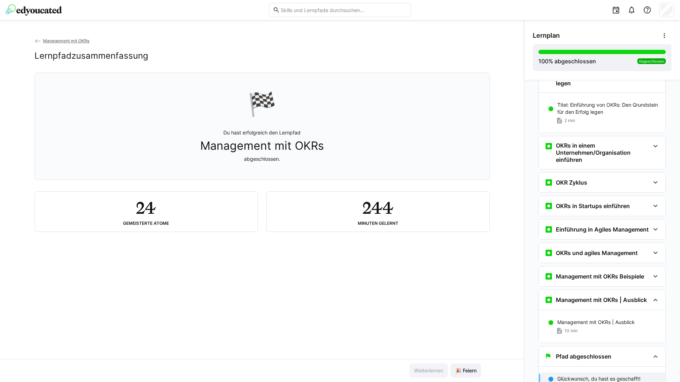
click at [35, 40] on eds-icon at bounding box center [38, 41] width 7 height 7
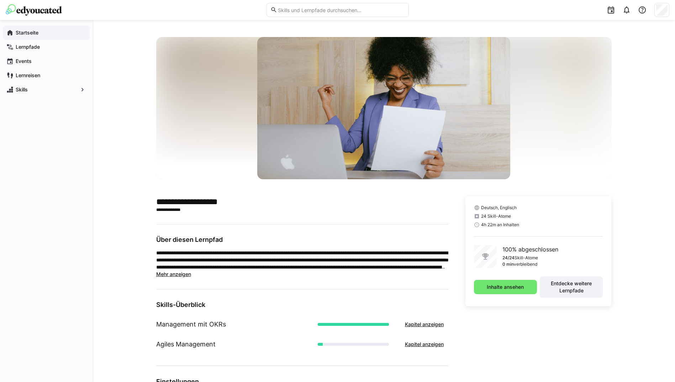
click at [41, 34] on span "Startseite" at bounding box center [51, 32] width 72 height 7
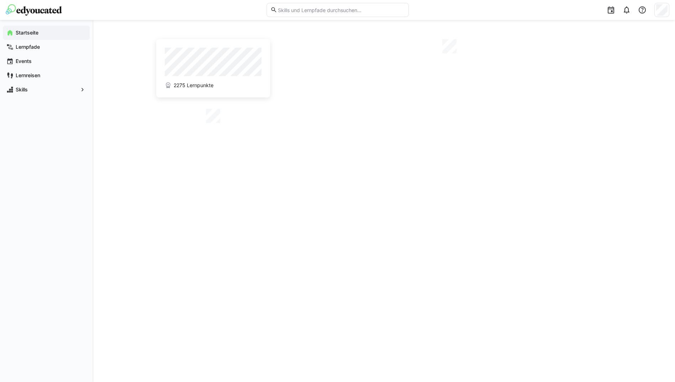
click at [41, 34] on span "Startseite" at bounding box center [51, 32] width 72 height 7
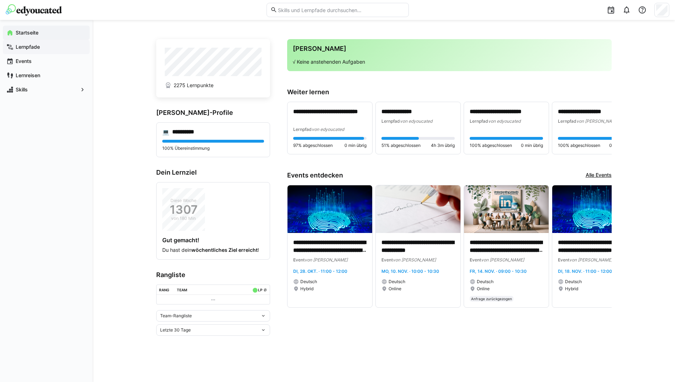
click at [56, 49] on span "Lernpfade" at bounding box center [51, 46] width 72 height 7
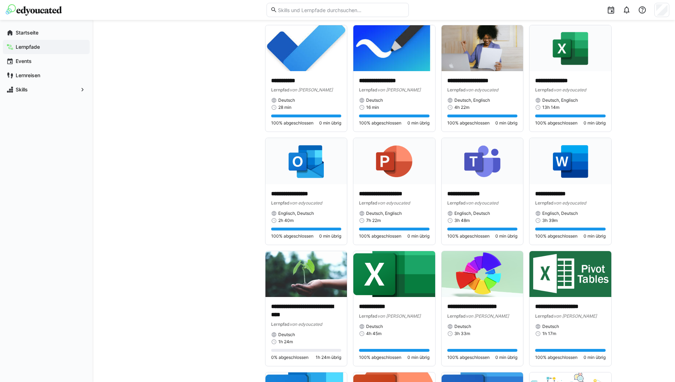
scroll to position [1388, 0]
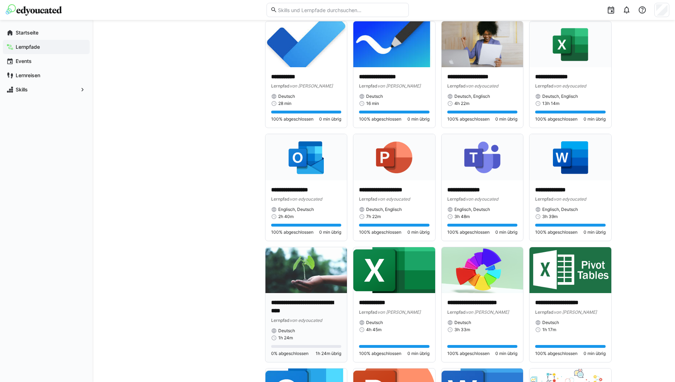
click at [320, 264] on img at bounding box center [306, 270] width 82 height 46
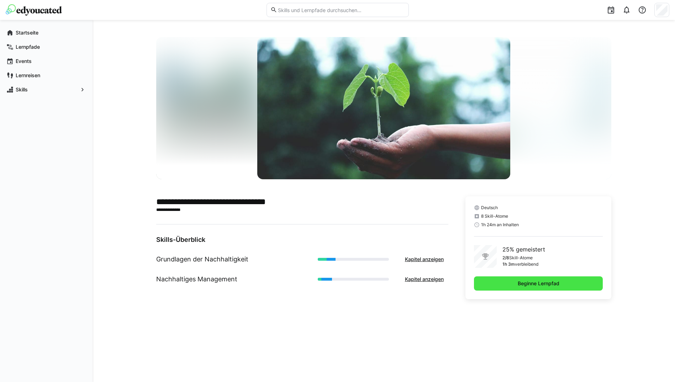
click at [523, 280] on span "Beginne Lernpfad" at bounding box center [539, 283] width 44 height 7
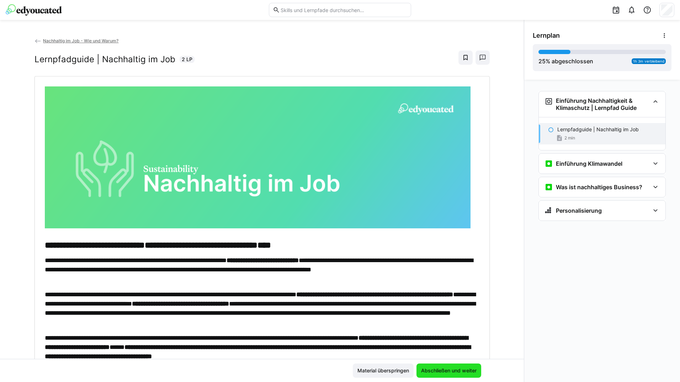
click at [459, 371] on span "Abschließen und weiter" at bounding box center [449, 370] width 58 height 7
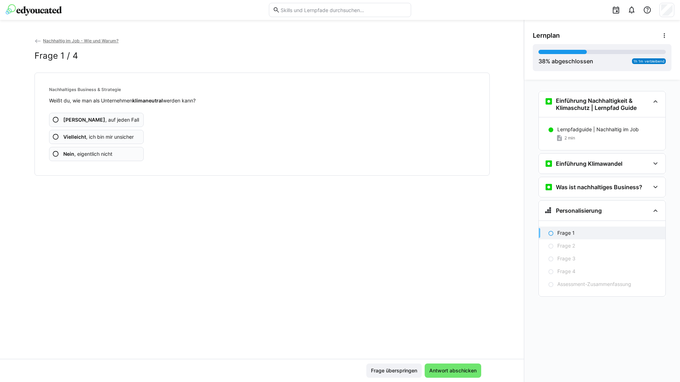
click at [114, 119] on app-assessment-question-radio "Ja , auf jeden Fall" at bounding box center [96, 120] width 95 height 14
click at [113, 119] on app-assessment-question-radio "Ja , auf jeden Fall" at bounding box center [96, 120] width 95 height 14
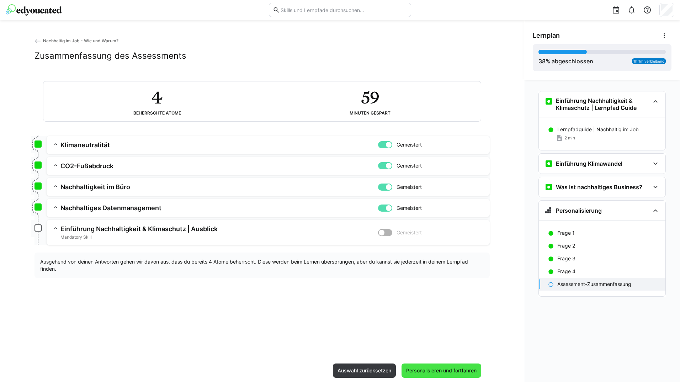
click at [449, 372] on span "Personalisieren und fortfahren" at bounding box center [441, 370] width 73 height 7
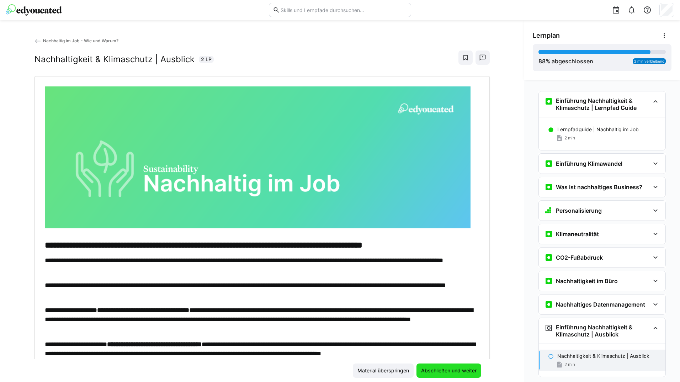
click at [472, 367] on span "Abschließen und weiter" at bounding box center [449, 371] width 65 height 14
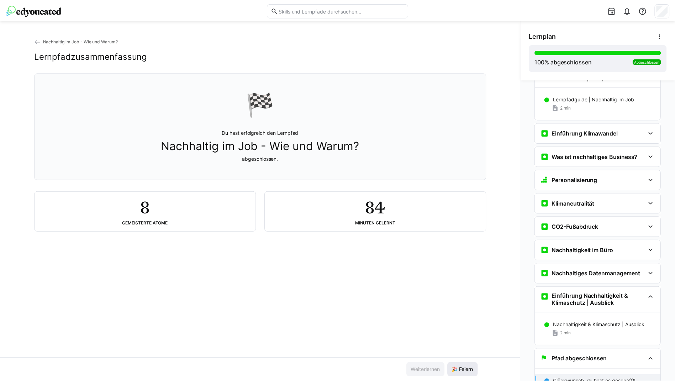
scroll to position [41, 0]
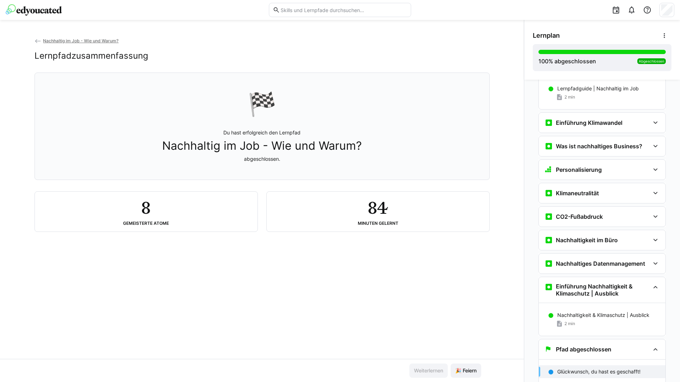
click at [37, 40] on eds-icon at bounding box center [38, 41] width 7 height 7
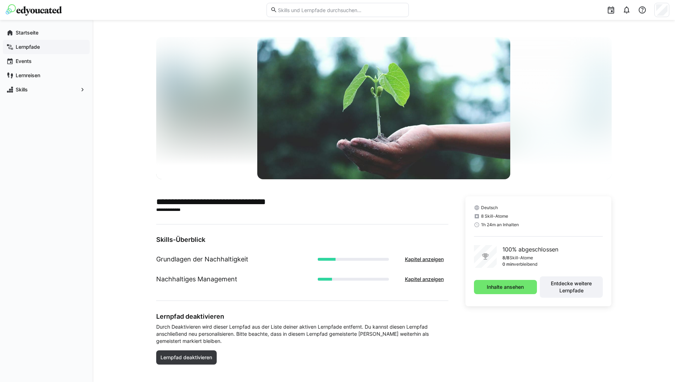
click at [54, 45] on span "Lernpfade" at bounding box center [51, 46] width 72 height 7
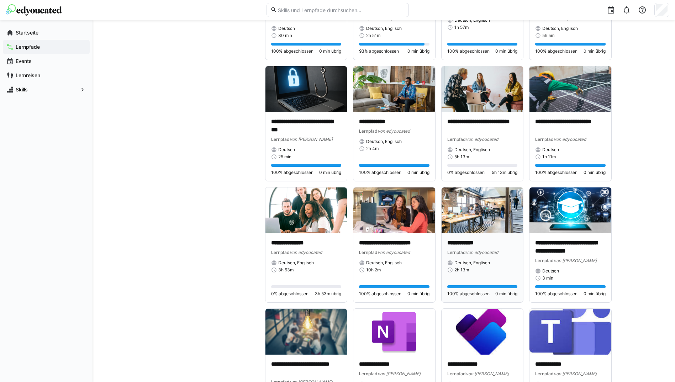
scroll to position [944, 0]
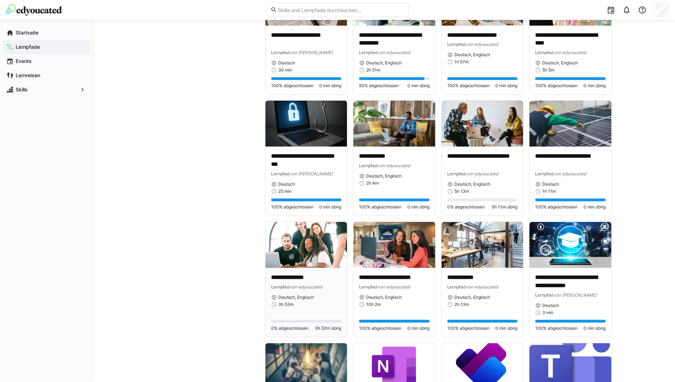
click at [334, 246] on img at bounding box center [306, 245] width 82 height 46
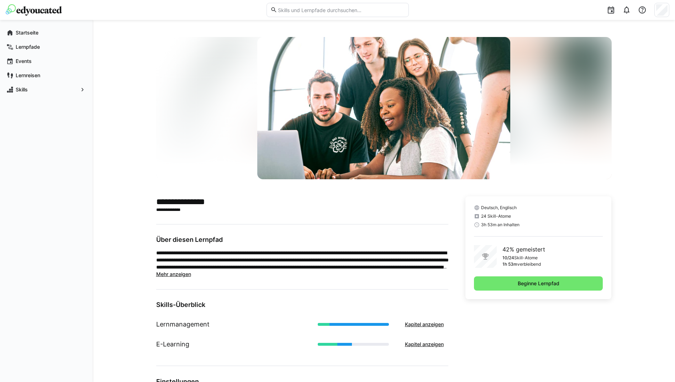
click at [564, 299] on div "Deutsch, Englisch 24 Skill-Atome 3h 53m an Inhalten 42% gemeistert 10/24 Skill-…" at bounding box center [538, 340] width 146 height 289
click at [556, 288] on span "Beginne Lernpfad" at bounding box center [538, 284] width 129 height 14
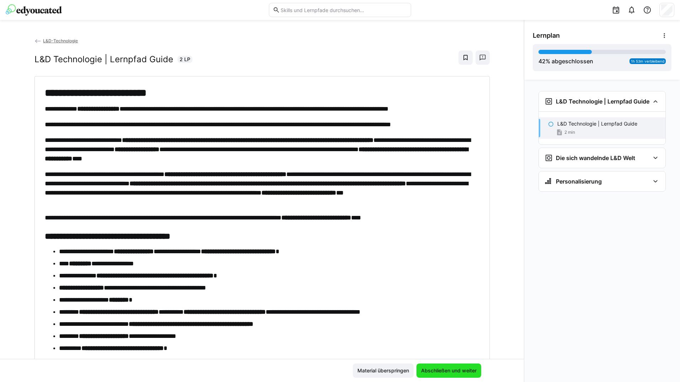
click at [430, 370] on span "Abschließen und weiter" at bounding box center [449, 370] width 58 height 7
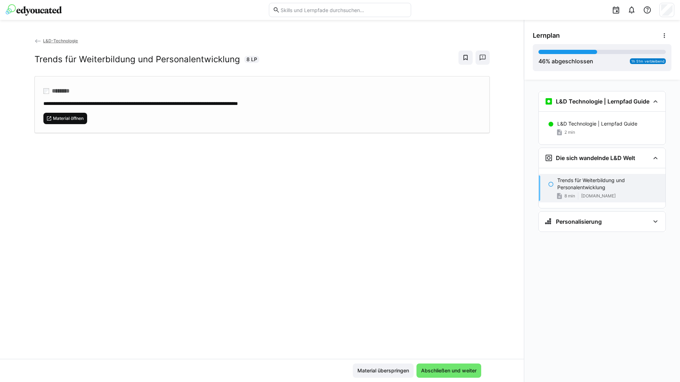
click at [69, 116] on span "Material öffnen" at bounding box center [68, 119] width 32 height 6
click at [424, 361] on div "Material überspringen Abschließen und weiter" at bounding box center [262, 370] width 524 height 23
click at [427, 367] on span "Abschließen und weiter" at bounding box center [449, 371] width 65 height 14
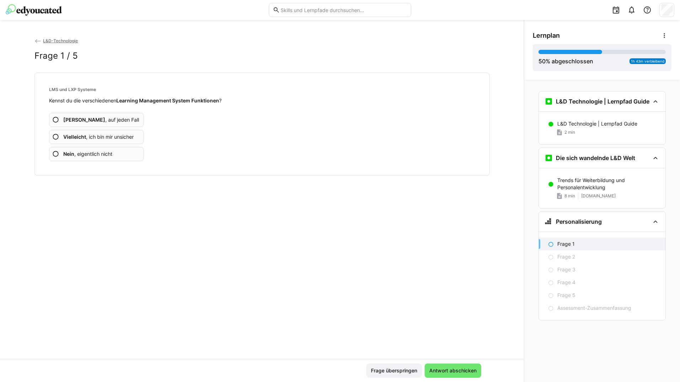
click at [82, 115] on app-assessment-question-radio "Ja , auf jeden Fall" at bounding box center [96, 120] width 95 height 14
click at [83, 115] on app-assessment-question-radio "Ja , auf jeden Fall" at bounding box center [96, 120] width 95 height 14
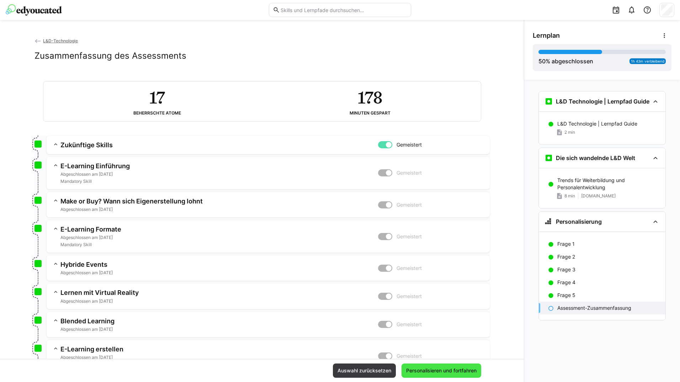
click at [441, 377] on span "Personalisieren und fortfahren" at bounding box center [442, 371] width 80 height 14
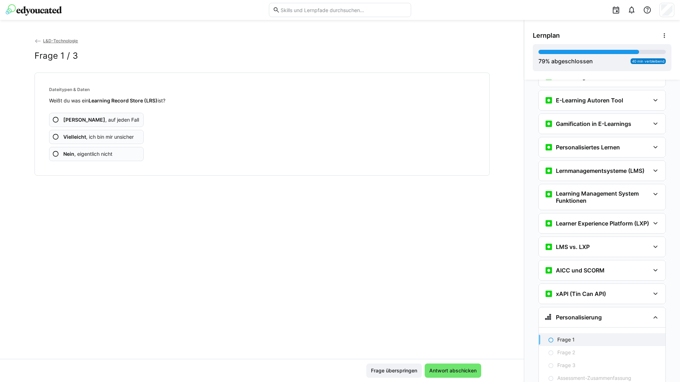
scroll to position [375, 0]
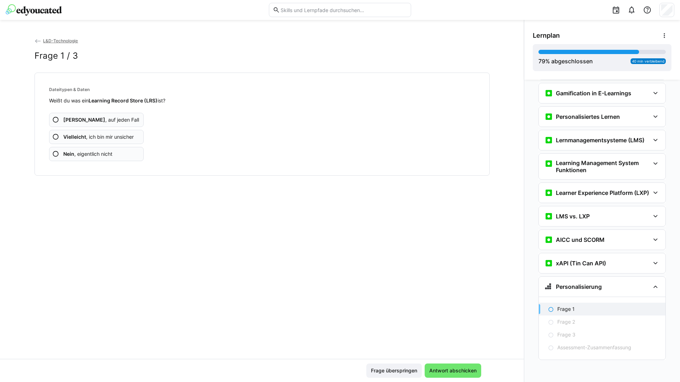
click at [105, 119] on app-assessment-question-radio "Ja , auf jeden Fall" at bounding box center [96, 120] width 95 height 14
click at [106, 119] on app-assessment-question-radio "Ja , auf jeden Fall" at bounding box center [96, 120] width 95 height 14
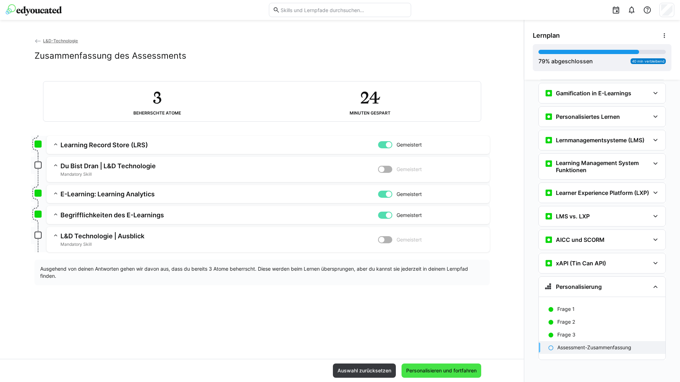
click at [431, 368] on span "Personalisieren und fortfahren" at bounding box center [441, 370] width 73 height 7
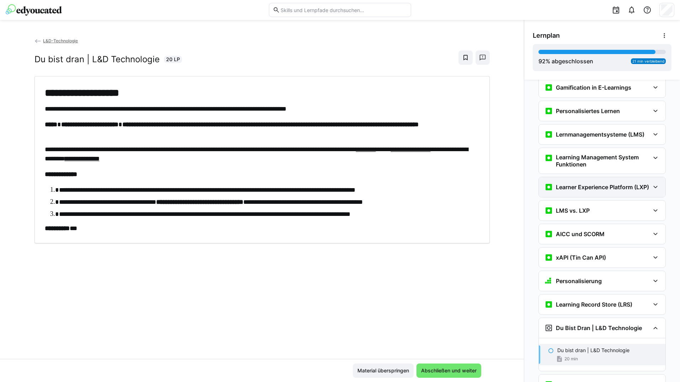
scroll to position [429, 0]
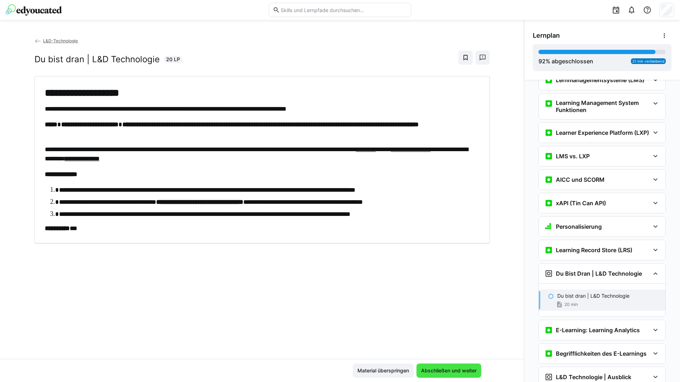
click at [431, 368] on span "Abschließen und weiter" at bounding box center [449, 370] width 58 height 7
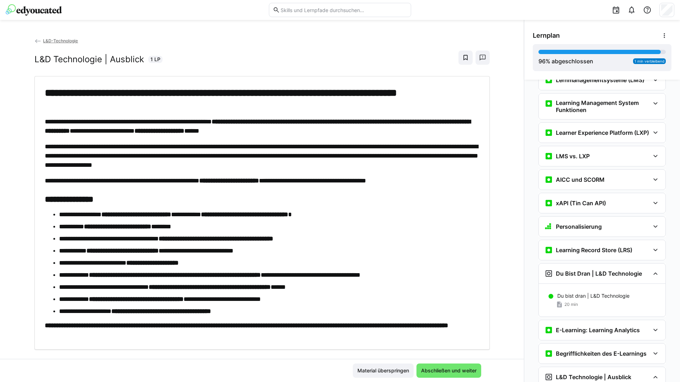
scroll to position [462, 0]
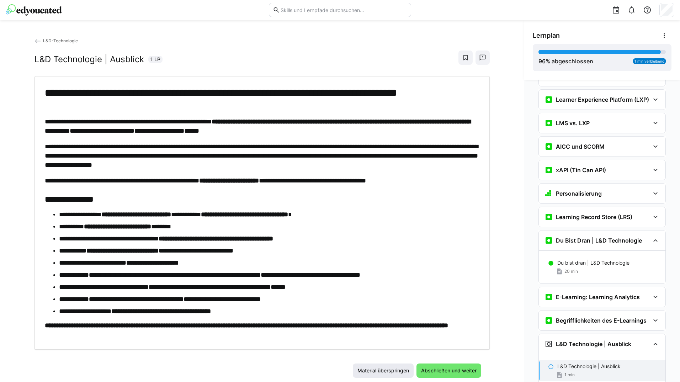
click at [436, 370] on span "Abschließen und weiter" at bounding box center [449, 370] width 58 height 7
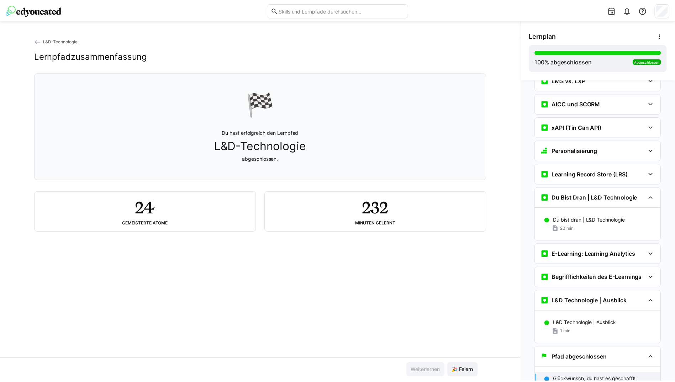
scroll to position [519, 0]
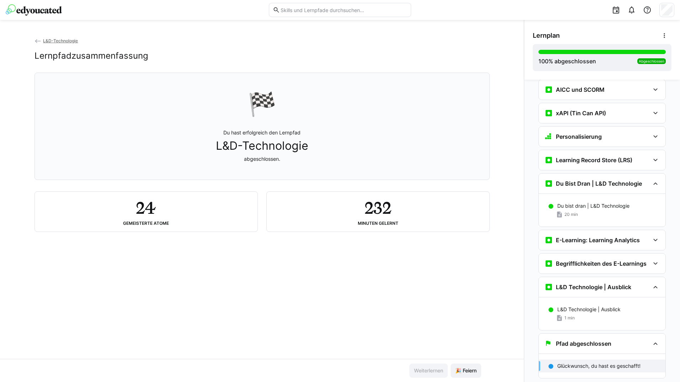
click at [36, 42] on eds-icon at bounding box center [38, 41] width 7 height 7
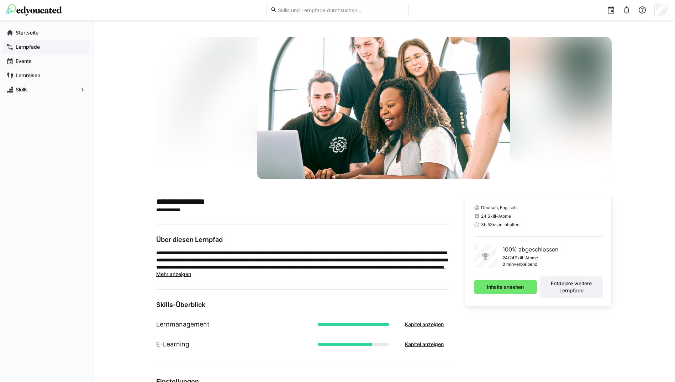
click at [46, 48] on span "Lernpfade" at bounding box center [51, 46] width 72 height 7
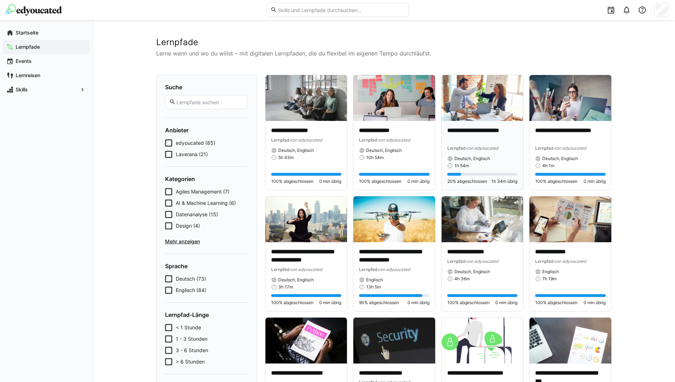
click at [491, 156] on div "Deutsch, Englisch" at bounding box center [482, 159] width 70 height 6
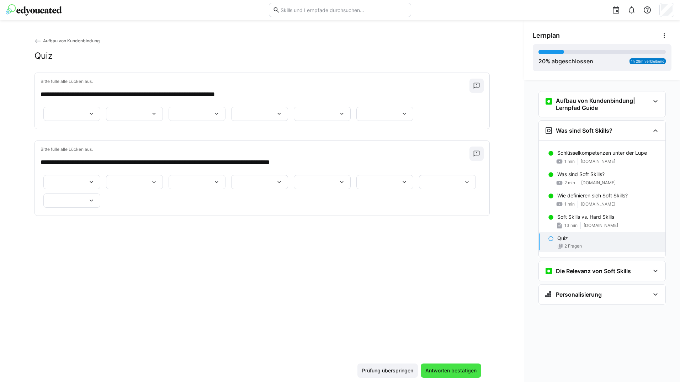
click at [438, 368] on span "Antworten bestätigen" at bounding box center [451, 370] width 53 height 7
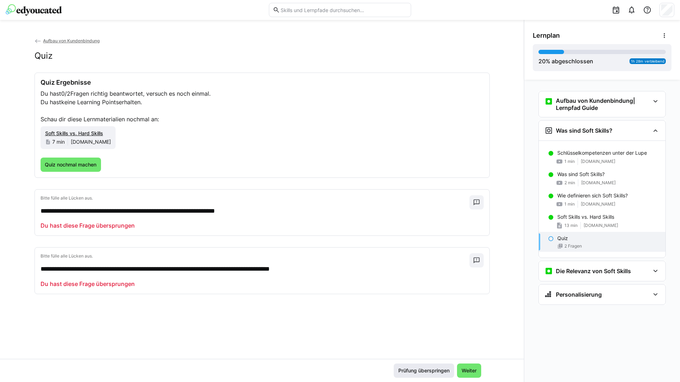
click at [428, 365] on span "Prüfung überspringen" at bounding box center [424, 371] width 60 height 14
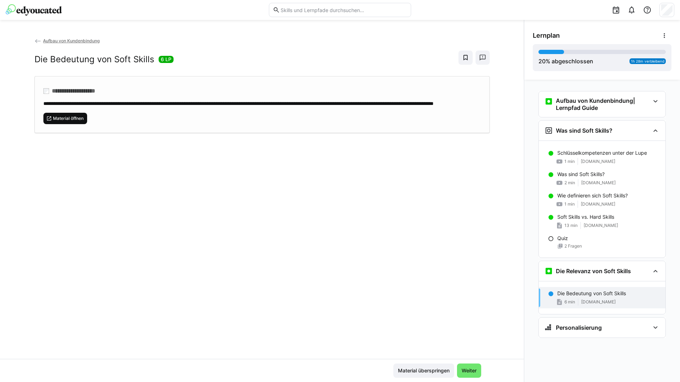
click at [72, 121] on span "Material öffnen" at bounding box center [65, 118] width 44 height 11
click at [464, 372] on span "Weiter" at bounding box center [469, 370] width 17 height 7
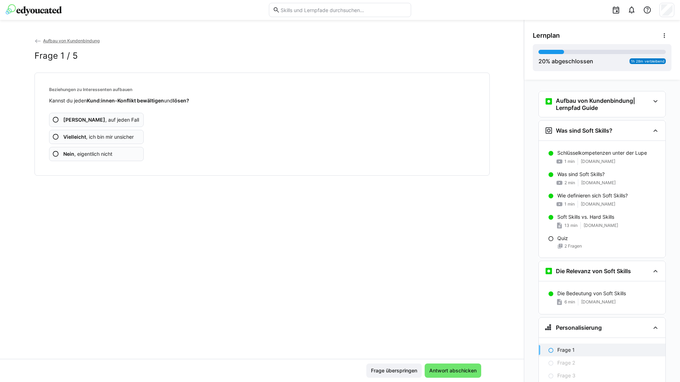
click at [107, 115] on app-assessment-question-radio "Ja , auf jeden Fall" at bounding box center [96, 120] width 95 height 14
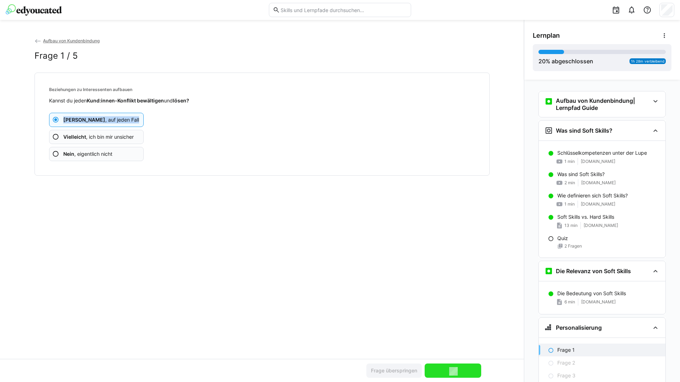
click at [107, 115] on app-assessment-question-radio "Ja , auf jeden Fall" at bounding box center [96, 120] width 95 height 14
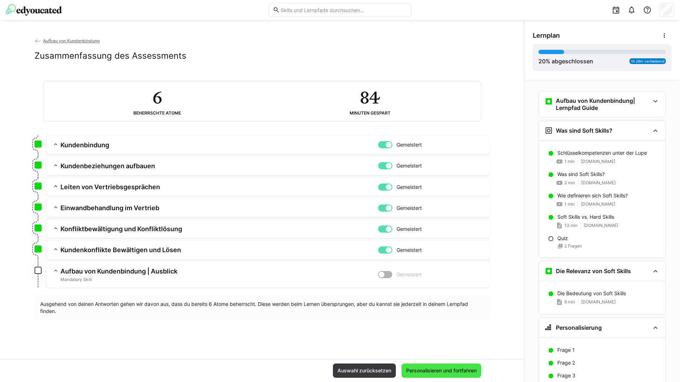
click at [473, 364] on span "Personalisieren und fortfahren" at bounding box center [442, 371] width 80 height 14
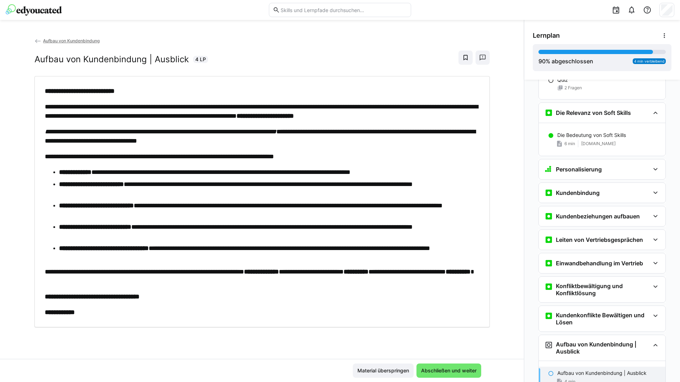
scroll to position [159, 0]
click at [461, 369] on span "Abschließen und weiter" at bounding box center [449, 370] width 58 height 7
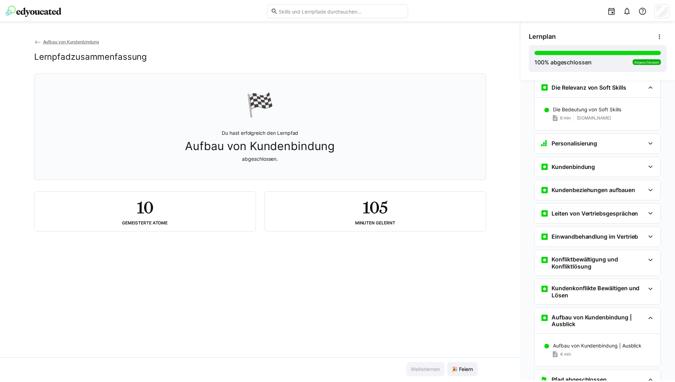
scroll to position [216, 0]
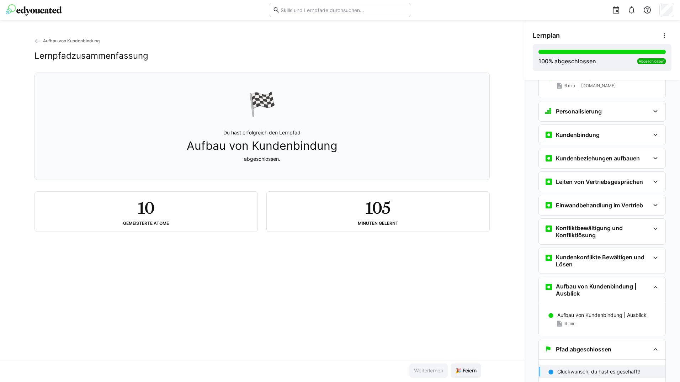
click at [35, 42] on eds-icon at bounding box center [38, 41] width 7 height 7
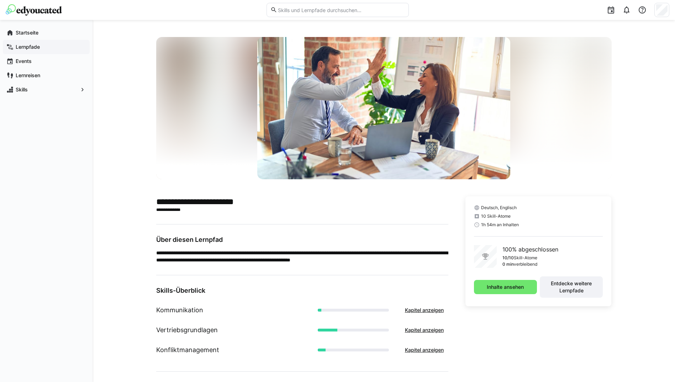
click at [0, 0] on app-navigation-label "Lernpfade" at bounding box center [0, 0] width 0 height 0
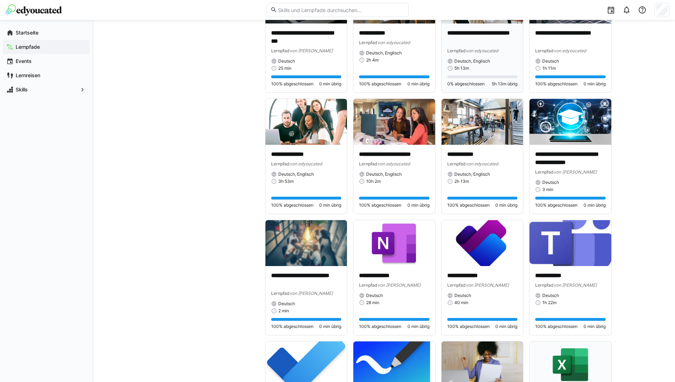
scroll to position [1032, 0]
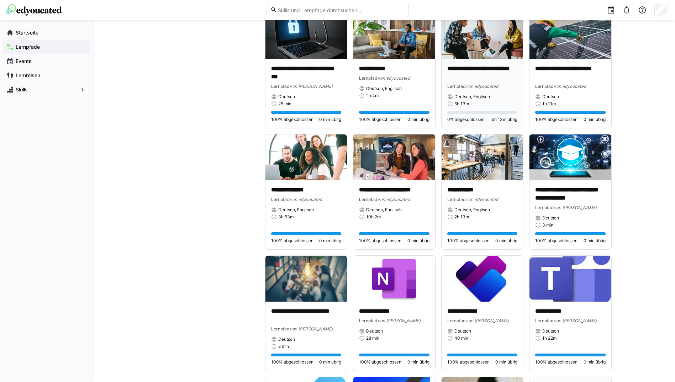
click at [493, 64] on div "**********" at bounding box center [483, 93] width 82 height 69
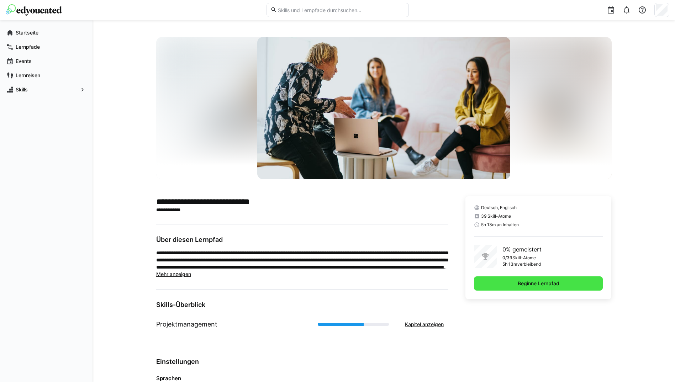
click at [517, 285] on span "Beginne Lernpfad" at bounding box center [539, 283] width 44 height 7
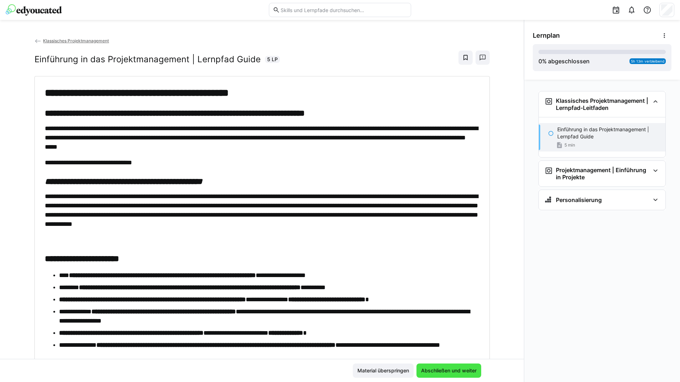
click at [462, 372] on span "Abschließen und weiter" at bounding box center [449, 370] width 58 height 7
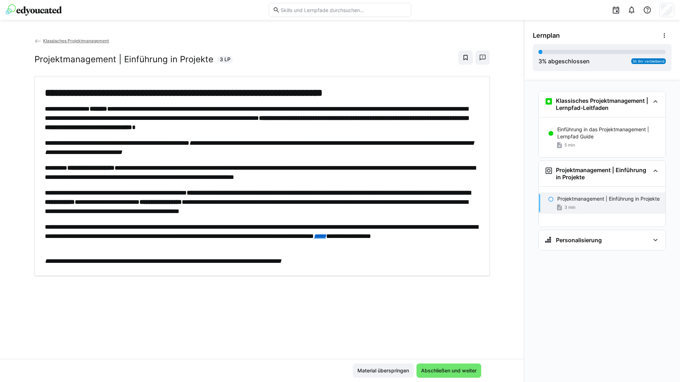
click at [448, 360] on div "Material überspringen Abschließen und weiter" at bounding box center [262, 370] width 524 height 23
click at [448, 365] on span "Abschließen und weiter" at bounding box center [449, 371] width 65 height 14
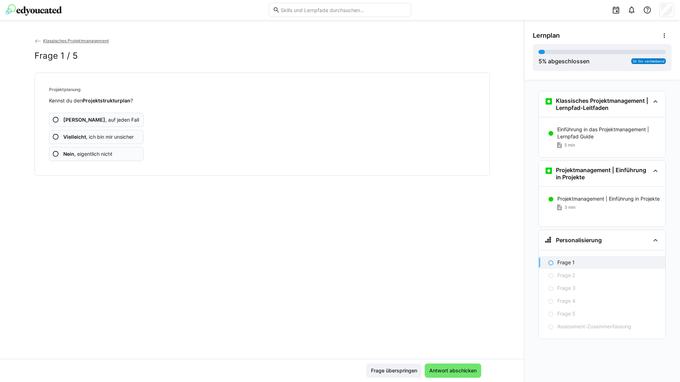
click at [114, 114] on app-assessment-question-radio "Ja , auf jeden Fall" at bounding box center [96, 120] width 95 height 14
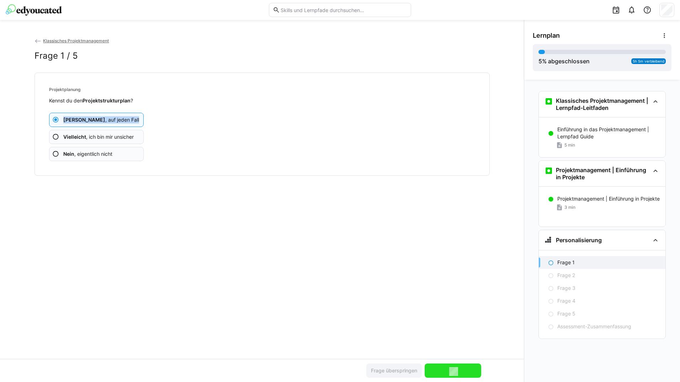
click at [114, 116] on app-assessment-question-radio "Ja , auf jeden Fall" at bounding box center [96, 120] width 95 height 14
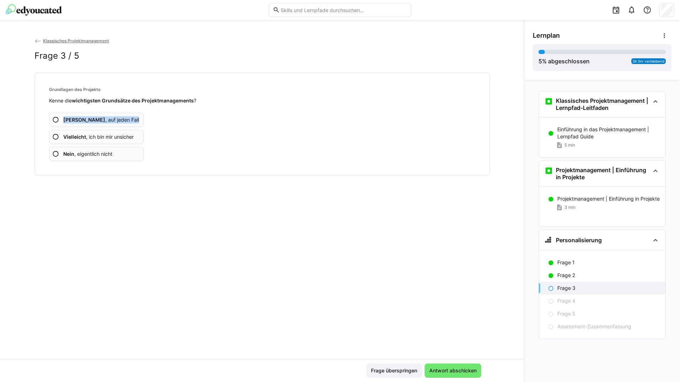
click at [114, 116] on app-assessment-question-radio "Ja , auf jeden Fall" at bounding box center [96, 120] width 95 height 14
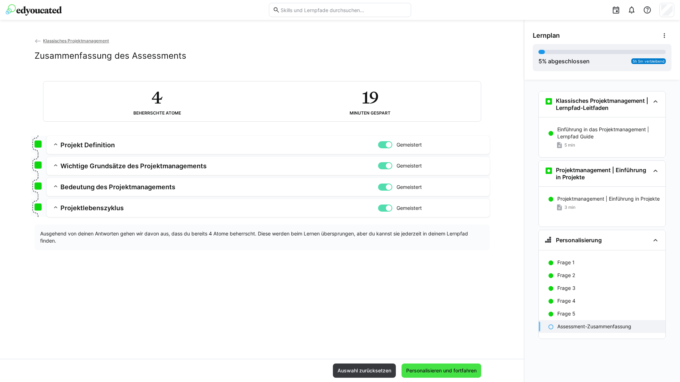
click at [467, 376] on span "Personalisieren und fortfahren" at bounding box center [442, 371] width 80 height 14
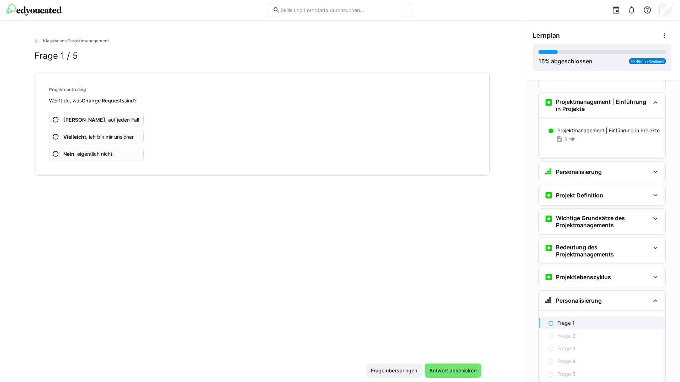
scroll to position [108, 0]
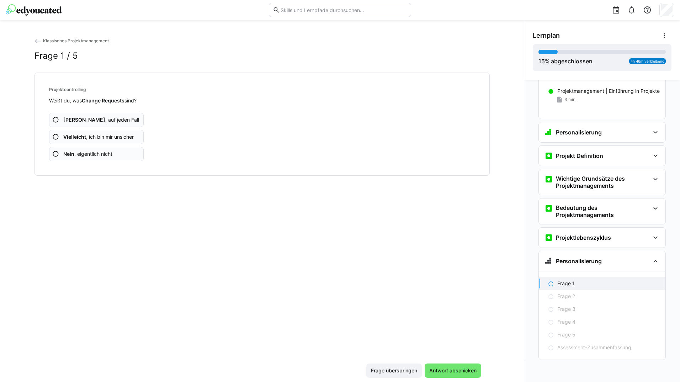
click at [112, 119] on app-assessment-question-radio "Ja , auf jeden Fall" at bounding box center [96, 120] width 95 height 14
click at [112, 118] on app-assessment-question-radio "Ja , auf jeden Fall" at bounding box center [96, 120] width 95 height 14
click at [111, 118] on app-assessment-question-radio "Ja , auf jeden Fall" at bounding box center [96, 120] width 95 height 14
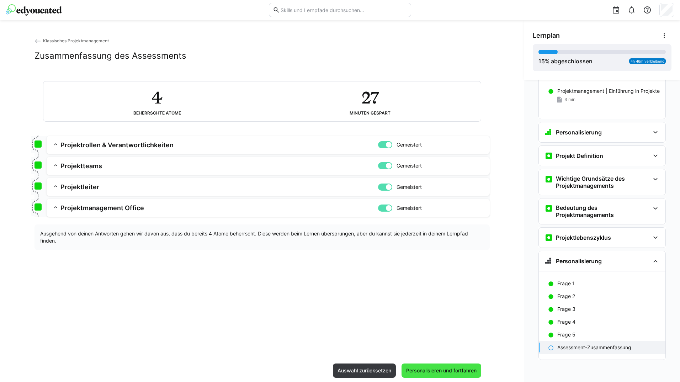
click at [408, 370] on span "Personalisieren und fortfahren" at bounding box center [441, 370] width 73 height 7
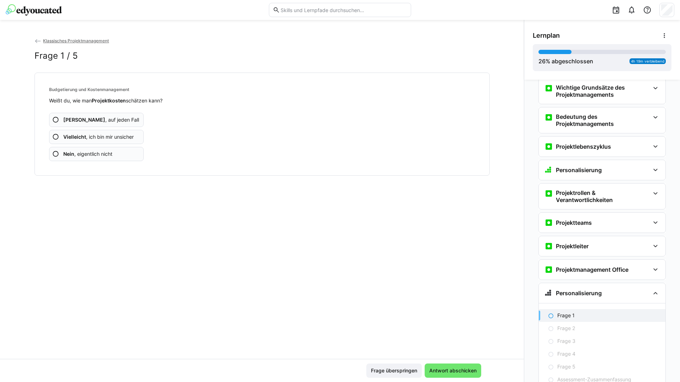
scroll to position [231, 0]
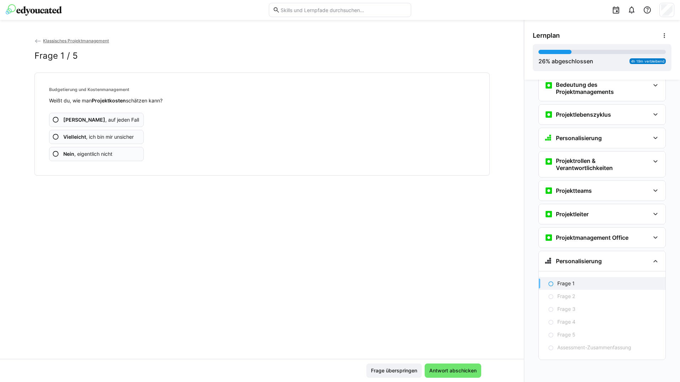
click at [121, 120] on app-assessment-question-radio "Ja , auf jeden Fall" at bounding box center [96, 120] width 95 height 14
click at [121, 119] on app-assessment-question-radio "Ja , auf jeden Fall" at bounding box center [96, 120] width 95 height 14
click at [121, 118] on app-assessment-question-radio "Ja , auf jeden Fall" at bounding box center [96, 120] width 95 height 14
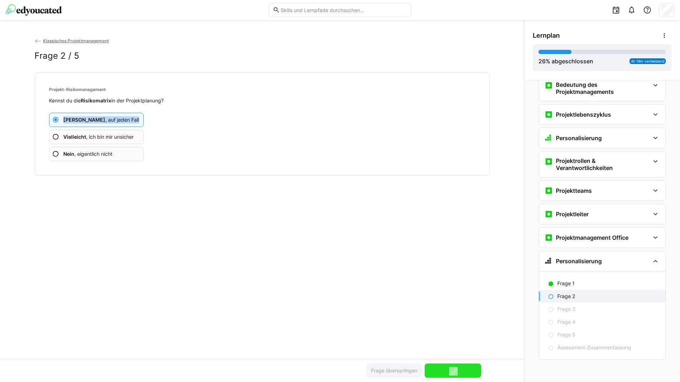
click at [122, 118] on app-assessment-question-radio "Ja , auf jeden Fall" at bounding box center [96, 120] width 95 height 14
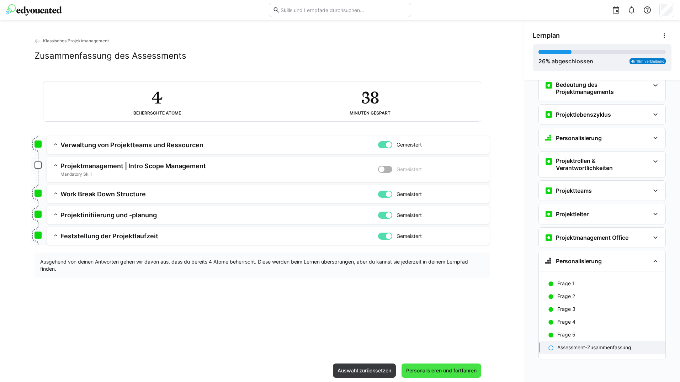
click at [468, 370] on span "Personalisieren und fortfahren" at bounding box center [441, 370] width 73 height 7
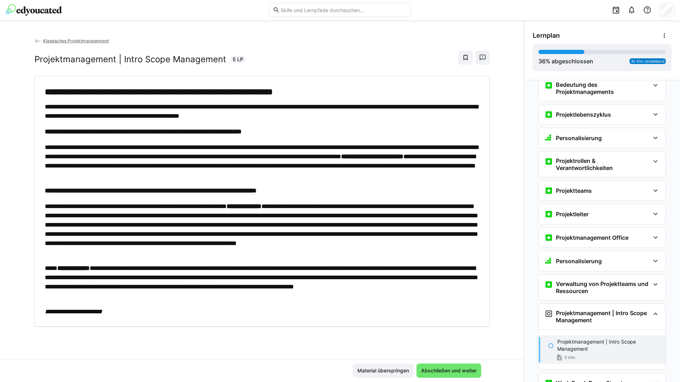
scroll to position [383, 0]
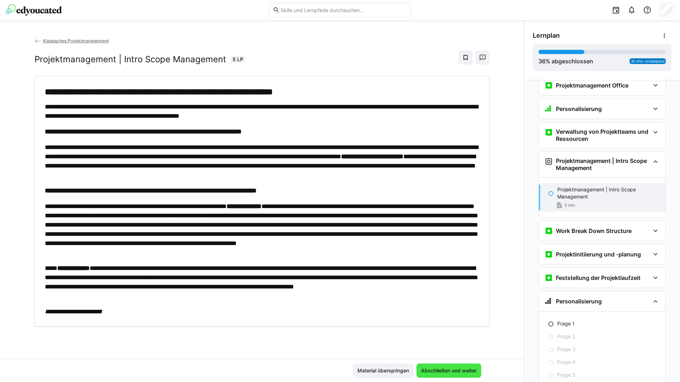
click at [450, 374] on span "Abschließen und weiter" at bounding box center [449, 371] width 65 height 14
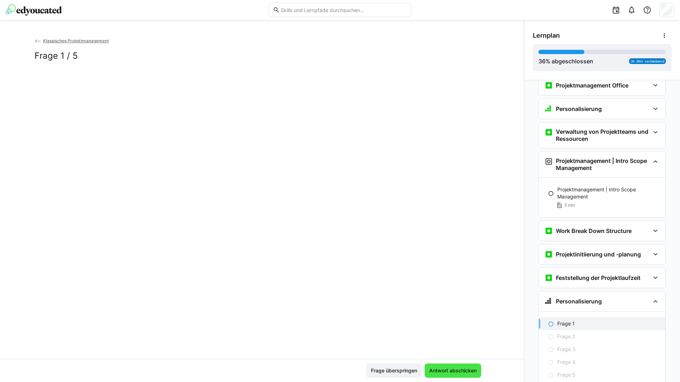
scroll to position [423, 0]
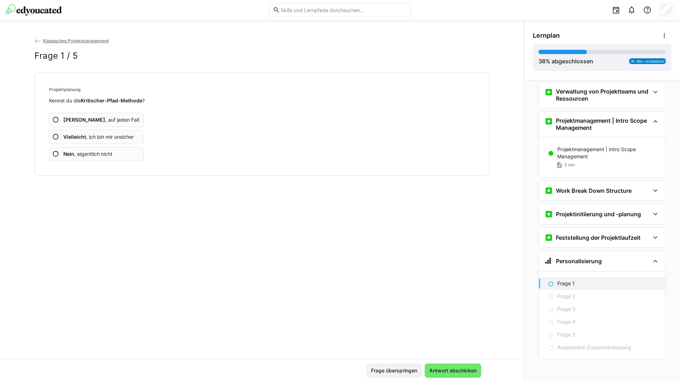
click at [122, 116] on app-assessment-question-radio "Ja , auf jeden Fall" at bounding box center [96, 120] width 95 height 14
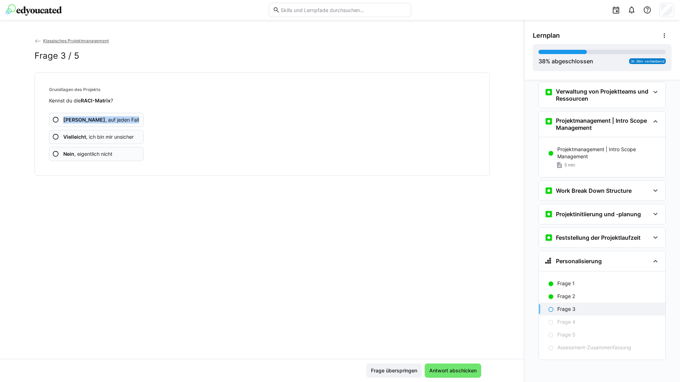
click at [122, 116] on app-assessment-question-radio "Ja , auf jeden Fall" at bounding box center [96, 120] width 95 height 14
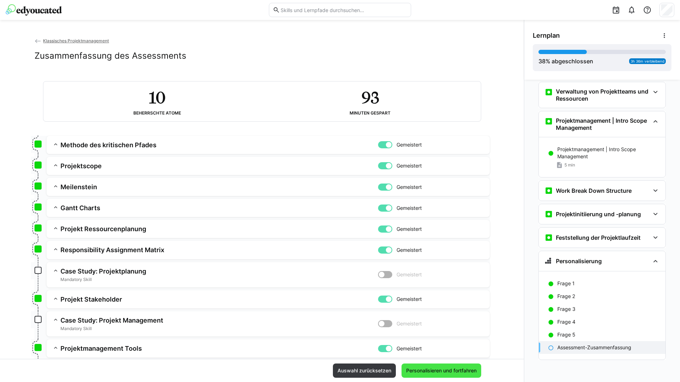
click at [455, 375] on span "Personalisieren und fortfahren" at bounding box center [442, 371] width 80 height 14
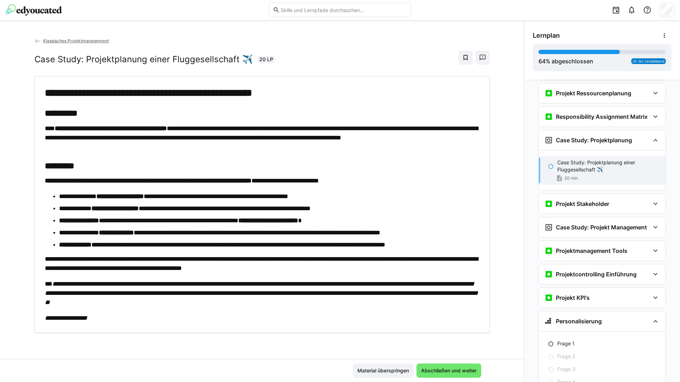
scroll to position [729, 0]
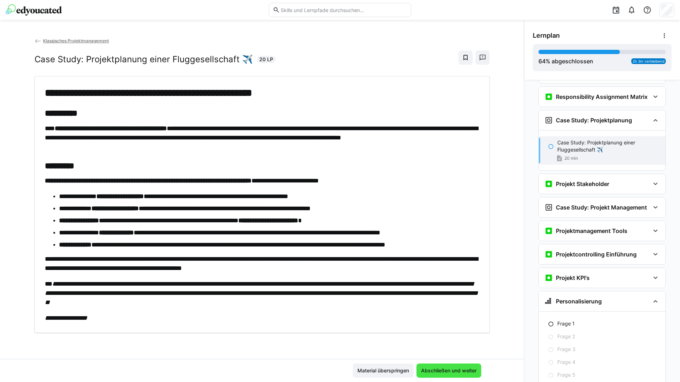
click at [453, 371] on span "Abschließen und weiter" at bounding box center [449, 370] width 58 height 7
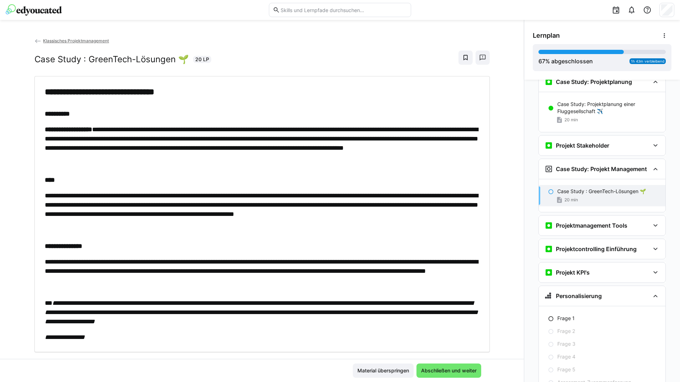
scroll to position [769, 0]
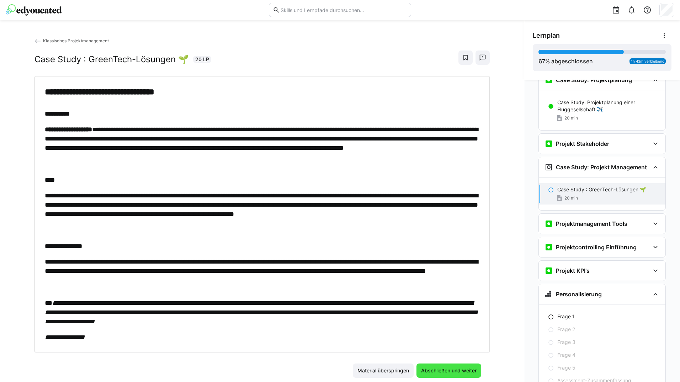
click at [455, 367] on span "Abschließen und weiter" at bounding box center [449, 371] width 65 height 14
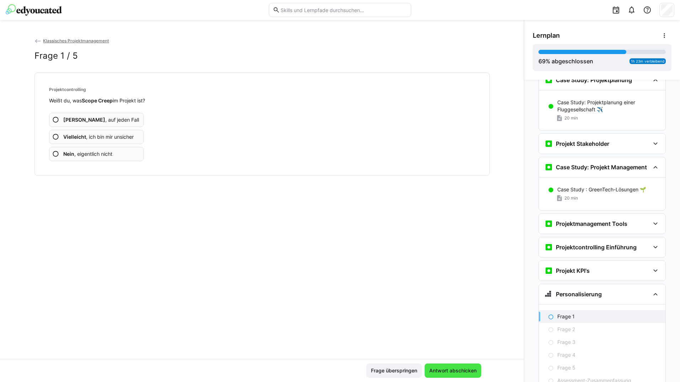
scroll to position [802, 0]
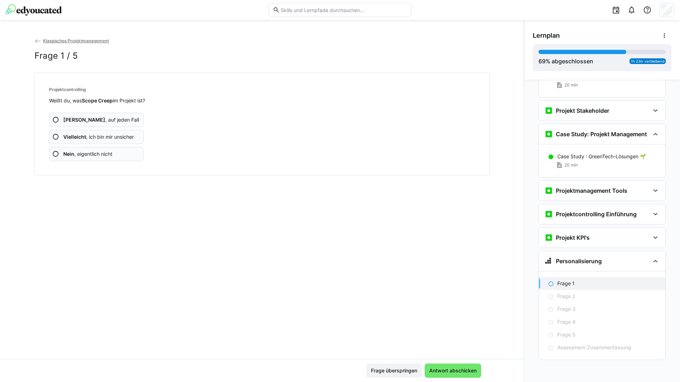
click at [109, 124] on app-assessment-question-radio "Ja , auf jeden Fall" at bounding box center [96, 120] width 95 height 14
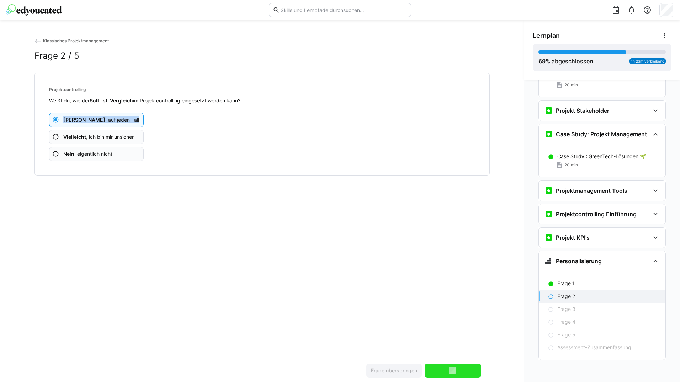
click at [109, 124] on app-assessment-question-radio "Ja , auf jeden Fall" at bounding box center [96, 120] width 95 height 14
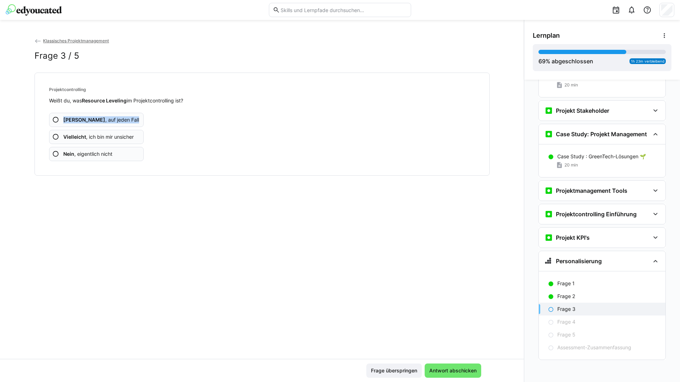
click at [109, 124] on app-assessment-question-radio "Ja , auf jeden Fall" at bounding box center [96, 120] width 95 height 14
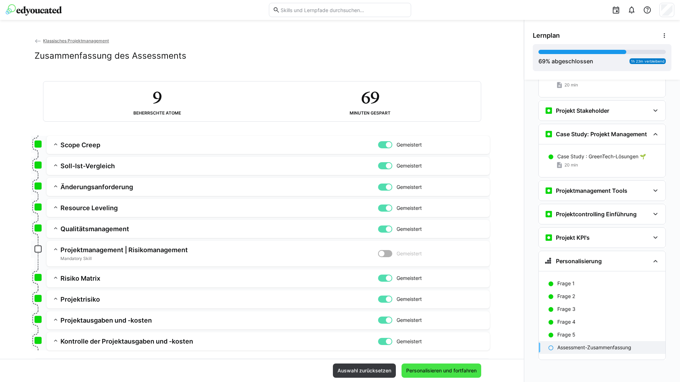
click at [465, 367] on span "Personalisieren und fortfahren" at bounding box center [442, 371] width 80 height 14
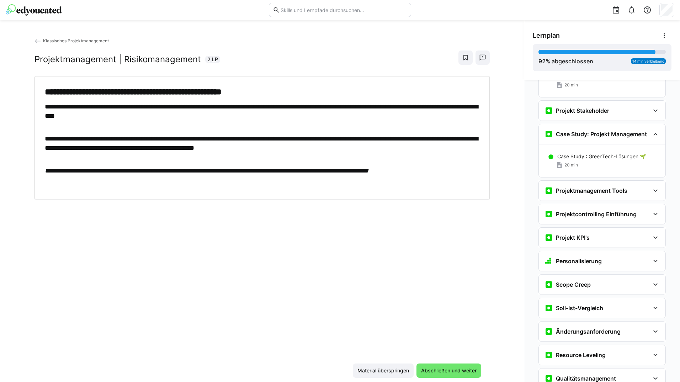
scroll to position [1053, 0]
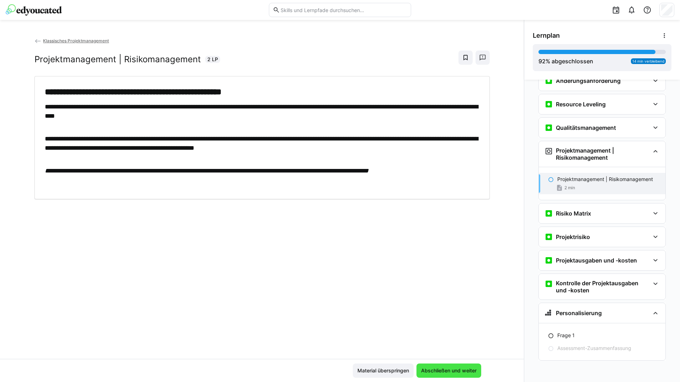
click at [445, 364] on span "Abschließen und weiter" at bounding box center [449, 371] width 65 height 14
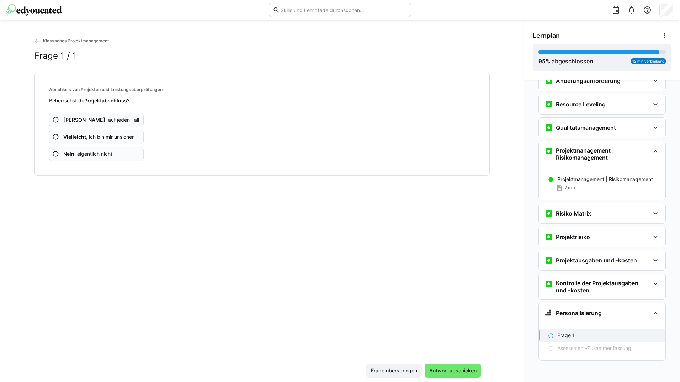
scroll to position [1054, 0]
click at [117, 120] on app-assessment-question-radio "Ja , auf jeden Fall" at bounding box center [96, 120] width 95 height 14
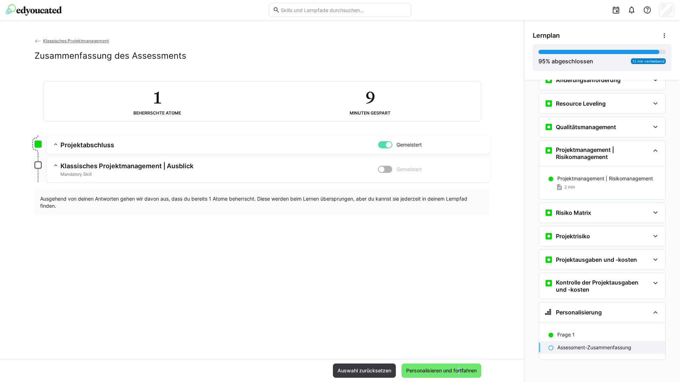
click at [457, 363] on div "Auswahl zurücksetzen Personalisieren und fortfahren" at bounding box center [262, 370] width 524 height 23
drag, startPoint x: 457, startPoint y: 363, endPoint x: 449, endPoint y: 368, distance: 8.3
click at [449, 368] on span "Personalisieren und fortfahren" at bounding box center [441, 370] width 73 height 7
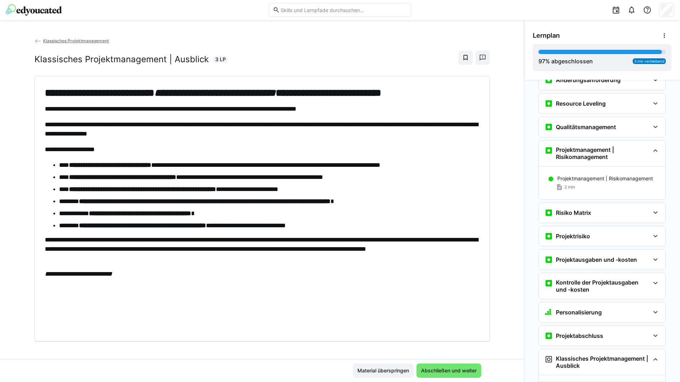
scroll to position [1068, 0]
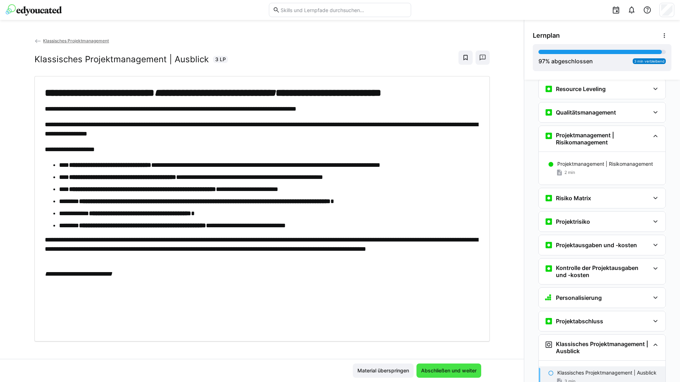
click at [435, 365] on span "Abschließen und weiter" at bounding box center [449, 371] width 65 height 14
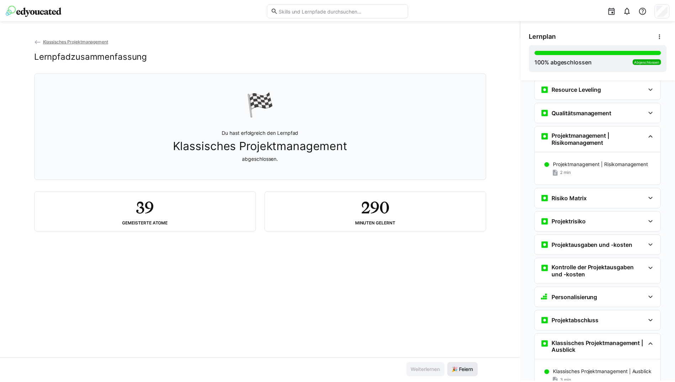
scroll to position [1126, 0]
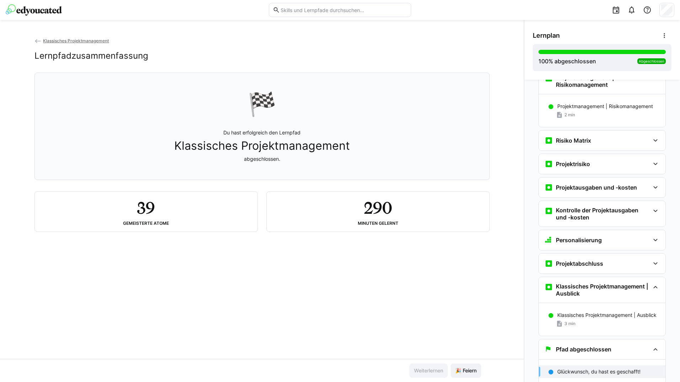
click at [35, 36] on div "Klassisches Projektmanagement Lernpfadzusammenfassung 🏁 Du hast erfolgreich den…" at bounding box center [262, 201] width 524 height 362
click at [35, 40] on eds-icon at bounding box center [38, 41] width 7 height 7
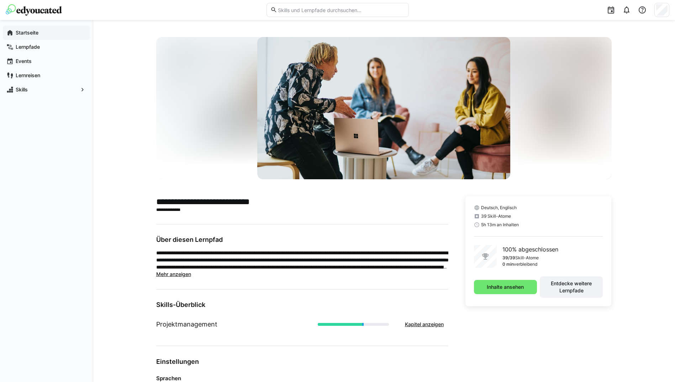
click at [44, 39] on div "Startseite" at bounding box center [46, 33] width 87 height 14
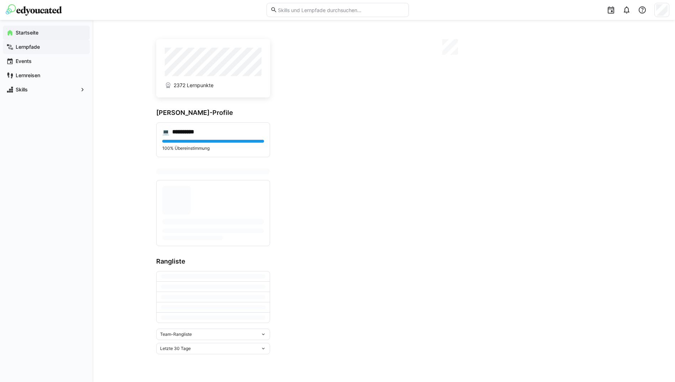
click at [45, 46] on span "Lernpfade" at bounding box center [51, 46] width 72 height 7
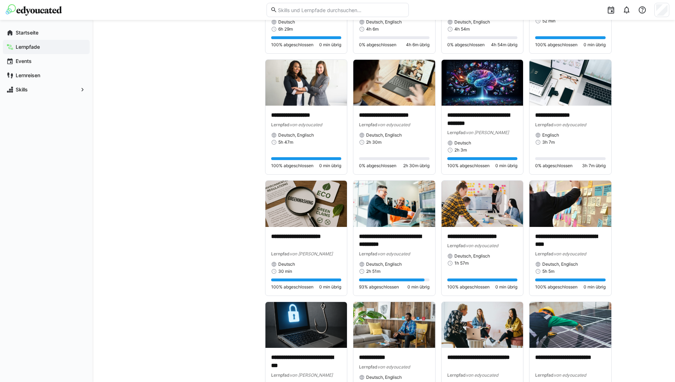
scroll to position [731, 0]
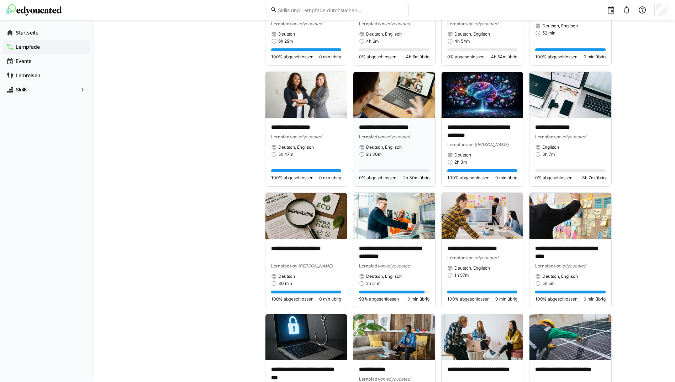
click at [403, 157] on div "2h 30m" at bounding box center [394, 155] width 70 height 6
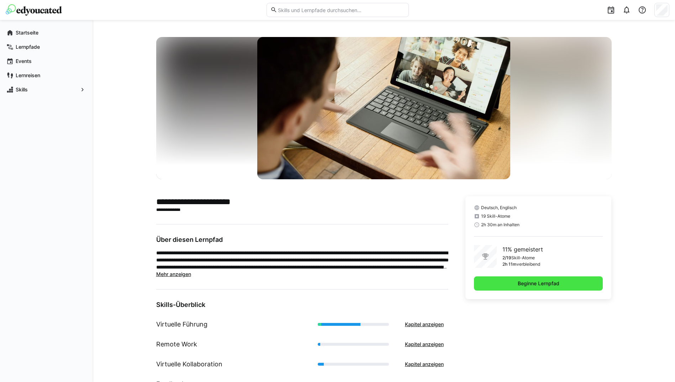
click at [543, 288] on span "Beginne Lernpfad" at bounding box center [538, 284] width 129 height 14
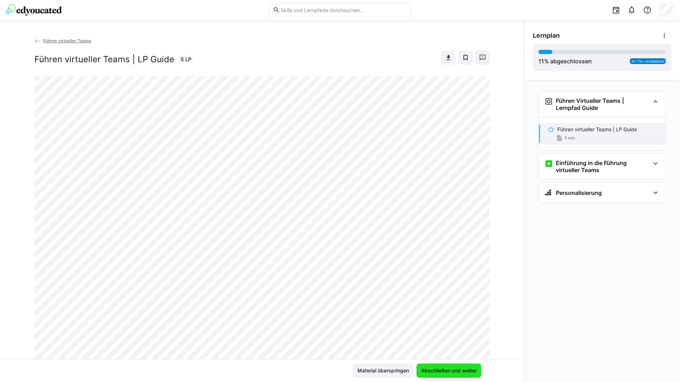
click at [454, 367] on span "Abschließen und weiter" at bounding box center [449, 370] width 58 height 7
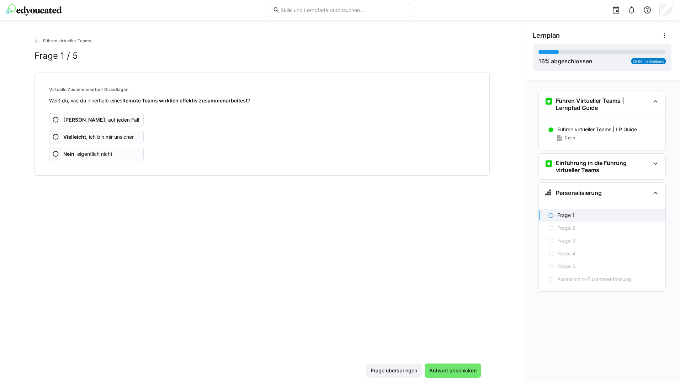
click at [104, 119] on app-assessment-question-radio "Ja , auf jeden Fall" at bounding box center [96, 120] width 95 height 14
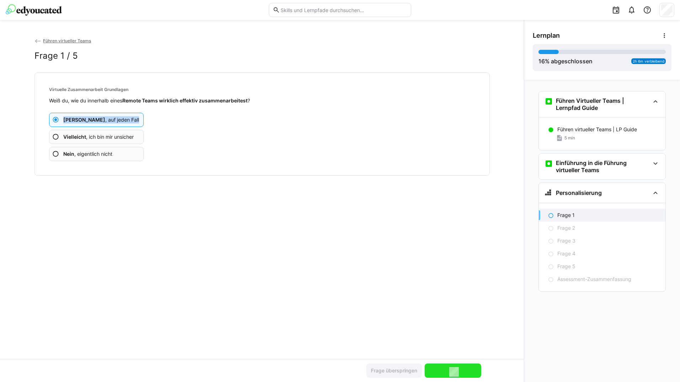
click at [104, 119] on app-assessment-question-radio "Ja , auf jeden Fall" at bounding box center [96, 120] width 95 height 14
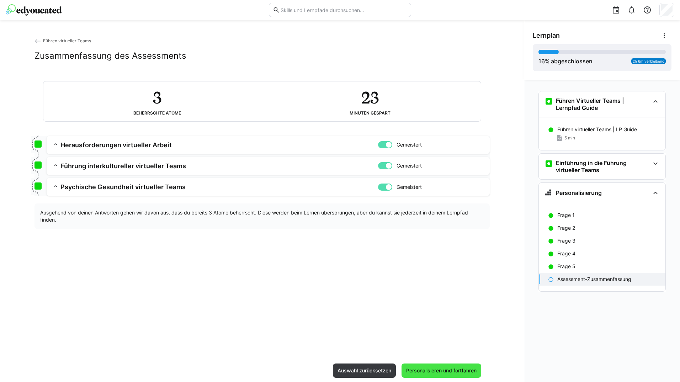
click at [433, 369] on span "Personalisieren und fortfahren" at bounding box center [441, 370] width 73 height 7
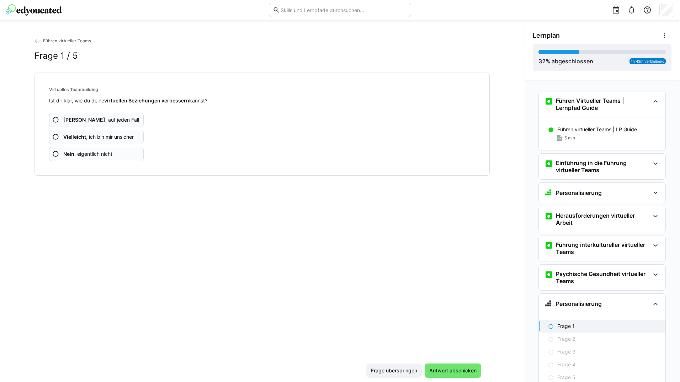
scroll to position [43, 0]
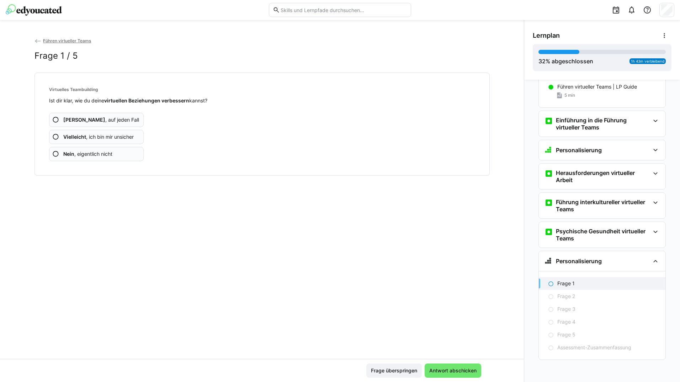
click at [109, 120] on app-assessment-question-radio "Ja , auf jeden Fall" at bounding box center [96, 120] width 95 height 14
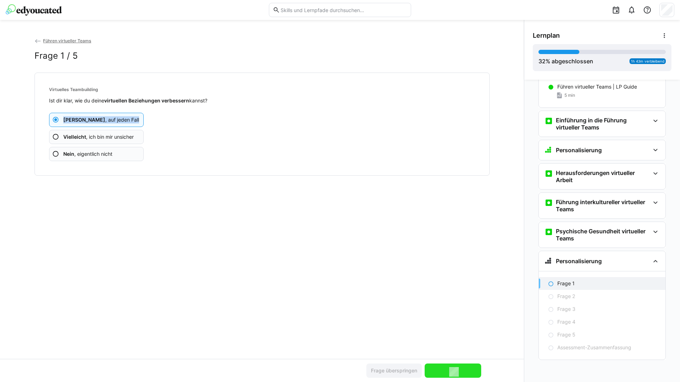
click at [109, 120] on app-assessment-question-radio "Ja , auf jeden Fall" at bounding box center [96, 120] width 95 height 14
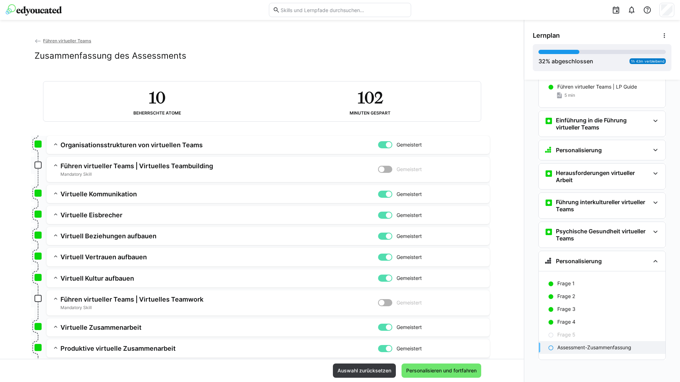
click at [426, 363] on div "Auswahl zurücksetzen Personalisieren und fortfahren" at bounding box center [262, 370] width 524 height 23
click at [427, 366] on span "Personalisieren und fortfahren" at bounding box center [442, 371] width 80 height 14
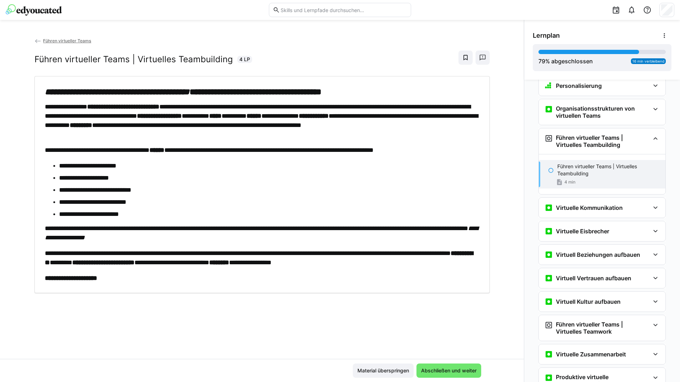
scroll to position [267, 0]
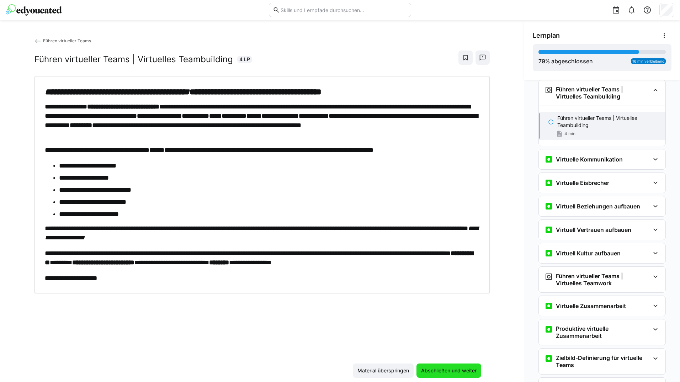
click at [447, 367] on span "Abschließen und weiter" at bounding box center [449, 370] width 58 height 7
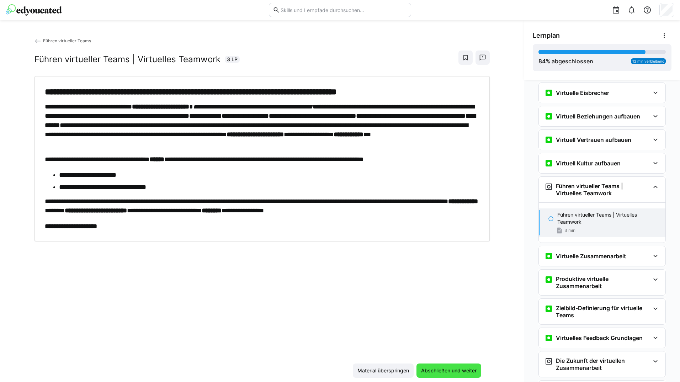
scroll to position [357, 0]
click at [435, 366] on span "Abschließen und weiter" at bounding box center [449, 371] width 65 height 14
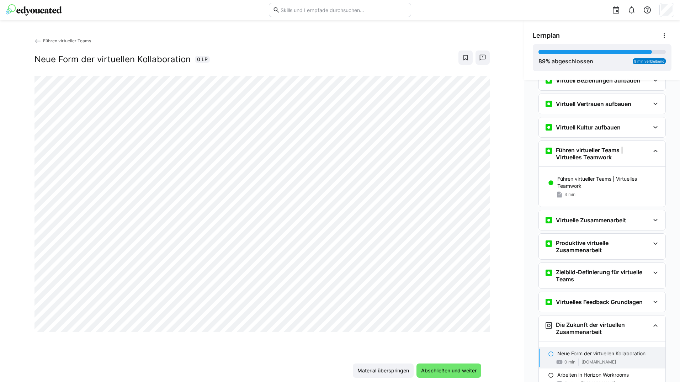
scroll to position [397, 0]
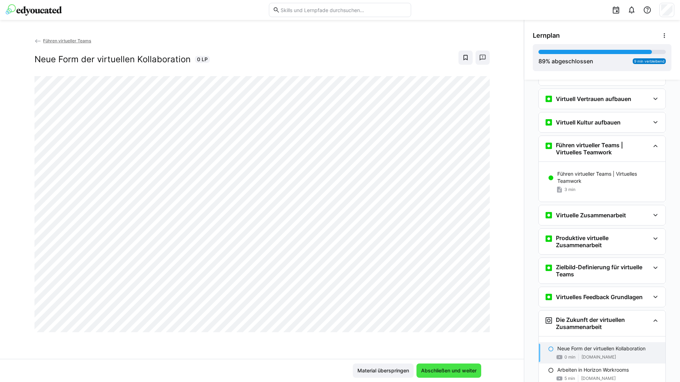
click at [442, 366] on span "Abschließen und weiter" at bounding box center [449, 371] width 65 height 14
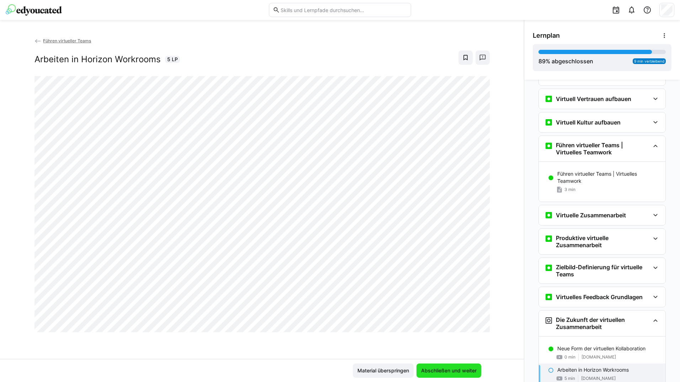
click at [451, 366] on span "Abschließen und weiter" at bounding box center [449, 371] width 65 height 14
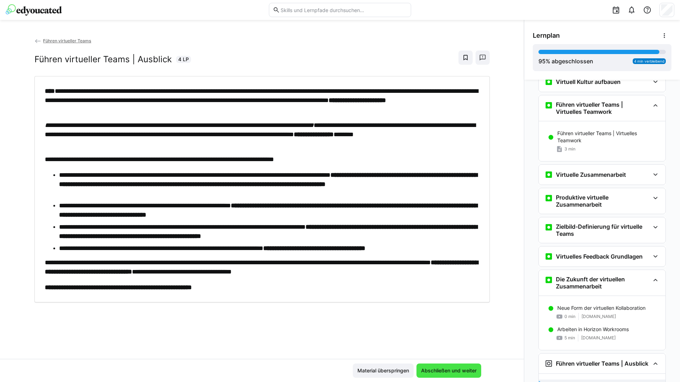
scroll to position [452, 0]
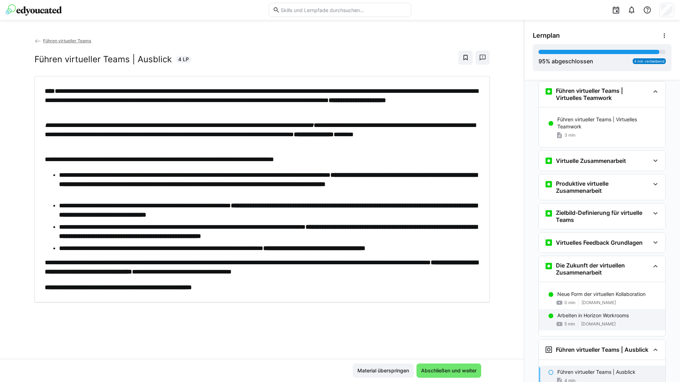
click at [585, 320] on div "Arbeiten in Horizon Workrooms 5 min [DOMAIN_NAME]" at bounding box center [602, 319] width 127 height 21
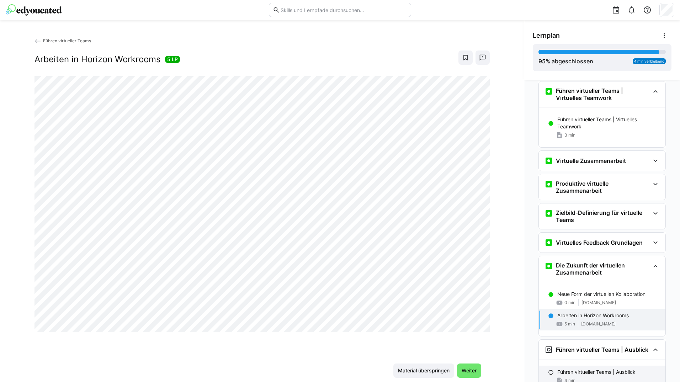
scroll to position [485, 0]
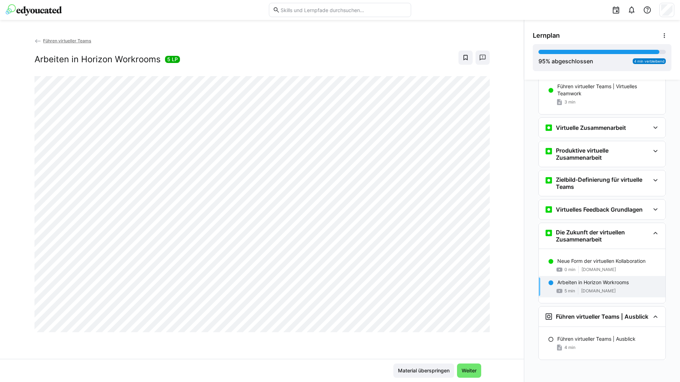
click at [481, 325] on div at bounding box center [481, 328] width 17 height 15
click at [465, 364] on span "Weiter" at bounding box center [469, 371] width 24 height 14
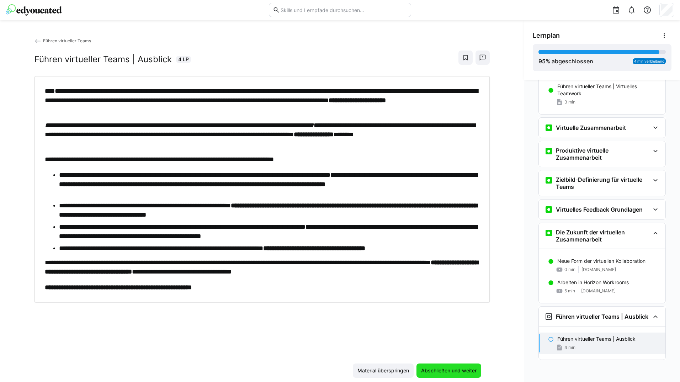
click at [465, 364] on span "Abschließen und weiter" at bounding box center [449, 371] width 65 height 14
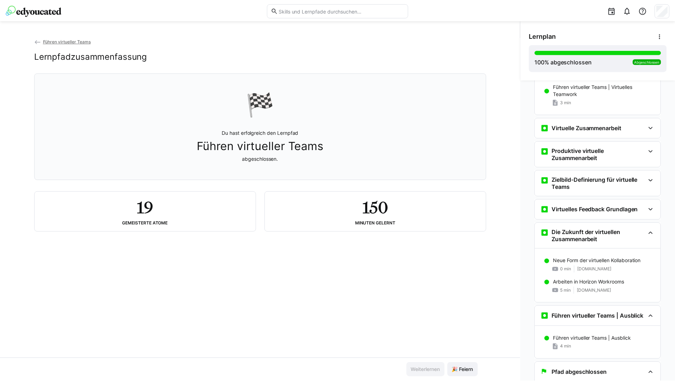
scroll to position [509, 0]
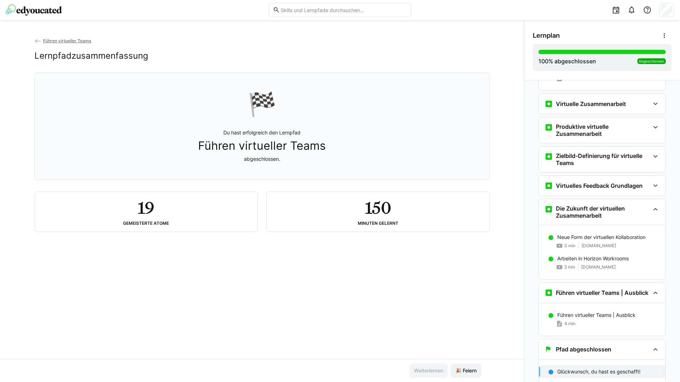
click at [35, 43] on eds-icon at bounding box center [38, 41] width 7 height 7
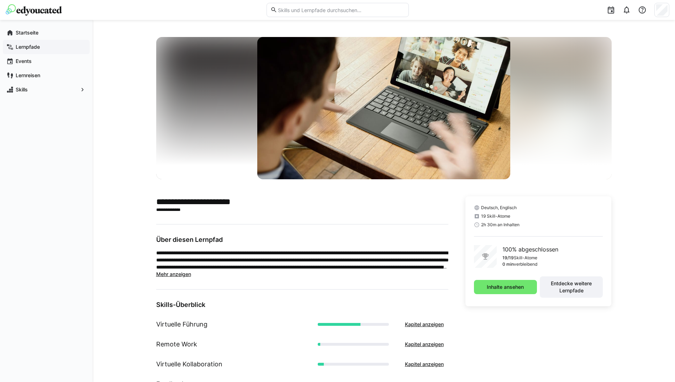
click at [52, 47] on span "Lernpfade" at bounding box center [51, 46] width 72 height 7
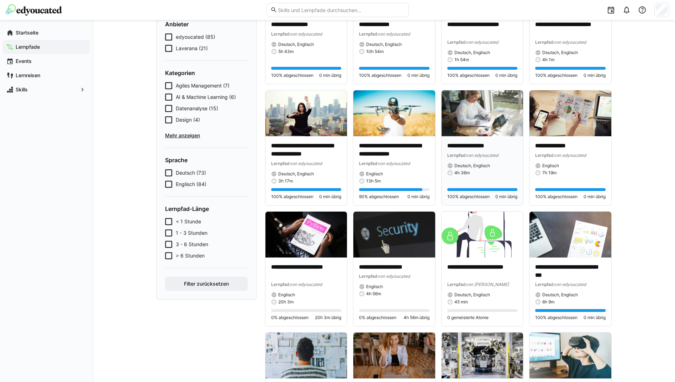
scroll to position [107, 0]
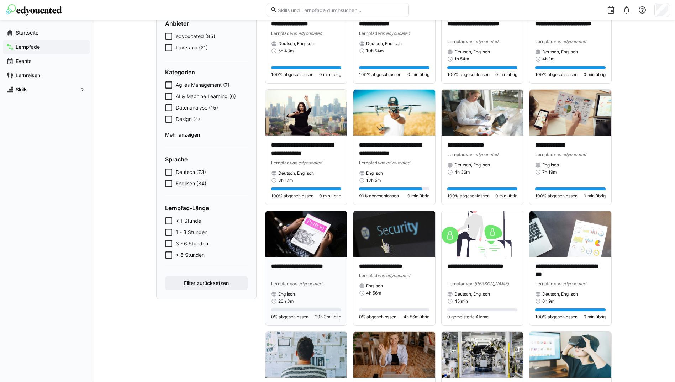
click at [301, 235] on img at bounding box center [306, 234] width 82 height 46
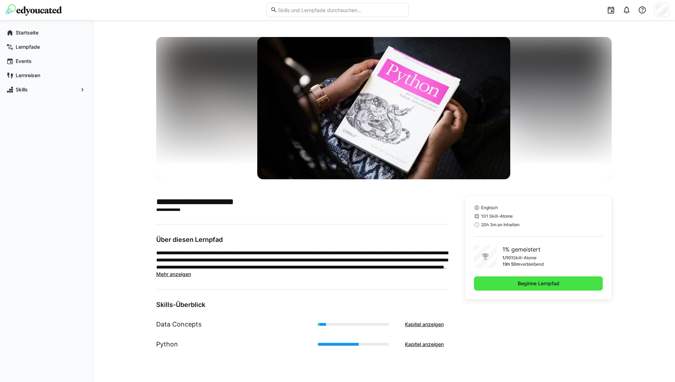
click at [529, 302] on div "Englisch 101 Skill-Atome 20h 3m an Inhalten 1% gemeistert 1/101 Skill-Atome 19h…" at bounding box center [538, 275] width 146 height 158
click at [521, 284] on span "Beginne Lernpfad" at bounding box center [539, 283] width 44 height 7
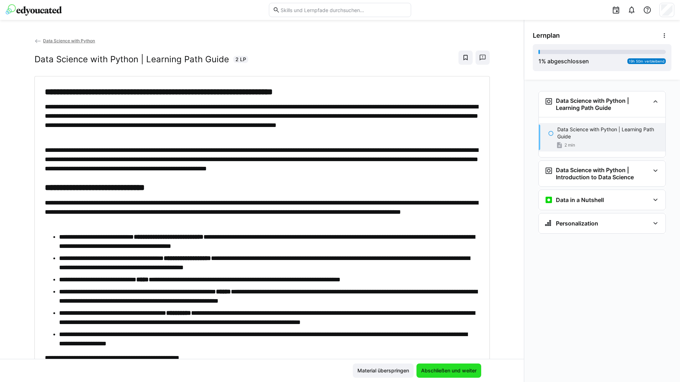
click at [459, 370] on span "Abschließen und weiter" at bounding box center [449, 370] width 58 height 7
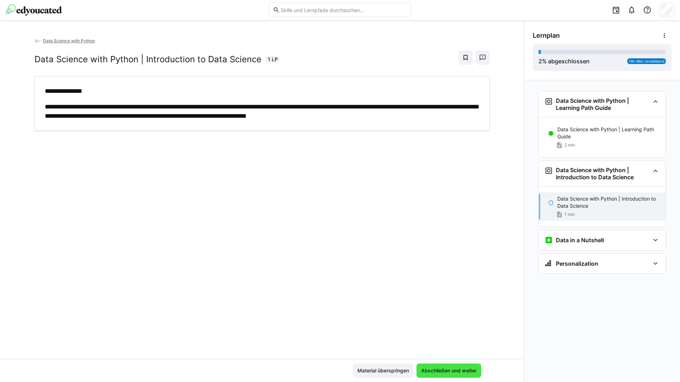
click at [459, 370] on span "Abschließen und weiter" at bounding box center [449, 370] width 58 height 7
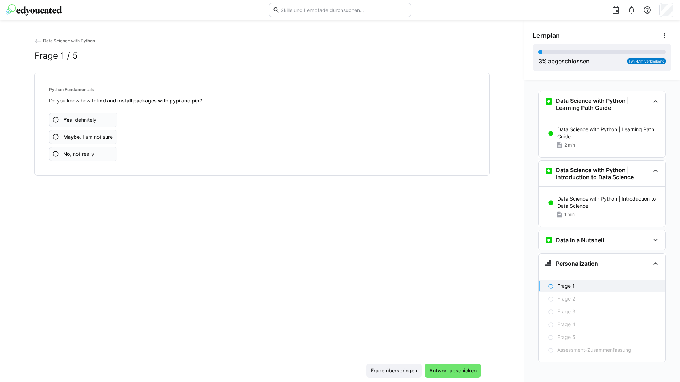
click at [109, 122] on app-assessment-question-radio "Yes , definitely" at bounding box center [83, 120] width 69 height 14
click at [109, 121] on app-assessment-question-radio "Yes , definitely" at bounding box center [83, 120] width 69 height 14
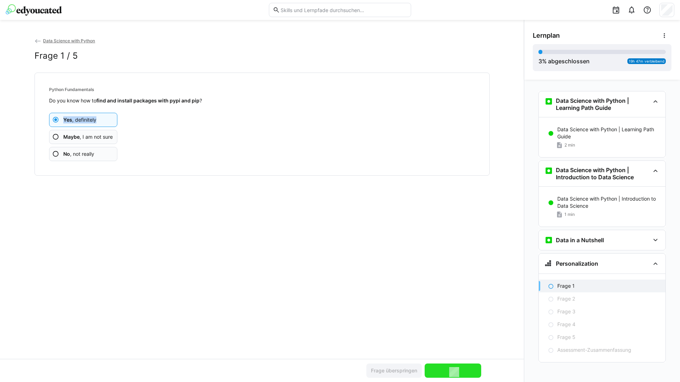
click at [109, 121] on app-assessment-question-radio "Yes , definitely" at bounding box center [83, 120] width 69 height 14
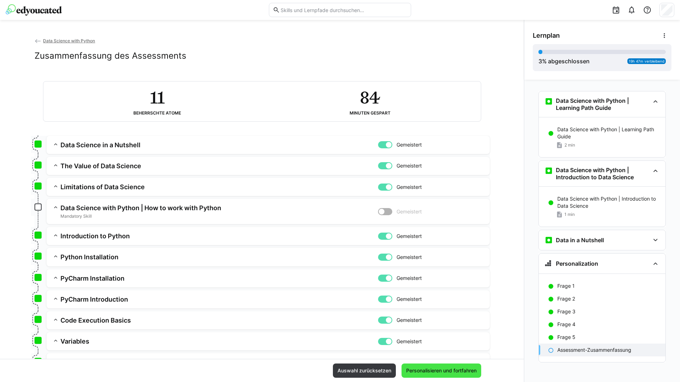
click at [449, 368] on span "Personalisieren und fortfahren" at bounding box center [441, 370] width 73 height 7
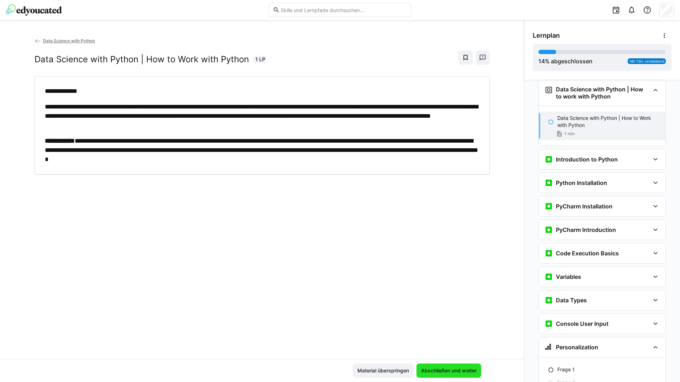
click at [463, 373] on span "Abschließen und weiter" at bounding box center [449, 370] width 58 height 7
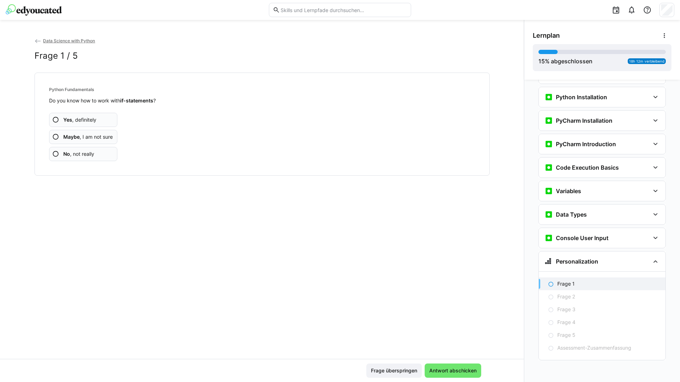
scroll to position [354, 0]
click at [101, 118] on app-assessment-question-radio "Yes , definitely" at bounding box center [83, 120] width 69 height 14
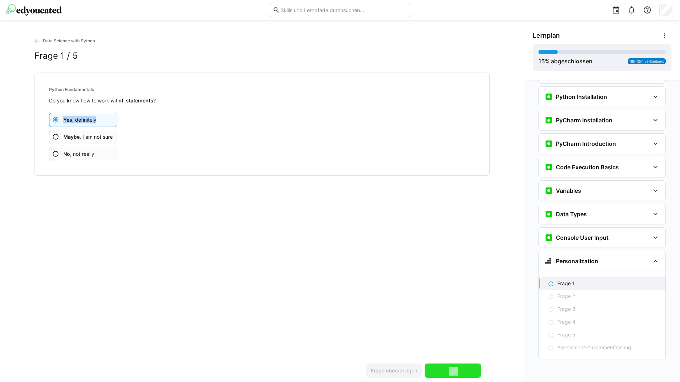
click at [101, 118] on app-assessment-question-radio "Yes , definitely" at bounding box center [83, 120] width 69 height 14
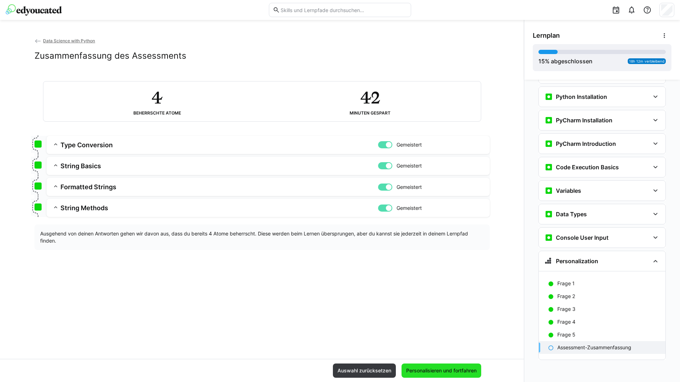
click at [446, 367] on span "Personalisieren und fortfahren" at bounding box center [442, 371] width 80 height 14
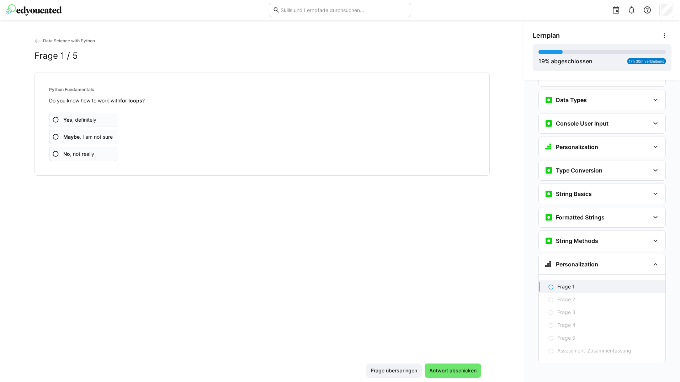
scroll to position [471, 0]
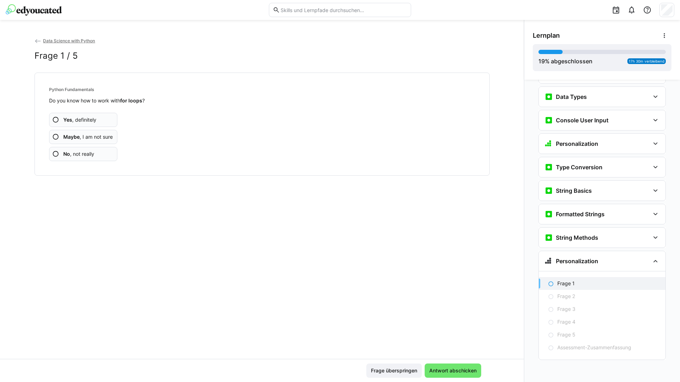
click at [106, 122] on app-assessment-question-radio "Yes , definitely" at bounding box center [83, 120] width 69 height 14
click at [106, 121] on app-assessment-question-radio "Yes , definitely" at bounding box center [83, 120] width 69 height 14
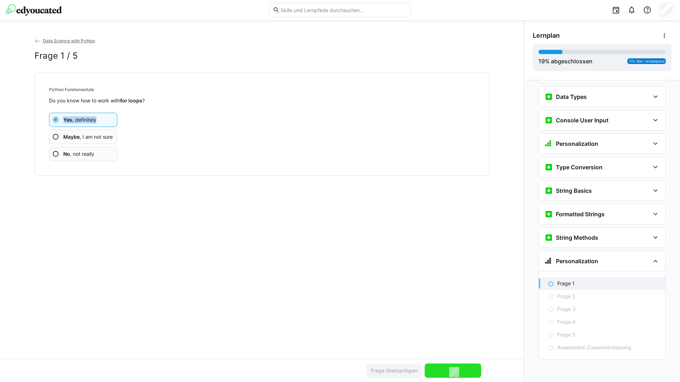
click at [105, 121] on app-assessment-question-radio "Yes , definitely" at bounding box center [83, 120] width 69 height 14
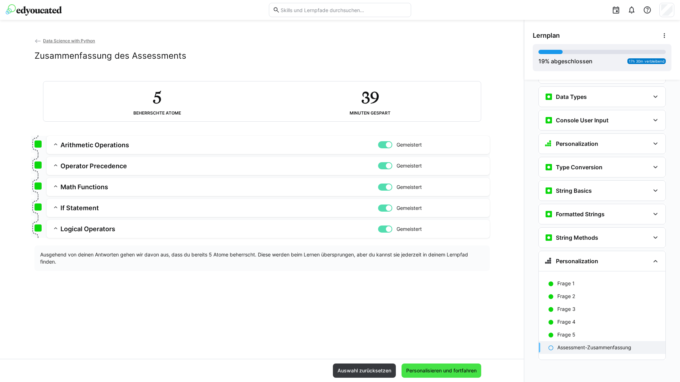
click at [441, 370] on span "Personalisieren und fortfahren" at bounding box center [441, 370] width 73 height 7
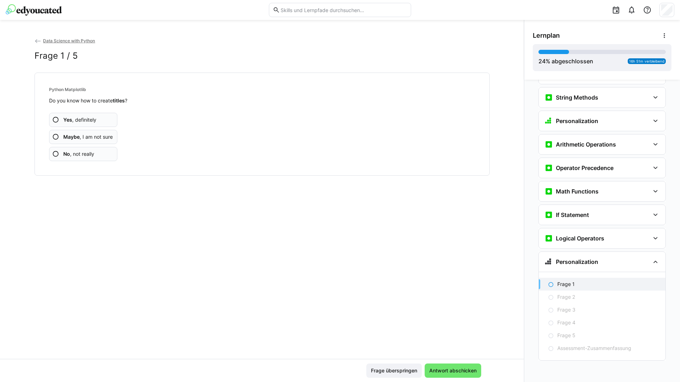
scroll to position [612, 0]
click at [111, 121] on app-assessment-question-radio "Yes , definitely" at bounding box center [83, 120] width 69 height 14
click at [112, 119] on app-assessment-question-radio "Yes , definitely" at bounding box center [83, 120] width 69 height 14
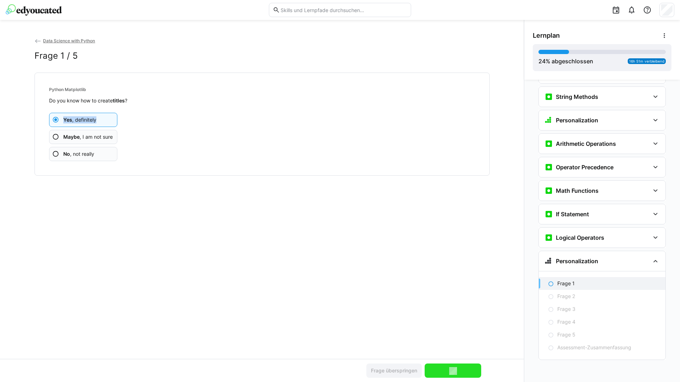
click at [112, 119] on app-assessment-question-radio "Yes , definitely" at bounding box center [83, 120] width 69 height 14
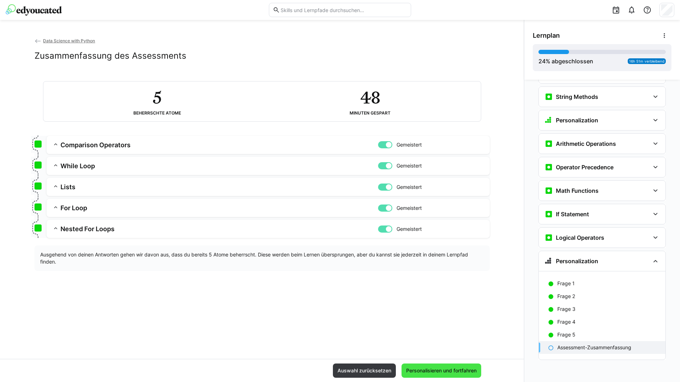
click at [459, 373] on span "Personalisieren und fortfahren" at bounding box center [441, 370] width 73 height 7
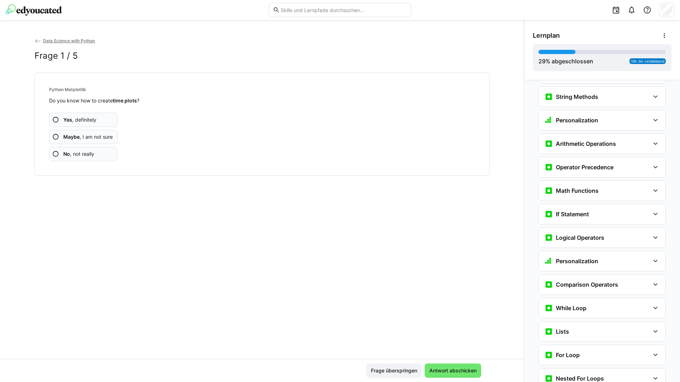
scroll to position [749, 0]
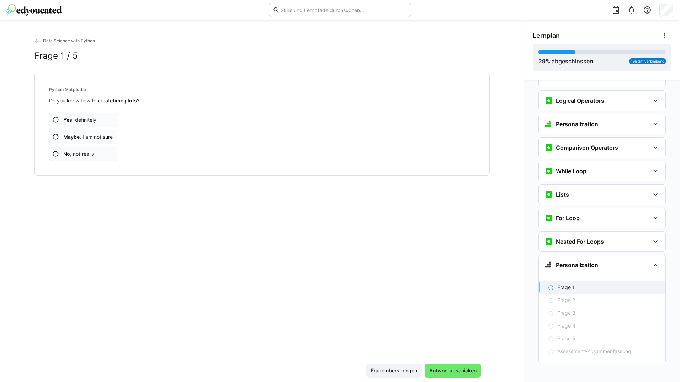
click at [109, 119] on app-assessment-question-radio "Yes , definitely" at bounding box center [83, 120] width 69 height 14
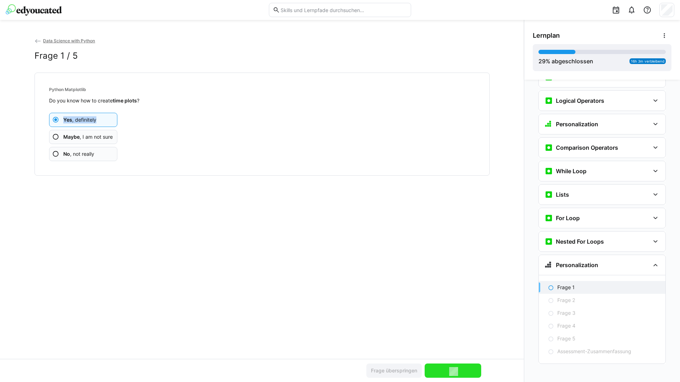
click at [109, 119] on app-assessment-question-radio "Yes , definitely" at bounding box center [83, 120] width 69 height 14
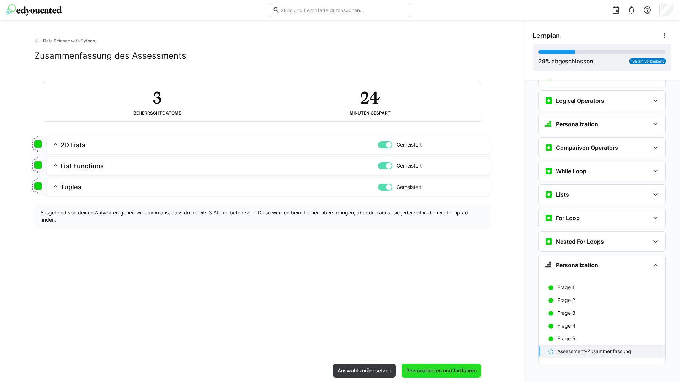
click at [458, 367] on span "Personalisieren und fortfahren" at bounding box center [442, 371] width 80 height 14
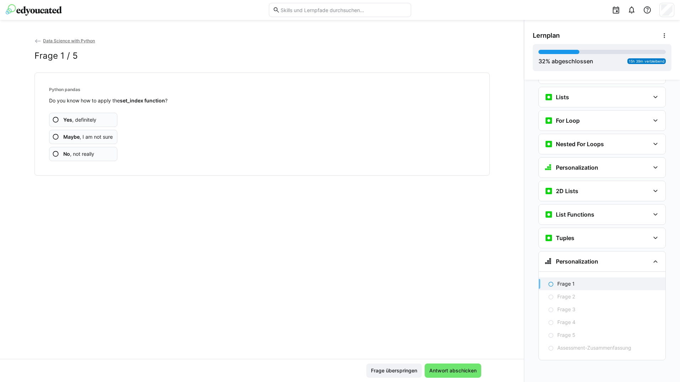
scroll to position [847, 0]
click at [114, 116] on app-assessment-question-radio "Yes , definitely" at bounding box center [83, 120] width 69 height 14
click at [112, 116] on app-assessment-question-radio "Yes , definitely" at bounding box center [83, 120] width 69 height 14
click at [111, 116] on app-assessment-question-radio "Yes , definitely" at bounding box center [83, 120] width 69 height 14
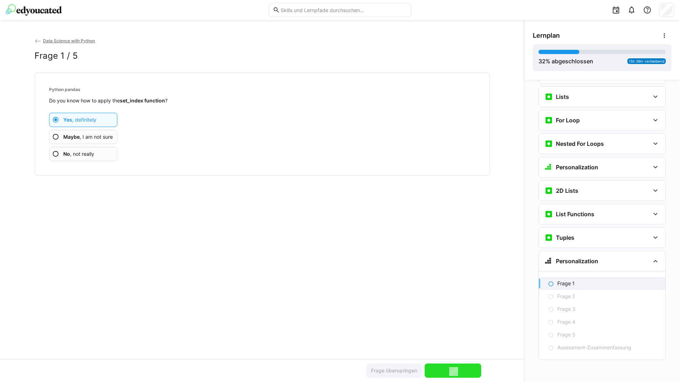
click at [111, 116] on app-assessment-question-radio "Yes , definitely" at bounding box center [83, 120] width 69 height 14
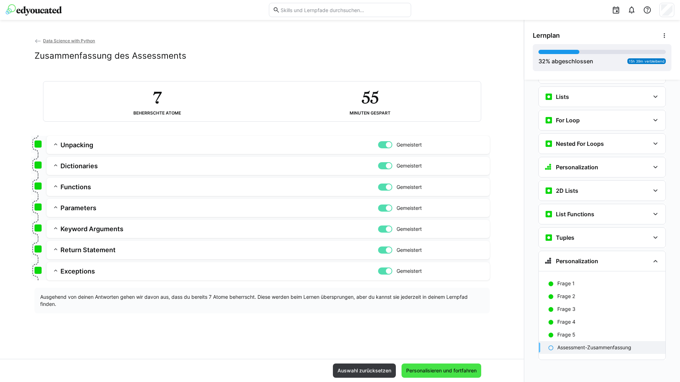
click at [468, 368] on span "Personalisieren und fortfahren" at bounding box center [441, 370] width 73 height 7
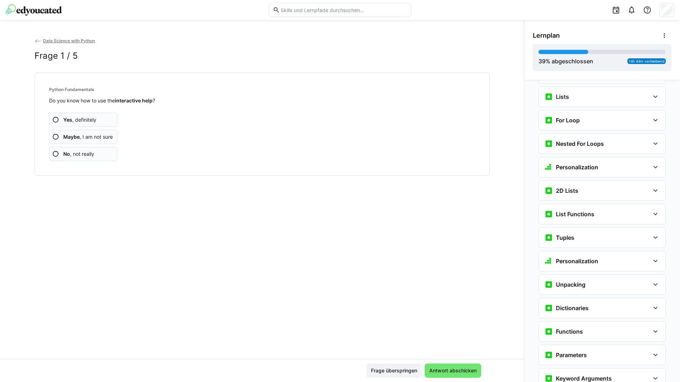
scroll to position [1035, 0]
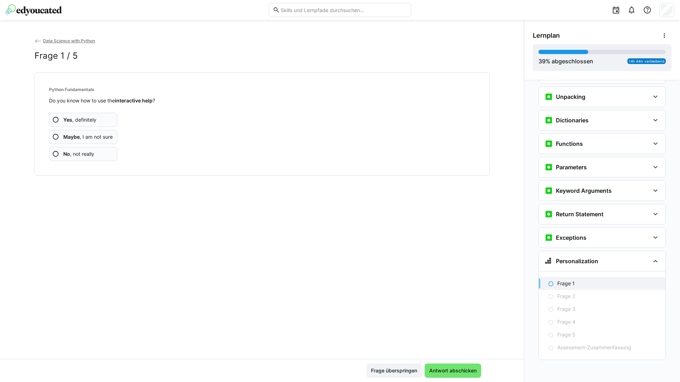
click at [104, 118] on app-assessment-question-radio "Yes , definitely" at bounding box center [83, 120] width 69 height 14
click at [101, 117] on app-assessment-question-radio "Yes , definitely" at bounding box center [83, 120] width 69 height 14
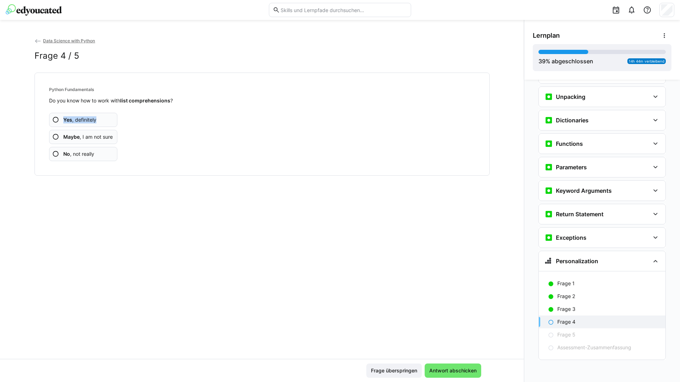
click at [101, 117] on app-assessment-question-radio "Yes , definitely" at bounding box center [83, 120] width 69 height 14
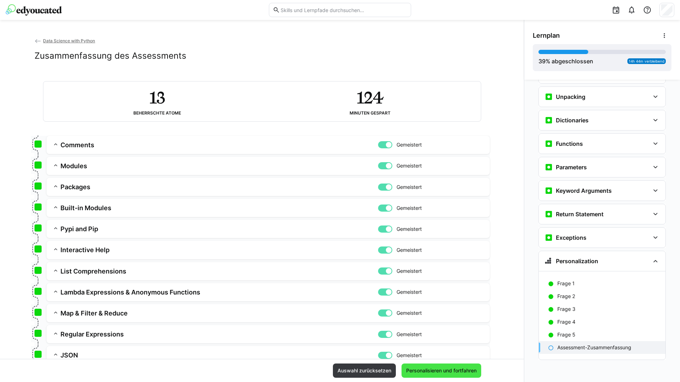
click at [449, 369] on span "Personalisieren und fortfahren" at bounding box center [441, 370] width 73 height 7
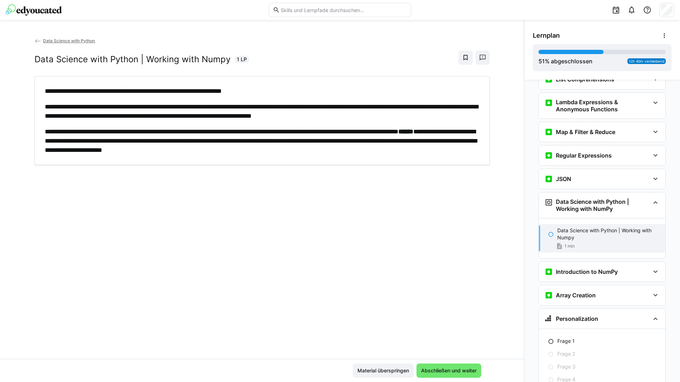
scroll to position [1399, 0]
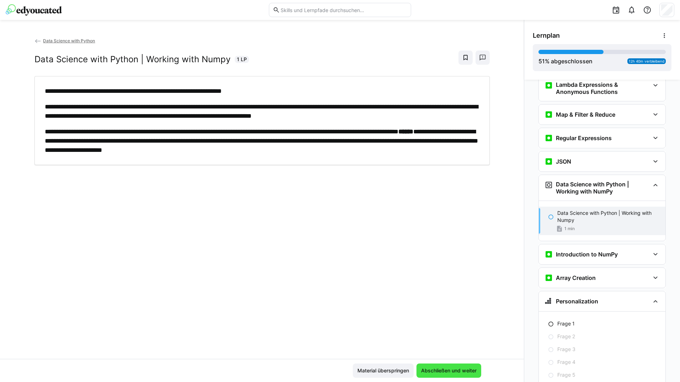
click at [440, 369] on span "Abschließen und weiter" at bounding box center [449, 370] width 58 height 7
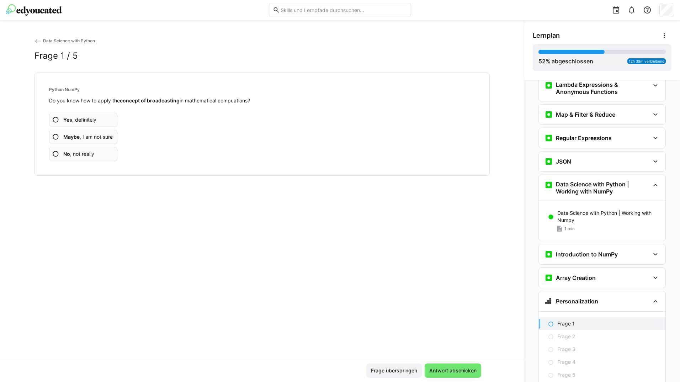
scroll to position [1439, 0]
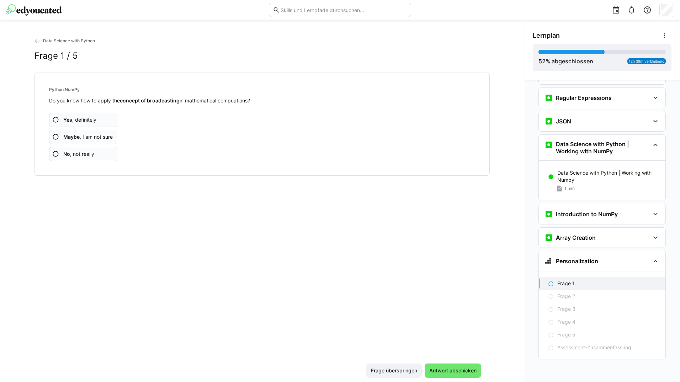
click at [111, 122] on app-assessment-question-radio "Yes , definitely" at bounding box center [83, 120] width 69 height 14
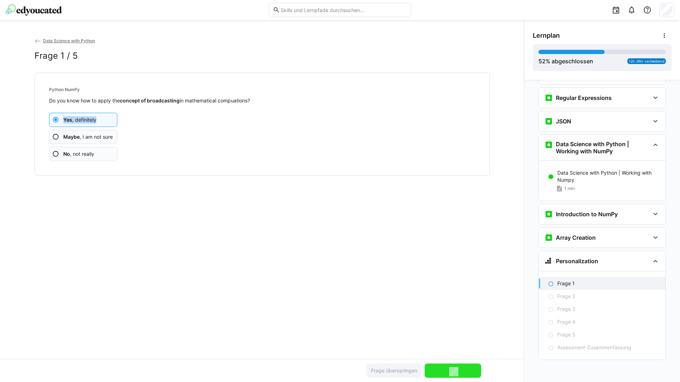
click at [111, 122] on app-assessment-question-radio "Yes , definitely" at bounding box center [83, 120] width 69 height 14
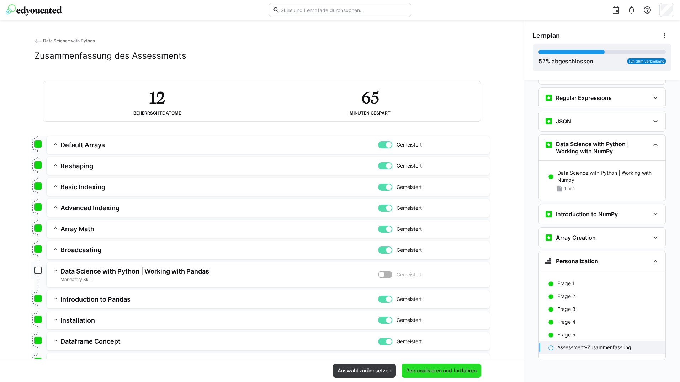
click at [423, 370] on span "Personalisieren und fortfahren" at bounding box center [441, 370] width 73 height 7
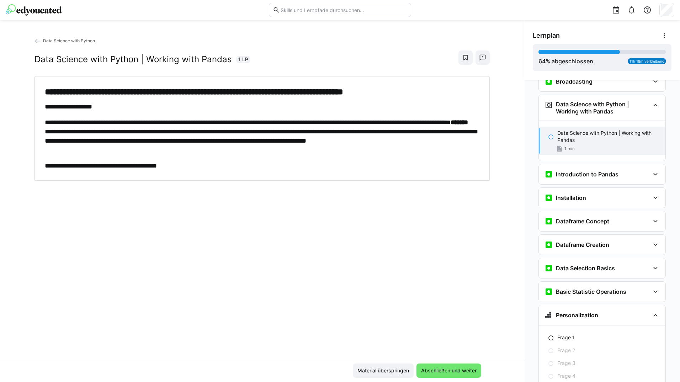
scroll to position [1775, 0]
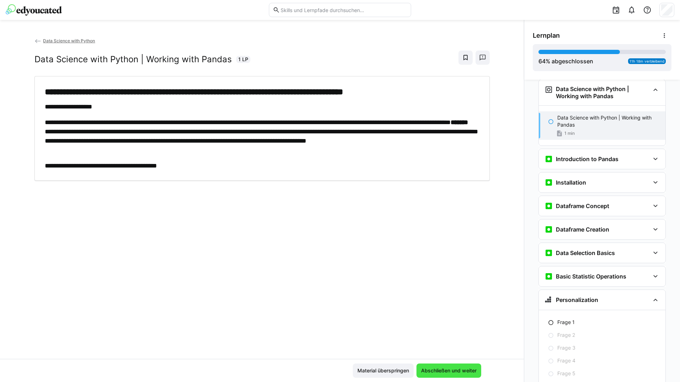
click at [470, 370] on span "Abschließen und weiter" at bounding box center [449, 370] width 58 height 7
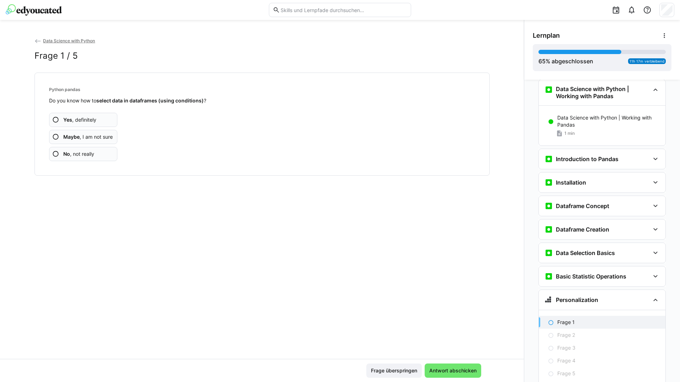
scroll to position [1813, 0]
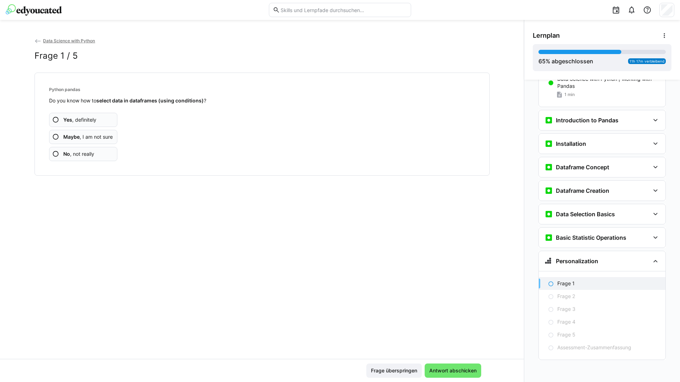
click at [104, 118] on app-assessment-question-radio "Yes , definitely" at bounding box center [83, 120] width 69 height 14
click at [105, 119] on app-assessment-question-radio "Yes , definitely" at bounding box center [83, 120] width 69 height 14
click at [106, 121] on app-assessment-question-radio "Yes , definitely" at bounding box center [83, 120] width 69 height 14
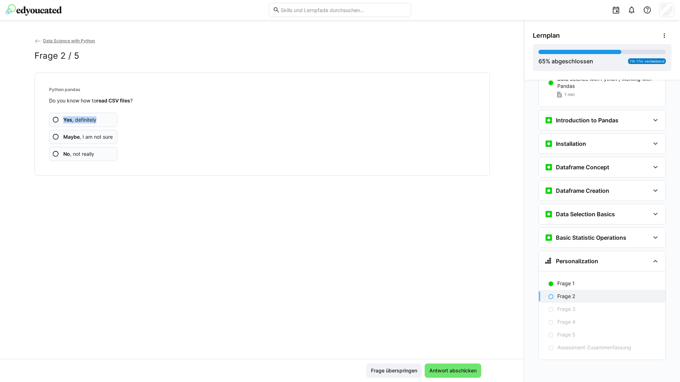
click at [106, 121] on app-assessment-question-radio "Yes , definitely" at bounding box center [83, 120] width 69 height 14
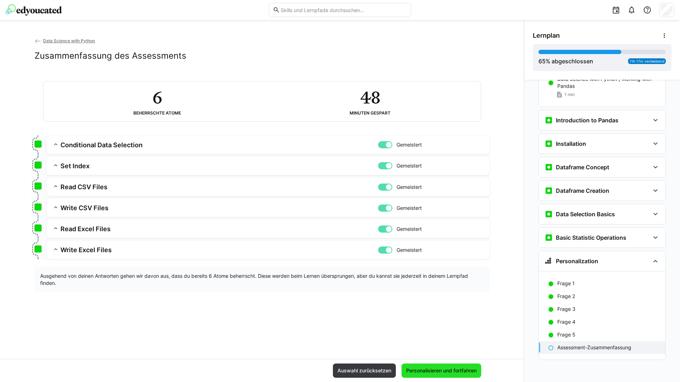
click at [426, 368] on span "Personalisieren und fortfahren" at bounding box center [441, 370] width 73 height 7
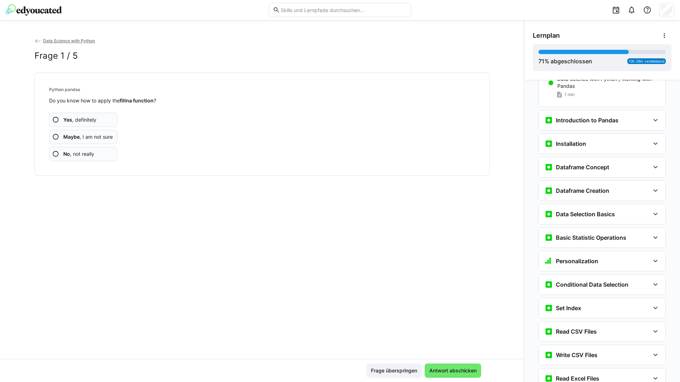
scroll to position [1978, 0]
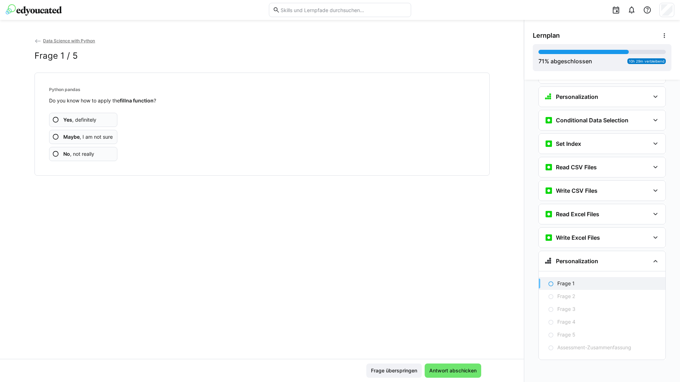
click at [98, 122] on app-assessment-question-radio "Yes , definitely" at bounding box center [83, 120] width 69 height 14
click at [98, 121] on app-assessment-question-radio "Yes , definitely" at bounding box center [83, 120] width 69 height 14
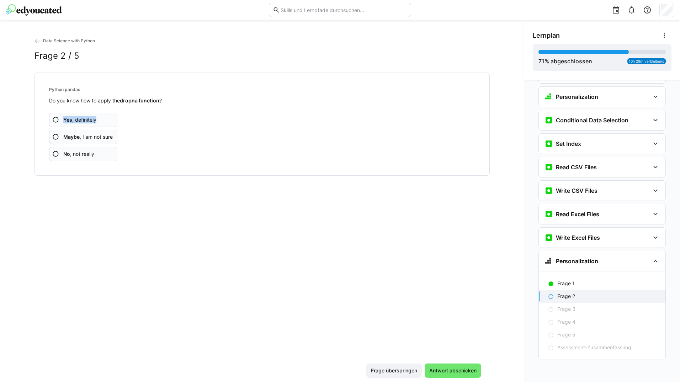
click at [98, 121] on app-assessment-question-radio "Yes , definitely" at bounding box center [83, 120] width 69 height 14
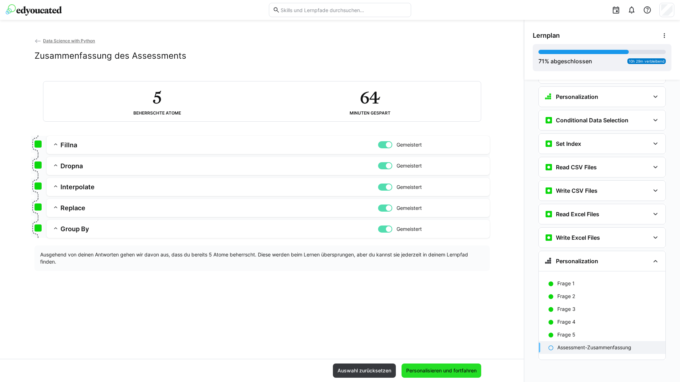
click at [453, 365] on span "Personalisieren und fortfahren" at bounding box center [442, 371] width 80 height 14
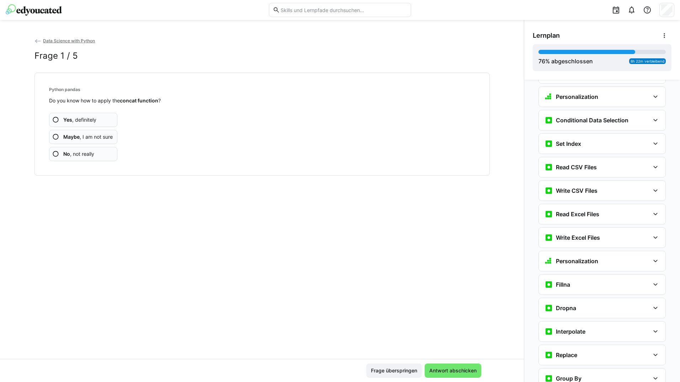
scroll to position [2119, 0]
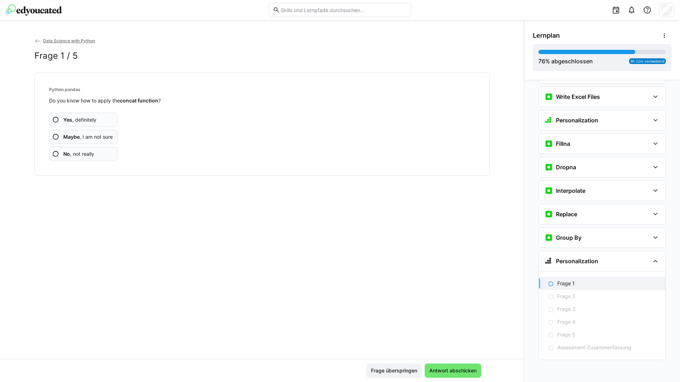
click at [106, 120] on app-assessment-question-radio "Yes , definitely" at bounding box center [83, 120] width 69 height 14
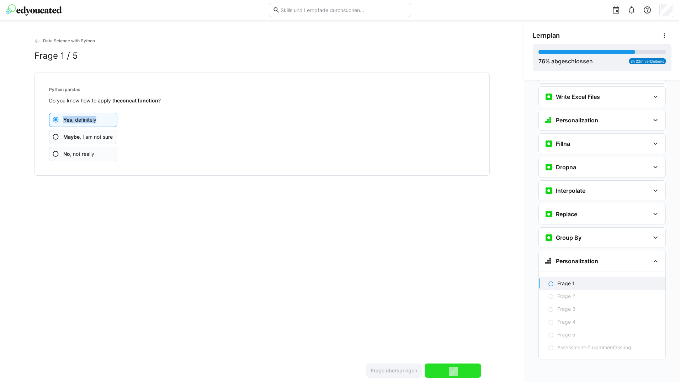
click at [106, 120] on app-assessment-question-radio "Yes , definitely" at bounding box center [83, 120] width 69 height 14
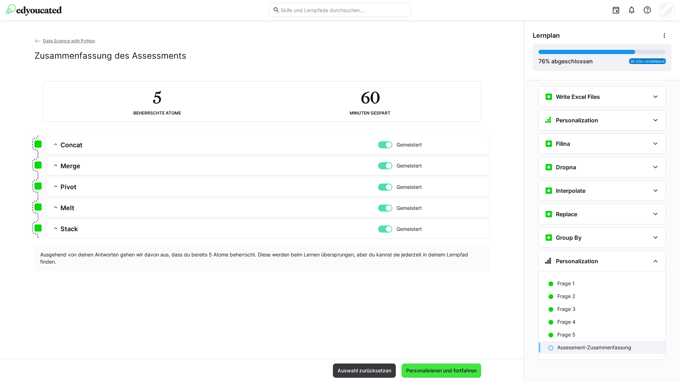
click at [422, 368] on span "Personalisieren und fortfahren" at bounding box center [441, 370] width 73 height 7
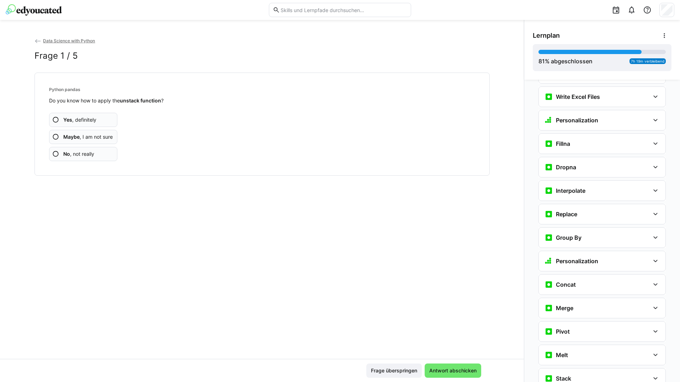
scroll to position [2260, 0]
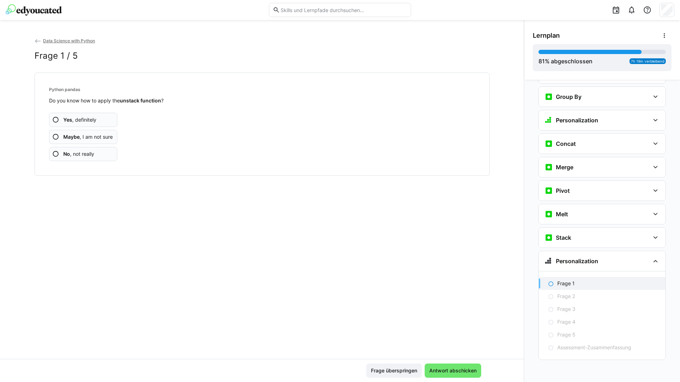
click at [107, 121] on app-assessment-question-radio "Yes , definitely" at bounding box center [83, 120] width 69 height 14
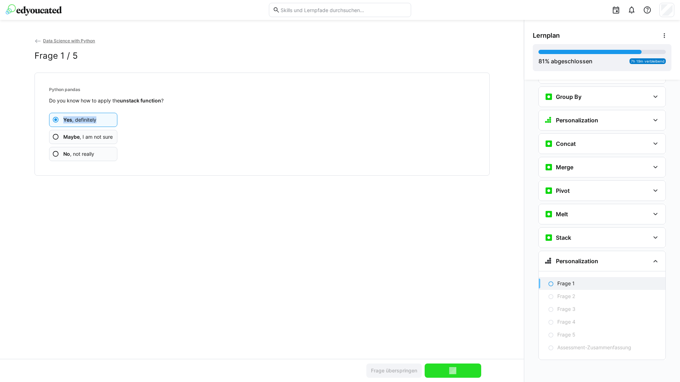
click at [107, 121] on app-assessment-question-radio "Yes , definitely" at bounding box center [83, 120] width 69 height 14
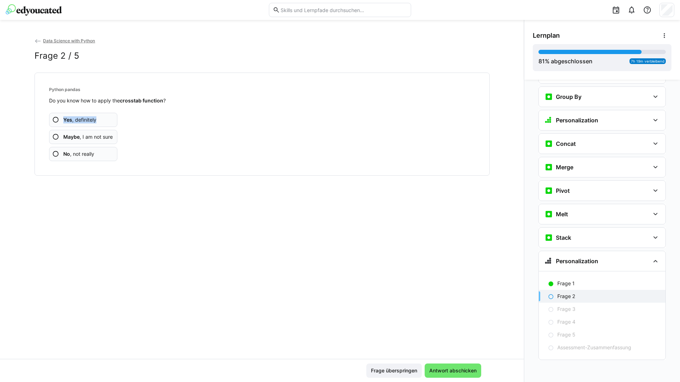
click at [107, 121] on app-assessment-question-radio "Yes , definitely" at bounding box center [83, 120] width 69 height 14
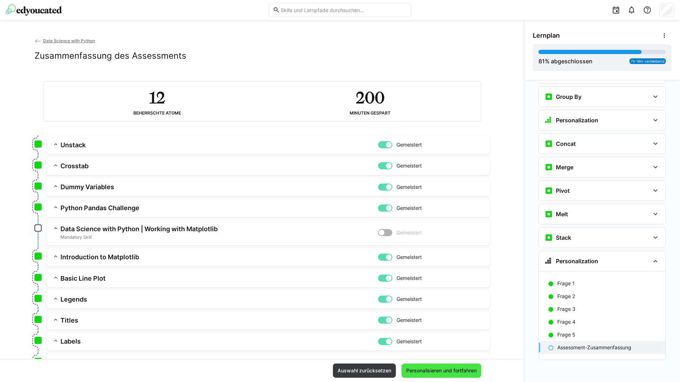
click at [409, 365] on span "Personalisieren und fortfahren" at bounding box center [442, 371] width 80 height 14
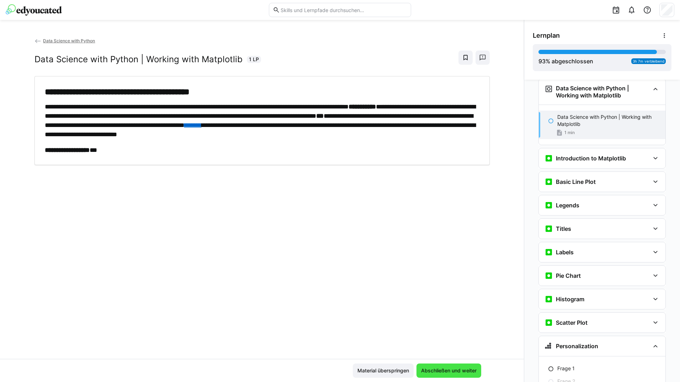
click at [417, 370] on span "Abschließen und weiter" at bounding box center [449, 371] width 65 height 14
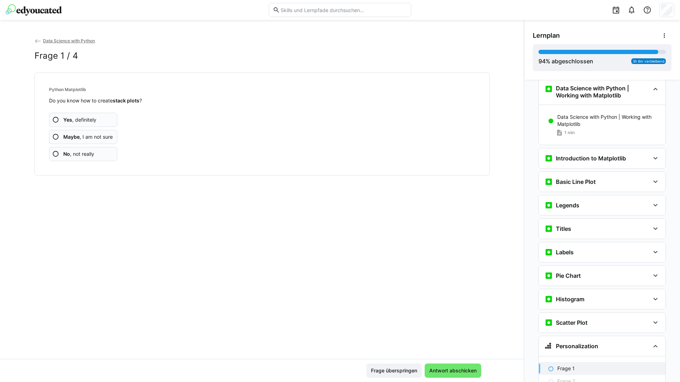
scroll to position [2622, 0]
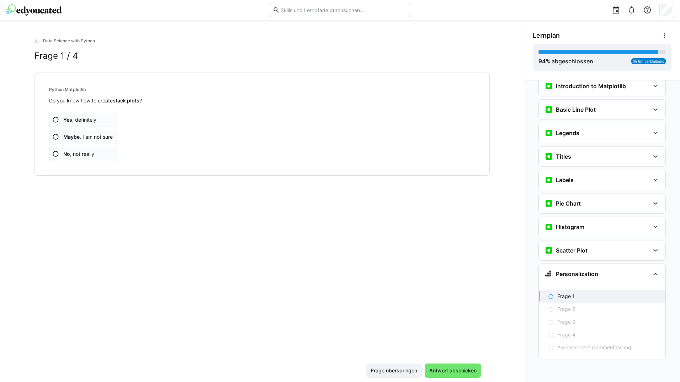
click at [102, 123] on app-assessment-question-radio "Yes , definitely" at bounding box center [83, 120] width 69 height 14
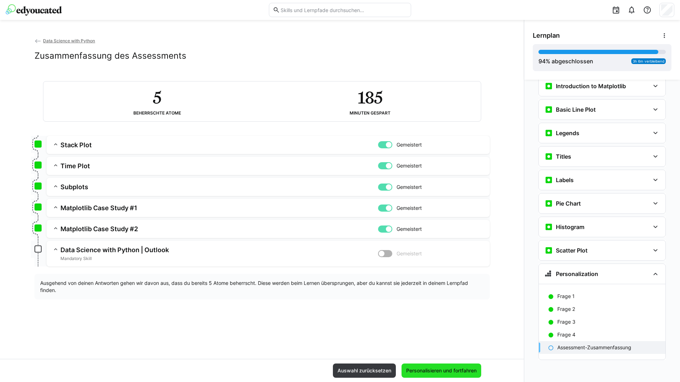
click at [418, 368] on span "Personalisieren und fortfahren" at bounding box center [441, 370] width 73 height 7
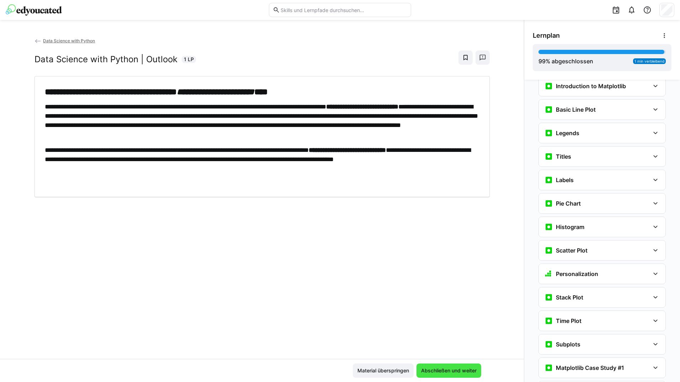
scroll to position [2697, 0]
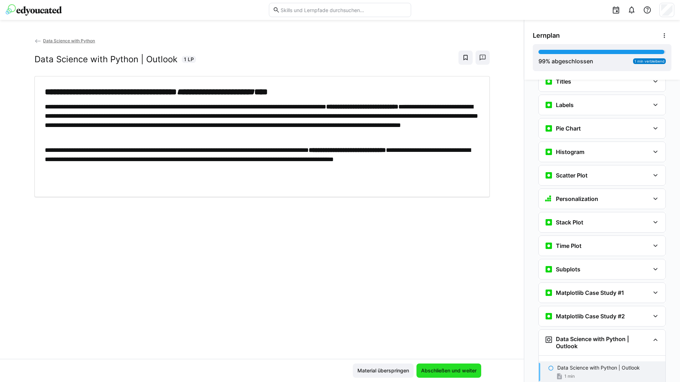
click at [459, 368] on span "Abschließen und weiter" at bounding box center [449, 370] width 58 height 7
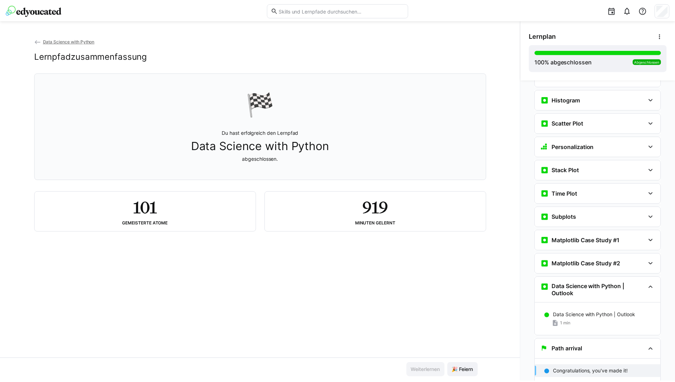
scroll to position [2774, 0]
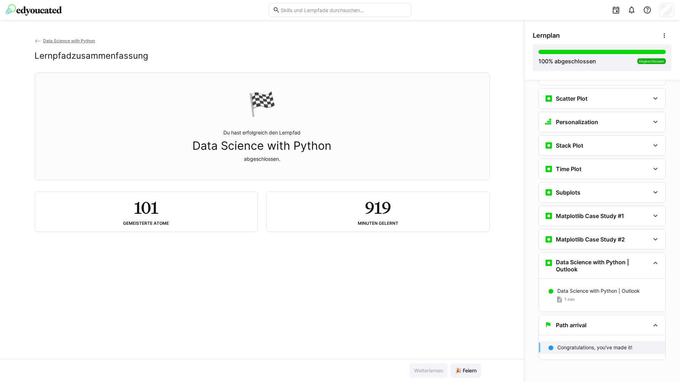
click at [35, 42] on eds-icon at bounding box center [38, 41] width 7 height 7
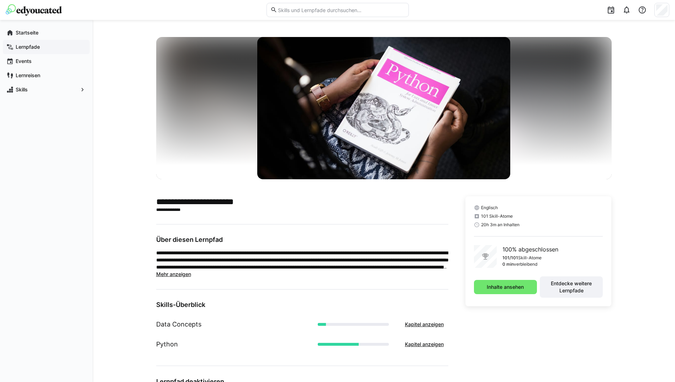
click at [0, 0] on app-navigation-label "Lernpfade" at bounding box center [0, 0] width 0 height 0
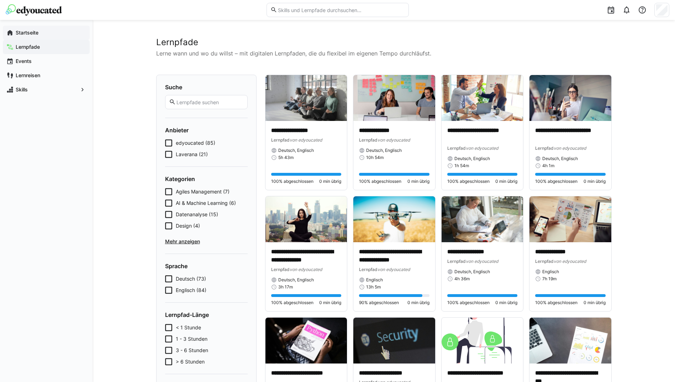
click at [42, 36] on span "Startseite" at bounding box center [51, 32] width 72 height 7
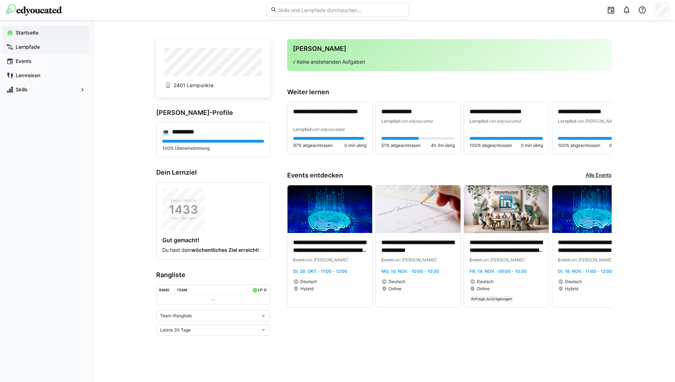
click at [0, 0] on app-navigation-label "Lernpfade" at bounding box center [0, 0] width 0 height 0
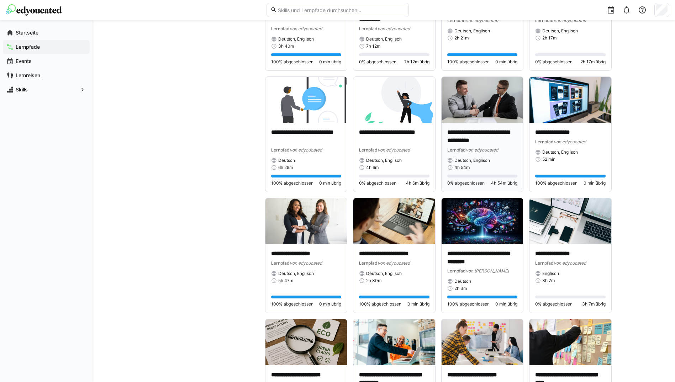
scroll to position [605, 0]
click at [564, 223] on img at bounding box center [571, 221] width 82 height 46
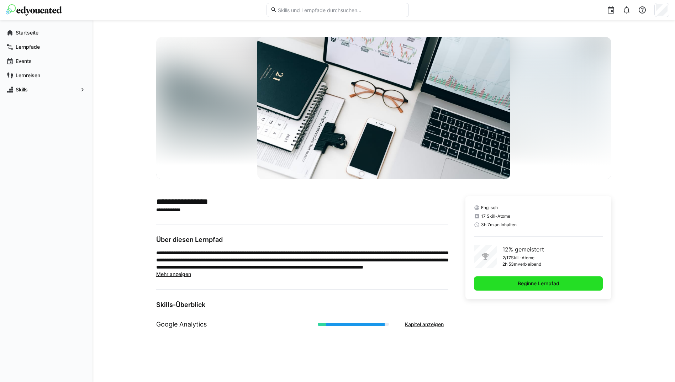
click at [533, 280] on span "Beginne Lernpfad" at bounding box center [538, 284] width 129 height 14
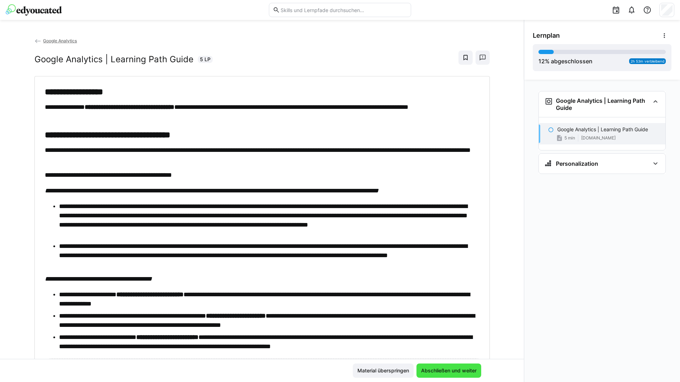
click at [439, 369] on span "Abschließen und weiter" at bounding box center [449, 370] width 58 height 7
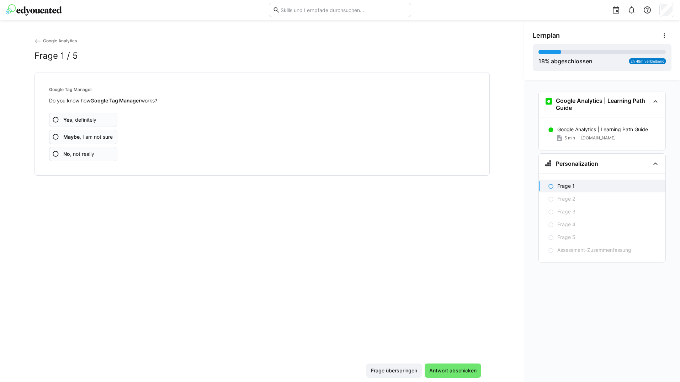
click at [111, 123] on app-assessment-question-radio "Yes , definitely" at bounding box center [83, 120] width 69 height 14
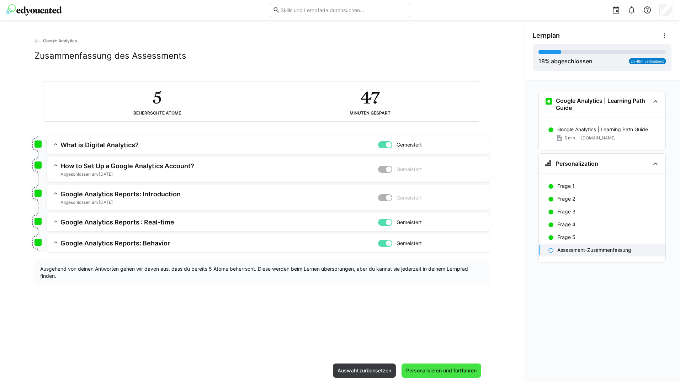
click at [402, 369] on span "Personalisieren und fortfahren" at bounding box center [442, 371] width 80 height 14
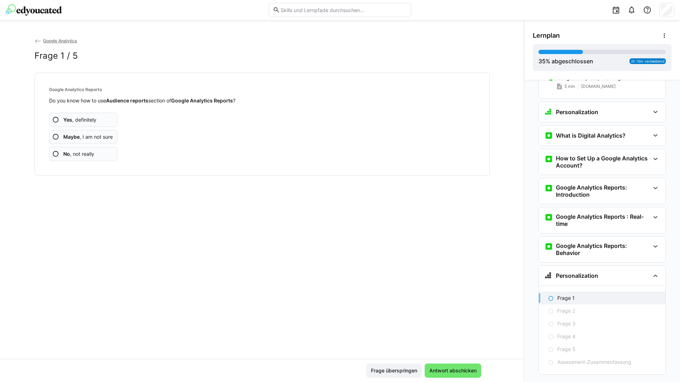
scroll to position [66, 0]
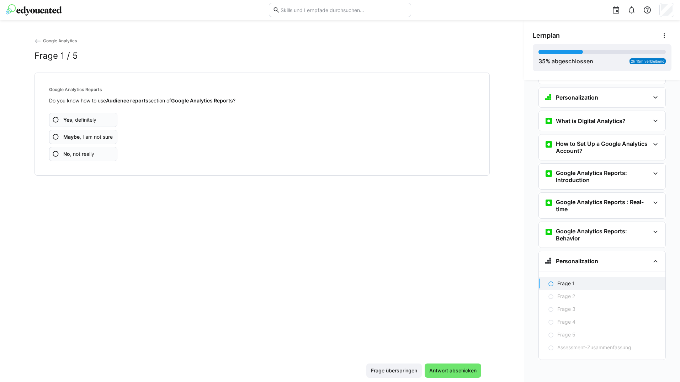
click at [112, 125] on app-assessment-question-radio "Yes , definitely" at bounding box center [83, 120] width 69 height 14
click at [113, 125] on app-assessment-question-radio "Yes , definitely" at bounding box center [83, 120] width 69 height 14
click at [113, 124] on app-assessment-question-radio "Yes , definitely" at bounding box center [83, 120] width 69 height 14
click at [114, 123] on app-assessment-question-radio "Yes , definitely" at bounding box center [83, 120] width 69 height 14
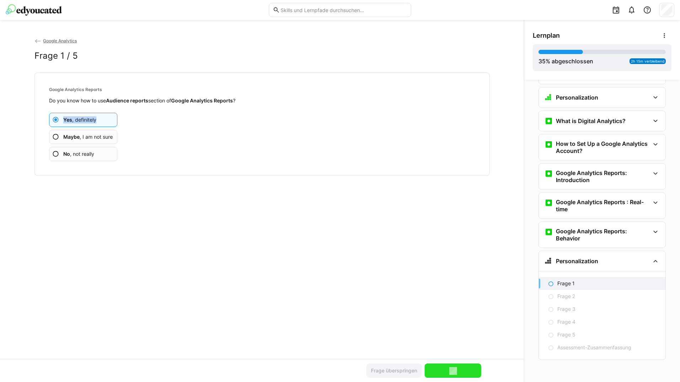
click at [114, 123] on app-assessment-question-radio "Yes , definitely" at bounding box center [83, 120] width 69 height 14
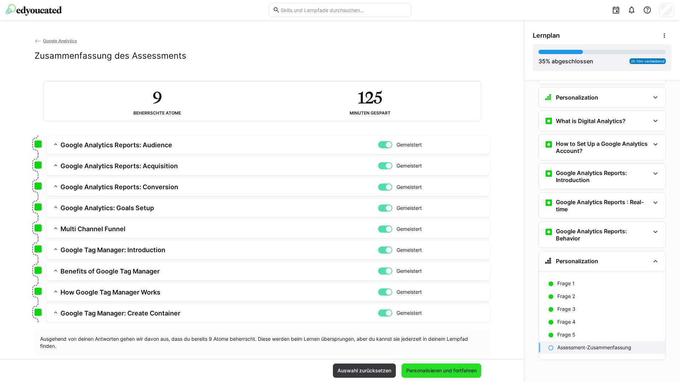
click at [441, 372] on span "Personalisieren und fortfahren" at bounding box center [441, 370] width 73 height 7
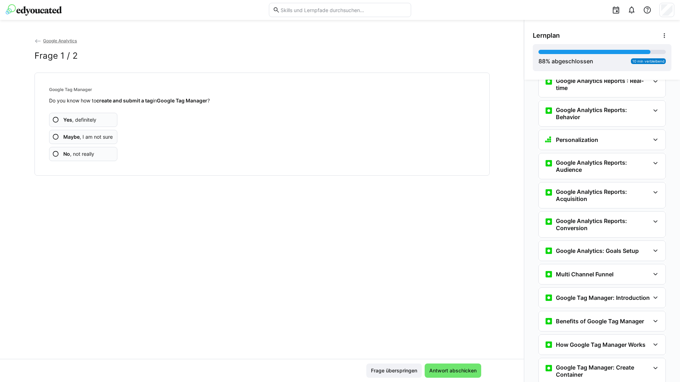
scroll to position [285, 0]
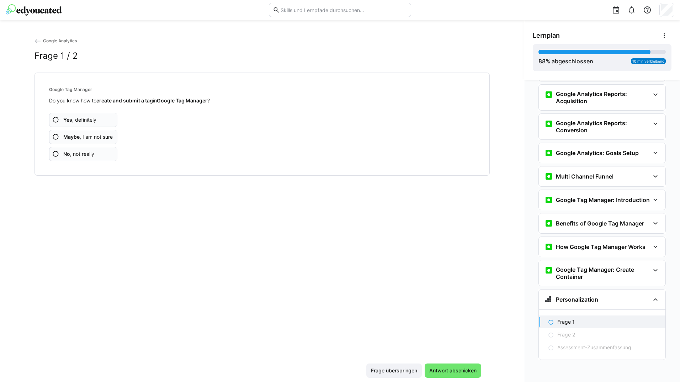
click at [102, 125] on app-assessment-question-radio "Yes , definitely" at bounding box center [83, 120] width 69 height 14
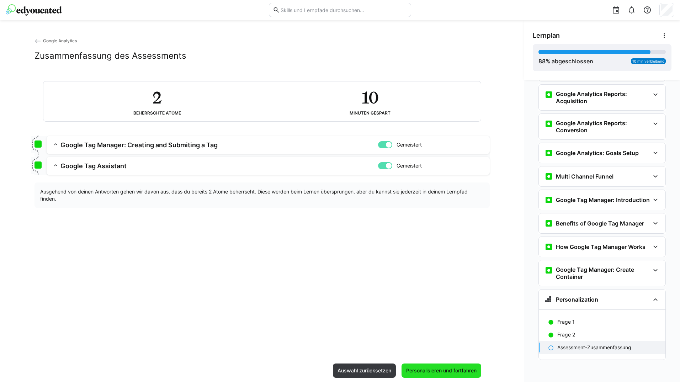
click at [437, 369] on span "Personalisieren und fortfahren" at bounding box center [441, 370] width 73 height 7
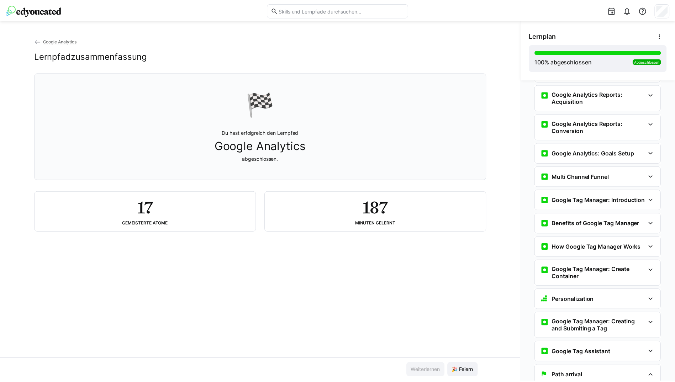
scroll to position [312, 0]
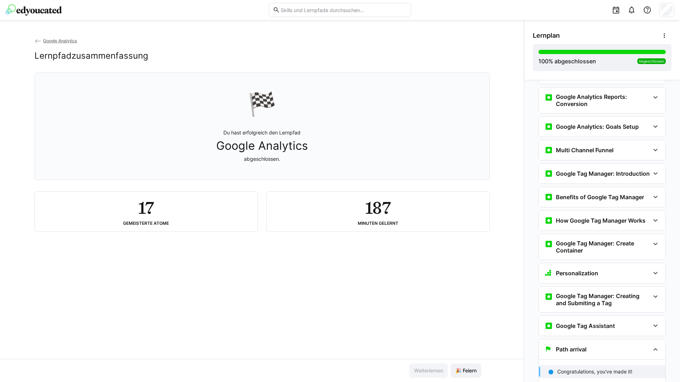
click at [37, 40] on eds-icon at bounding box center [38, 41] width 7 height 7
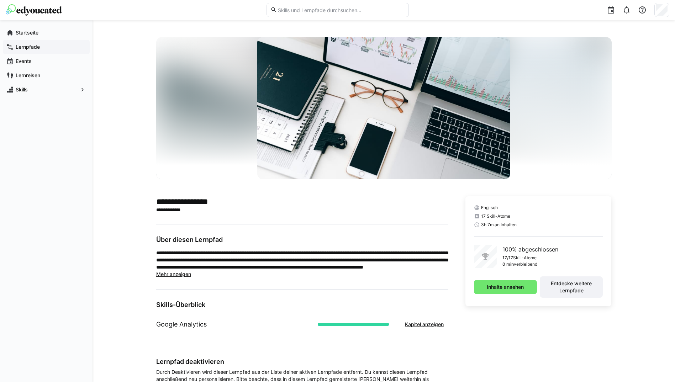
click at [43, 47] on span "Lernpfade" at bounding box center [51, 46] width 72 height 7
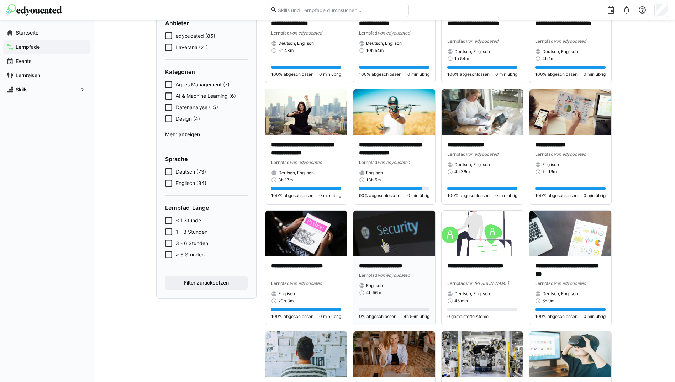
scroll to position [142, 0]
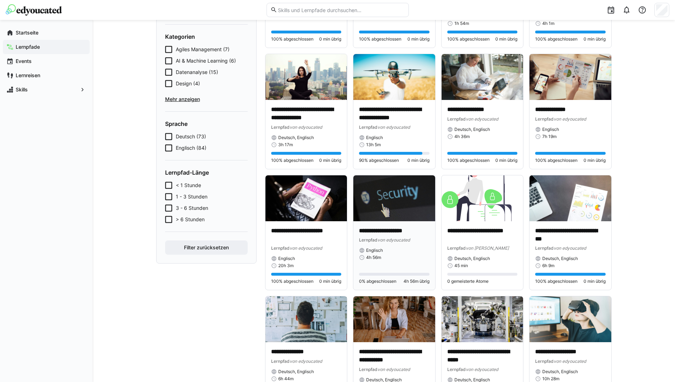
click at [379, 199] on img at bounding box center [394, 198] width 82 height 46
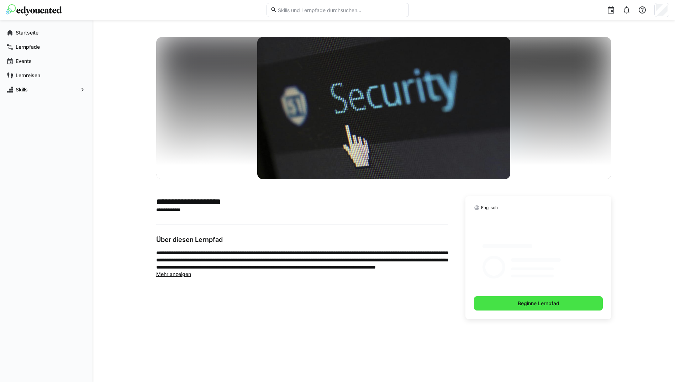
click at [498, 305] on div "Englisch Beginne Lernpfad" at bounding box center [538, 257] width 146 height 123
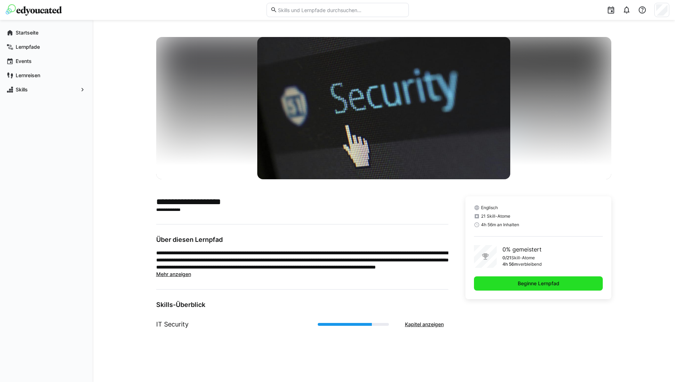
click at [485, 286] on span "Beginne Lernpfad" at bounding box center [538, 284] width 129 height 14
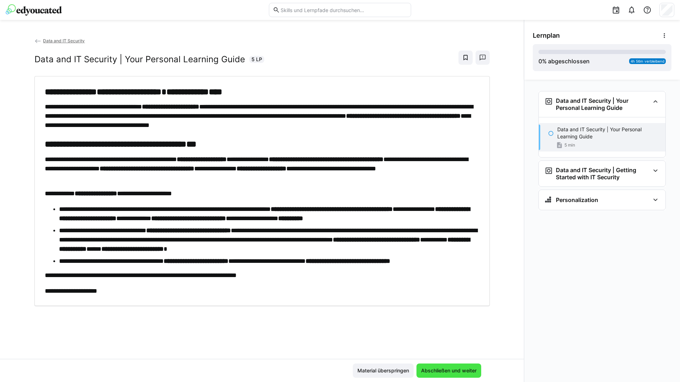
click at [436, 365] on span "Abschließen und weiter" at bounding box center [449, 371] width 65 height 14
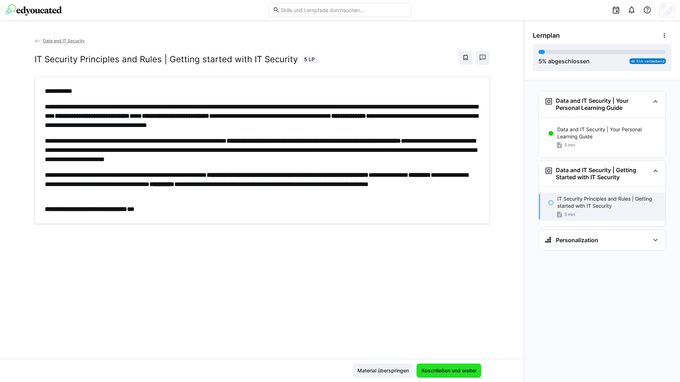
click at [437, 366] on span "Abschließen und weiter" at bounding box center [449, 371] width 65 height 14
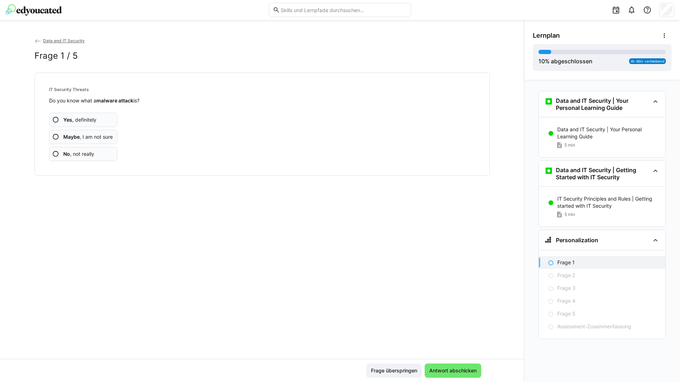
click at [114, 120] on app-assessment-question-radio "Yes , definitely" at bounding box center [83, 120] width 69 height 14
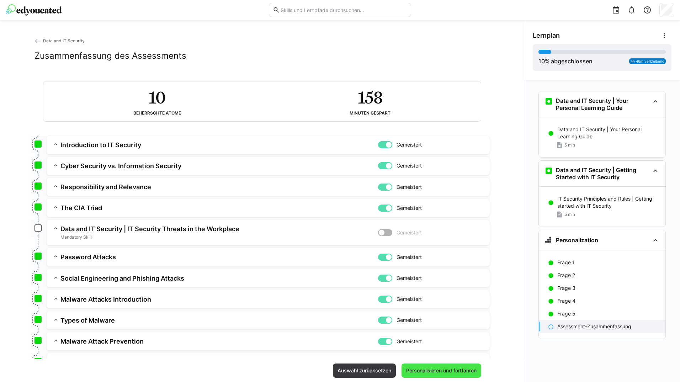
click at [422, 371] on span "Personalisieren und fortfahren" at bounding box center [441, 370] width 73 height 7
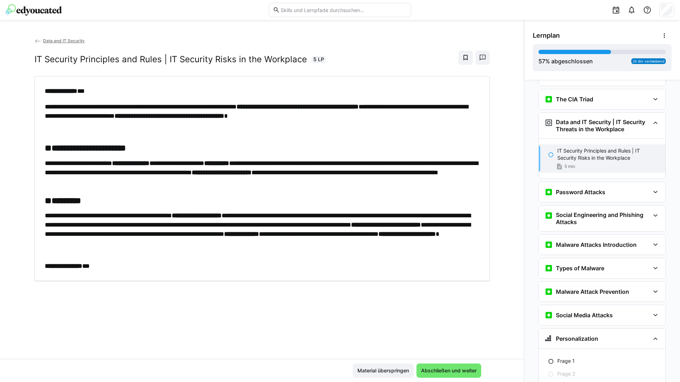
scroll to position [273, 0]
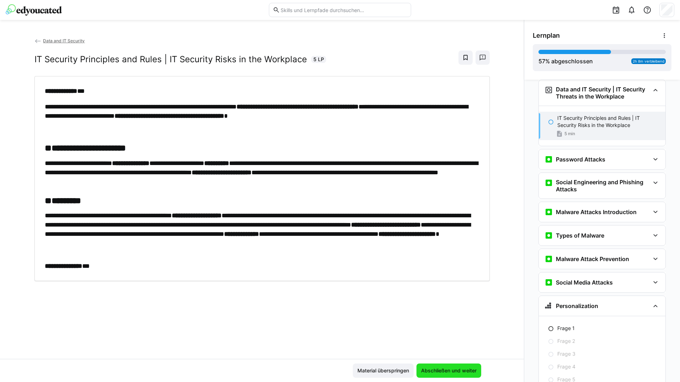
click at [426, 374] on span "Abschließen und weiter" at bounding box center [449, 370] width 58 height 7
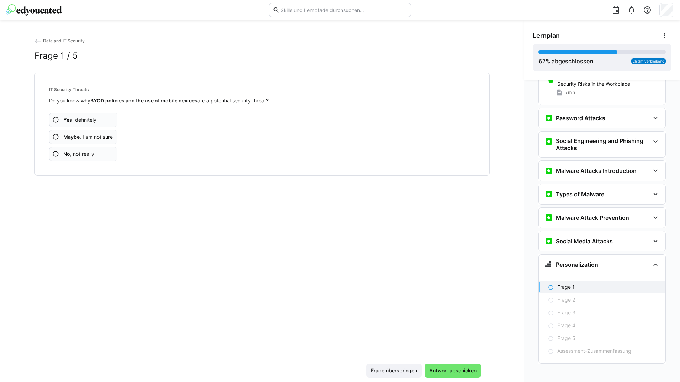
scroll to position [318, 0]
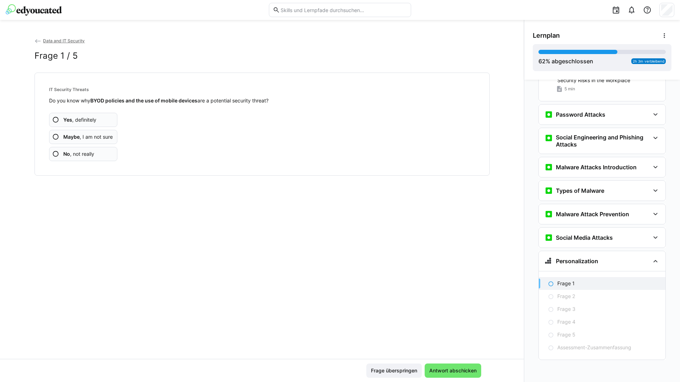
click at [103, 115] on app-assessment-question-radio "Yes , definitely" at bounding box center [83, 120] width 69 height 14
click at [104, 115] on app-assessment-question-radio "Yes , definitely" at bounding box center [83, 120] width 69 height 14
click at [104, 117] on app-assessment-question-radio "Yes , definitely" at bounding box center [83, 120] width 69 height 14
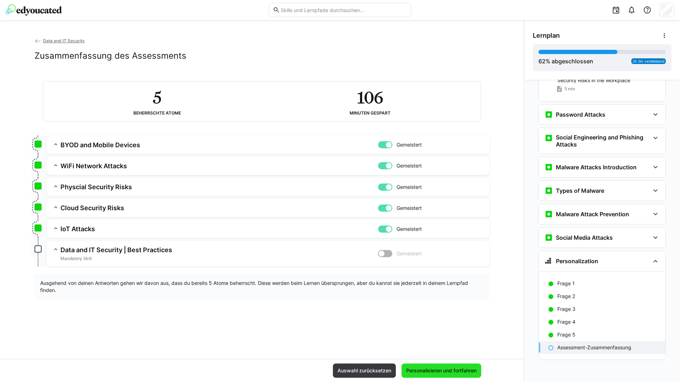
click at [409, 367] on span "Personalisieren und fortfahren" at bounding box center [442, 371] width 80 height 14
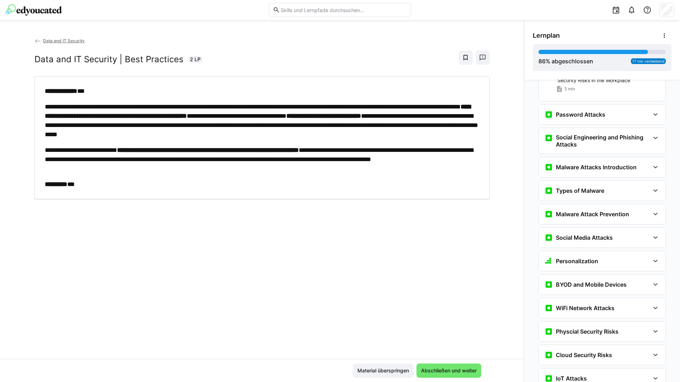
scroll to position [470, 0]
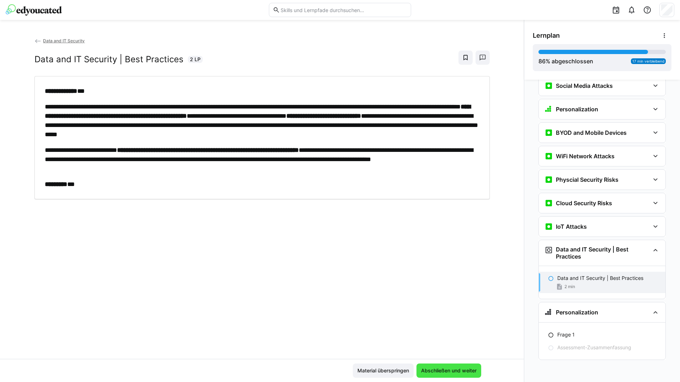
click at [463, 370] on span "Abschließen und weiter" at bounding box center [449, 370] width 58 height 7
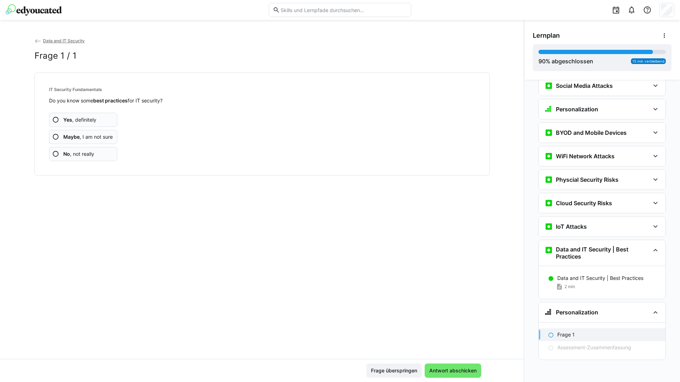
click at [104, 122] on app-assessment-question-radio "Yes , definitely" at bounding box center [83, 120] width 69 height 14
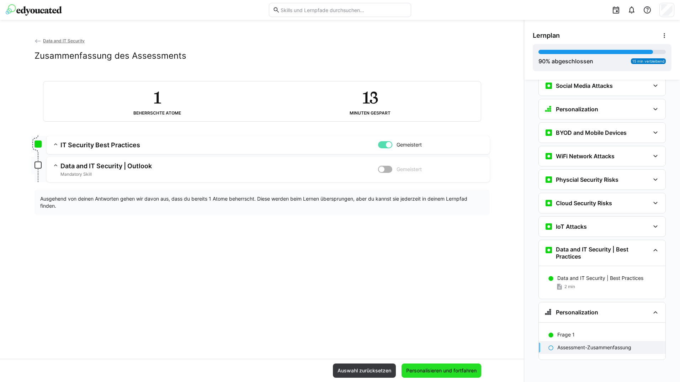
click at [448, 369] on span "Personalisieren und fortfahren" at bounding box center [441, 370] width 73 height 7
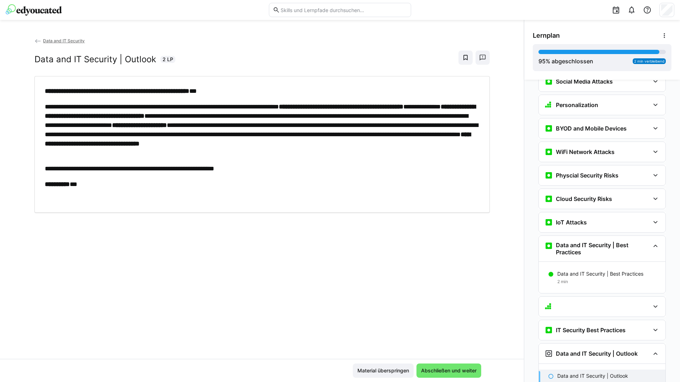
scroll to position [478, 0]
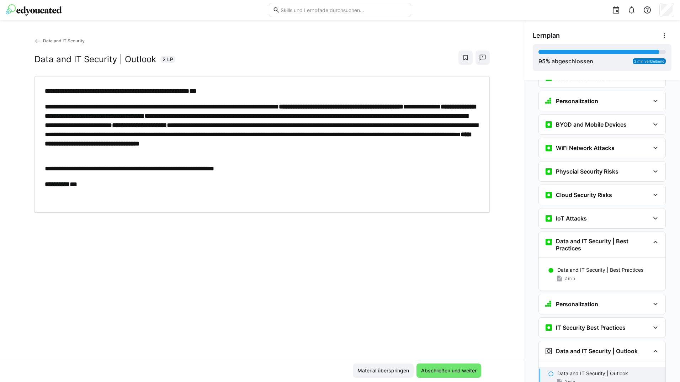
click at [448, 369] on span "Abschließen und weiter" at bounding box center [449, 370] width 58 height 7
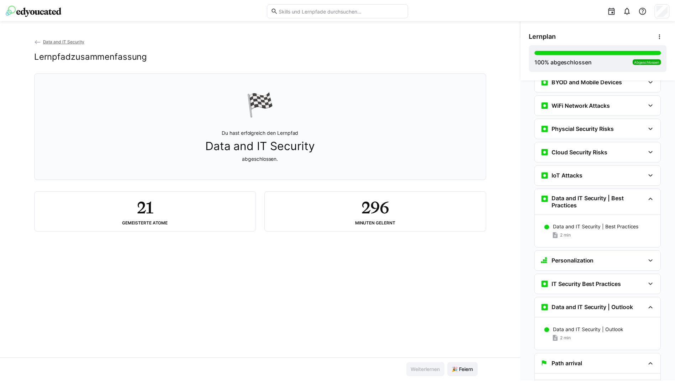
scroll to position [537, 0]
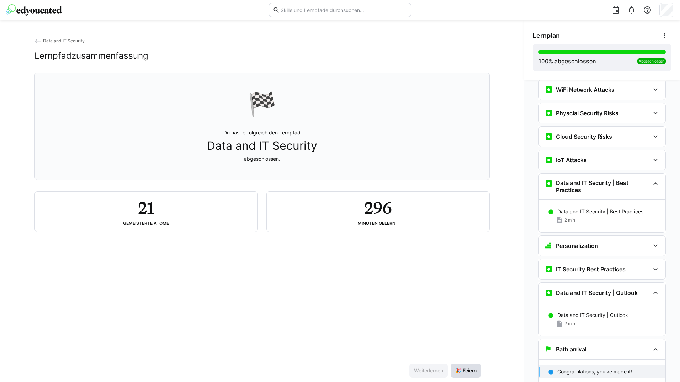
click at [451, 369] on span "🎉 Feiern" at bounding box center [466, 371] width 31 height 14
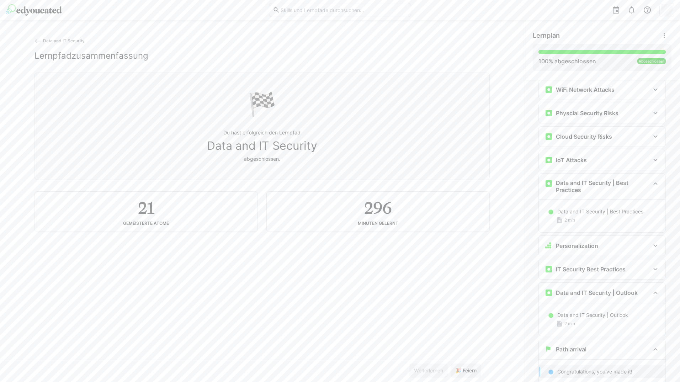
click at [38, 40] on eds-icon at bounding box center [38, 41] width 7 height 7
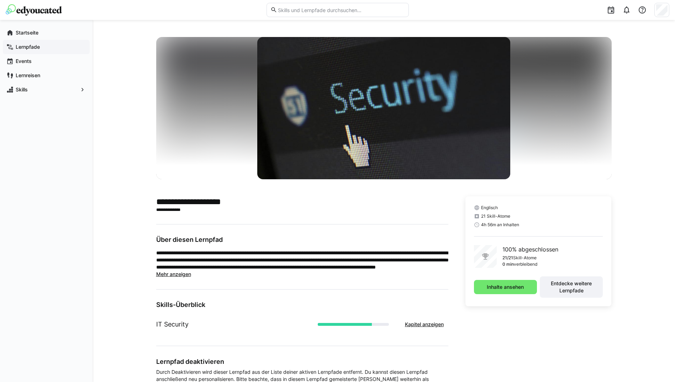
click at [0, 0] on app-navigation-label "Lernpfade" at bounding box center [0, 0] width 0 height 0
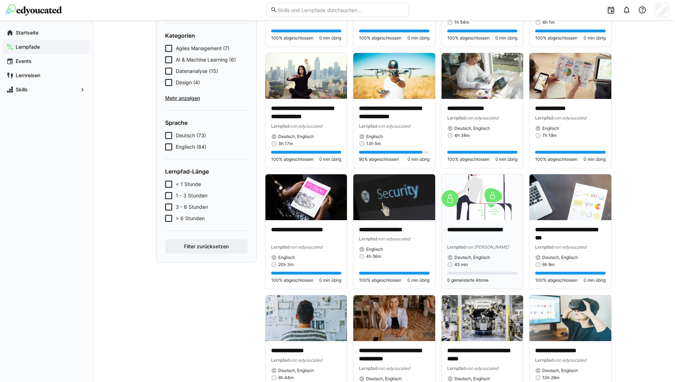
scroll to position [178, 0]
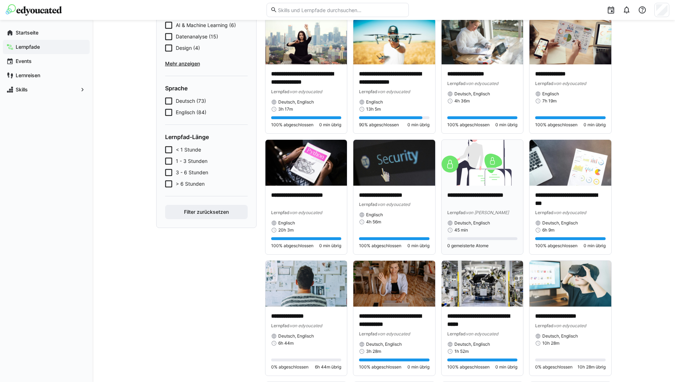
click at [474, 186] on div "**********" at bounding box center [483, 220] width 82 height 69
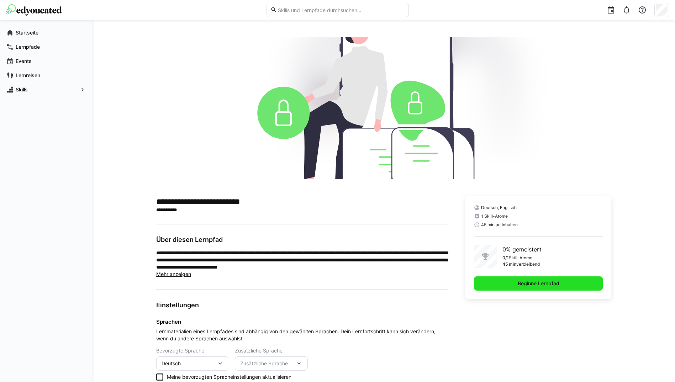
click at [512, 278] on span "Beginne Lernpfad" at bounding box center [538, 284] width 129 height 14
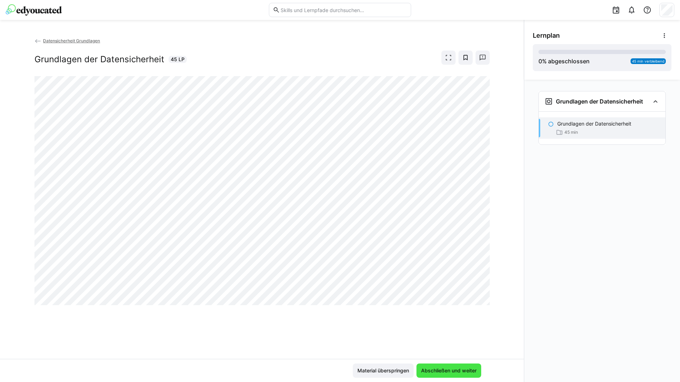
click at [434, 368] on span "Abschließen und weiter" at bounding box center [449, 370] width 58 height 7
click at [443, 374] on span "Abschließen und weiter" at bounding box center [449, 370] width 58 height 7
click at [450, 371] on span "Abschließen und weiter" at bounding box center [449, 370] width 58 height 7
click at [38, 41] on eds-icon at bounding box center [38, 41] width 7 height 7
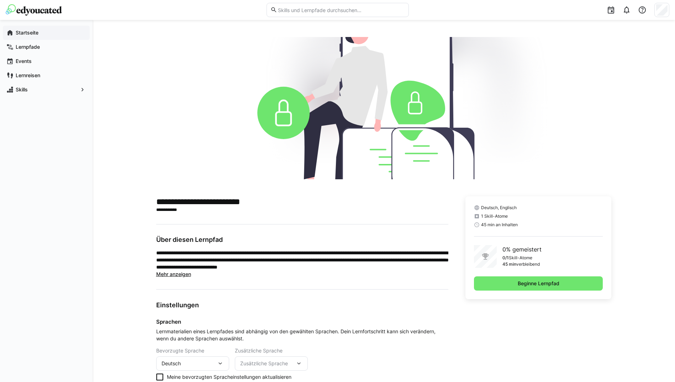
click at [44, 30] on div "Startseite" at bounding box center [46, 33] width 87 height 14
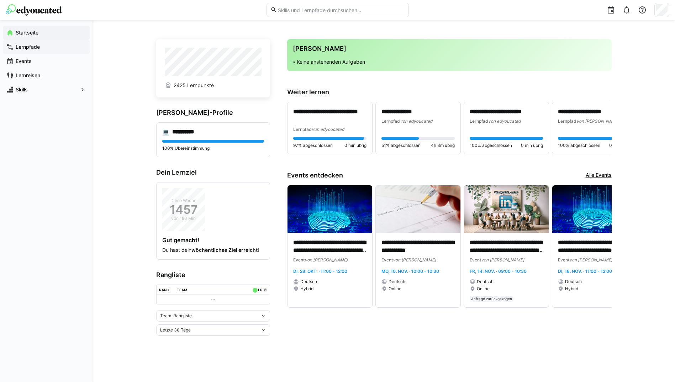
click at [51, 43] on div "Lernpfade" at bounding box center [46, 47] width 87 height 14
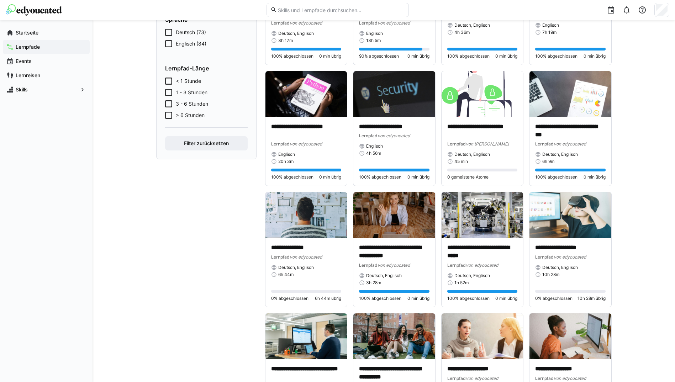
scroll to position [249, 0]
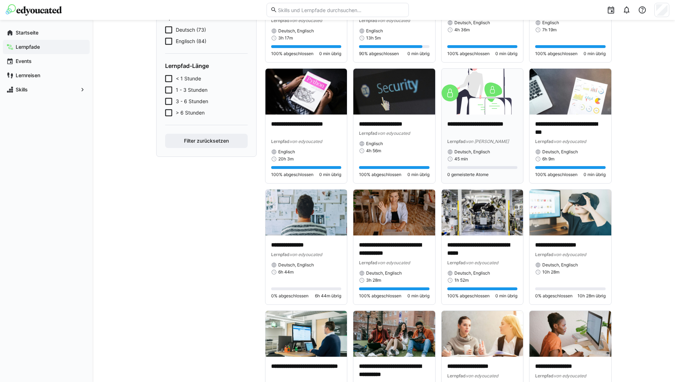
click at [481, 145] on div "**********" at bounding box center [482, 141] width 70 height 42
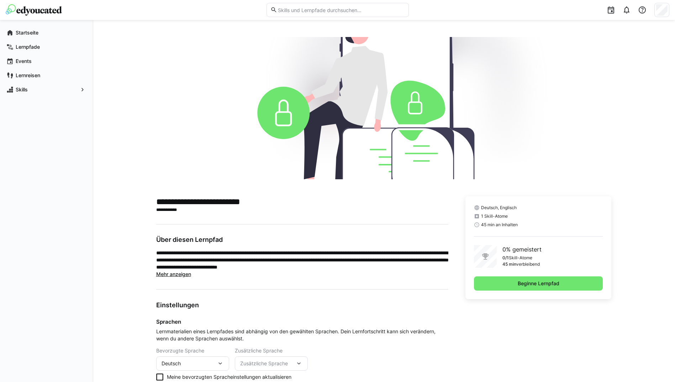
click at [528, 276] on div "Deutsch, Englisch 1 Skill-Atome 45 min an Inhalten 0% gemeistert 0/1 Skill-Atom…" at bounding box center [538, 247] width 146 height 103
click at [528, 283] on span "Beginne Lernpfad" at bounding box center [539, 283] width 44 height 7
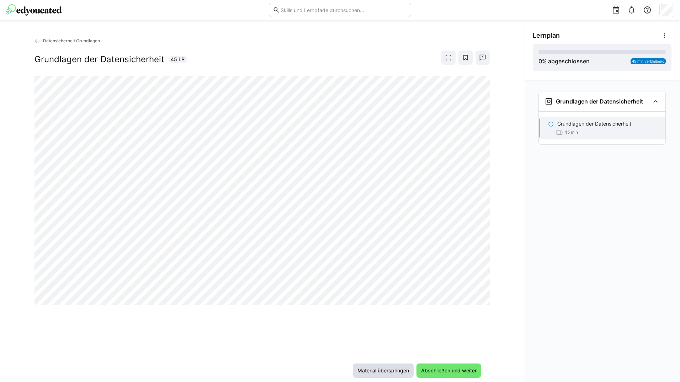
click at [384, 366] on span "Material überspringen" at bounding box center [383, 371] width 61 height 14
click at [393, 371] on span "Material überspringen" at bounding box center [384, 370] width 54 height 7
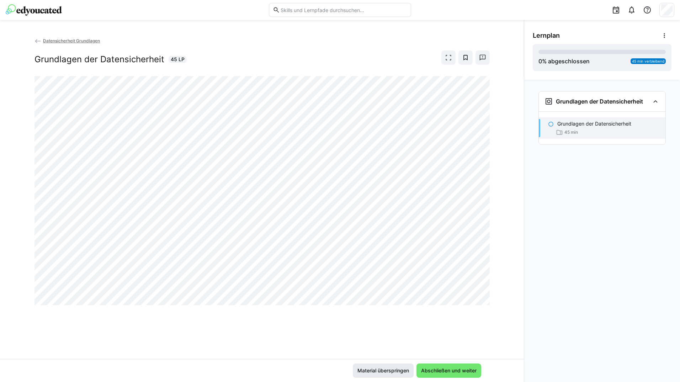
click at [393, 371] on span "Material überspringen" at bounding box center [384, 370] width 54 height 7
drag, startPoint x: 393, startPoint y: 371, endPoint x: 407, endPoint y: 371, distance: 14.6
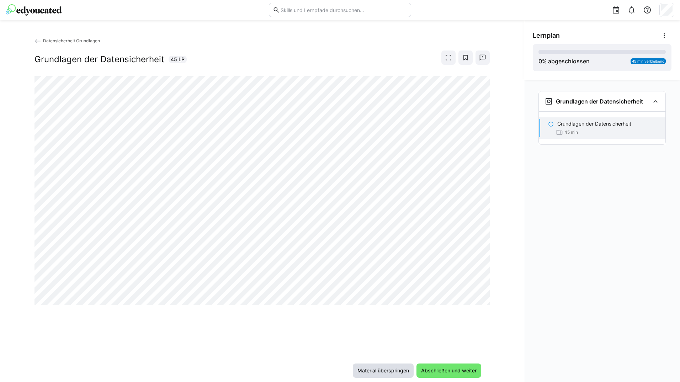
click at [407, 371] on span "Material überspringen" at bounding box center [384, 370] width 54 height 7
drag, startPoint x: 407, startPoint y: 371, endPoint x: 386, endPoint y: 371, distance: 21.0
click at [386, 371] on span "Material überspringen" at bounding box center [384, 370] width 54 height 7
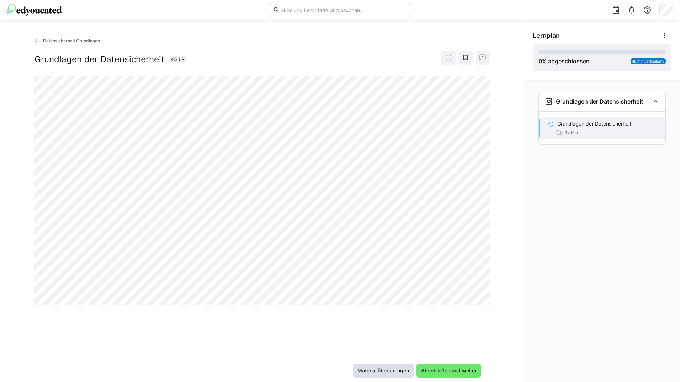
click at [384, 371] on span "Material überspringen" at bounding box center [384, 370] width 54 height 7
click at [386, 370] on span "Material überspringen" at bounding box center [384, 370] width 54 height 7
click at [392, 370] on span "Material überspringen" at bounding box center [384, 370] width 54 height 7
drag, startPoint x: 392, startPoint y: 370, endPoint x: 377, endPoint y: 373, distance: 15.6
click at [392, 370] on span "Material überspringen" at bounding box center [384, 370] width 54 height 7
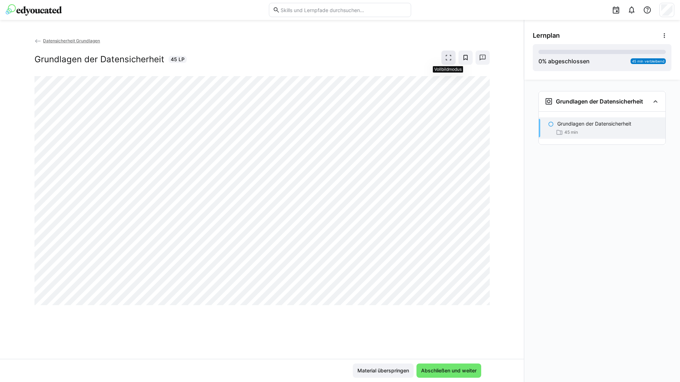
click at [447, 57] on eds-icon at bounding box center [448, 57] width 7 height 7
